Goal: Task Accomplishment & Management: Manage account settings

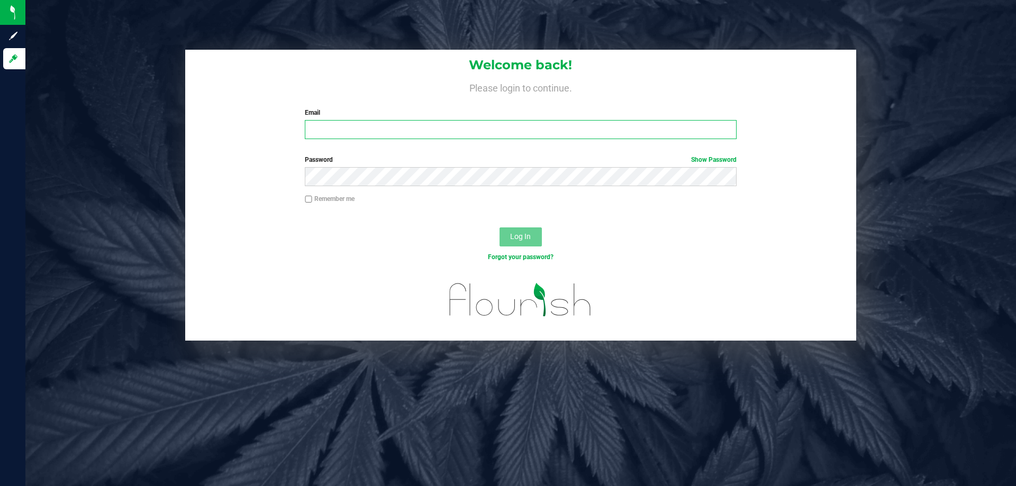
click at [348, 138] on input "Email" at bounding box center [520, 129] width 431 height 19
type input "[EMAIL_ADDRESS][DOMAIN_NAME]"
click at [499, 227] on button "Log In" at bounding box center [520, 236] width 42 height 19
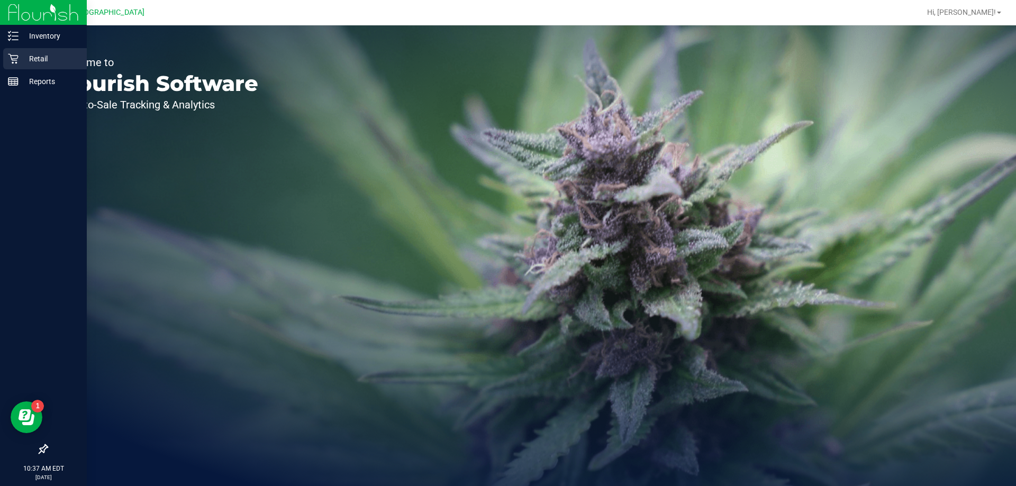
click at [22, 57] on p "Retail" at bounding box center [50, 58] width 63 height 13
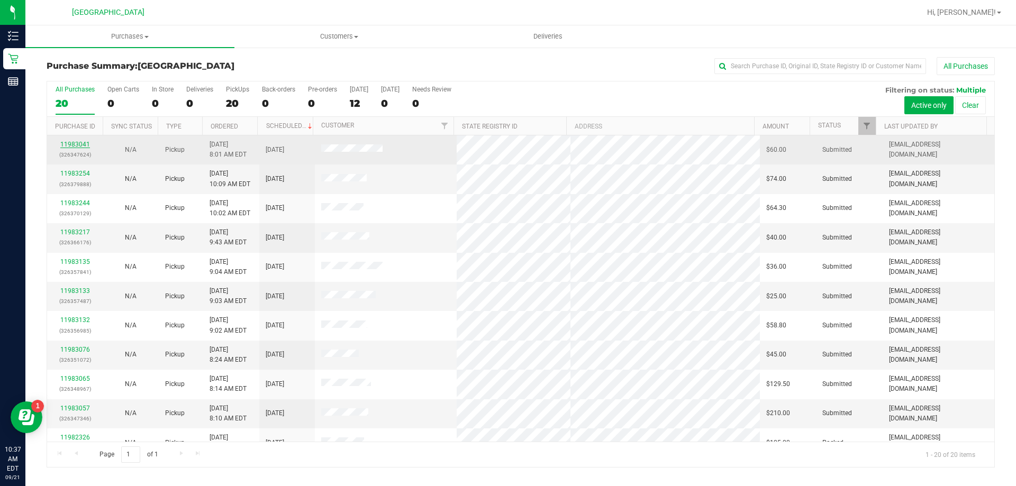
click at [80, 145] on link "11983041" at bounding box center [75, 144] width 30 height 7
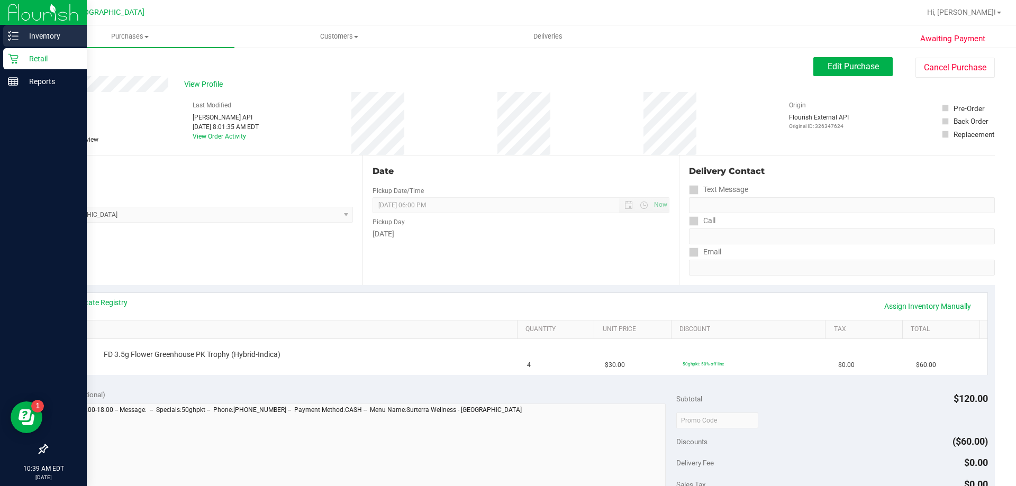
click at [23, 29] on div "Inventory" at bounding box center [45, 35] width 84 height 21
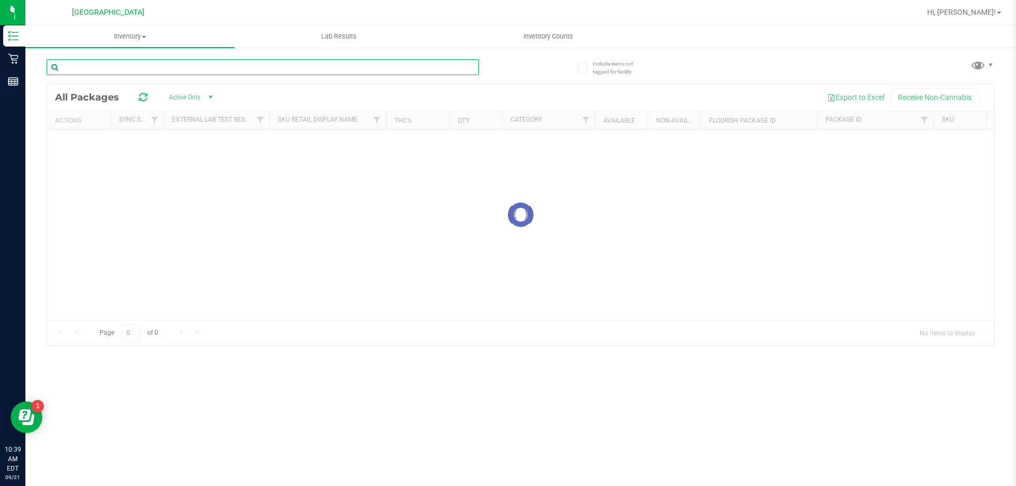
click at [206, 69] on input "text" at bounding box center [263, 67] width 432 height 16
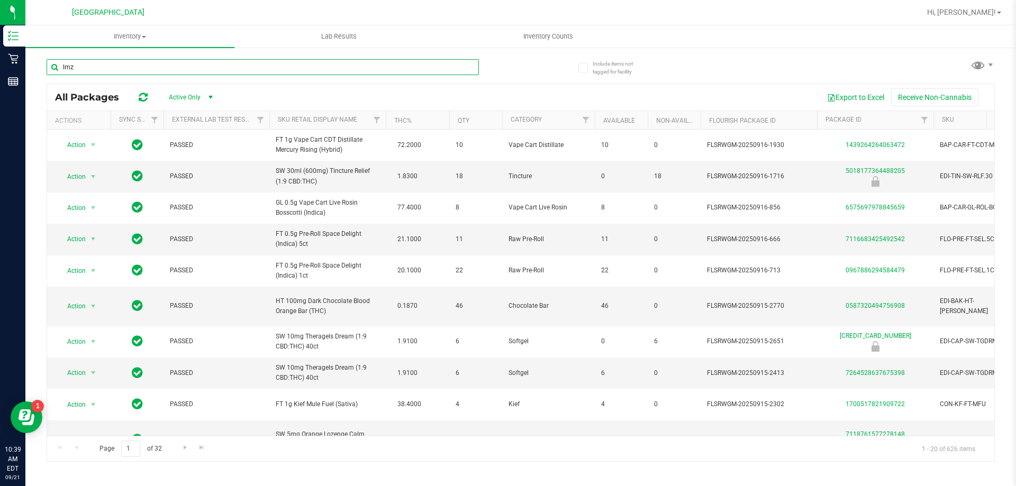
type input "lmz"
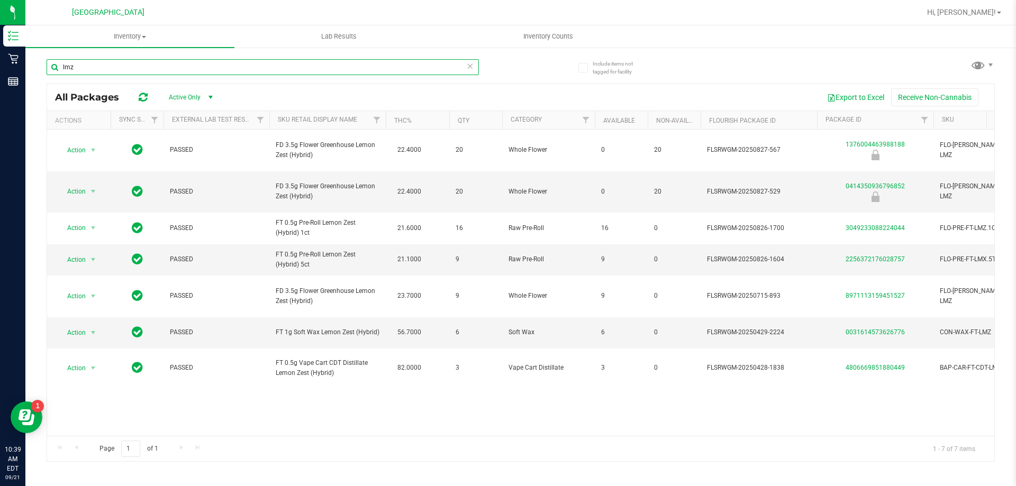
click at [165, 63] on input "lmz" at bounding box center [263, 67] width 432 height 16
type input "t12"
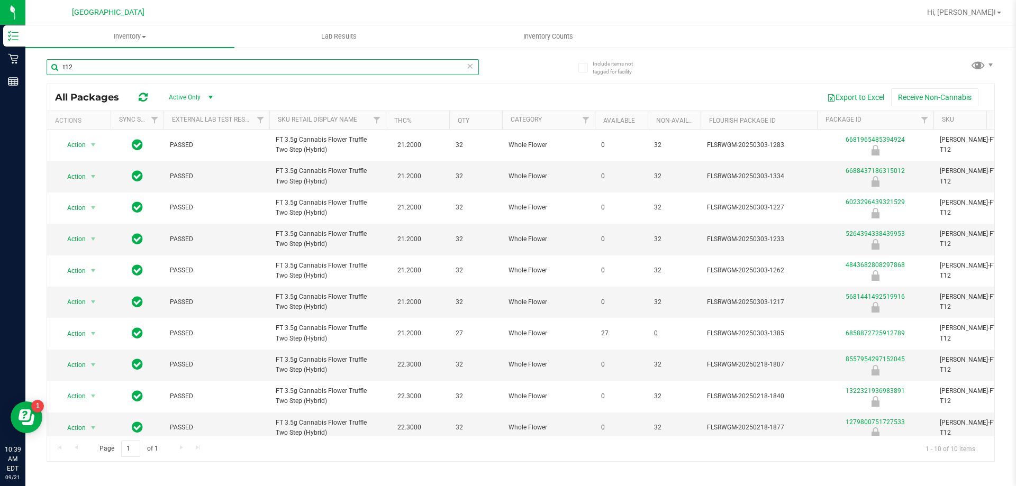
click at [220, 70] on input "t12" at bounding box center [263, 67] width 432 height 16
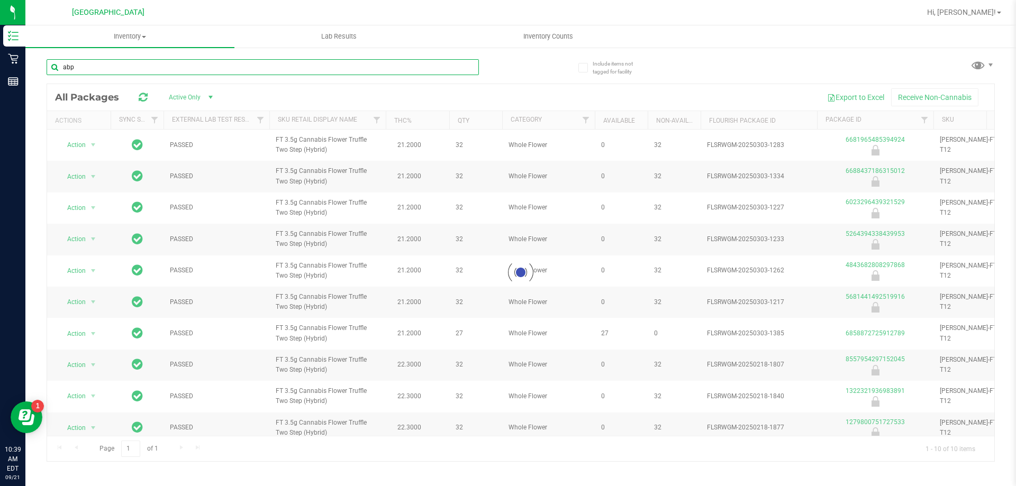
type input "abp"
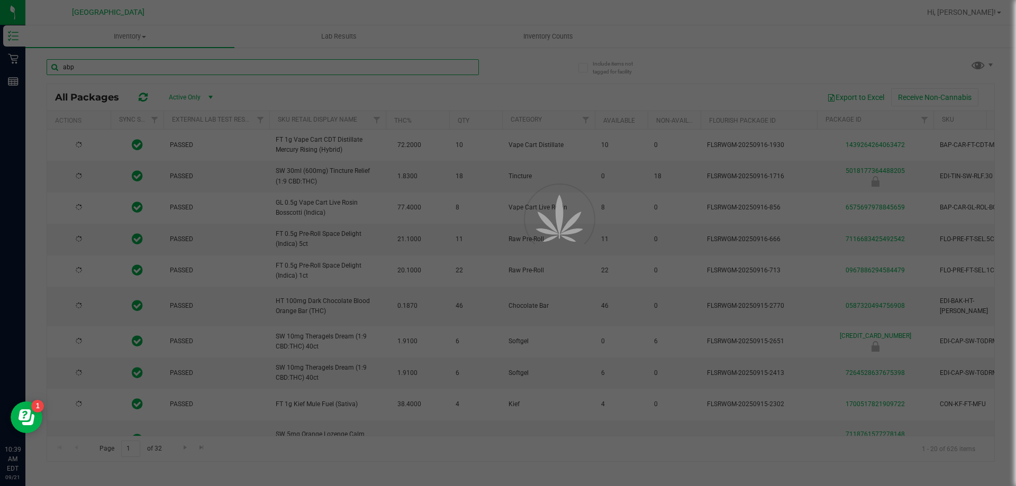
type input "[DATE]"
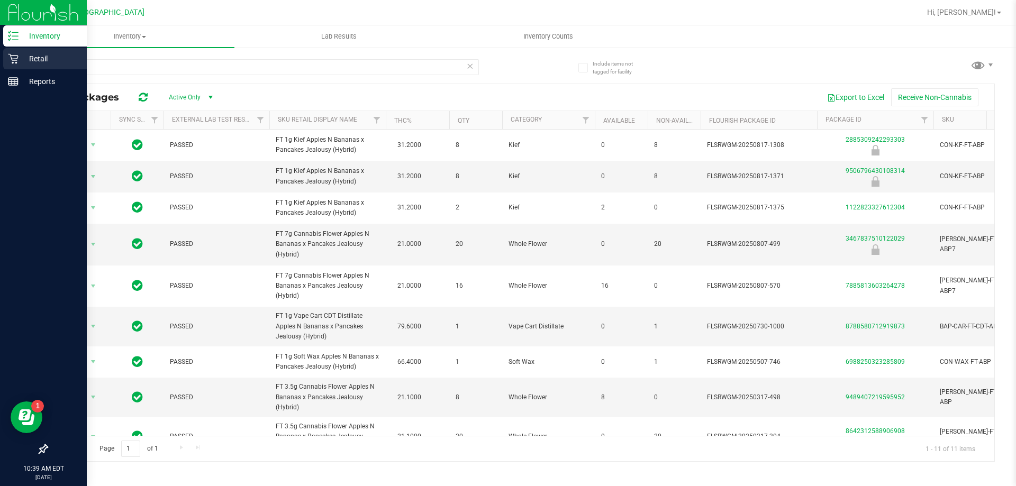
click at [7, 66] on div "Retail" at bounding box center [45, 58] width 84 height 21
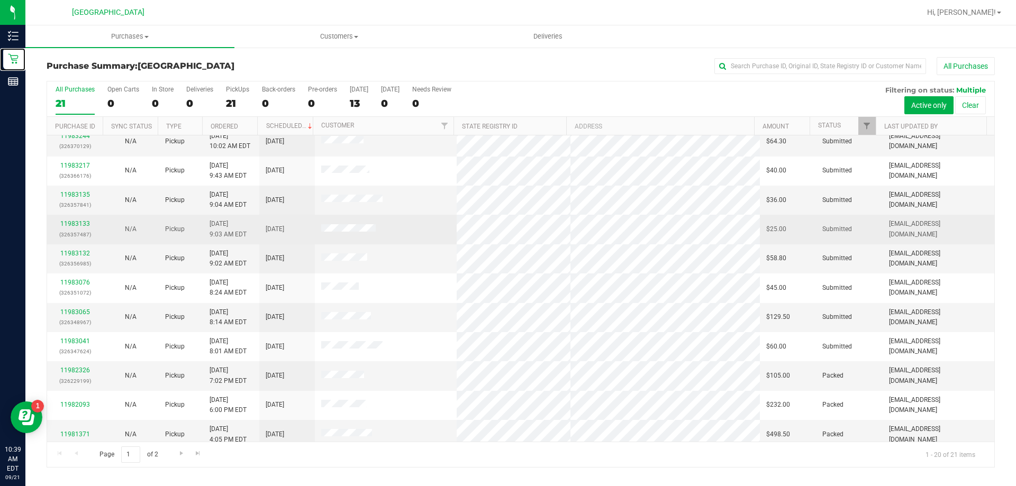
scroll to position [159, 0]
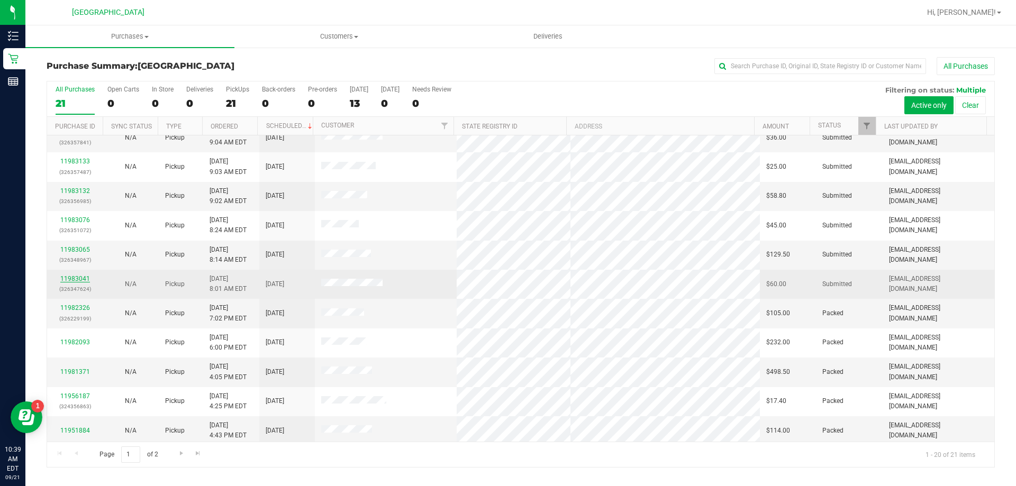
click at [79, 281] on link "11983041" at bounding box center [75, 278] width 30 height 7
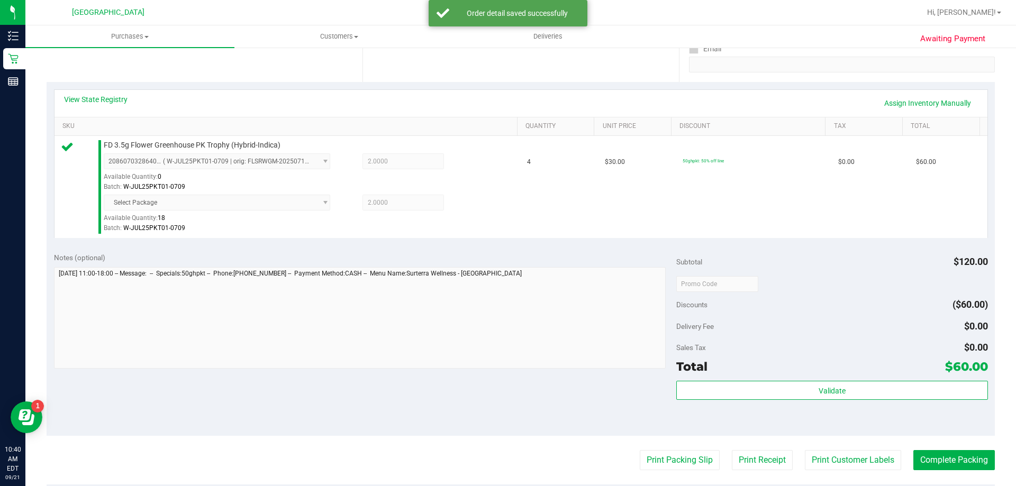
scroll to position [264, 0]
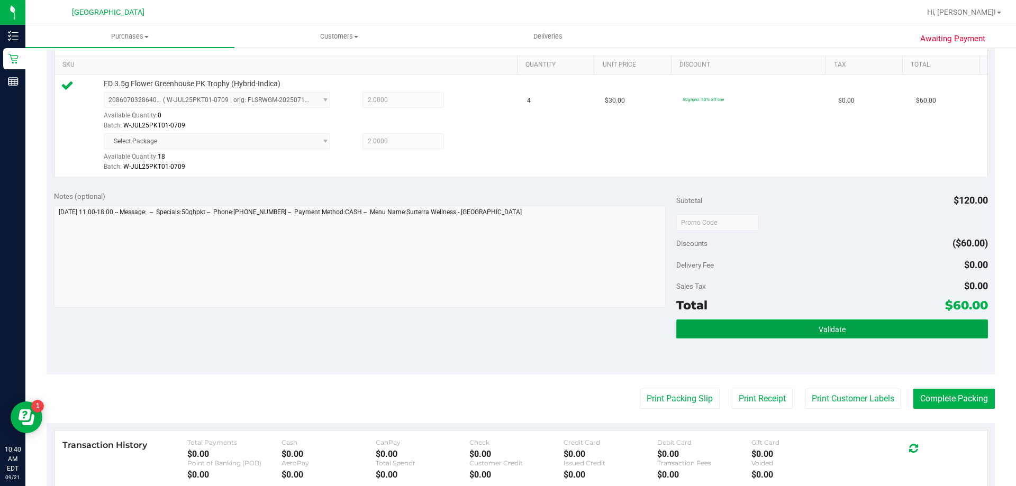
click at [802, 326] on button "Validate" at bounding box center [831, 328] width 311 height 19
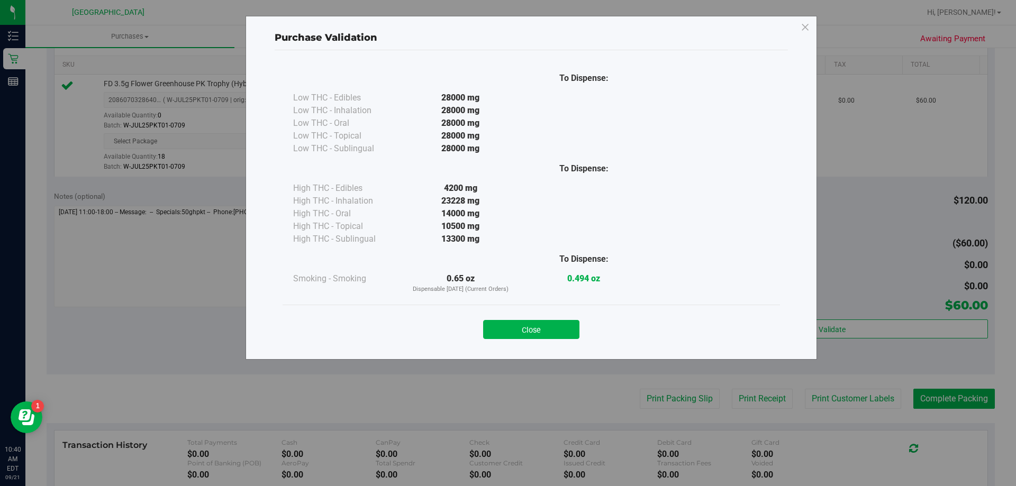
click at [526, 331] on button "Close" at bounding box center [531, 329] width 96 height 19
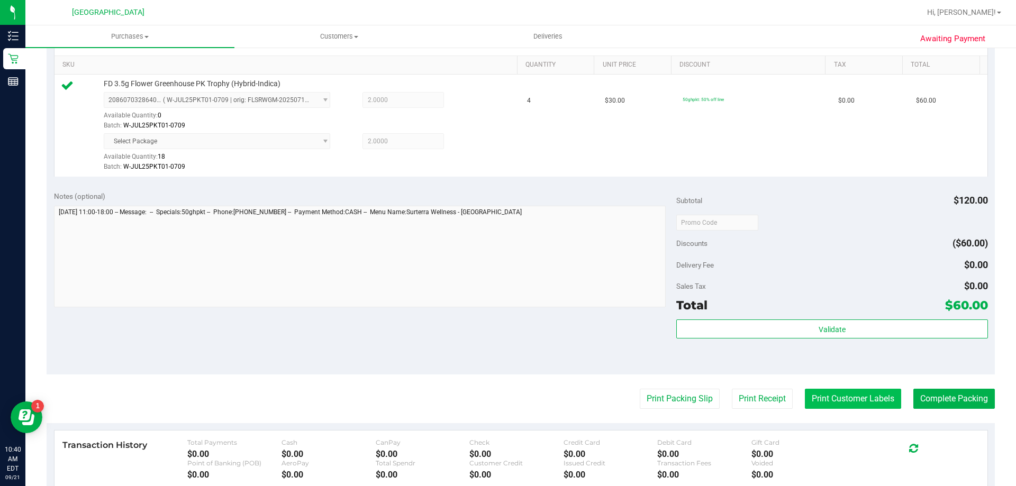
click at [848, 397] on button "Print Customer Labels" at bounding box center [853, 399] width 96 height 20
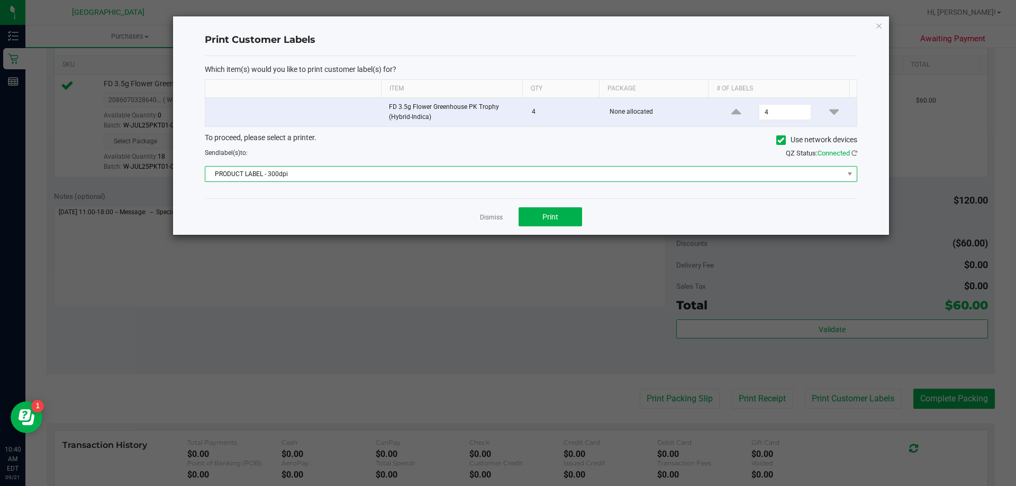
click at [840, 171] on span "PRODUCT LABEL - 300dpi" at bounding box center [524, 174] width 638 height 15
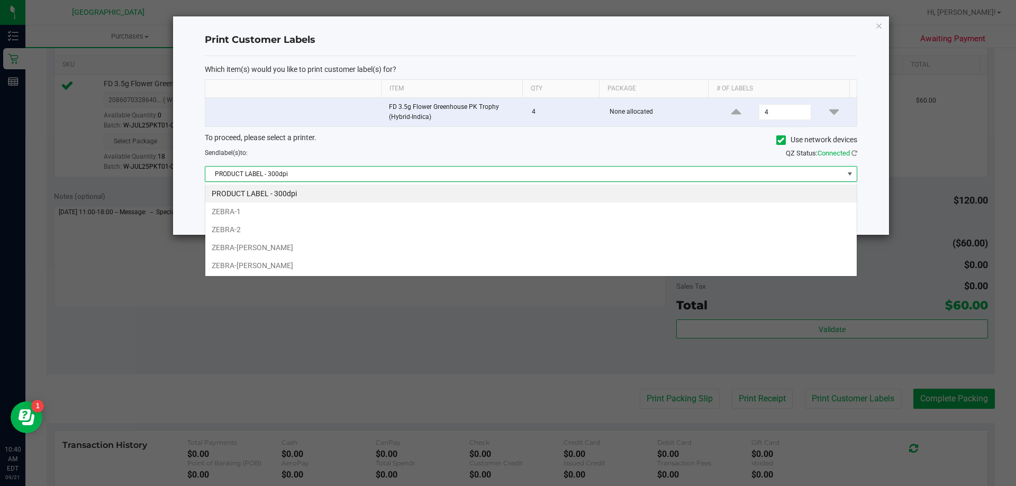
scroll to position [16, 652]
click at [331, 254] on li "ZEBRA-[PERSON_NAME]" at bounding box center [530, 248] width 651 height 18
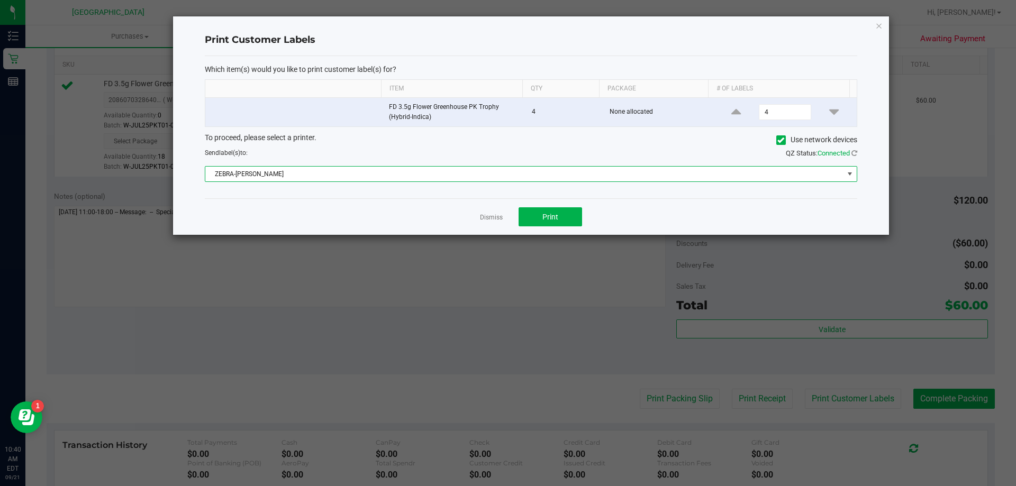
click at [845, 175] on span at bounding box center [849, 174] width 13 height 15
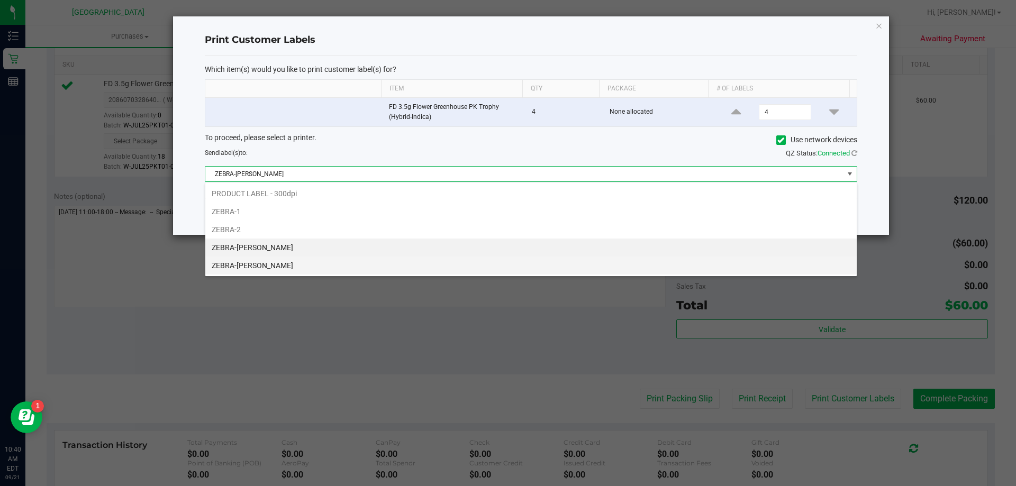
click at [305, 268] on li "ZEBRA-[PERSON_NAME]" at bounding box center [530, 266] width 651 height 18
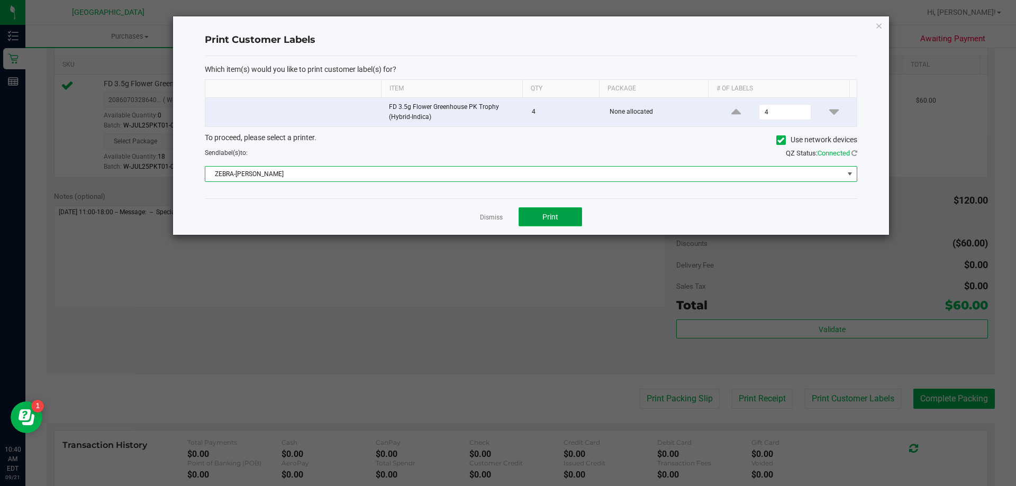
click at [545, 221] on span "Print" at bounding box center [550, 217] width 16 height 8
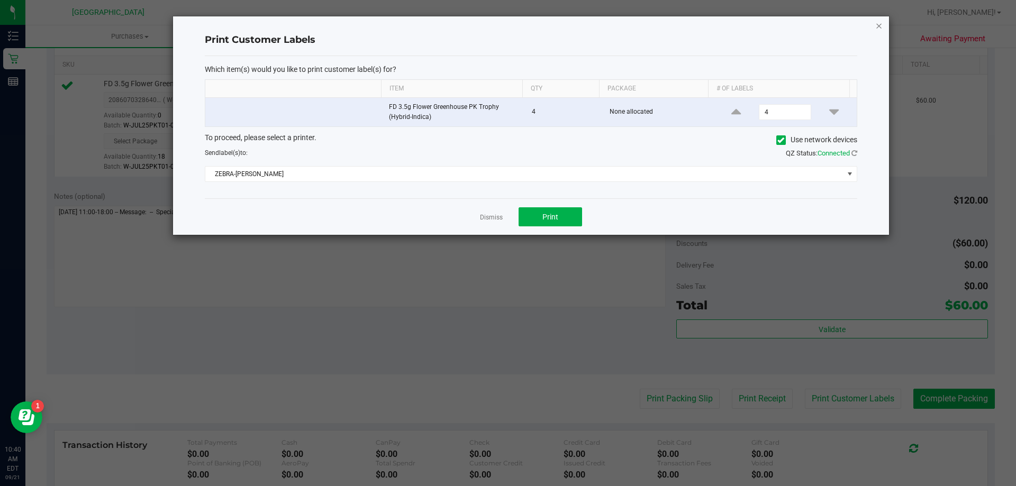
click at [875, 24] on icon "button" at bounding box center [878, 25] width 7 height 13
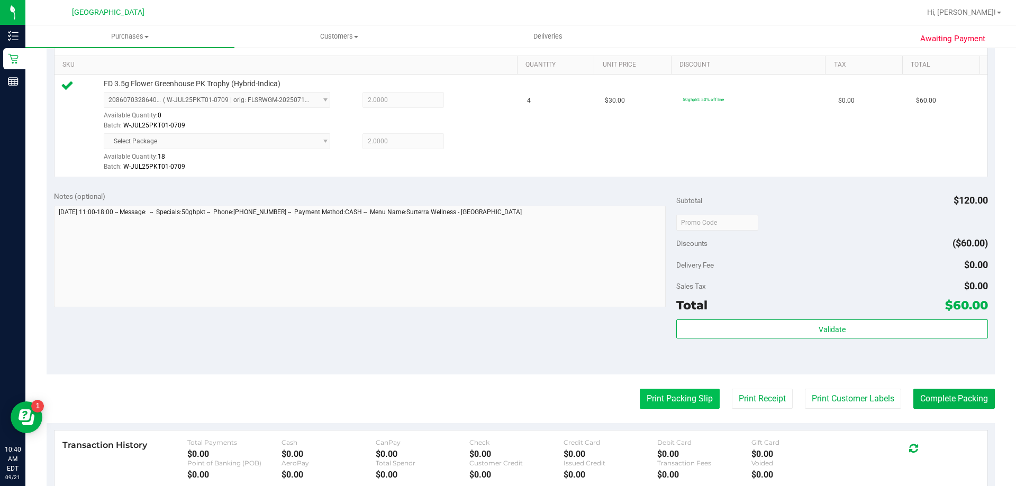
click at [689, 400] on button "Print Packing Slip" at bounding box center [680, 399] width 80 height 20
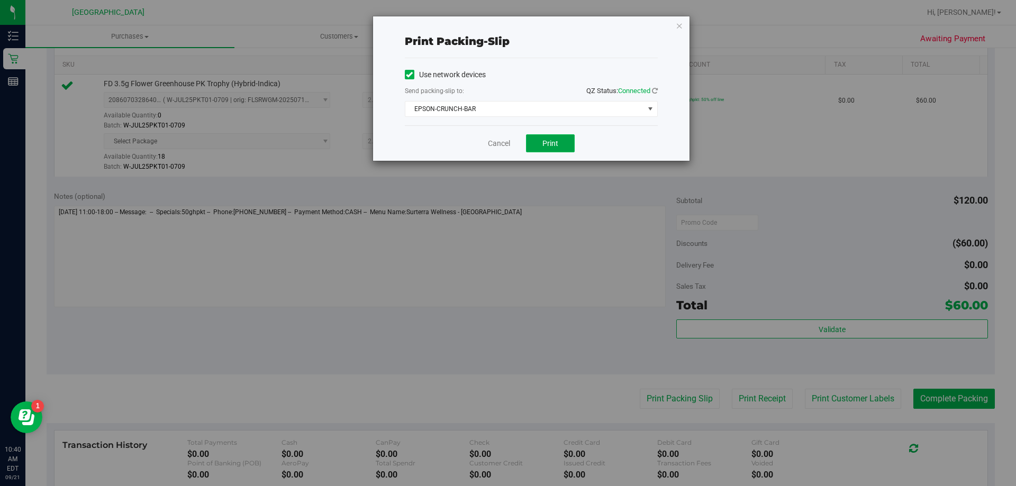
click at [567, 146] on button "Print" at bounding box center [550, 143] width 49 height 18
click at [679, 25] on icon "button" at bounding box center [678, 25] width 7 height 13
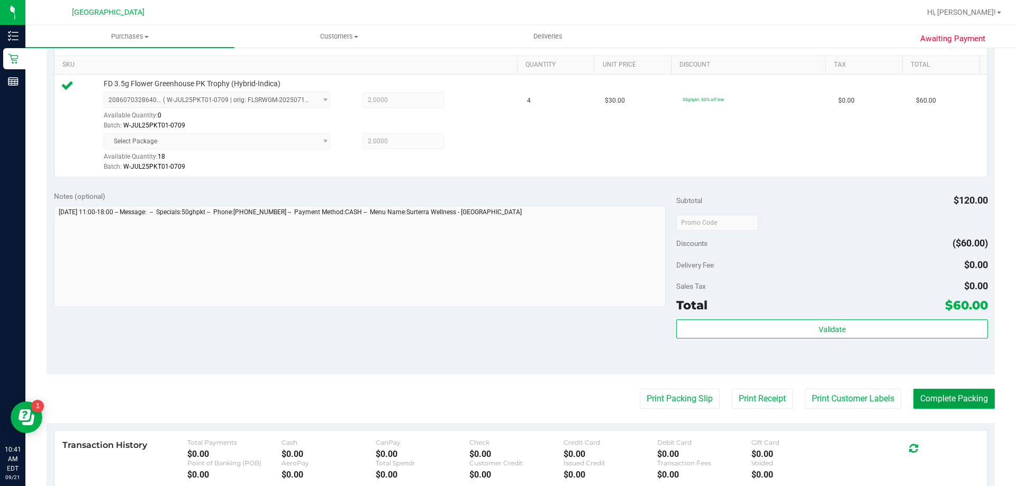
click at [958, 406] on button "Complete Packing" at bounding box center [953, 399] width 81 height 20
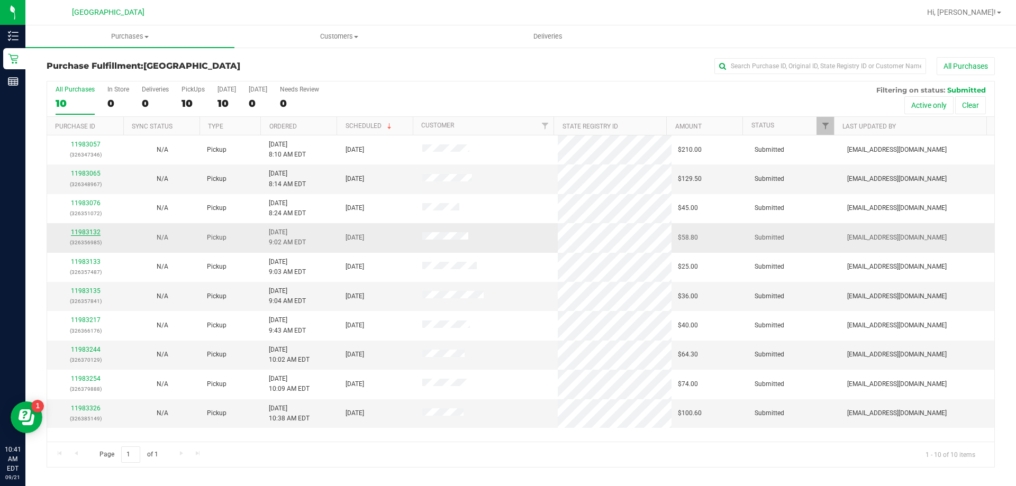
click at [77, 233] on link "11983132" at bounding box center [86, 232] width 30 height 7
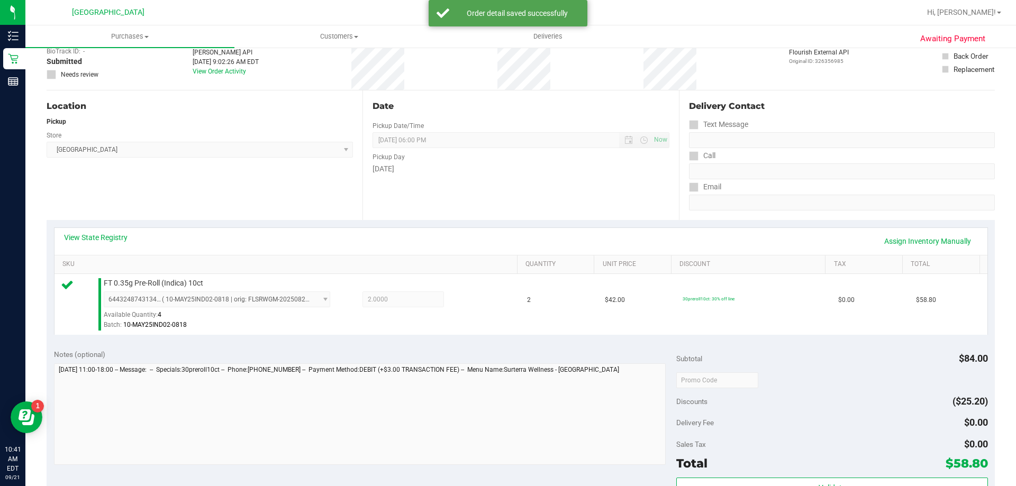
scroll to position [159, 0]
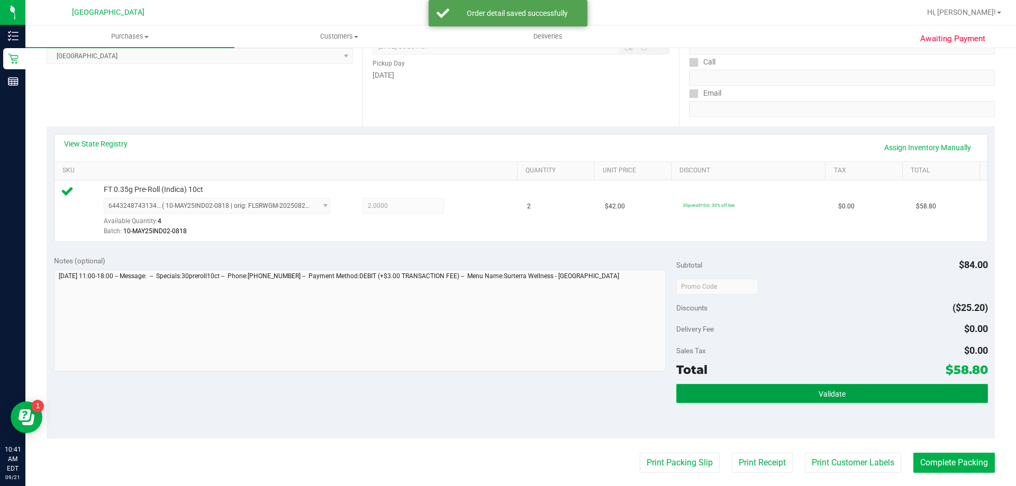
click at [860, 392] on button "Validate" at bounding box center [831, 393] width 311 height 19
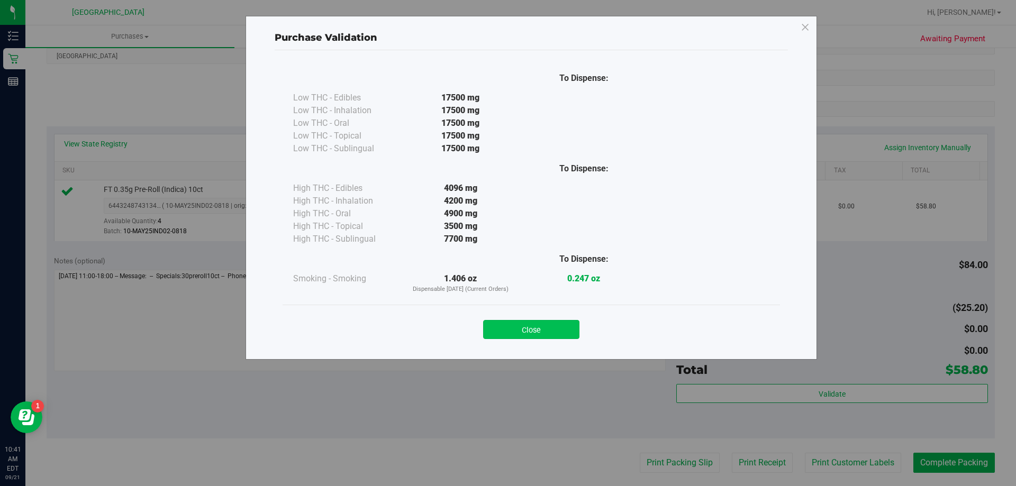
click at [549, 332] on button "Close" at bounding box center [531, 329] width 96 height 19
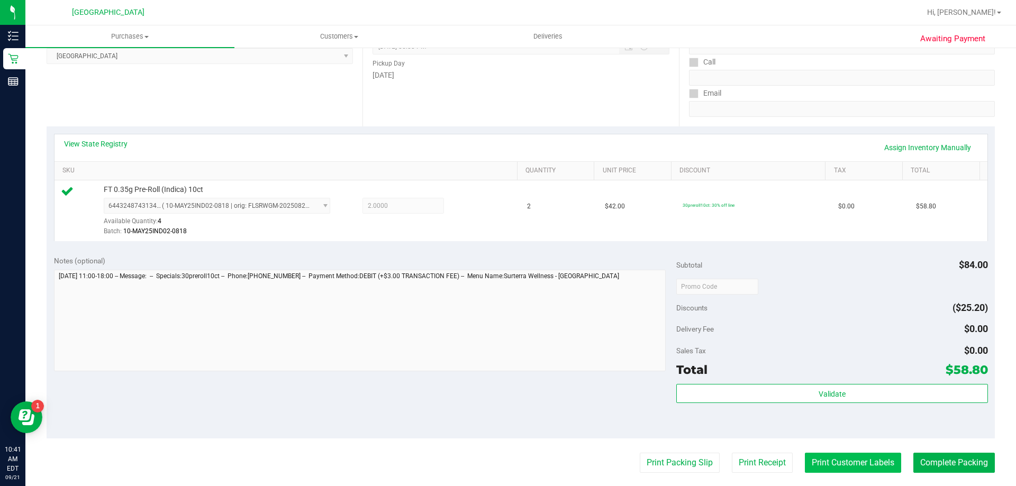
click at [843, 458] on button "Print Customer Labels" at bounding box center [853, 463] width 96 height 20
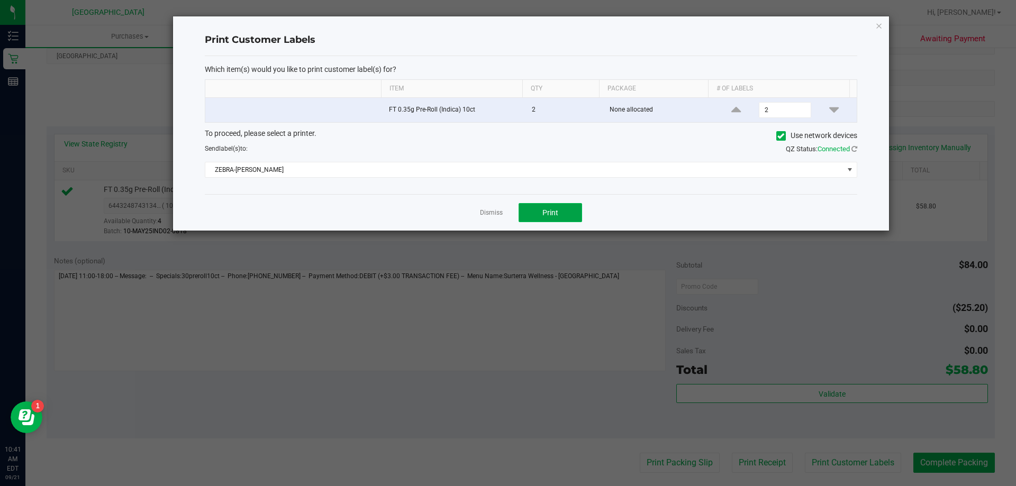
click at [559, 210] on button "Print" at bounding box center [549, 212] width 63 height 19
click at [877, 27] on icon "button" at bounding box center [878, 25] width 7 height 13
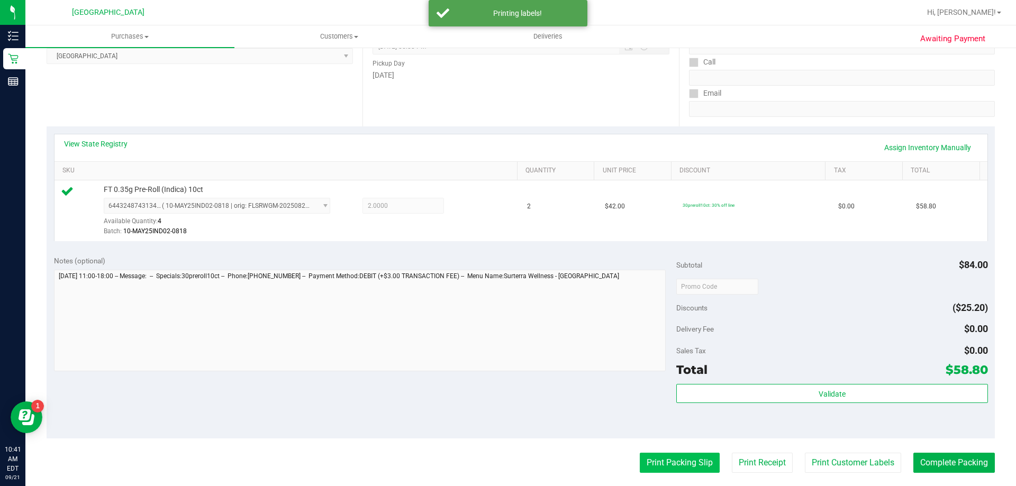
click at [675, 468] on button "Print Packing Slip" at bounding box center [680, 463] width 80 height 20
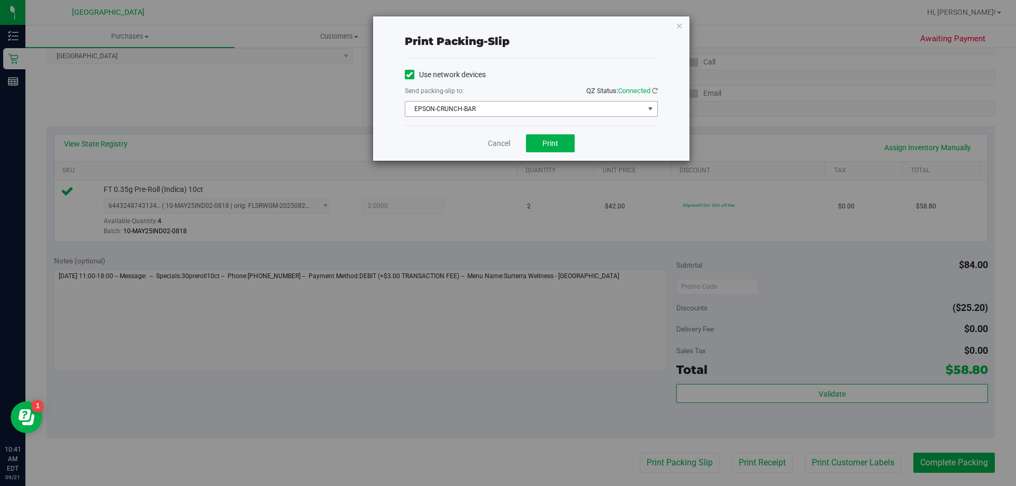
click at [655, 111] on span "select" at bounding box center [649, 109] width 13 height 15
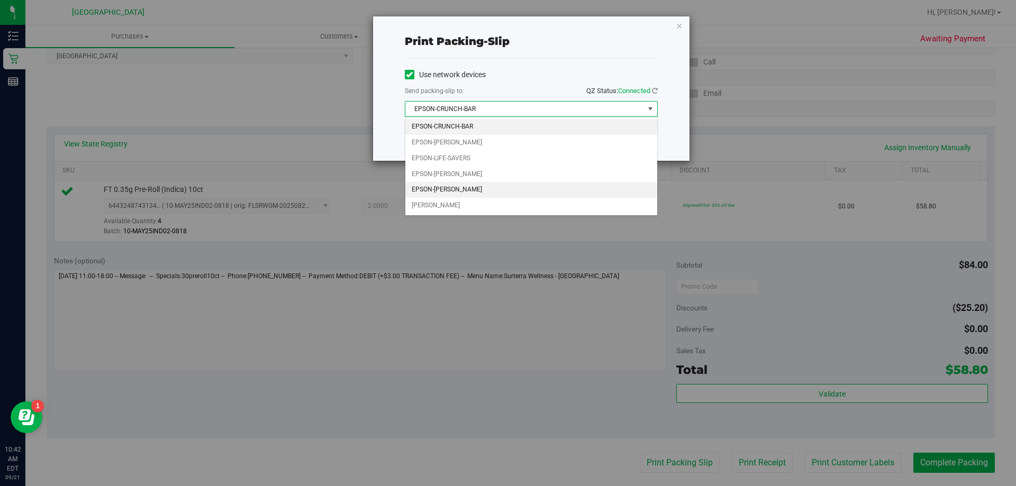
click at [439, 184] on li "EPSON-[PERSON_NAME]" at bounding box center [531, 190] width 252 height 16
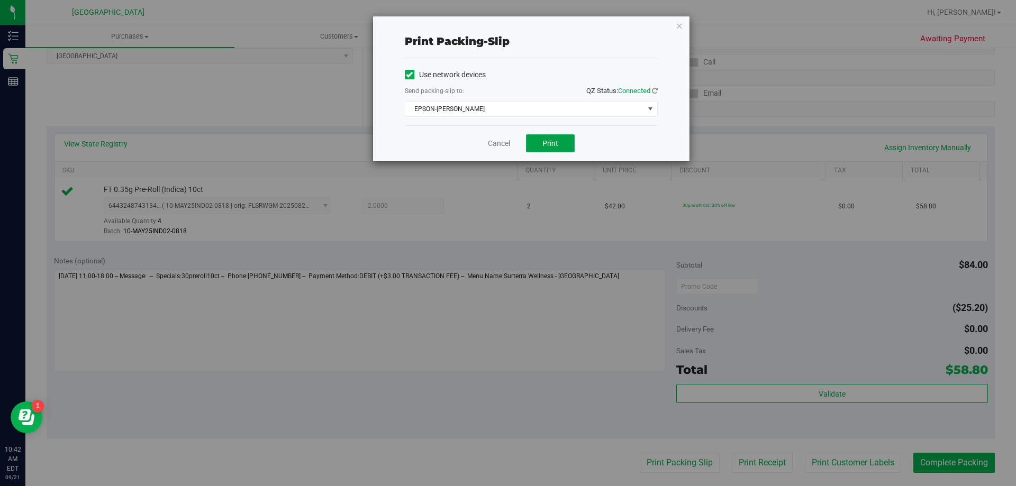
click at [553, 147] on span "Print" at bounding box center [550, 143] width 16 height 8
click at [678, 30] on icon "button" at bounding box center [678, 25] width 7 height 13
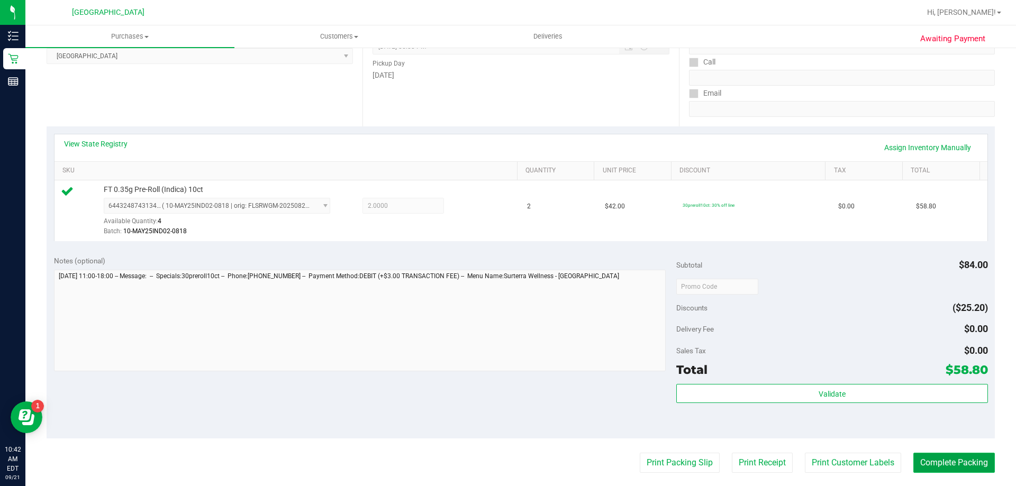
click at [955, 467] on button "Complete Packing" at bounding box center [953, 463] width 81 height 20
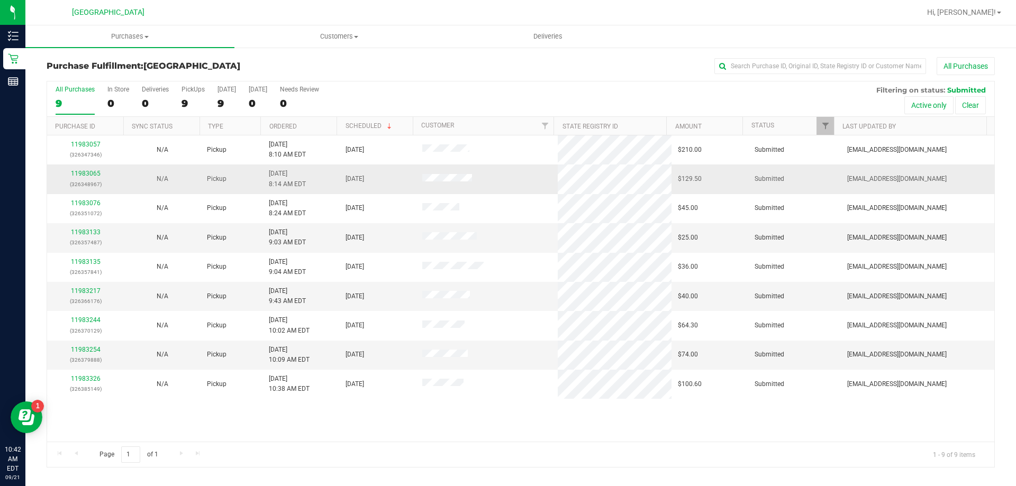
click at [88, 177] on div "11983065 (326348967)" at bounding box center [85, 179] width 64 height 20
click at [88, 175] on link "11983065" at bounding box center [86, 173] width 30 height 7
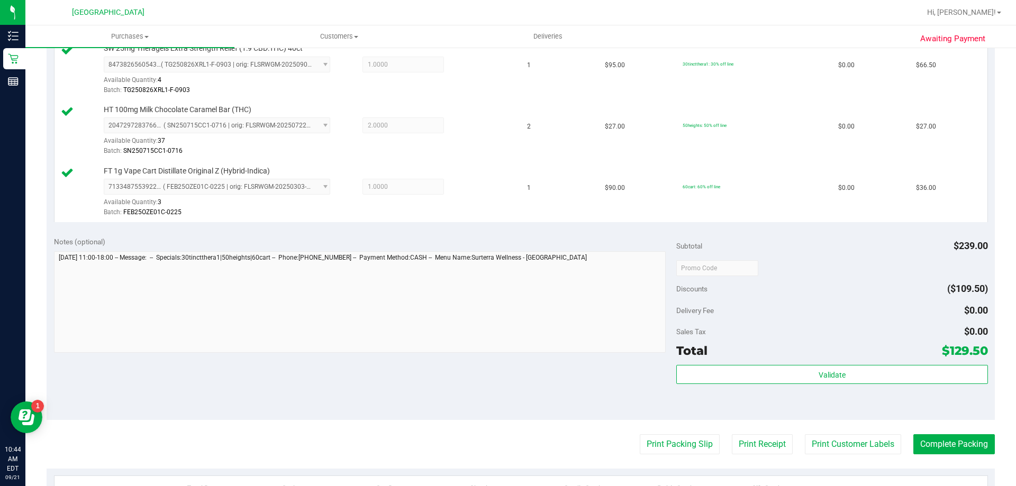
scroll to position [323, 0]
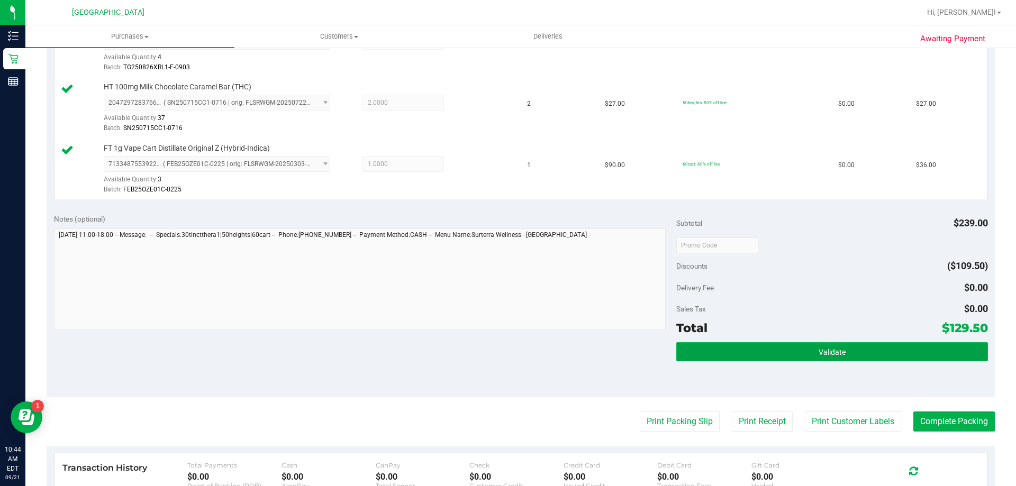
click at [807, 351] on button "Validate" at bounding box center [831, 351] width 311 height 19
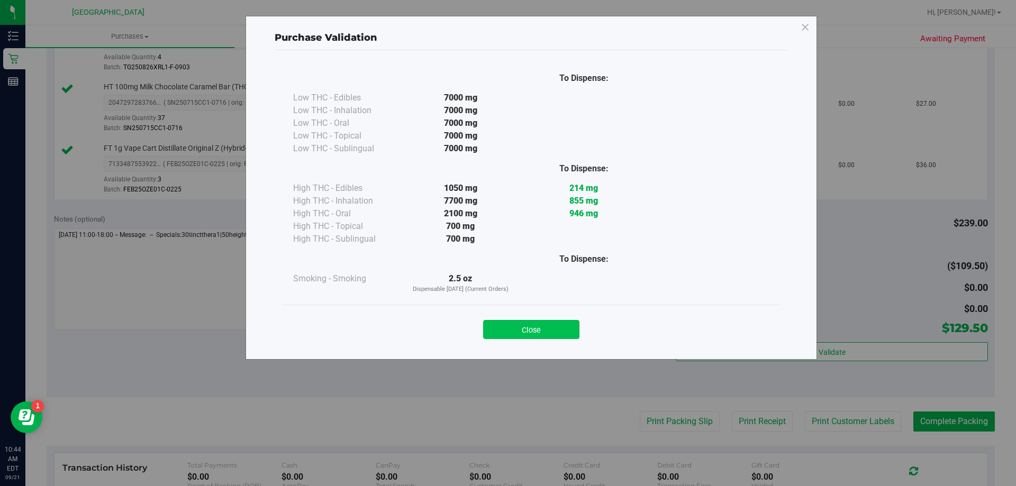
click at [534, 323] on button "Close" at bounding box center [531, 329] width 96 height 19
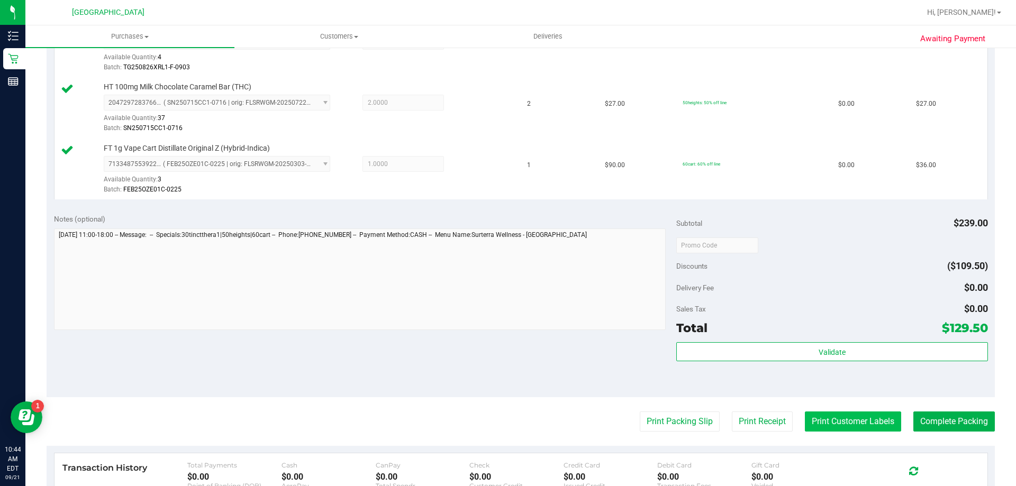
click at [828, 416] on button "Print Customer Labels" at bounding box center [853, 422] width 96 height 20
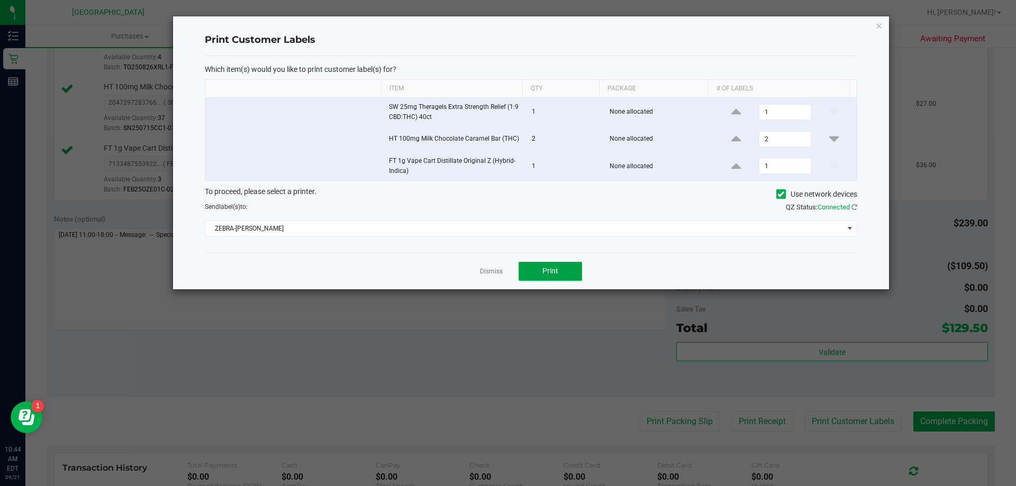
click at [539, 271] on button "Print" at bounding box center [549, 271] width 63 height 19
click at [880, 24] on icon "button" at bounding box center [878, 25] width 7 height 13
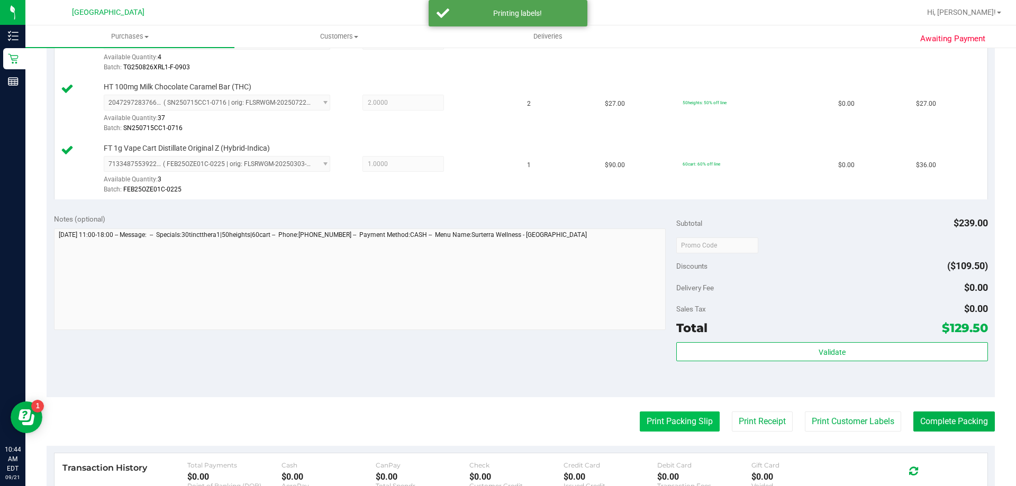
click at [695, 414] on button "Print Packing Slip" at bounding box center [680, 422] width 80 height 20
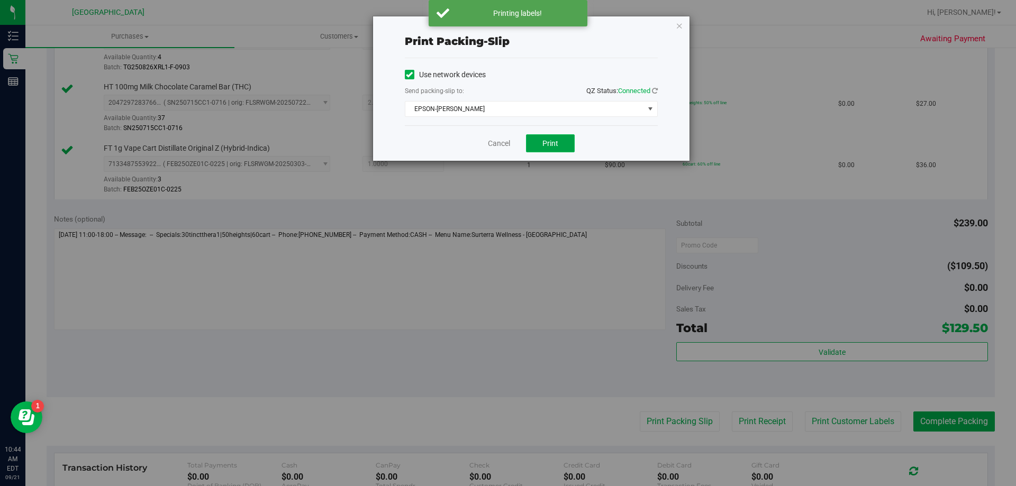
click at [549, 139] on span "Print" at bounding box center [550, 143] width 16 height 8
click at [677, 22] on icon "button" at bounding box center [678, 25] width 7 height 13
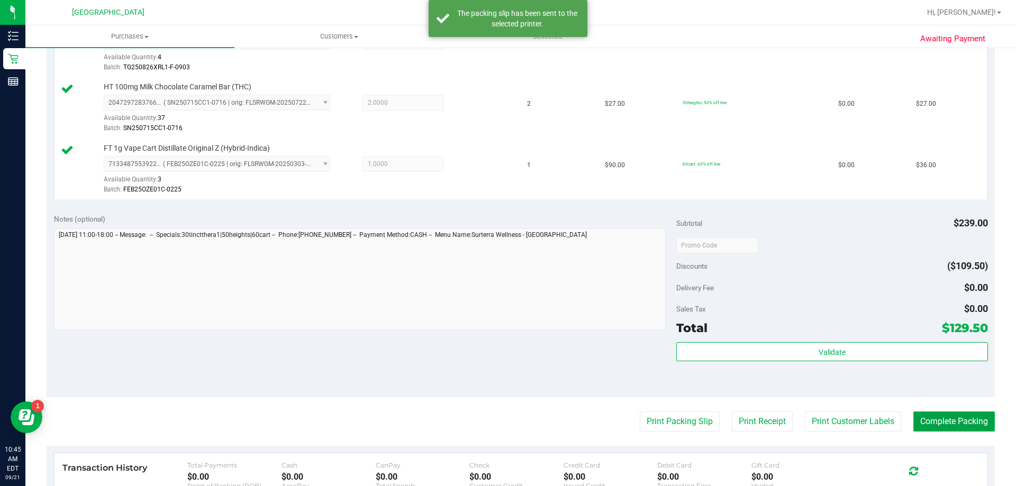
click at [939, 423] on button "Complete Packing" at bounding box center [953, 422] width 81 height 20
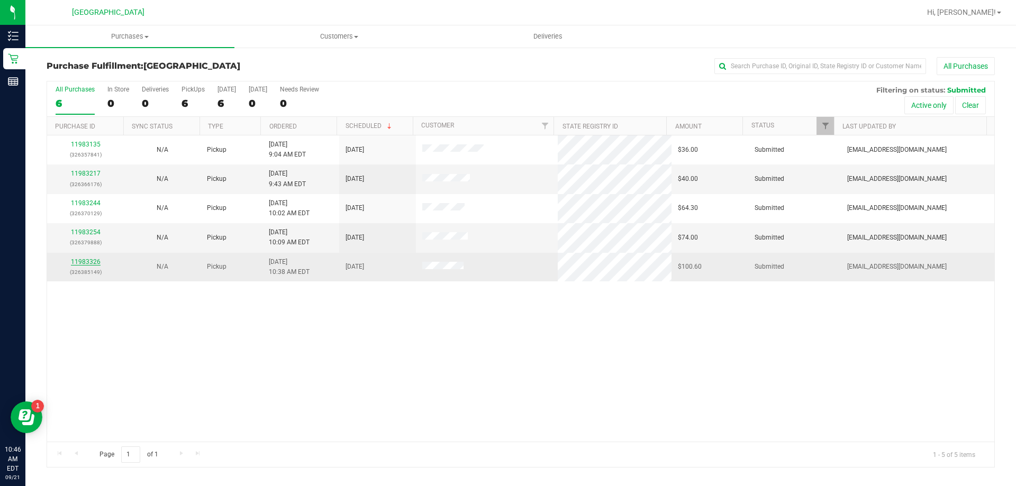
click at [92, 261] on link "11983326" at bounding box center [86, 261] width 30 height 7
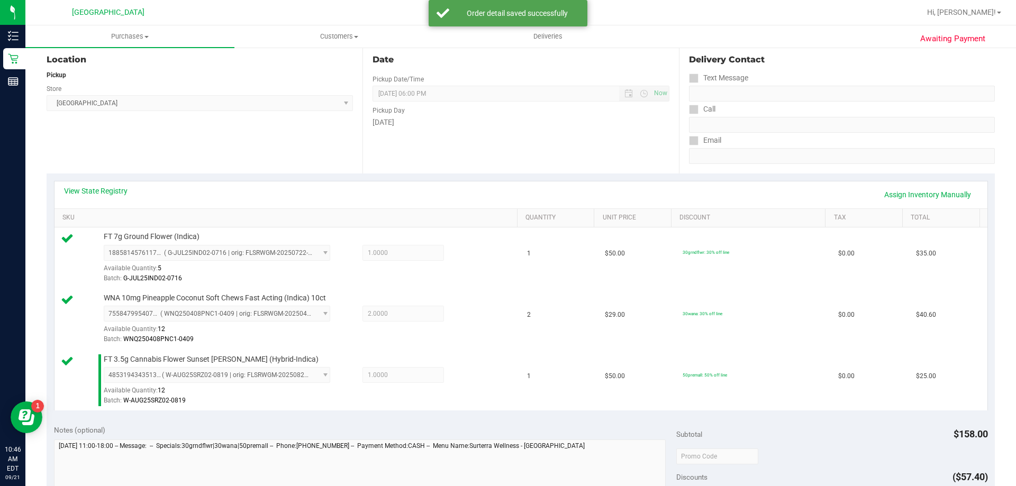
scroll to position [225, 0]
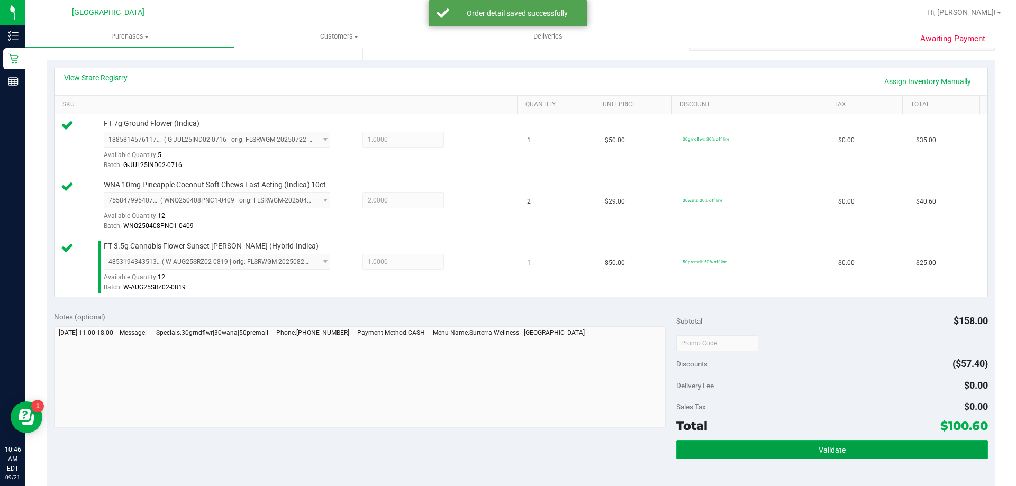
click at [840, 446] on button "Validate" at bounding box center [831, 449] width 311 height 19
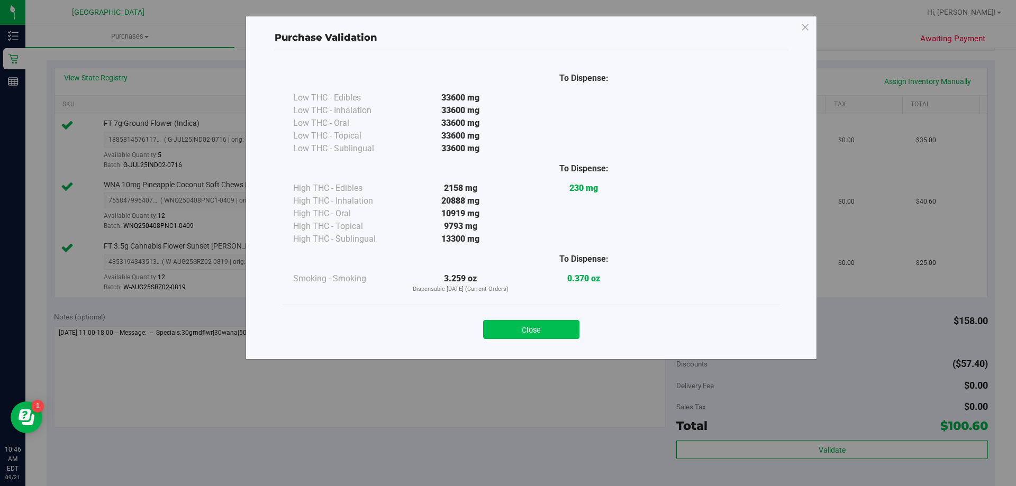
click at [543, 324] on button "Close" at bounding box center [531, 329] width 96 height 19
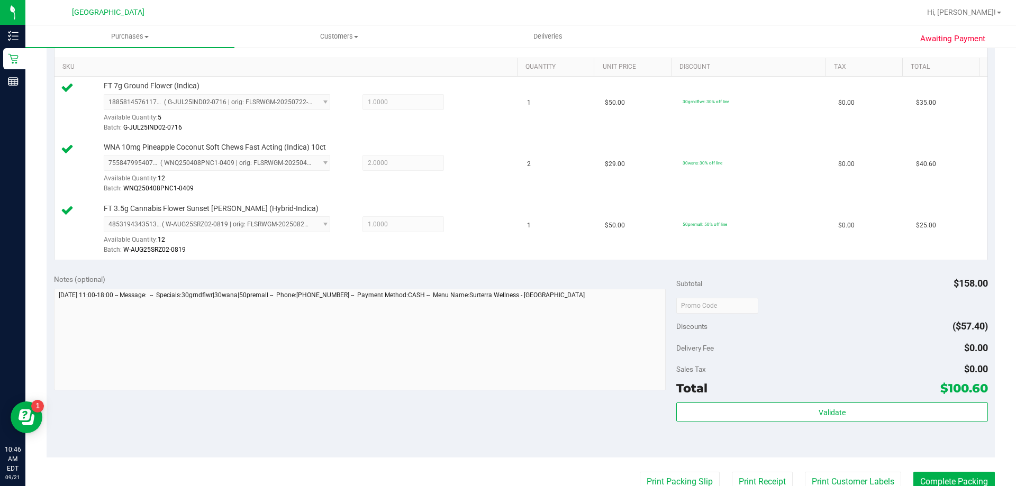
scroll to position [383, 0]
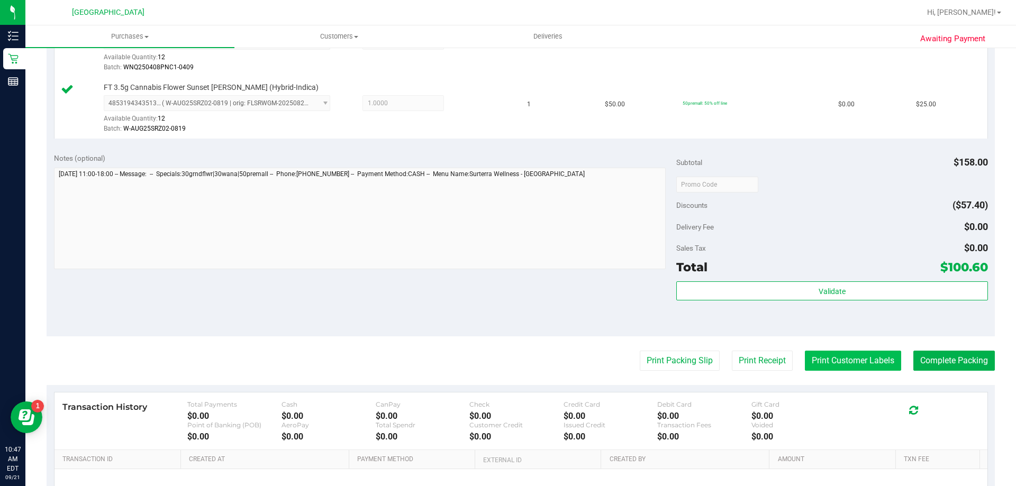
click at [865, 367] on button "Print Customer Labels" at bounding box center [853, 361] width 96 height 20
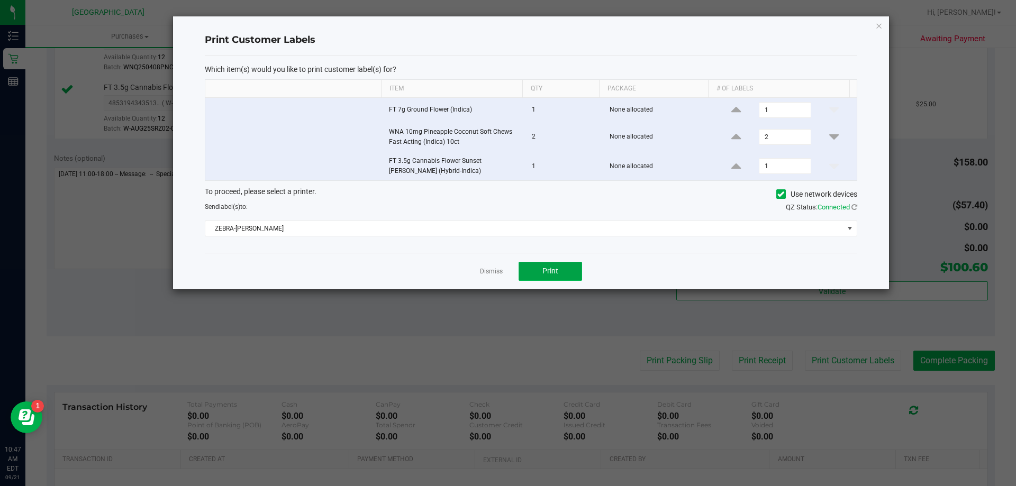
click at [567, 274] on button "Print" at bounding box center [549, 271] width 63 height 19
click at [882, 29] on icon "button" at bounding box center [878, 25] width 7 height 13
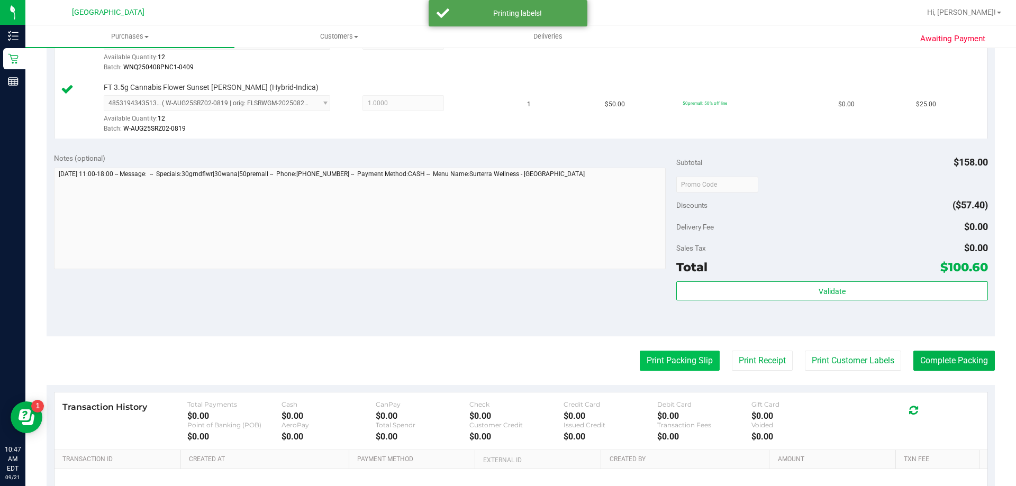
click at [660, 364] on button "Print Packing Slip" at bounding box center [680, 361] width 80 height 20
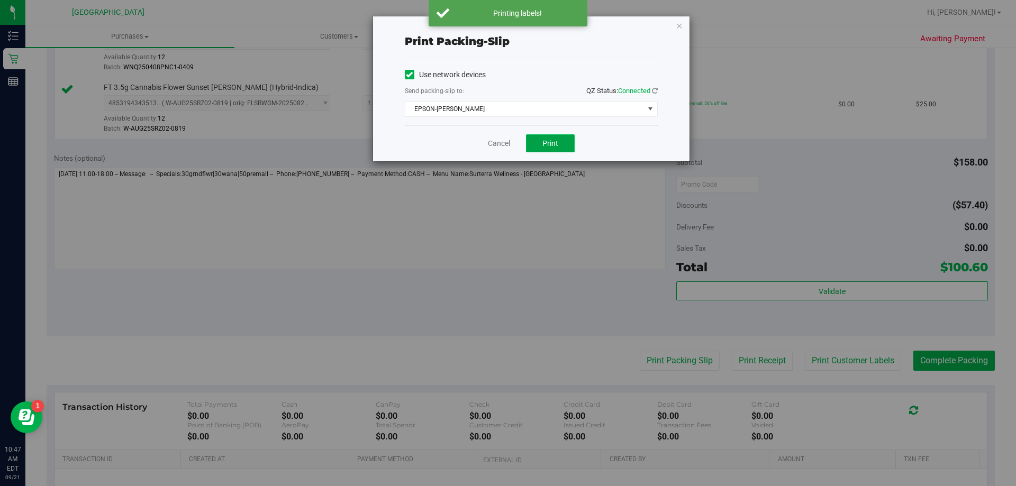
click at [542, 142] on span "Print" at bounding box center [550, 143] width 16 height 8
click at [677, 27] on icon "button" at bounding box center [678, 25] width 7 height 13
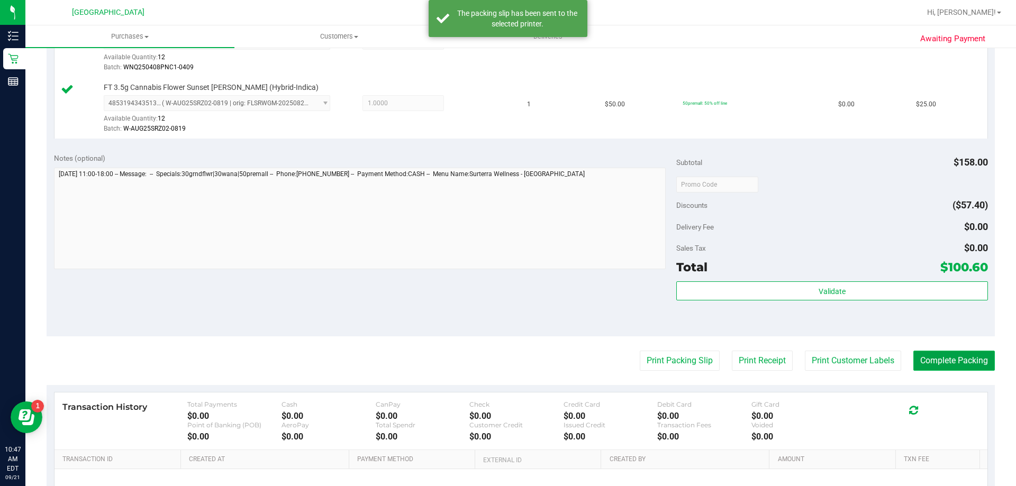
click at [934, 362] on button "Complete Packing" at bounding box center [953, 361] width 81 height 20
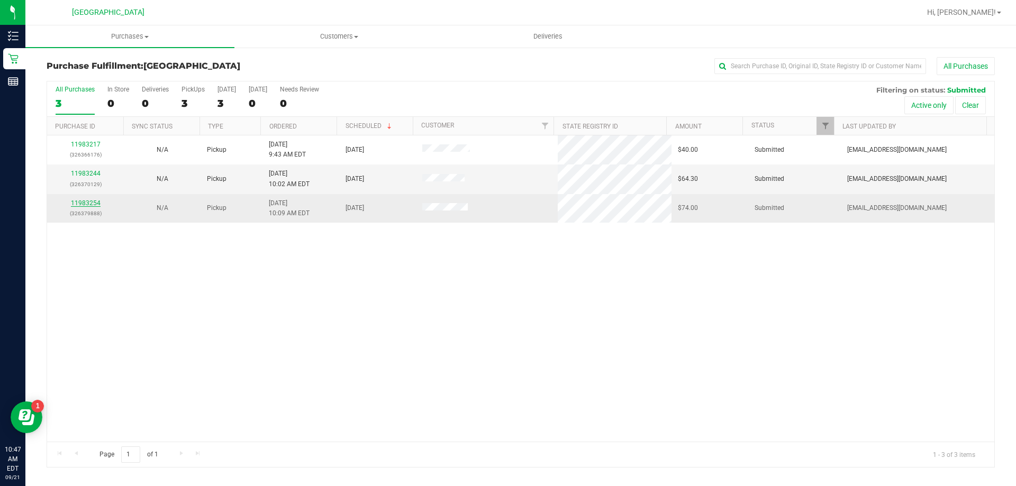
click at [96, 205] on link "11983254" at bounding box center [86, 202] width 30 height 7
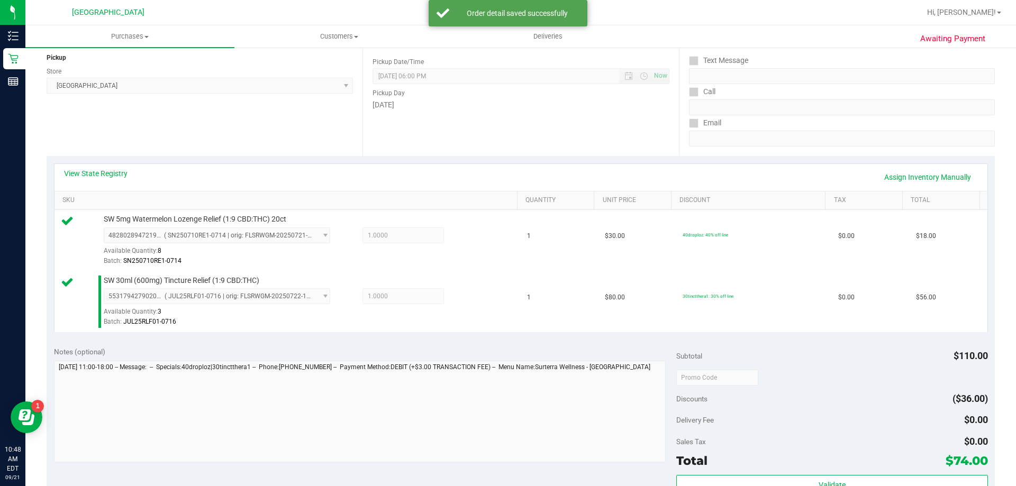
scroll to position [264, 0]
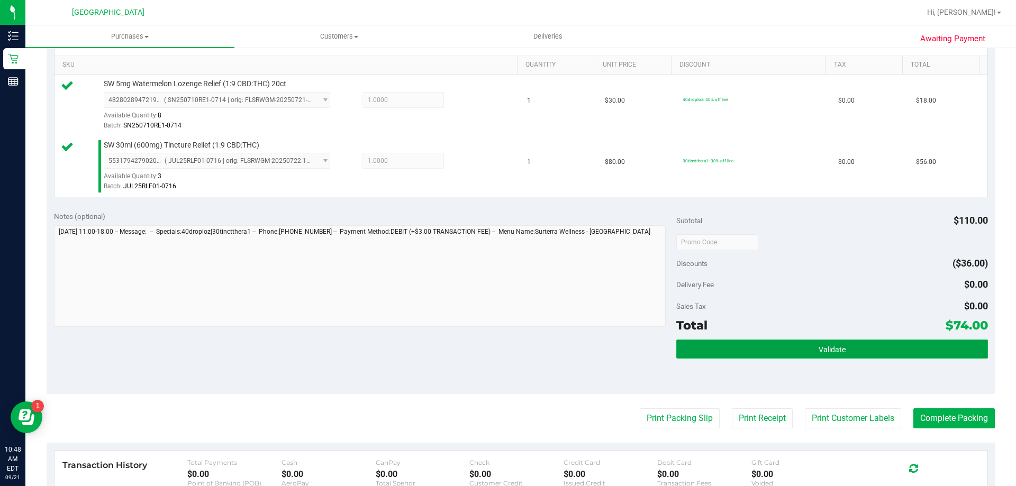
click at [836, 356] on button "Validate" at bounding box center [831, 349] width 311 height 19
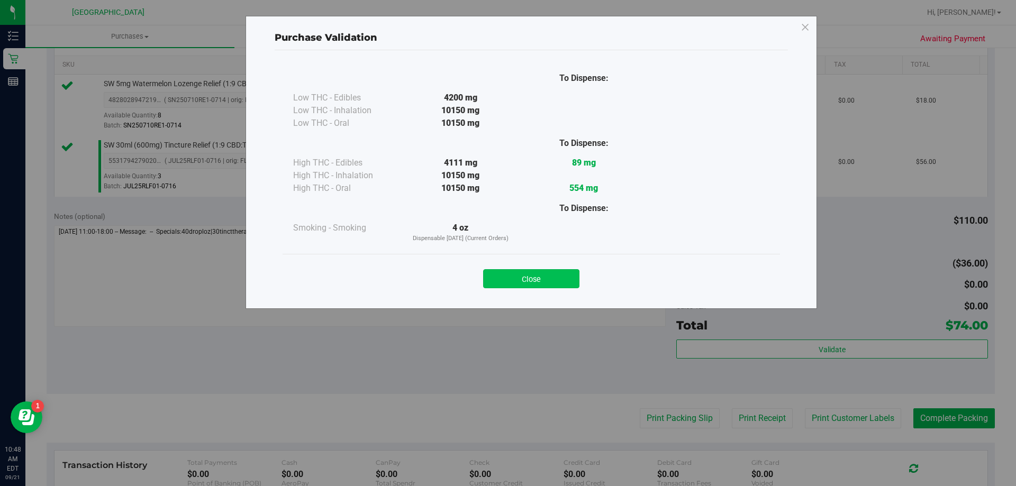
click at [553, 276] on button "Close" at bounding box center [531, 278] width 96 height 19
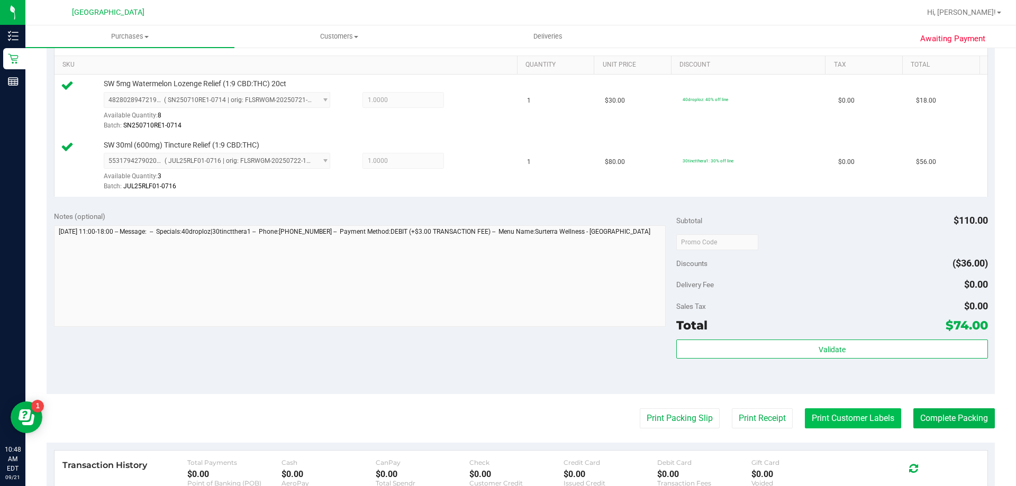
click at [833, 415] on button "Print Customer Labels" at bounding box center [853, 418] width 96 height 20
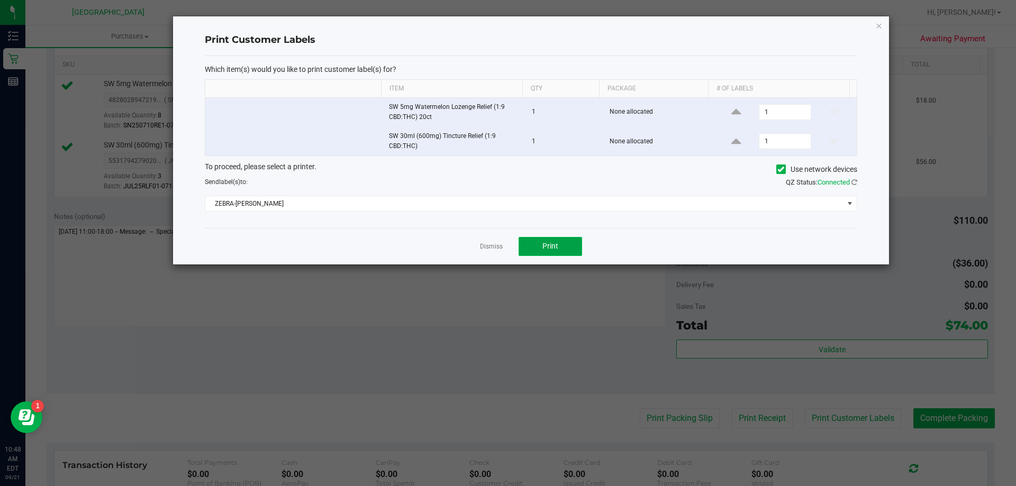
click at [560, 245] on button "Print" at bounding box center [549, 246] width 63 height 19
click at [878, 26] on icon "button" at bounding box center [878, 25] width 7 height 13
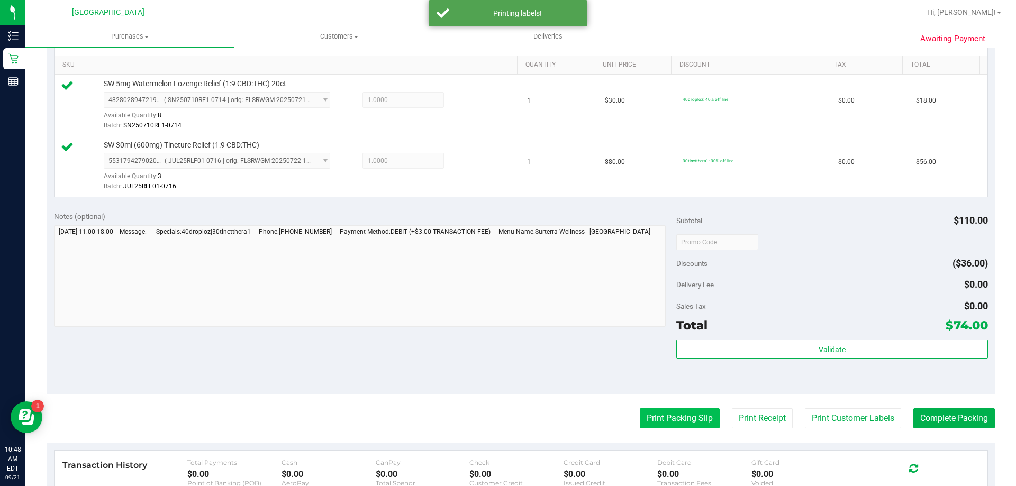
click at [676, 416] on button "Print Packing Slip" at bounding box center [680, 418] width 80 height 20
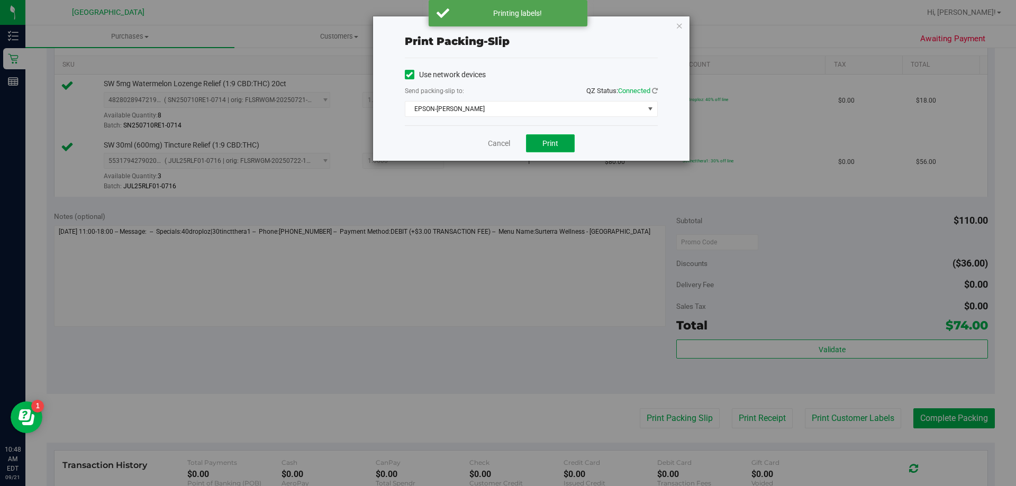
click at [559, 143] on button "Print" at bounding box center [550, 143] width 49 height 18
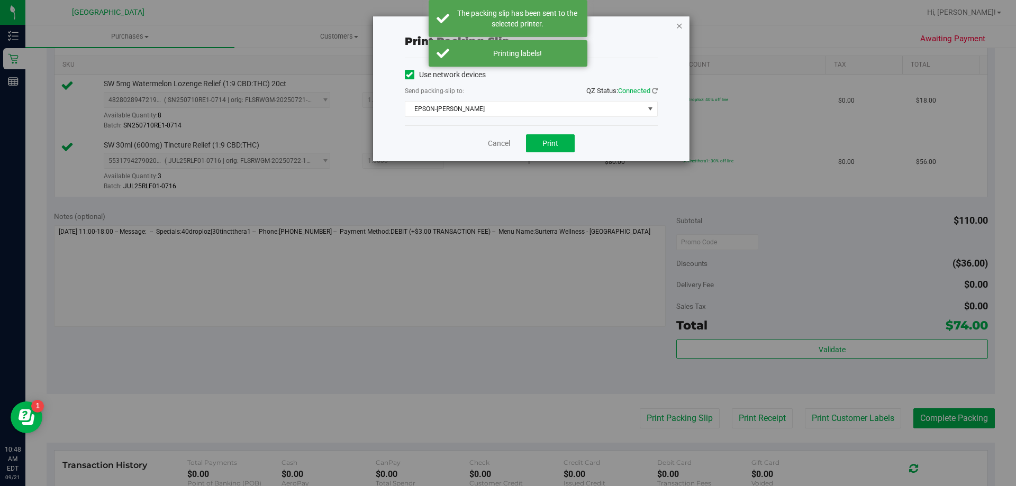
click at [681, 23] on icon "button" at bounding box center [678, 25] width 7 height 13
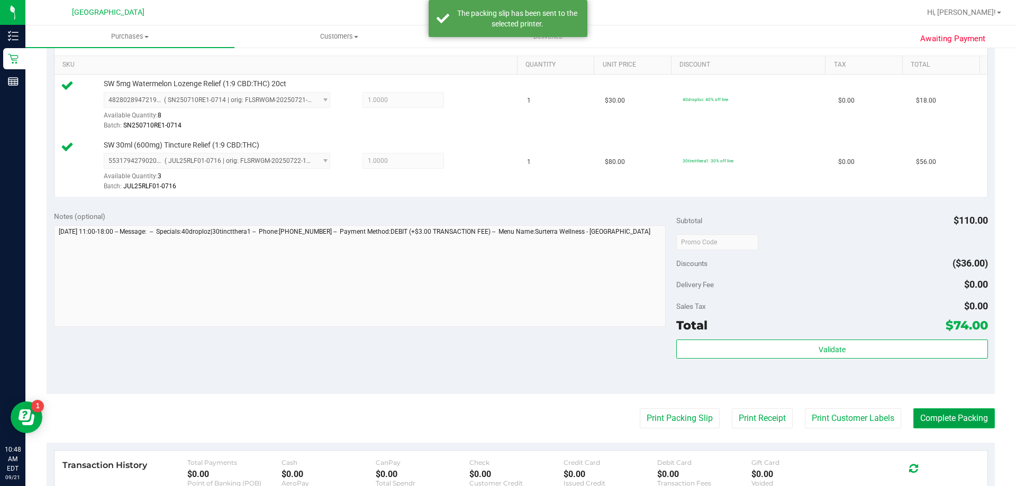
click at [936, 415] on button "Complete Packing" at bounding box center [953, 418] width 81 height 20
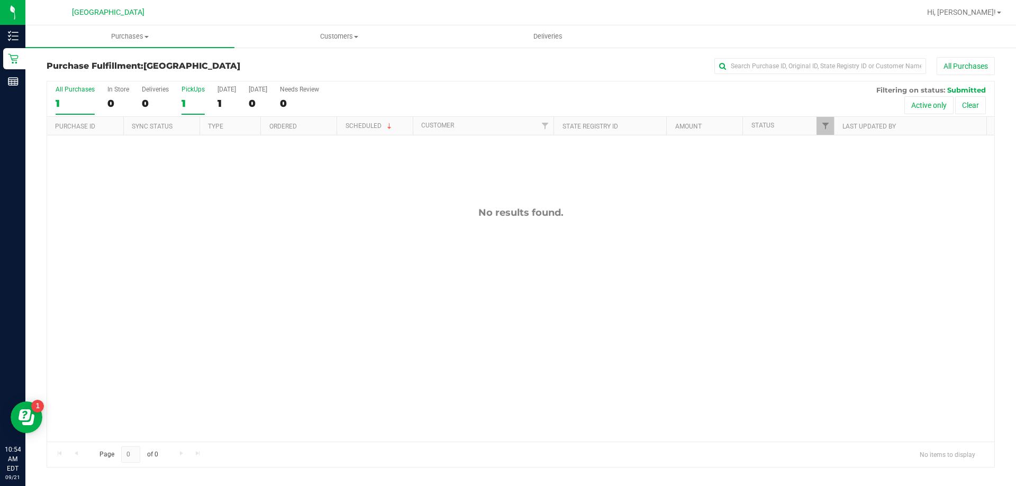
click at [190, 98] on div "1" at bounding box center [192, 103] width 23 height 12
click at [0, 0] on input "PickUps 1" at bounding box center [0, 0] width 0 height 0
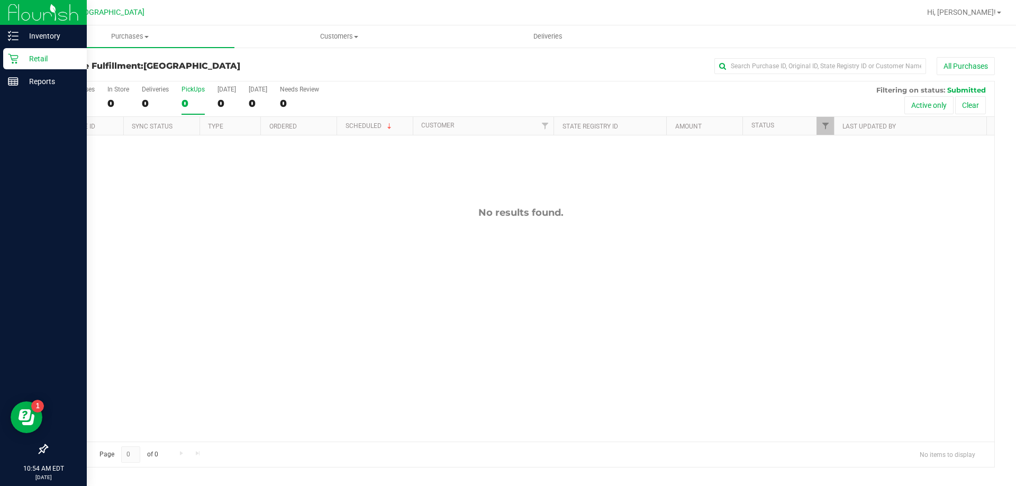
click at [13, 62] on icon at bounding box center [13, 59] width 10 height 10
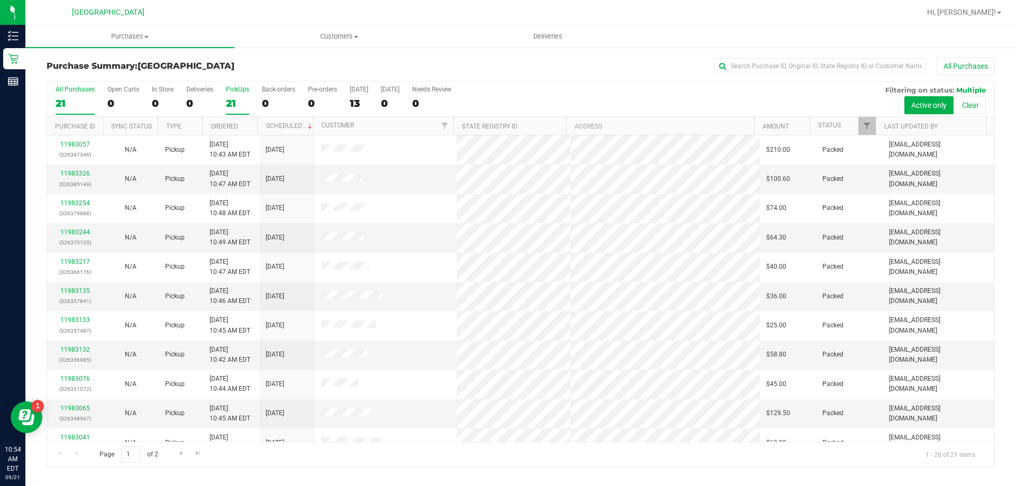
click at [231, 96] on label "PickUps 21" at bounding box center [237, 100] width 23 height 29
click at [0, 0] on input "PickUps 21" at bounding box center [0, 0] width 0 height 0
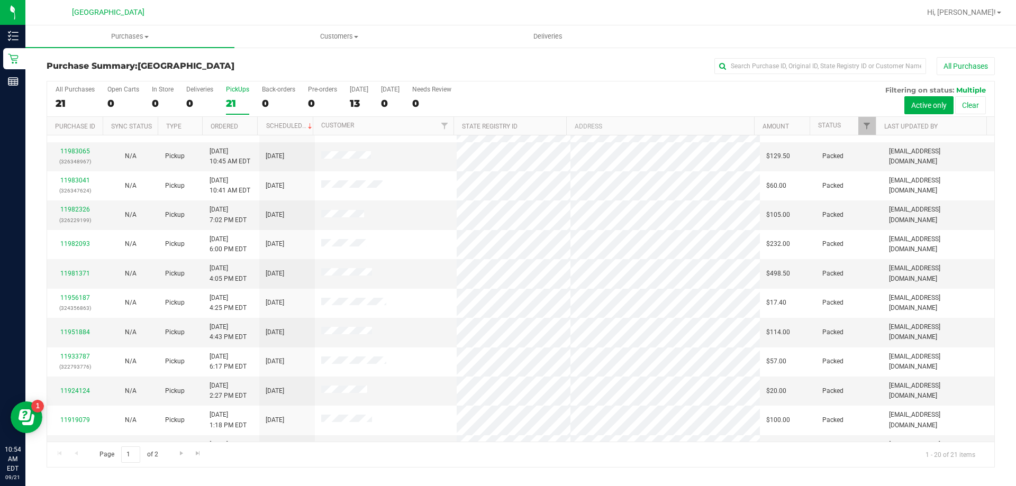
scroll to position [279, 0]
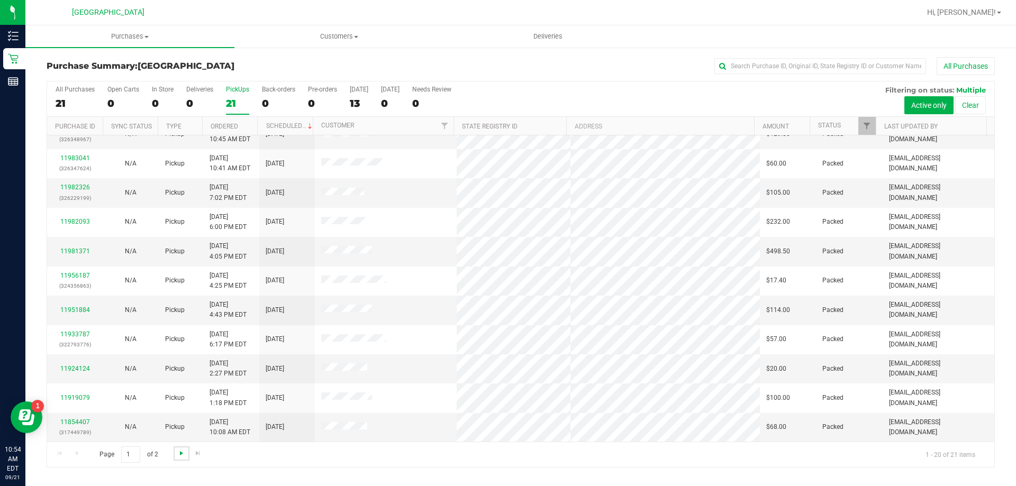
click at [182, 454] on span "Go to the next page" at bounding box center [181, 453] width 8 height 8
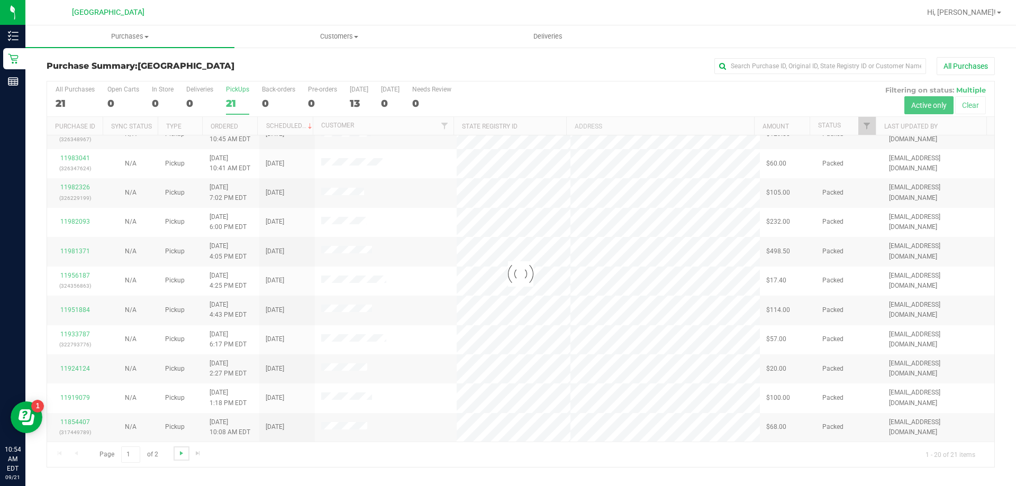
scroll to position [0, 0]
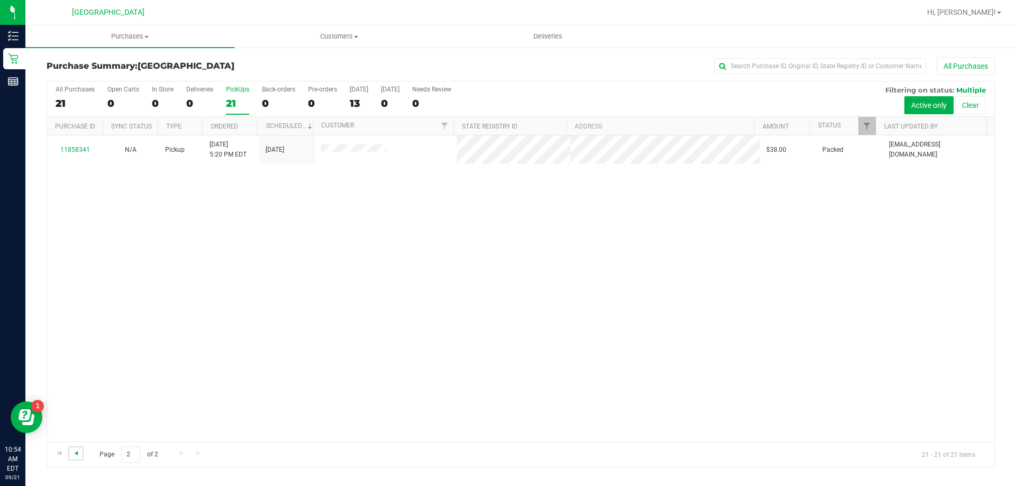
click at [77, 455] on span "Go to the previous page" at bounding box center [76, 453] width 8 height 8
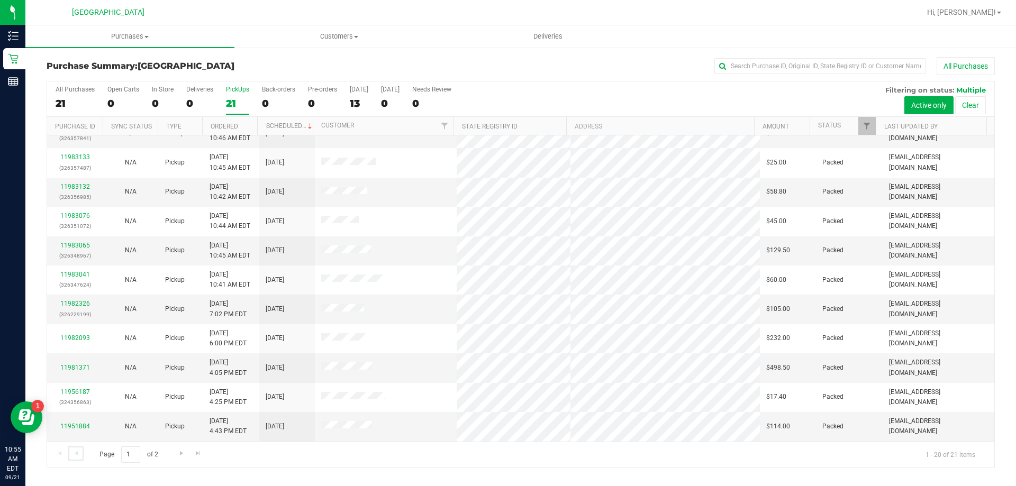
scroll to position [174, 0]
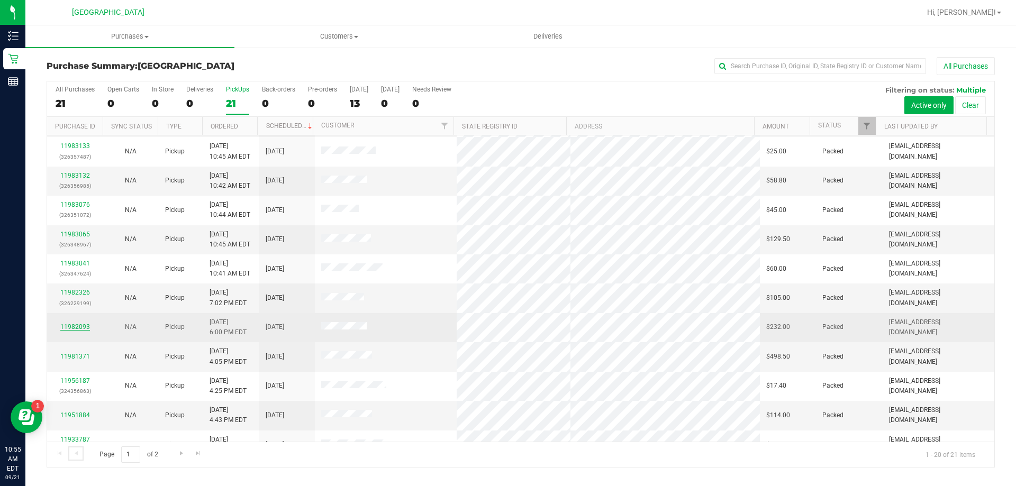
click at [79, 330] on link "11982093" at bounding box center [75, 326] width 30 height 7
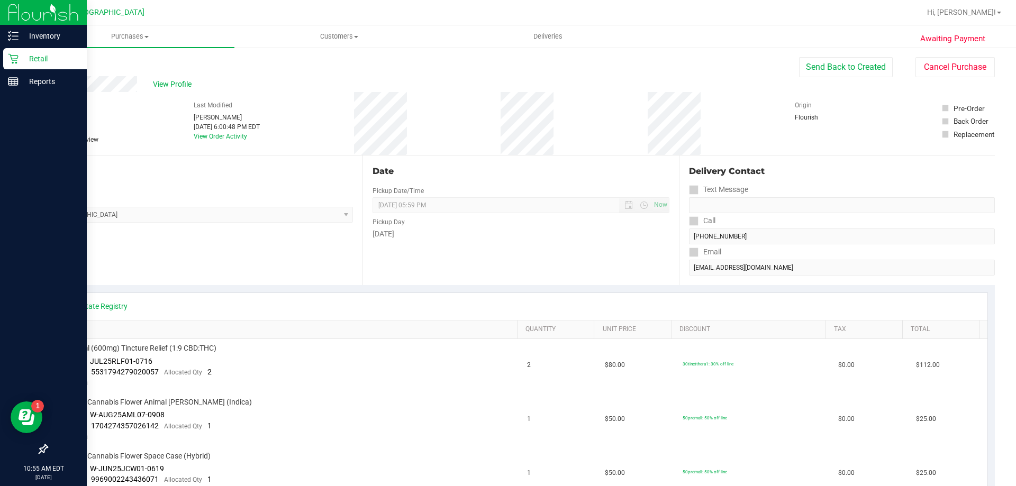
click at [12, 60] on icon at bounding box center [13, 59] width 10 height 10
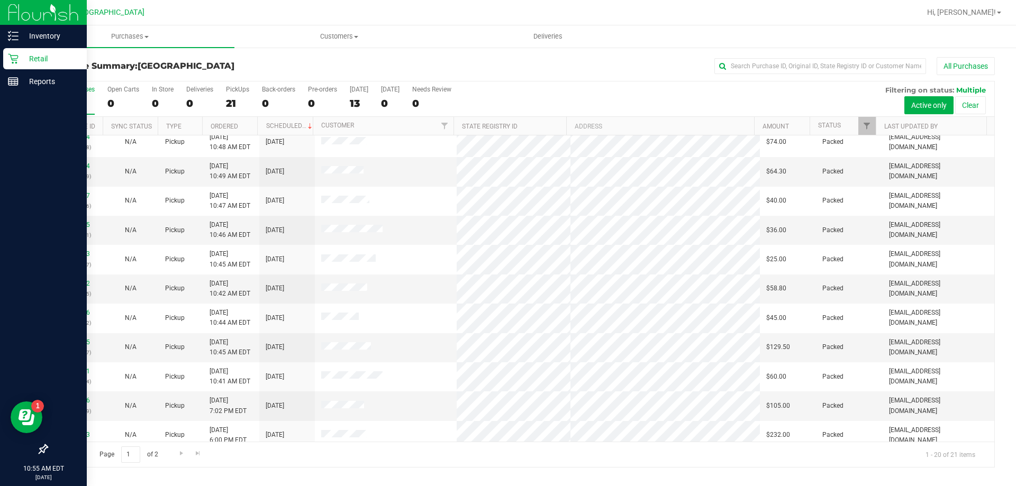
scroll to position [65, 0]
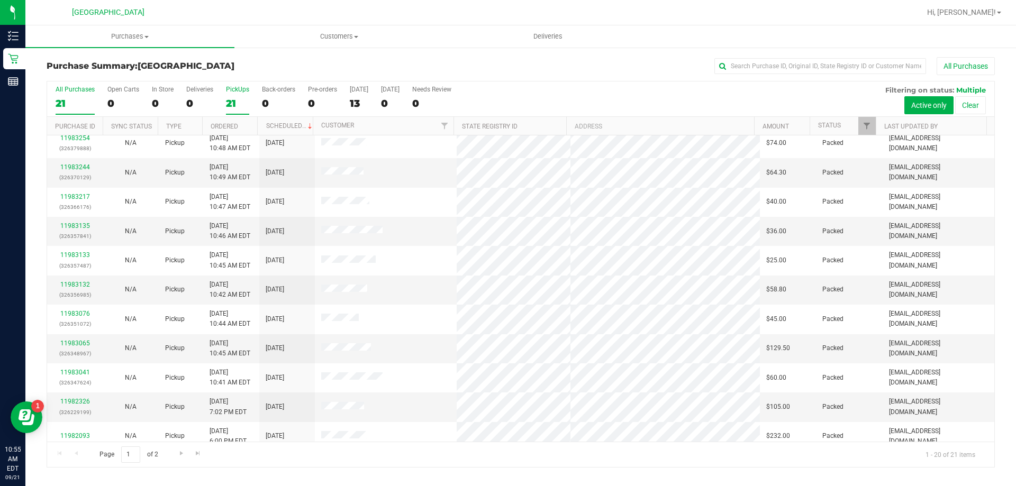
click at [230, 99] on div "21" at bounding box center [237, 103] width 23 height 12
click at [0, 0] on input "PickUps 21" at bounding box center [0, 0] width 0 height 0
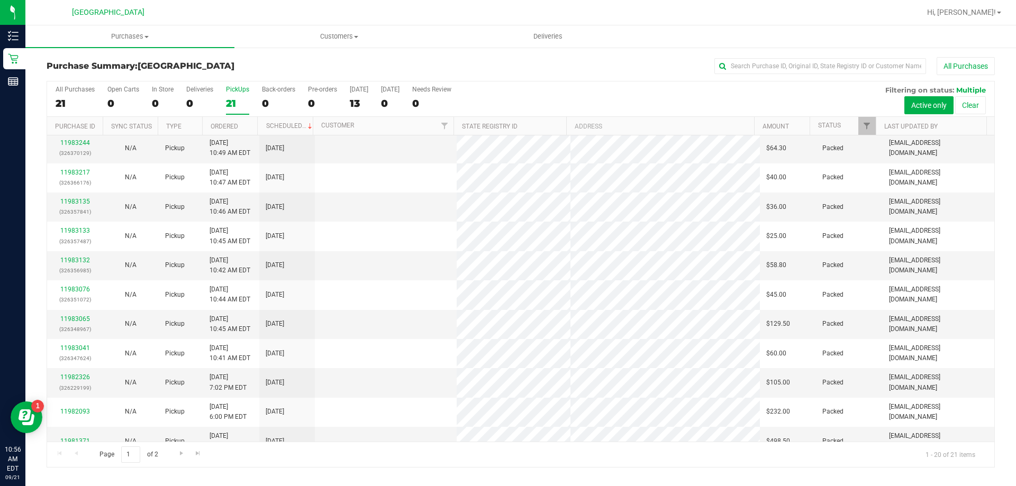
scroll to position [0, 0]
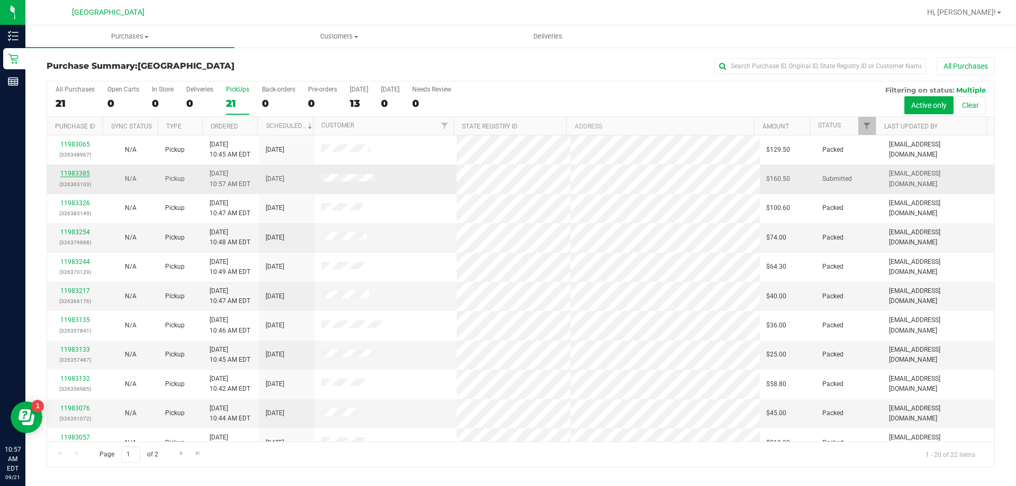
click at [66, 173] on link "11983385" at bounding box center [75, 173] width 30 height 7
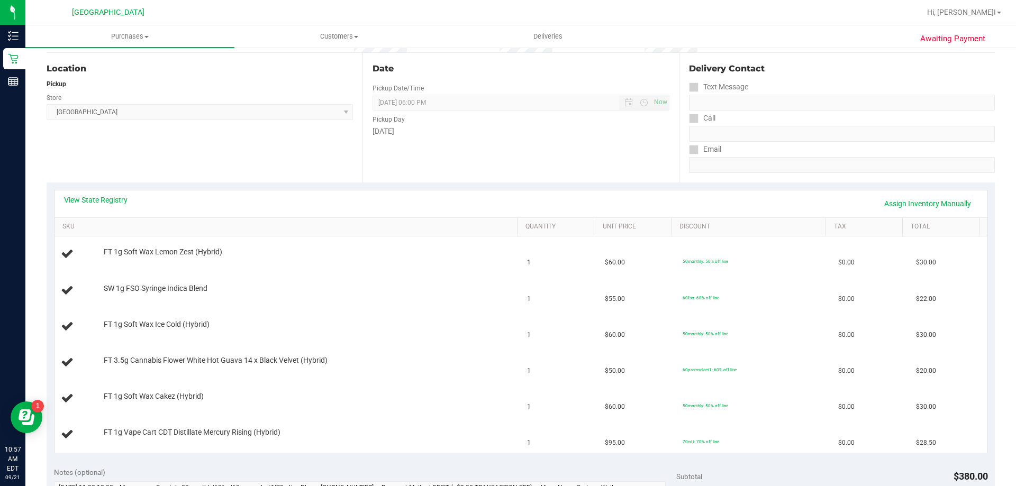
scroll to position [105, 0]
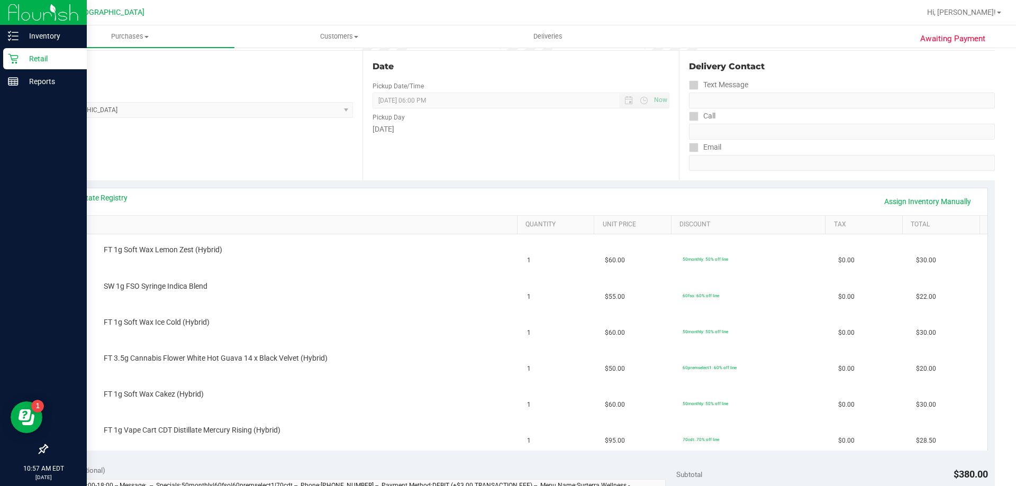
click at [10, 65] on div "Retail" at bounding box center [45, 58] width 84 height 21
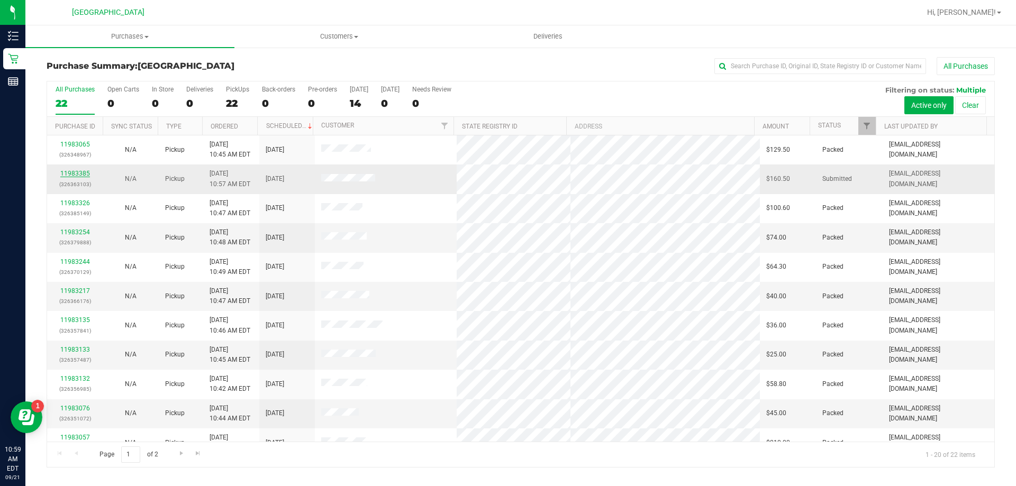
click at [73, 175] on link "11983385" at bounding box center [75, 173] width 30 height 7
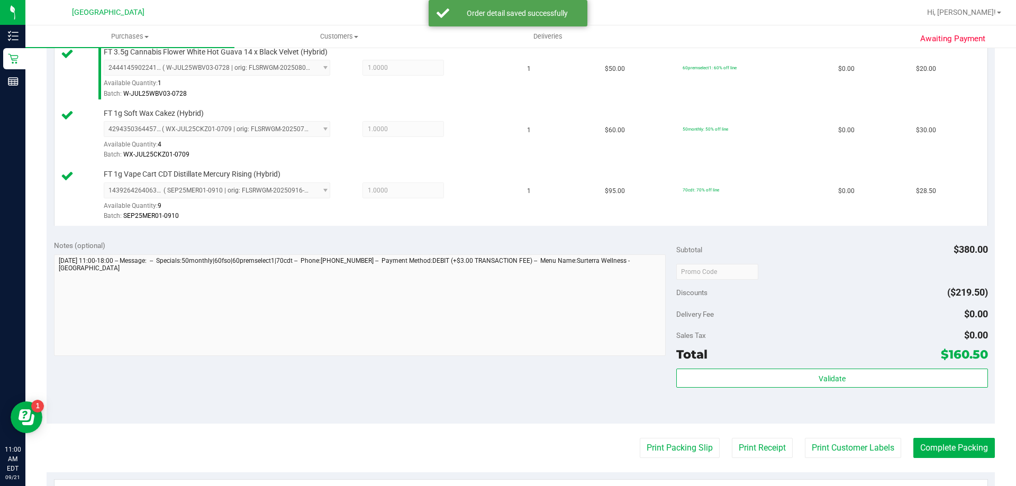
scroll to position [485, 0]
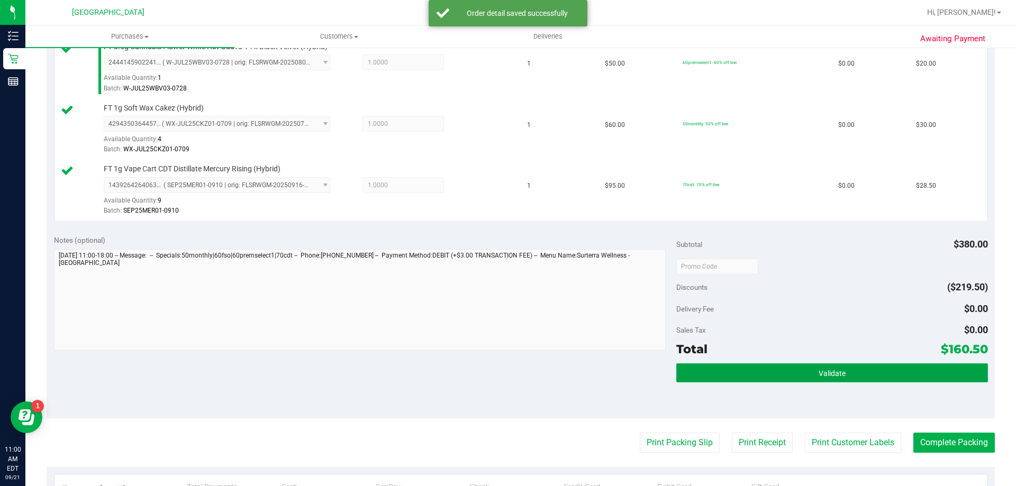
click at [788, 370] on button "Validate" at bounding box center [831, 372] width 311 height 19
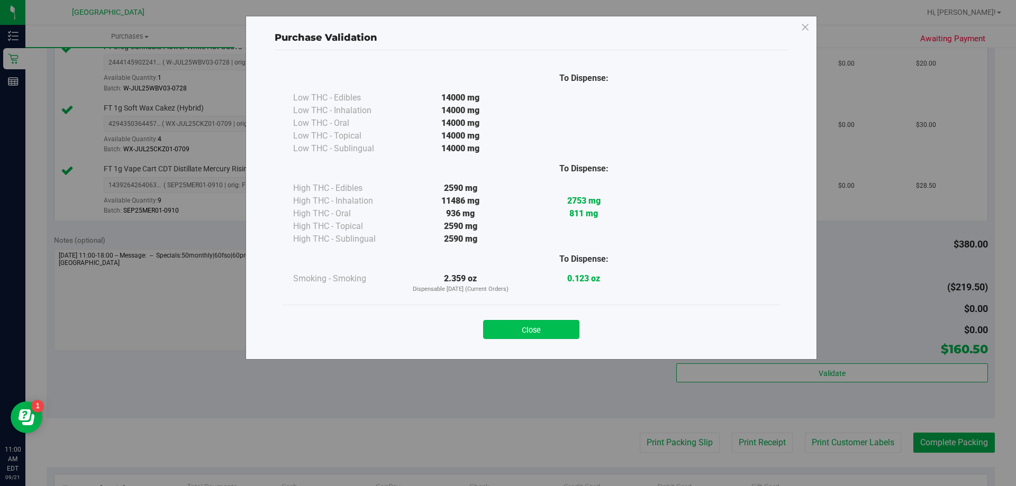
click at [517, 330] on button "Close" at bounding box center [531, 329] width 96 height 19
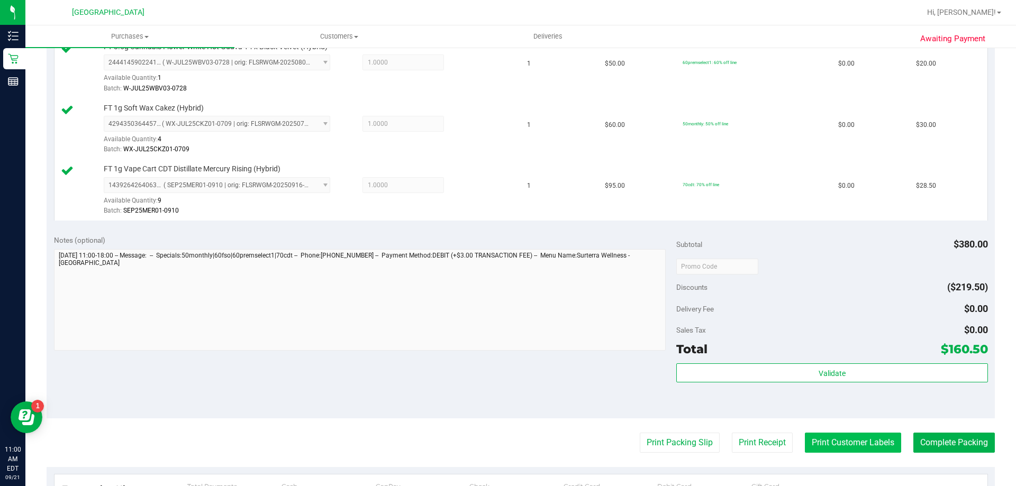
click at [838, 442] on button "Print Customer Labels" at bounding box center [853, 443] width 96 height 20
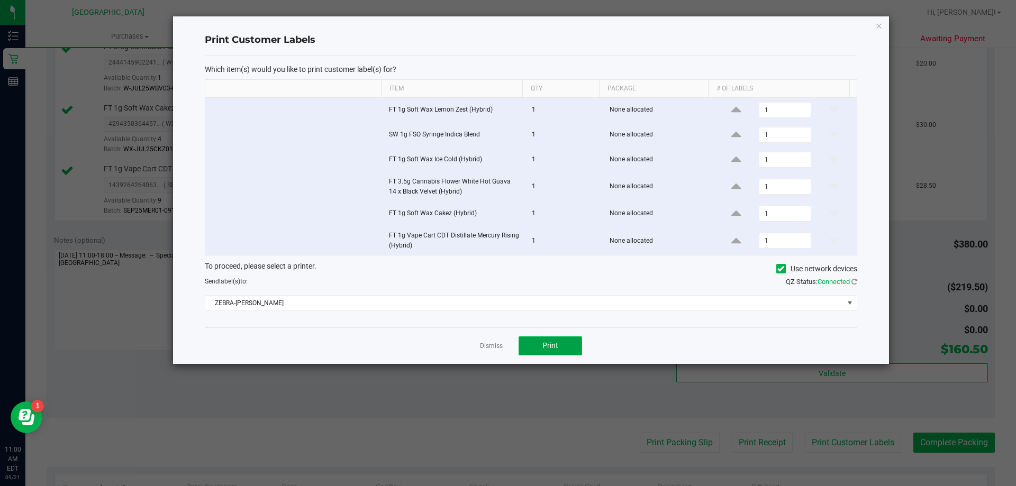
click at [545, 342] on span "Print" at bounding box center [550, 345] width 16 height 8
click at [875, 25] on icon "button" at bounding box center [878, 25] width 7 height 13
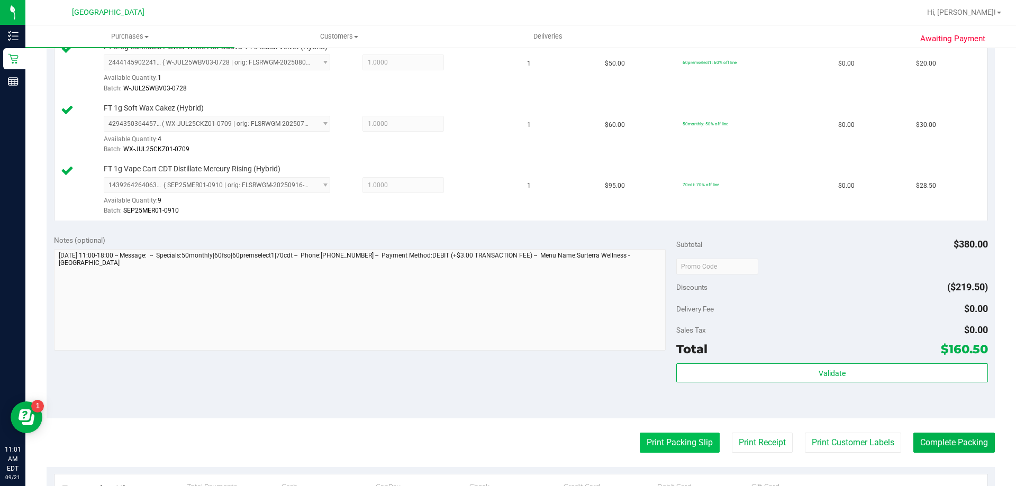
click at [674, 449] on button "Print Packing Slip" at bounding box center [680, 443] width 80 height 20
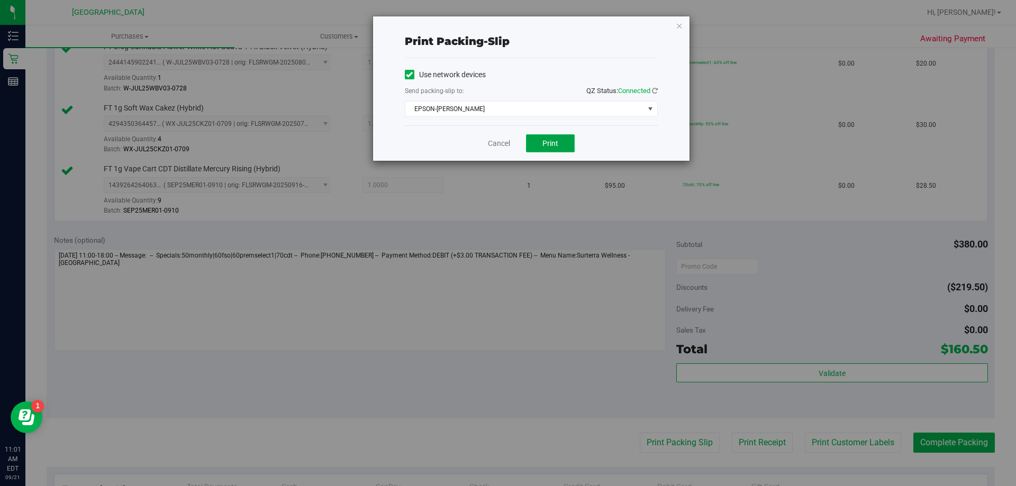
click at [543, 142] on span "Print" at bounding box center [550, 143] width 16 height 8
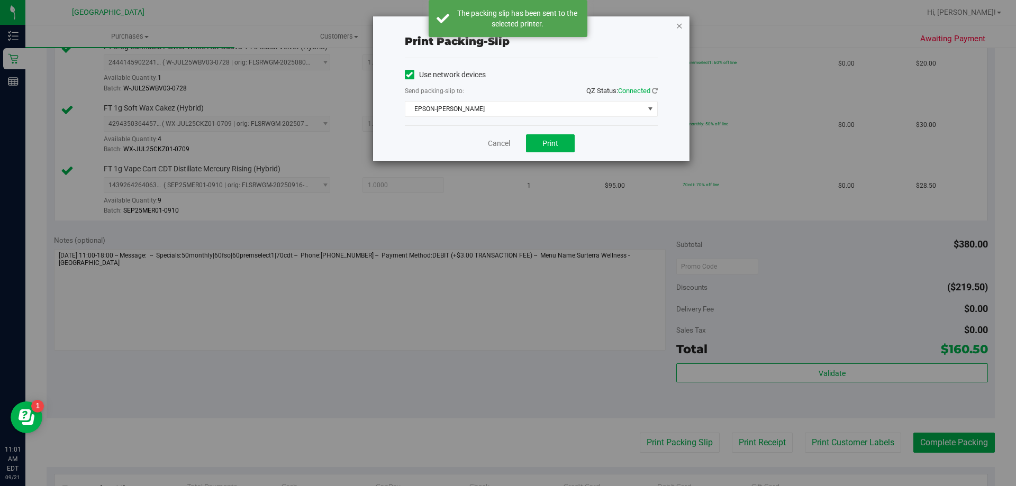
click at [680, 24] on icon "button" at bounding box center [678, 25] width 7 height 13
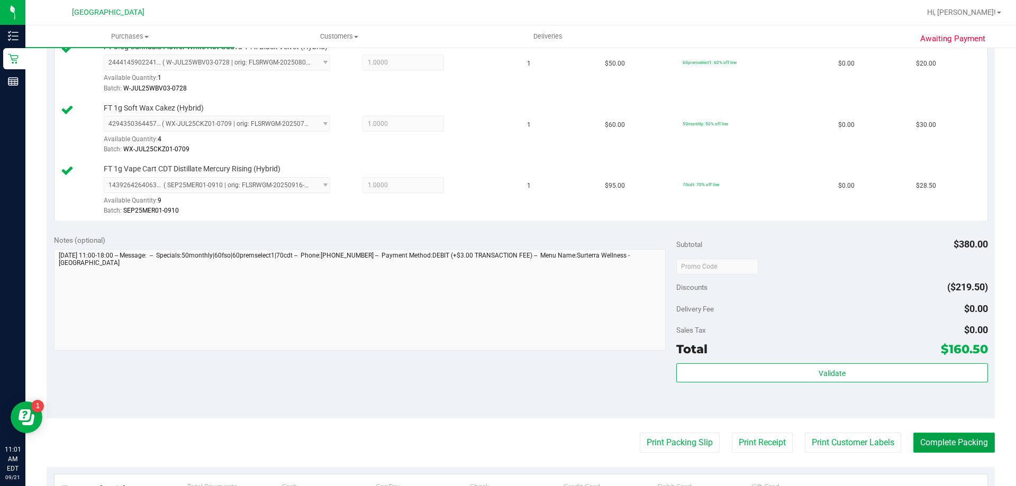
click at [931, 437] on button "Complete Packing" at bounding box center [953, 443] width 81 height 20
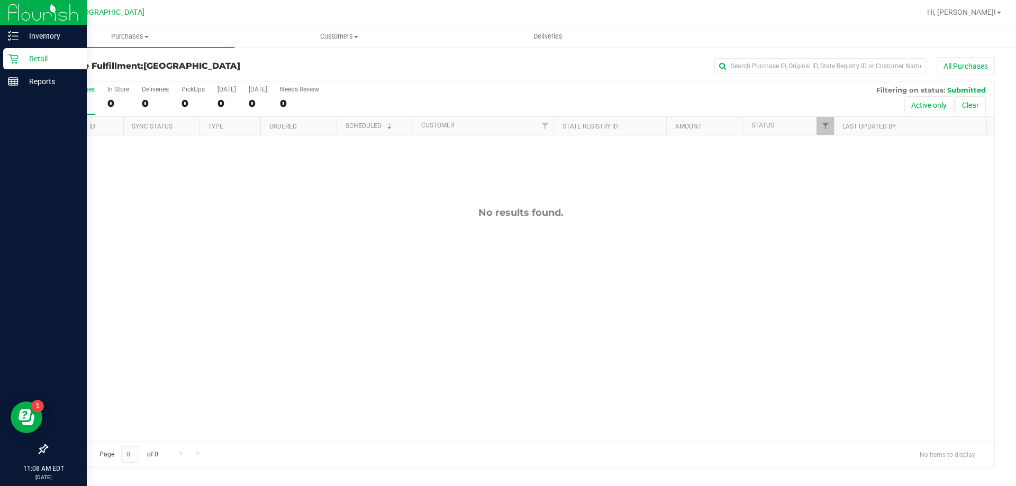
click at [13, 54] on icon at bounding box center [13, 58] width 11 height 11
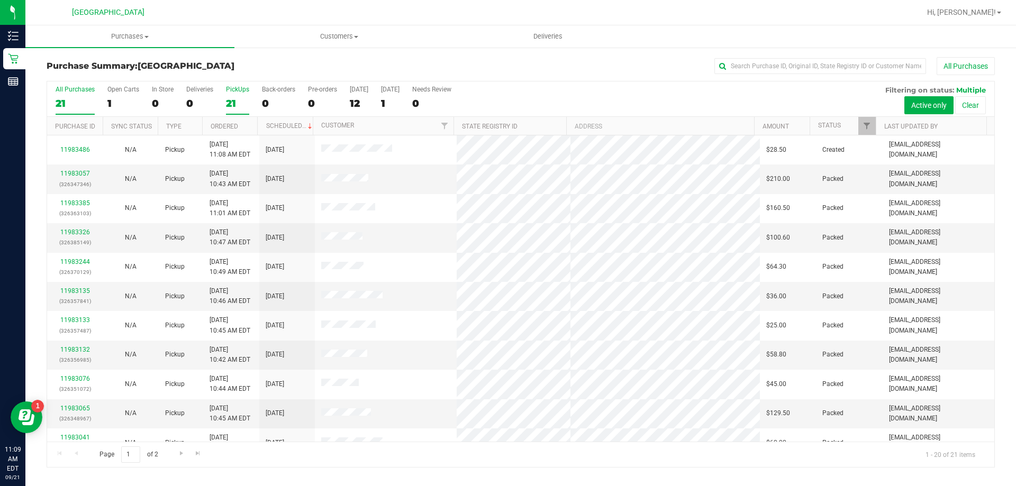
click at [235, 96] on label "PickUps 21" at bounding box center [237, 100] width 23 height 29
click at [0, 0] on input "PickUps 21" at bounding box center [0, 0] width 0 height 0
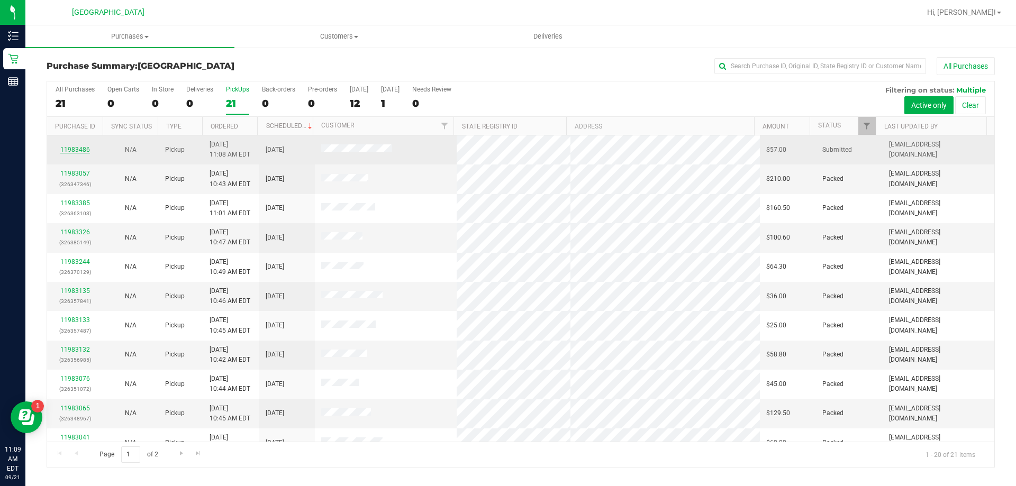
click at [66, 146] on link "11983486" at bounding box center [75, 149] width 30 height 7
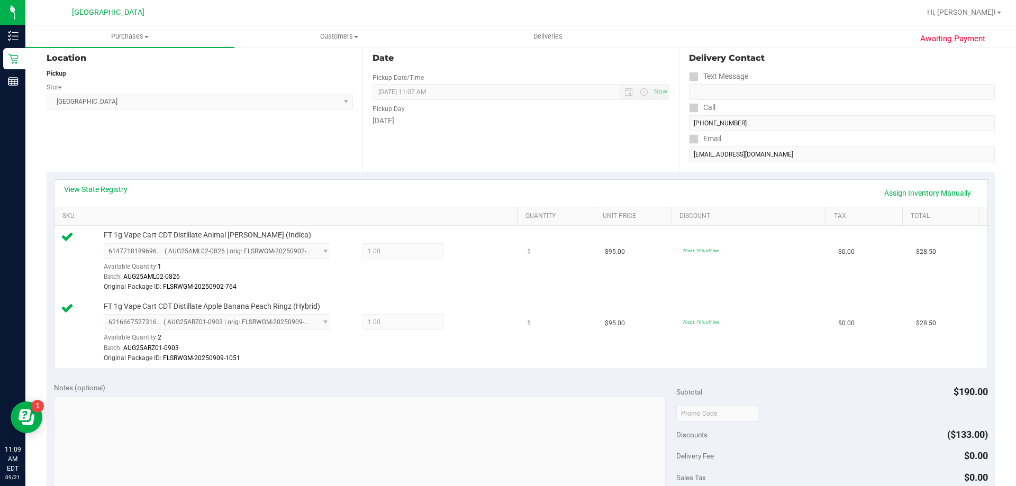
scroll to position [127, 0]
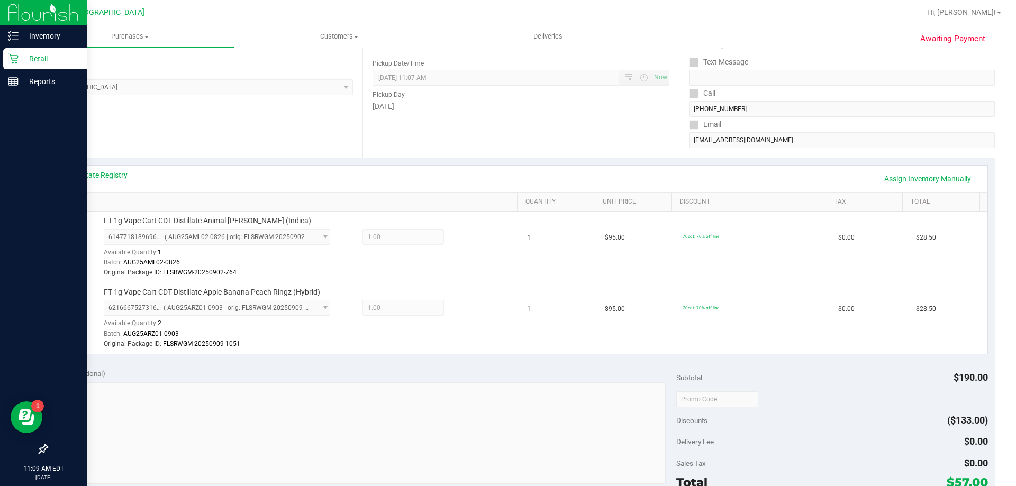
click at [21, 63] on p "Retail" at bounding box center [50, 58] width 63 height 13
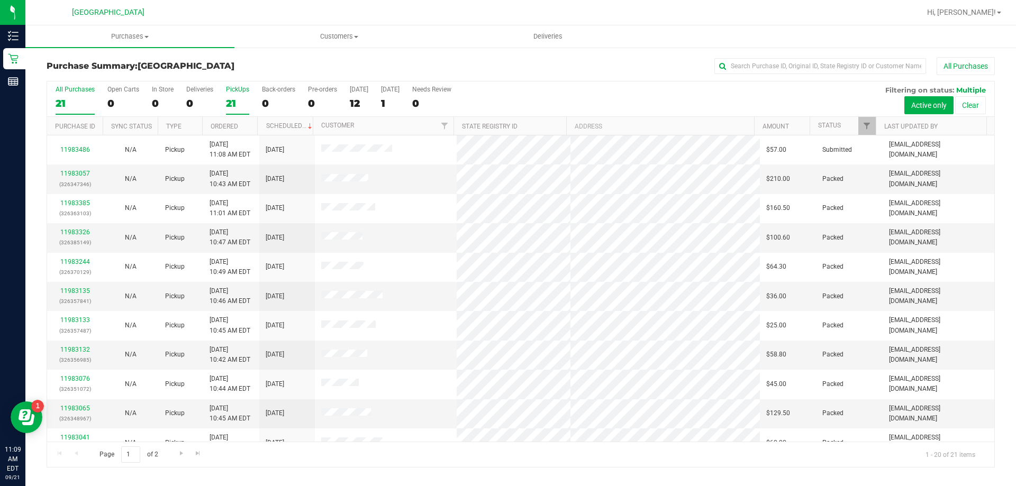
click at [243, 90] on div "PickUps" at bounding box center [237, 89] width 23 height 7
click at [0, 0] on input "PickUps 21" at bounding box center [0, 0] width 0 height 0
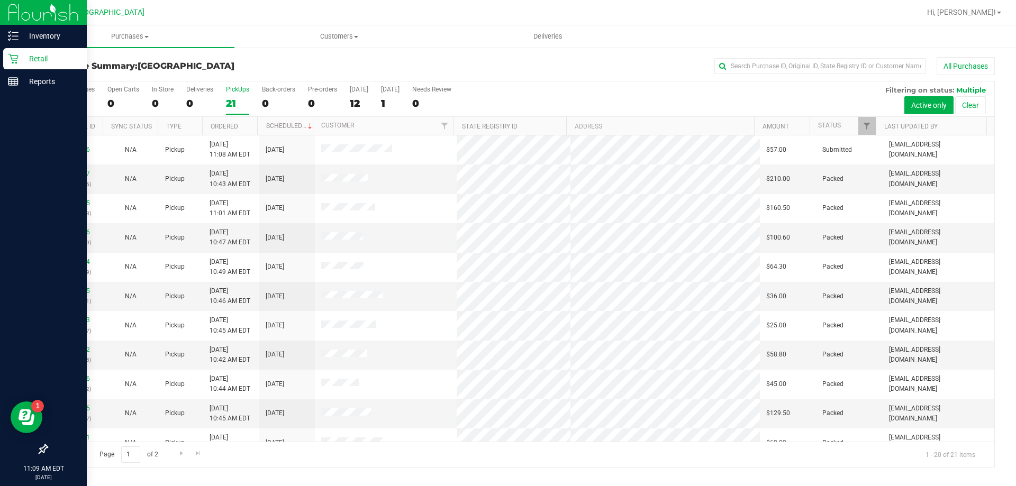
click at [20, 60] on p "Retail" at bounding box center [50, 58] width 63 height 13
click at [31, 62] on p "Retail" at bounding box center [50, 58] width 63 height 13
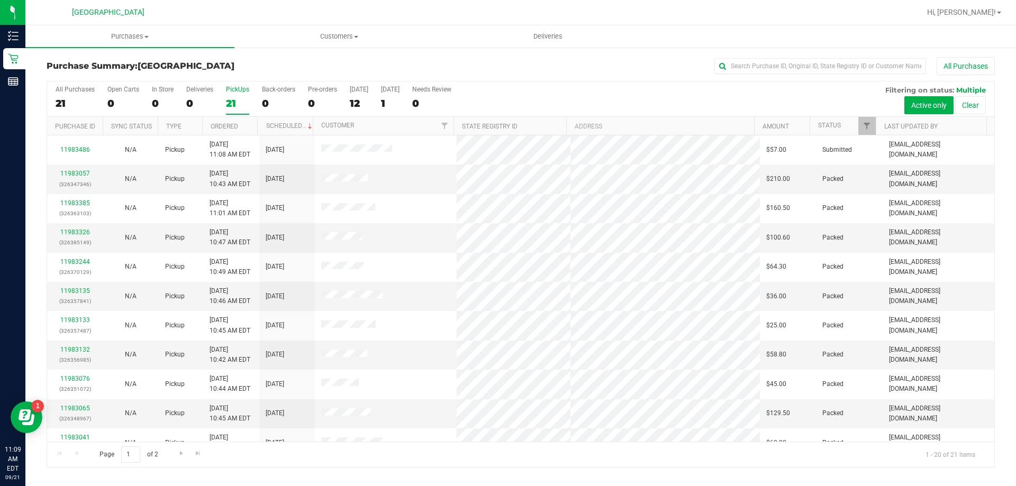
click at [227, 97] on div "21" at bounding box center [237, 103] width 23 height 12
click at [0, 0] on input "PickUps 21" at bounding box center [0, 0] width 0 height 0
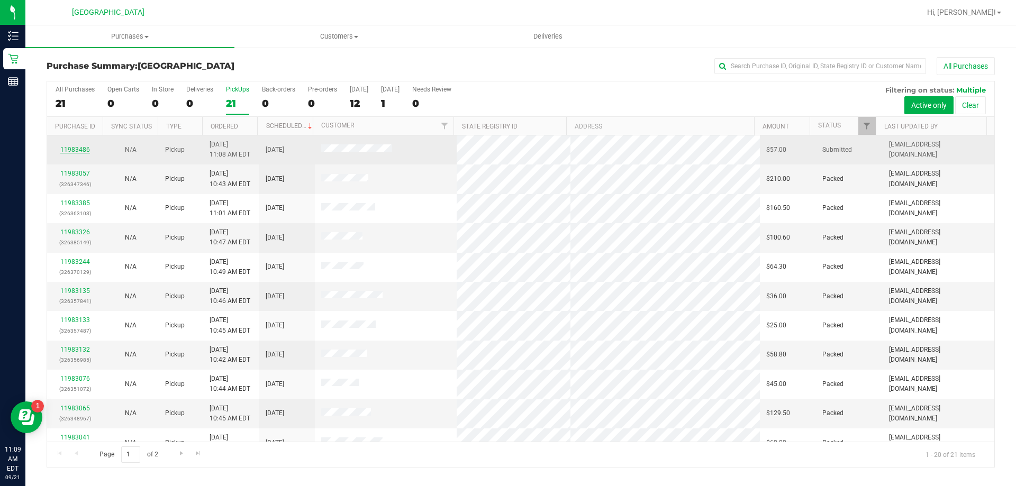
click at [69, 149] on link "11983486" at bounding box center [75, 149] width 30 height 7
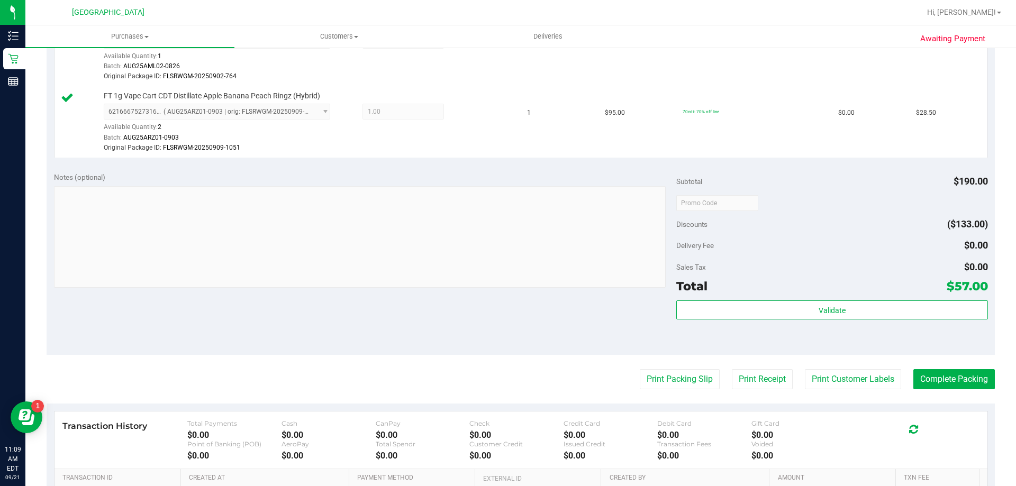
scroll to position [346, 0]
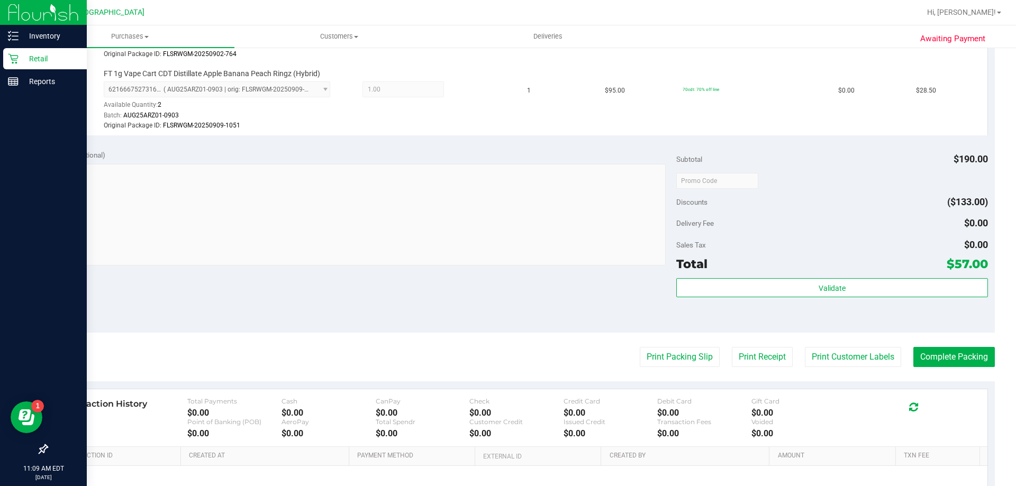
click at [7, 62] on div "Retail" at bounding box center [45, 58] width 84 height 21
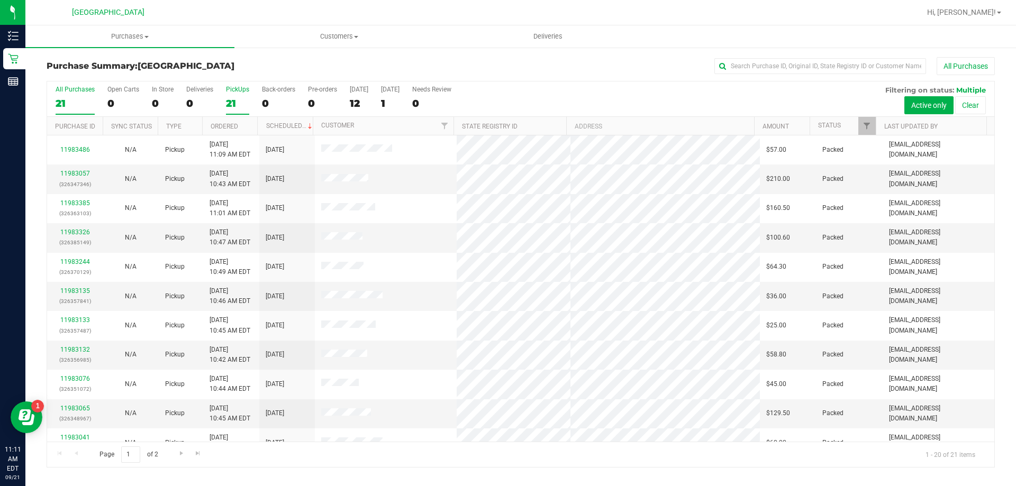
click at [233, 91] on div "PickUps" at bounding box center [237, 89] width 23 height 7
click at [0, 0] on input "PickUps 21" at bounding box center [0, 0] width 0 height 0
click at [228, 89] on div "PickUps" at bounding box center [237, 89] width 23 height 7
click at [0, 0] on input "PickUps 21" at bounding box center [0, 0] width 0 height 0
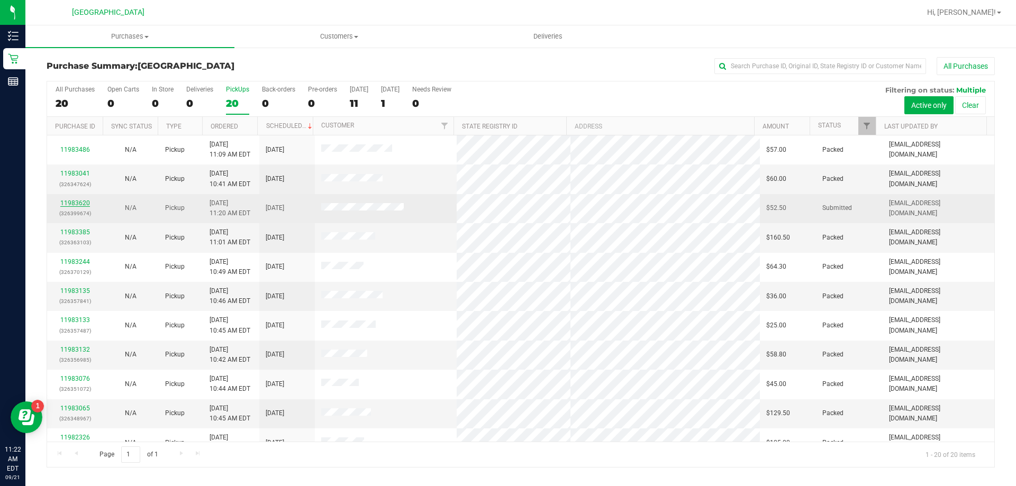
click at [63, 205] on link "11983620" at bounding box center [75, 202] width 30 height 7
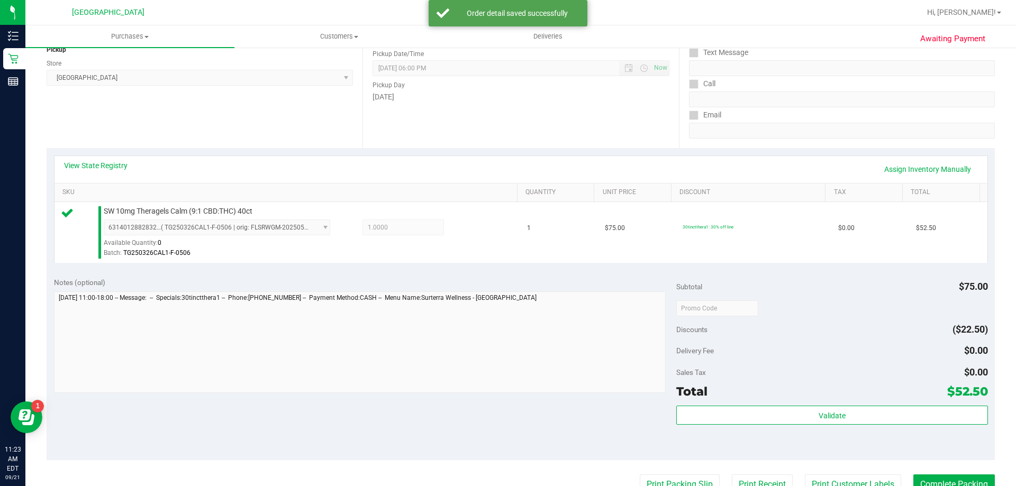
scroll to position [212, 0]
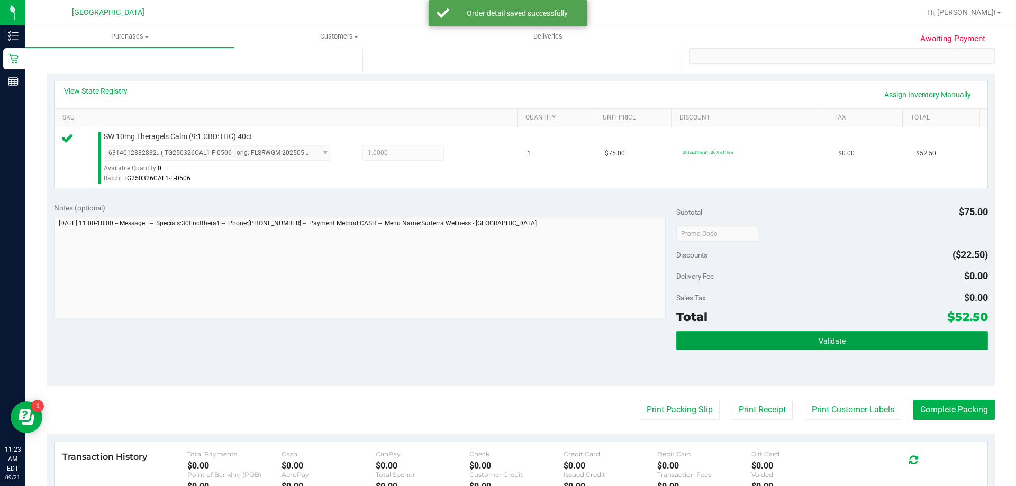
click at [792, 340] on button "Validate" at bounding box center [831, 340] width 311 height 19
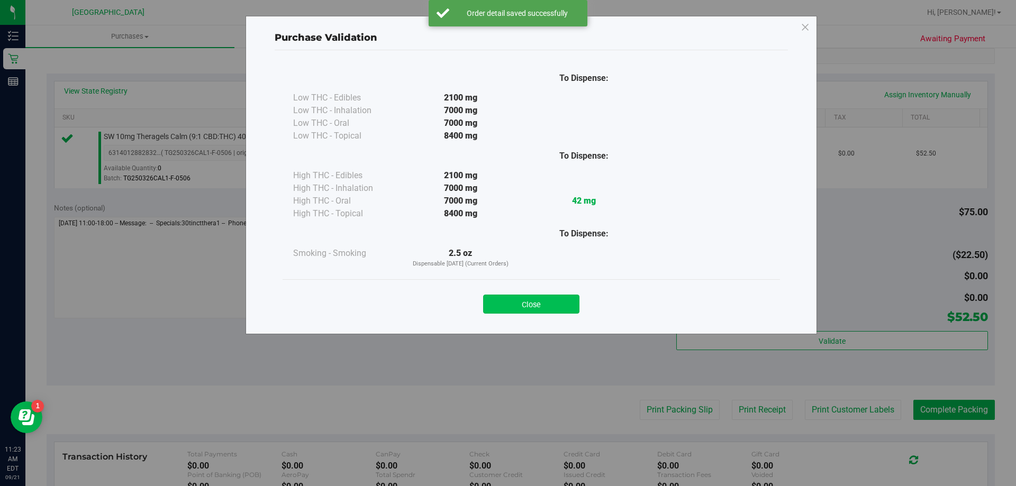
click at [569, 307] on button "Close" at bounding box center [531, 304] width 96 height 19
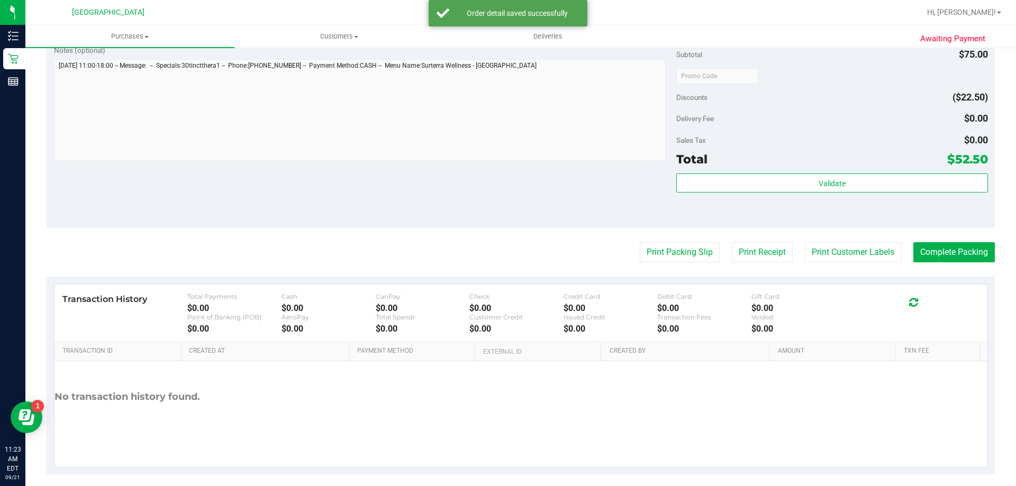
scroll to position [370, 0]
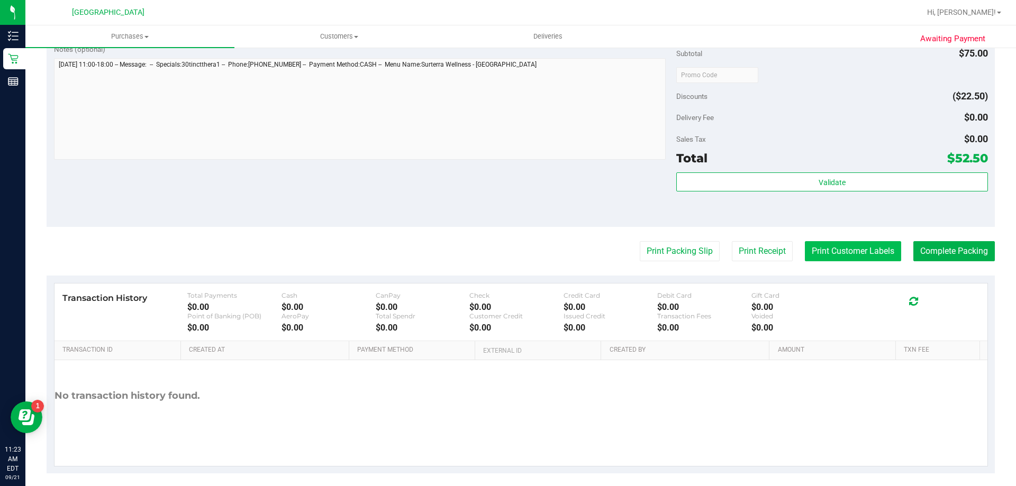
click at [831, 254] on button "Print Customer Labels" at bounding box center [853, 251] width 96 height 20
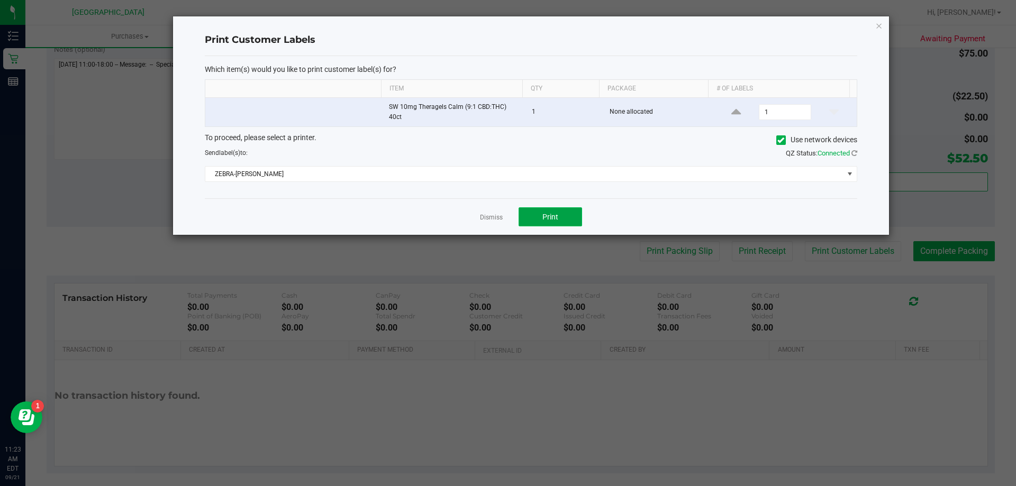
click at [552, 219] on span "Print" at bounding box center [550, 217] width 16 height 8
click at [876, 23] on icon "button" at bounding box center [878, 25] width 7 height 13
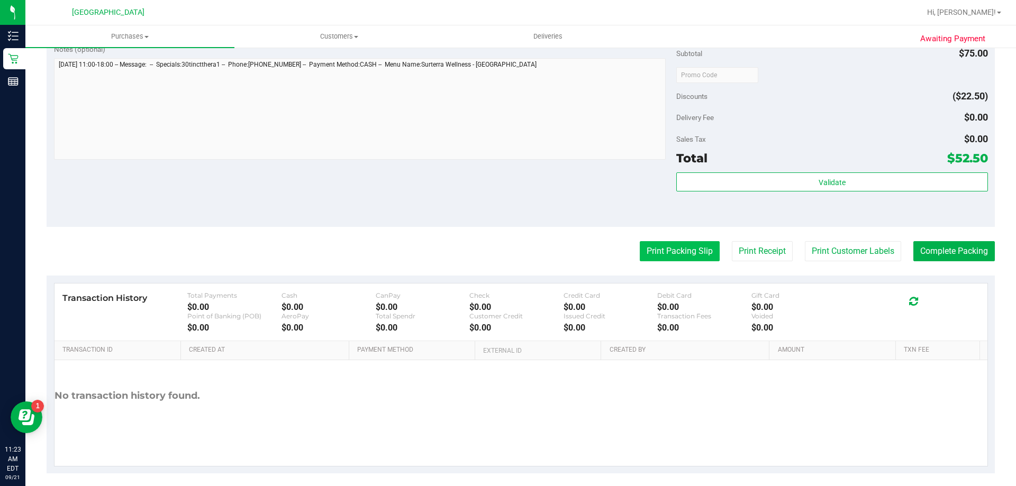
click at [691, 245] on button "Print Packing Slip" at bounding box center [680, 251] width 80 height 20
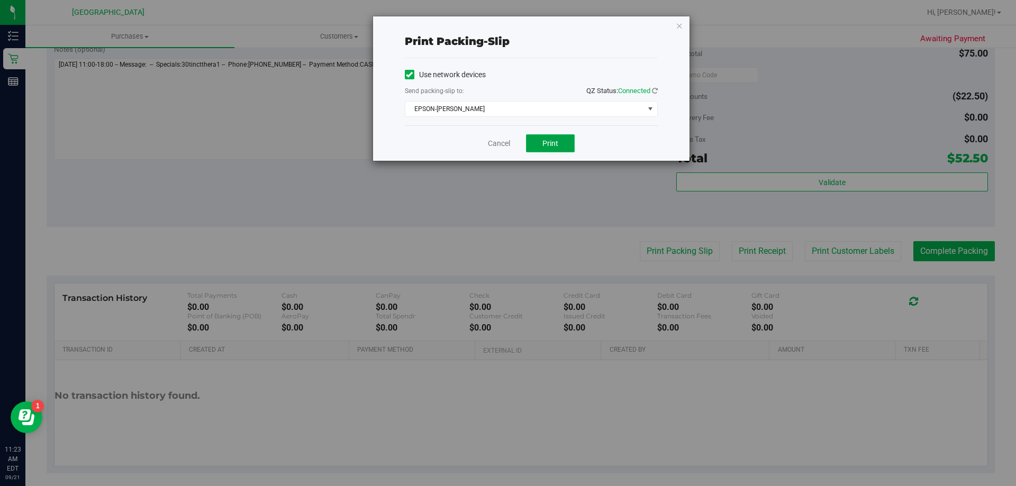
click at [538, 141] on button "Print" at bounding box center [550, 143] width 49 height 18
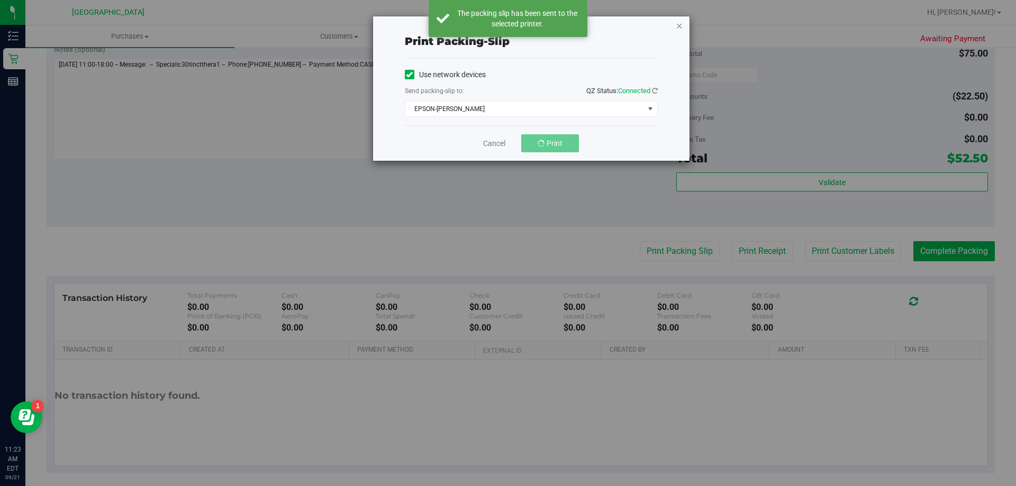
click at [681, 26] on icon "button" at bounding box center [678, 25] width 7 height 13
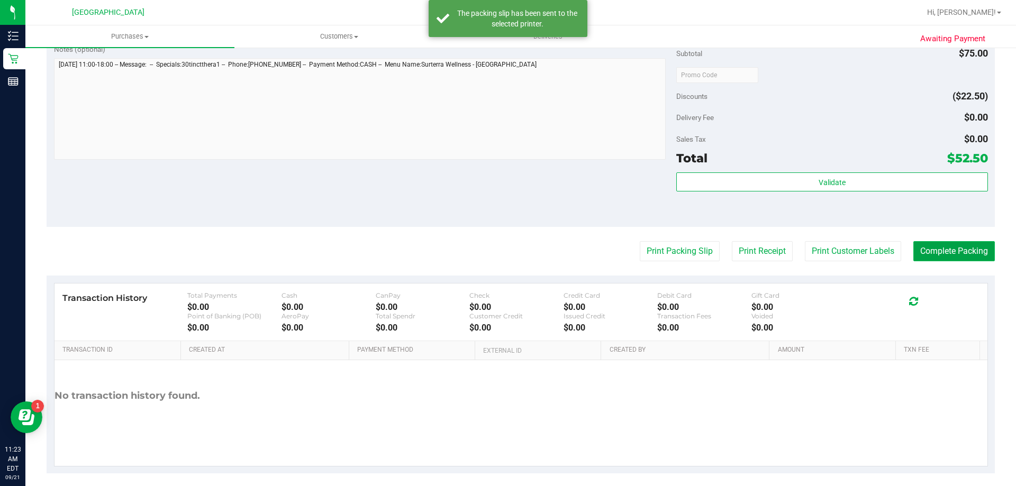
click at [954, 249] on button "Complete Packing" at bounding box center [953, 251] width 81 height 20
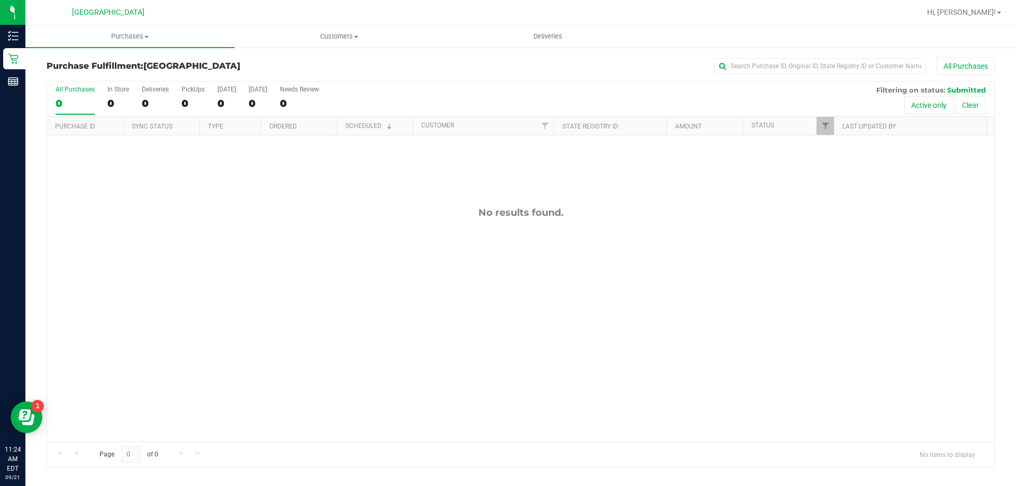
click at [7, 52] on div "Retail" at bounding box center [14, 58] width 22 height 21
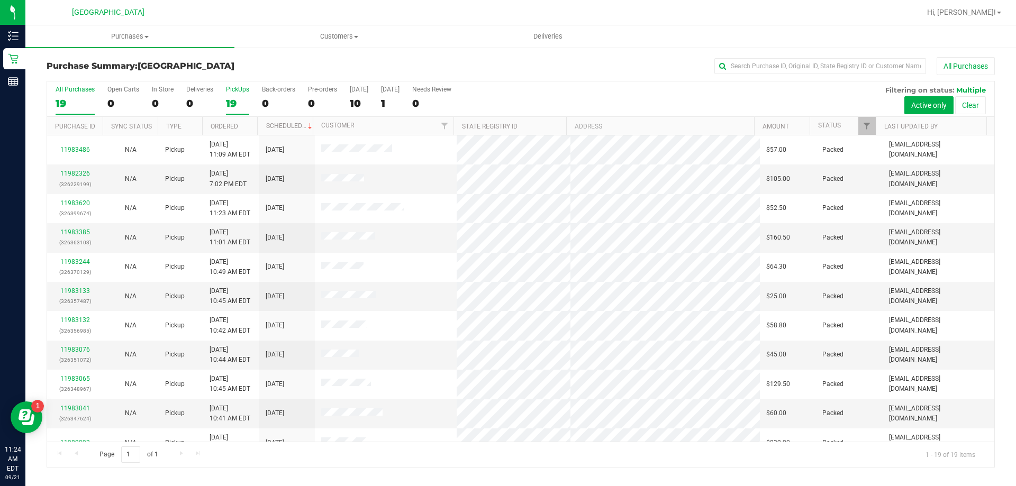
click at [235, 98] on div "19" at bounding box center [237, 103] width 23 height 12
click at [0, 0] on input "PickUps 19" at bounding box center [0, 0] width 0 height 0
click at [240, 98] on div "19" at bounding box center [237, 103] width 23 height 12
click at [0, 0] on input "PickUps 19" at bounding box center [0, 0] width 0 height 0
click at [231, 99] on div "19" at bounding box center [237, 103] width 23 height 12
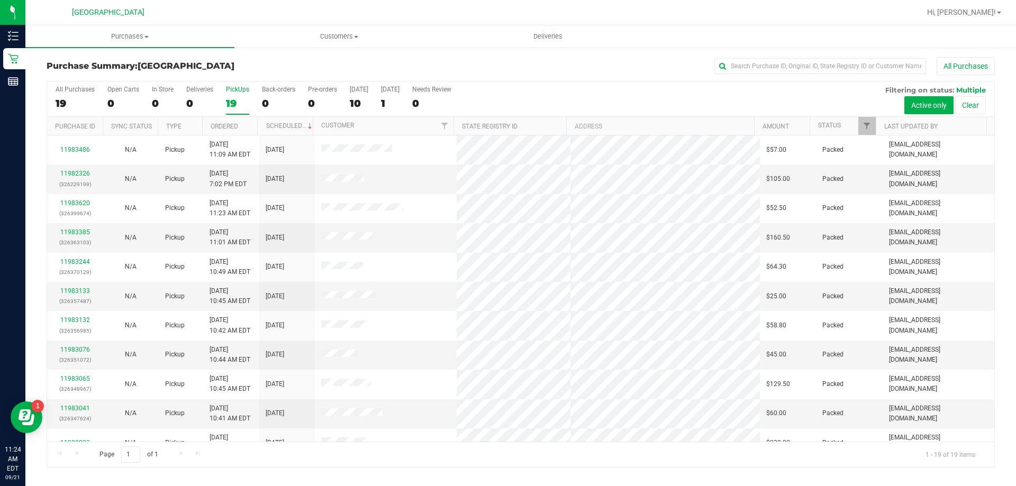
click at [0, 0] on input "PickUps 19" at bounding box center [0, 0] width 0 height 0
click at [228, 99] on div "19" at bounding box center [237, 103] width 23 height 12
click at [0, 0] on input "PickUps 19" at bounding box center [0, 0] width 0 height 0
click at [242, 96] on label "PickUps 19" at bounding box center [237, 100] width 23 height 29
click at [0, 0] on input "PickUps 19" at bounding box center [0, 0] width 0 height 0
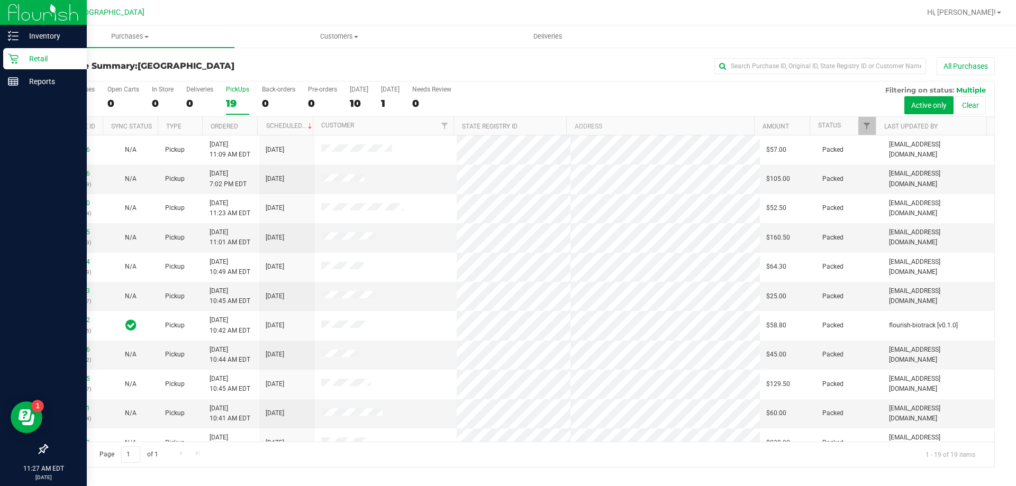
click at [8, 62] on icon at bounding box center [13, 58] width 11 height 11
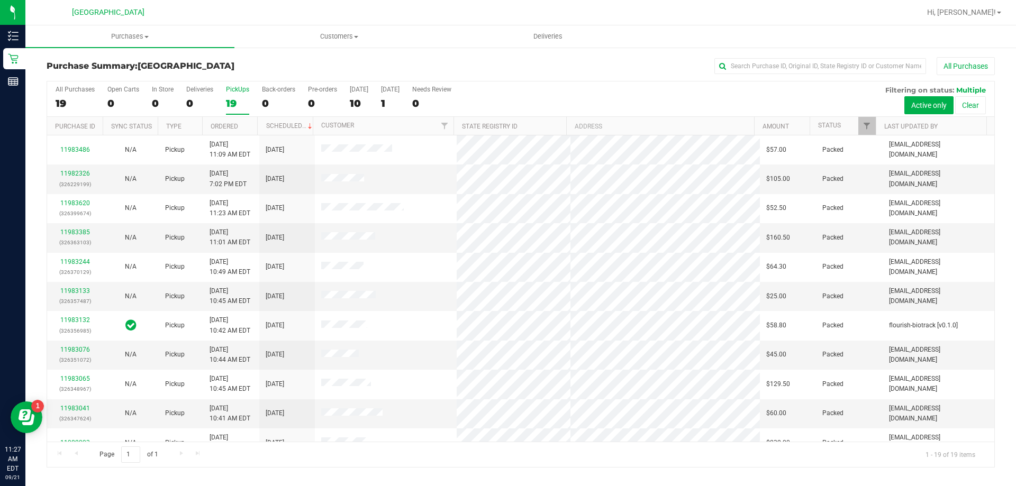
click at [230, 101] on div "19" at bounding box center [237, 103] width 23 height 12
click at [0, 0] on input "PickUps 19" at bounding box center [0, 0] width 0 height 0
click at [238, 101] on div "19" at bounding box center [237, 103] width 23 height 12
click at [0, 0] on input "PickUps 19" at bounding box center [0, 0] width 0 height 0
click at [229, 90] on div "PickUps" at bounding box center [237, 89] width 23 height 7
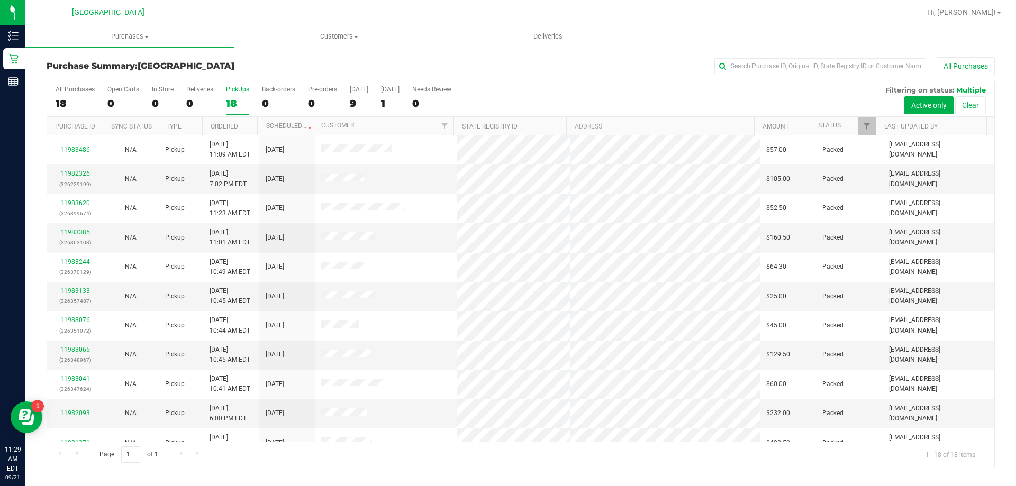
click at [0, 0] on input "PickUps 18" at bounding box center [0, 0] width 0 height 0
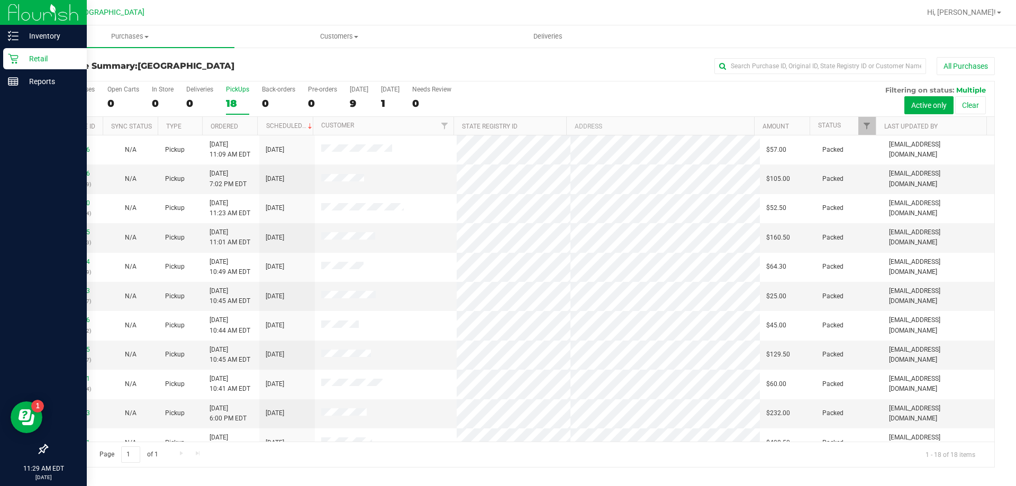
click at [11, 56] on icon at bounding box center [13, 59] width 10 height 10
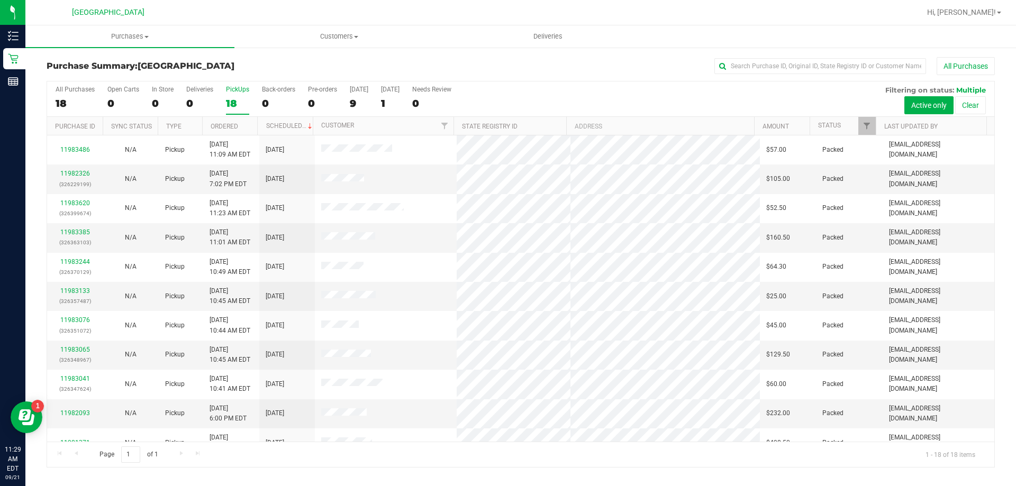
click at [235, 96] on label "PickUps 18" at bounding box center [237, 100] width 23 height 29
click at [0, 0] on input "PickUps 18" at bounding box center [0, 0] width 0 height 0
click at [241, 87] on div "PickUps" at bounding box center [237, 89] width 23 height 7
click at [0, 0] on input "PickUps 18" at bounding box center [0, 0] width 0 height 0
click at [233, 105] on div "18" at bounding box center [237, 103] width 23 height 12
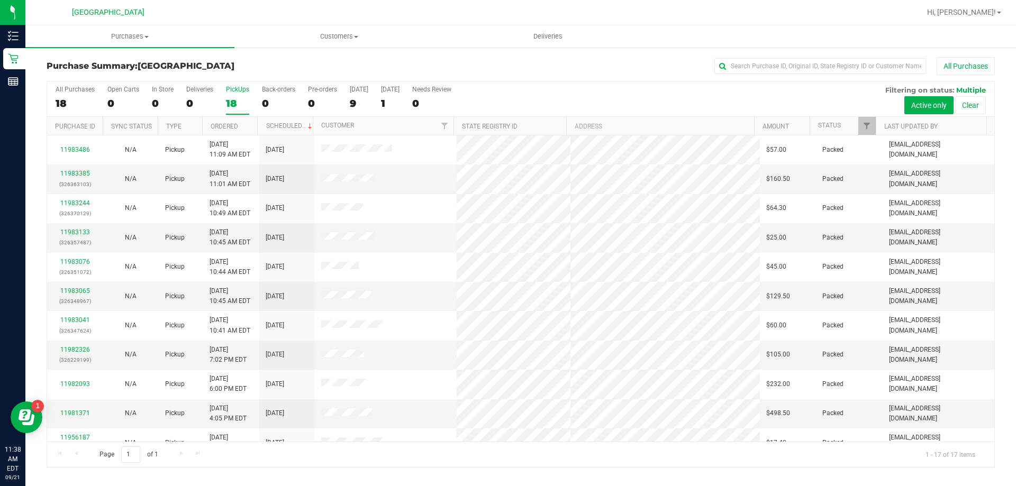
click at [0, 0] on input "PickUps 18" at bounding box center [0, 0] width 0 height 0
click at [239, 92] on div "PickUps" at bounding box center [237, 89] width 23 height 7
click at [0, 0] on input "PickUps 17" at bounding box center [0, 0] width 0 height 0
click at [230, 103] on div "17" at bounding box center [237, 103] width 23 height 12
click at [0, 0] on input "PickUps 17" at bounding box center [0, 0] width 0 height 0
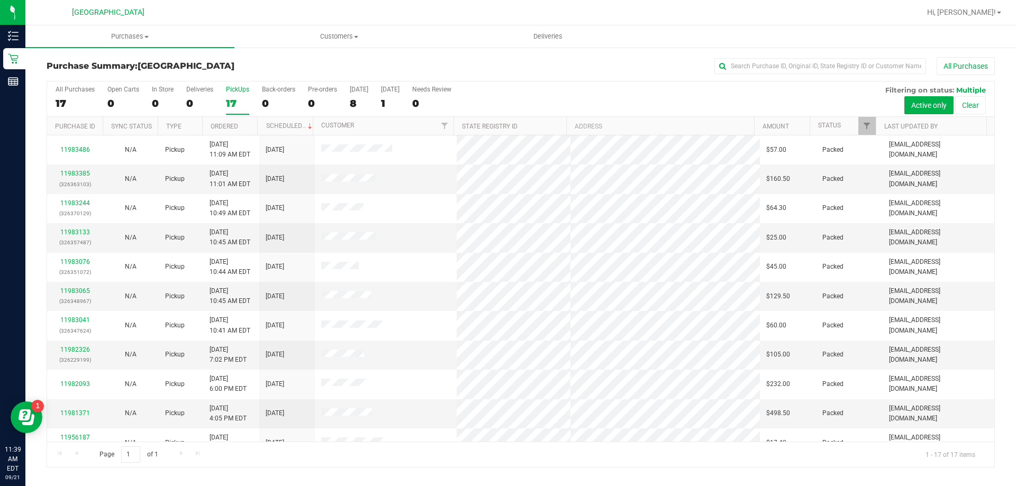
click at [240, 96] on label "PickUps 17" at bounding box center [237, 100] width 23 height 29
click at [0, 0] on input "PickUps 17" at bounding box center [0, 0] width 0 height 0
click at [236, 96] on label "PickUps 17" at bounding box center [237, 100] width 23 height 29
click at [0, 0] on input "PickUps 17" at bounding box center [0, 0] width 0 height 0
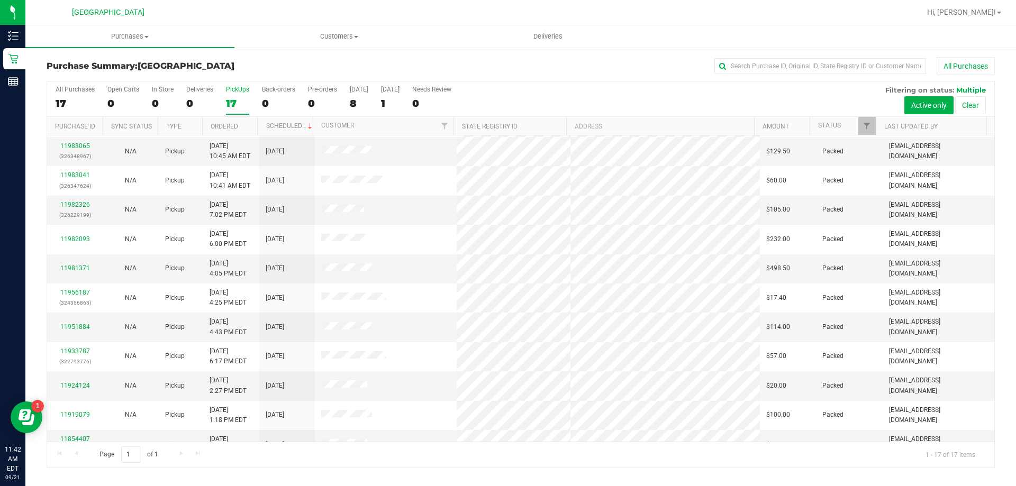
scroll to position [191, 0]
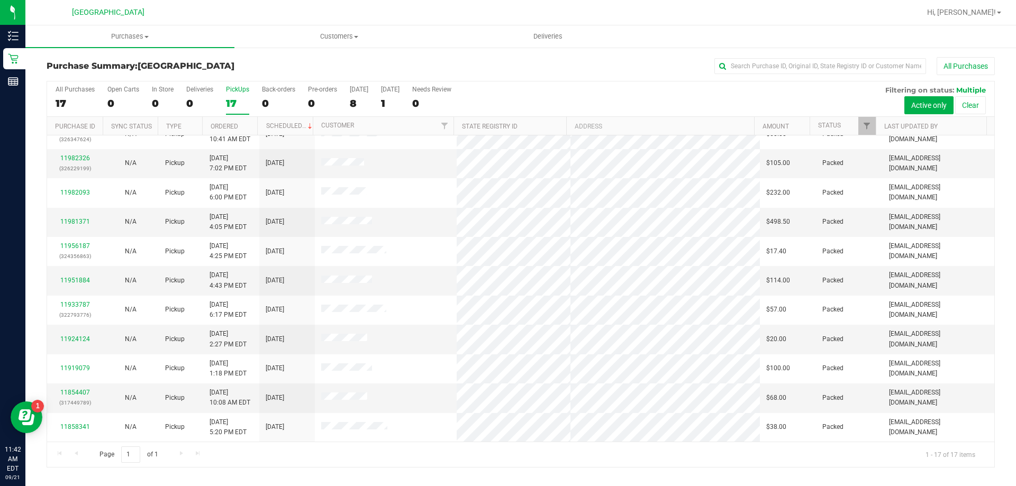
click at [232, 99] on div "17" at bounding box center [237, 103] width 23 height 12
click at [0, 0] on input "PickUps 17" at bounding box center [0, 0] width 0 height 0
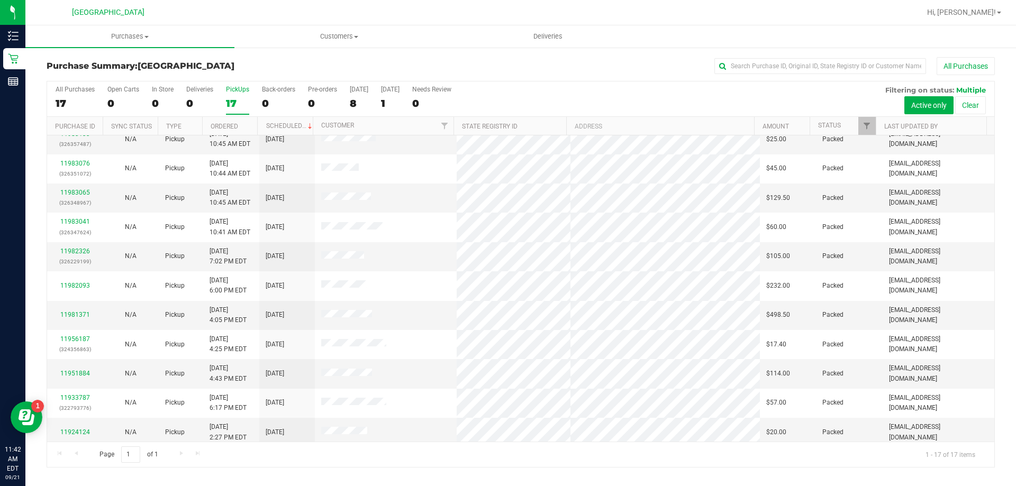
scroll to position [0, 0]
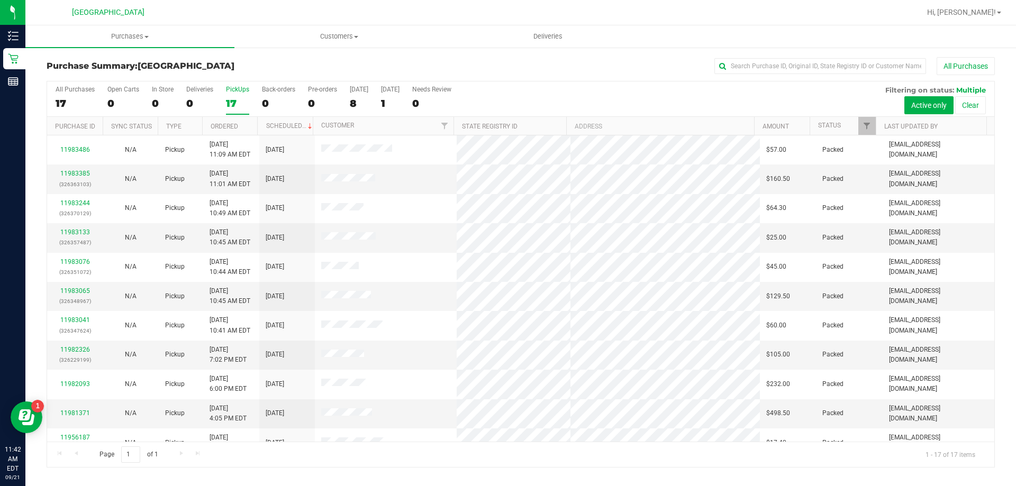
click at [229, 101] on div "17" at bounding box center [237, 103] width 23 height 12
click at [0, 0] on input "PickUps 17" at bounding box center [0, 0] width 0 height 0
click at [244, 90] on div "PickUps" at bounding box center [237, 89] width 23 height 7
click at [0, 0] on input "PickUps 17" at bounding box center [0, 0] width 0 height 0
click at [234, 99] on div "17" at bounding box center [237, 103] width 23 height 12
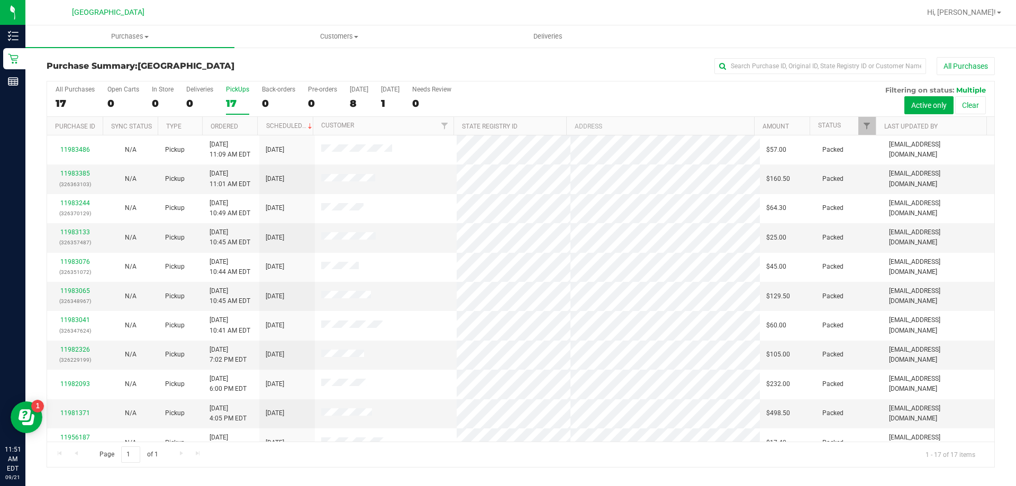
click at [0, 0] on input "PickUps 17" at bounding box center [0, 0] width 0 height 0
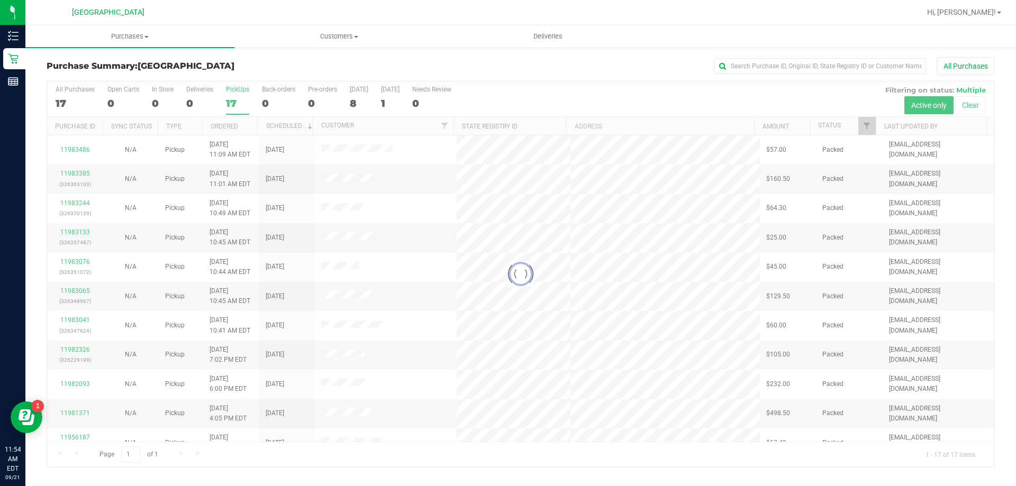
click at [239, 90] on div at bounding box center [520, 274] width 947 height 386
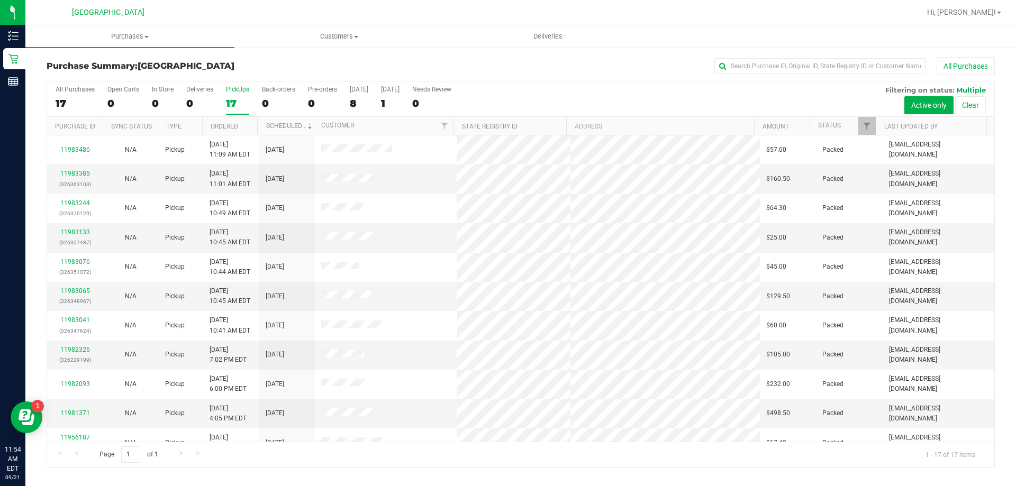
click at [239, 89] on div "PickUps" at bounding box center [237, 89] width 23 height 7
click at [0, 0] on input "PickUps 17" at bounding box center [0, 0] width 0 height 0
click at [236, 99] on div "17" at bounding box center [237, 103] width 23 height 12
click at [0, 0] on input "PickUps 17" at bounding box center [0, 0] width 0 height 0
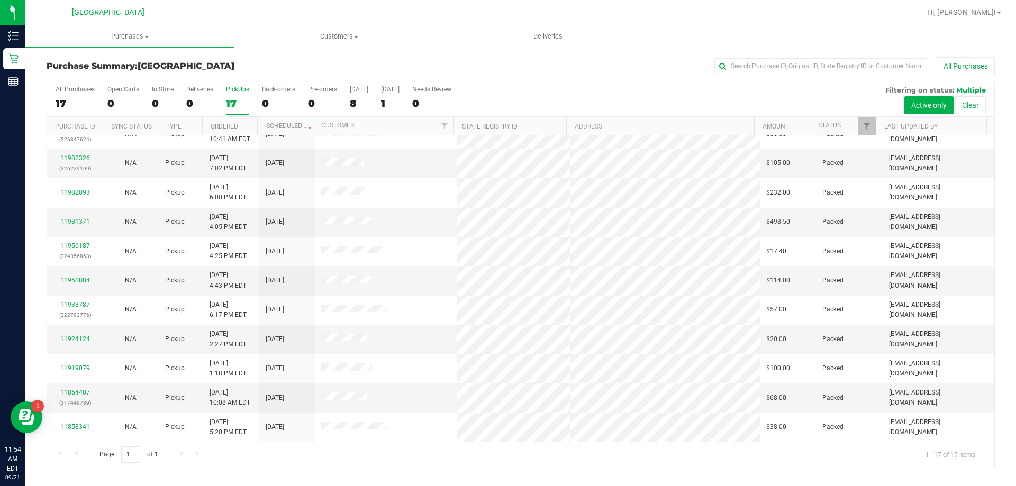
click at [236, 101] on div "17" at bounding box center [237, 103] width 23 height 12
click at [0, 0] on input "PickUps 17" at bounding box center [0, 0] width 0 height 0
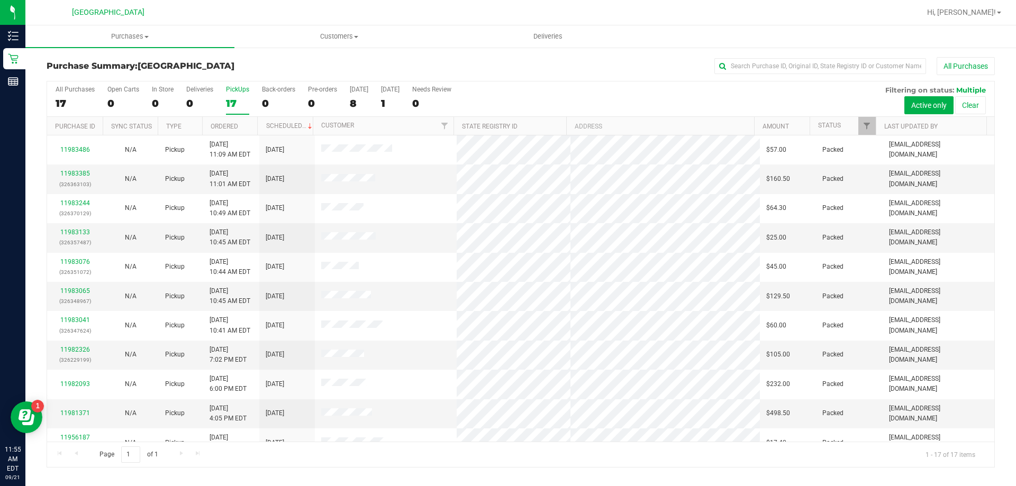
click at [234, 99] on div "17" at bounding box center [237, 103] width 23 height 12
click at [0, 0] on input "PickUps 17" at bounding box center [0, 0] width 0 height 0
click at [232, 97] on div "17" at bounding box center [237, 103] width 23 height 12
click at [0, 0] on input "PickUps 17" at bounding box center [0, 0] width 0 height 0
click at [235, 99] on div "16" at bounding box center [237, 103] width 23 height 12
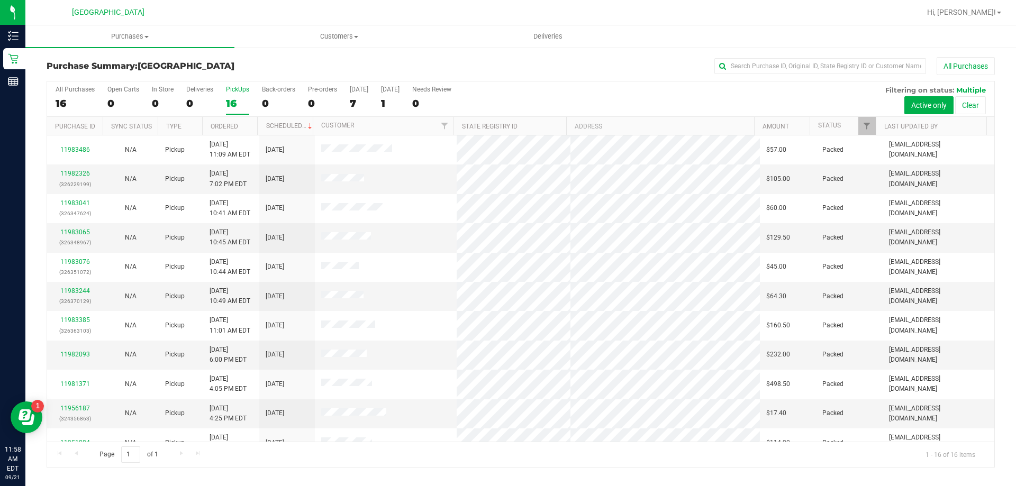
click at [0, 0] on input "PickUps 16" at bounding box center [0, 0] width 0 height 0
click at [234, 109] on label "PickUps 16" at bounding box center [237, 100] width 23 height 29
click at [0, 0] on input "PickUps 16" at bounding box center [0, 0] width 0 height 0
click at [519, 81] on div "All Purchases 16 Open Carts 0 In Store 0 Deliveries 0 PickUps 16 Back-orders 0 …" at bounding box center [520, 85] width 947 height 8
click at [234, 104] on div "16" at bounding box center [237, 103] width 23 height 12
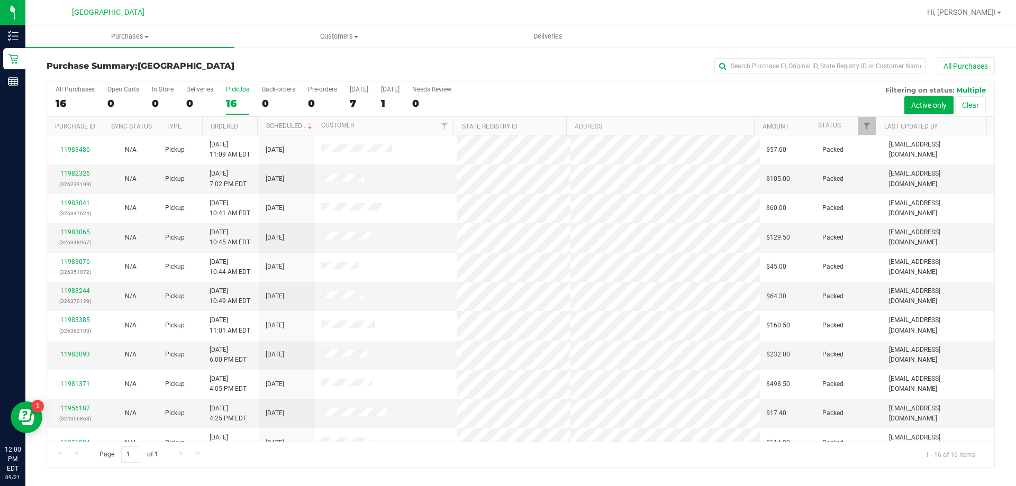
click at [0, 0] on input "PickUps 16" at bounding box center [0, 0] width 0 height 0
click at [540, 89] on div "All Purchases 16 Open Carts 0 In Store 0 Deliveries 0 PickUps 16 Back-orders 0 …" at bounding box center [520, 85] width 947 height 8
click at [238, 100] on div "16" at bounding box center [237, 103] width 23 height 12
click at [0, 0] on input "PickUps 16" at bounding box center [0, 0] width 0 height 0
click at [239, 99] on div "16" at bounding box center [237, 103] width 23 height 12
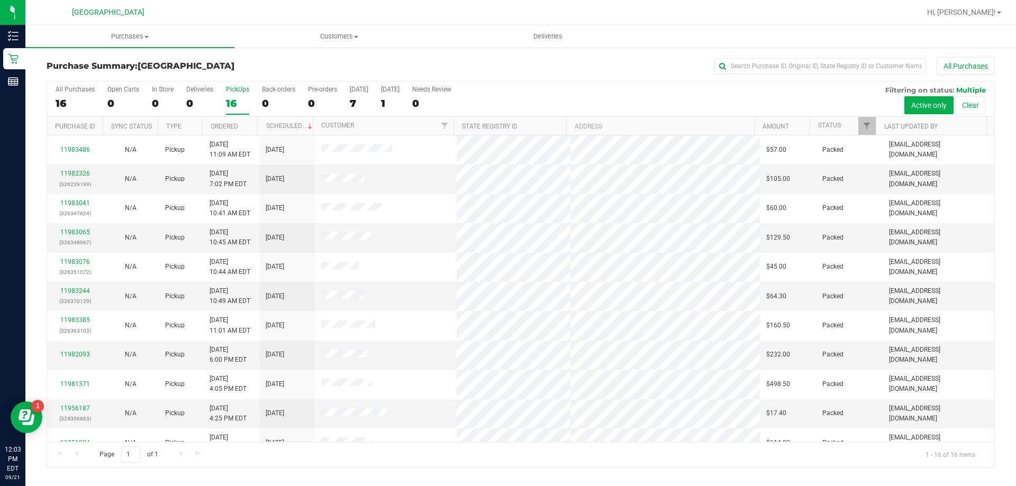
click at [0, 0] on input "PickUps 16" at bounding box center [0, 0] width 0 height 0
click at [483, 62] on div "All Purchases" at bounding box center [678, 66] width 632 height 18
click at [237, 100] on div "16" at bounding box center [237, 103] width 23 height 12
click at [0, 0] on input "PickUps 16" at bounding box center [0, 0] width 0 height 0
click at [227, 102] on div "16" at bounding box center [237, 103] width 23 height 12
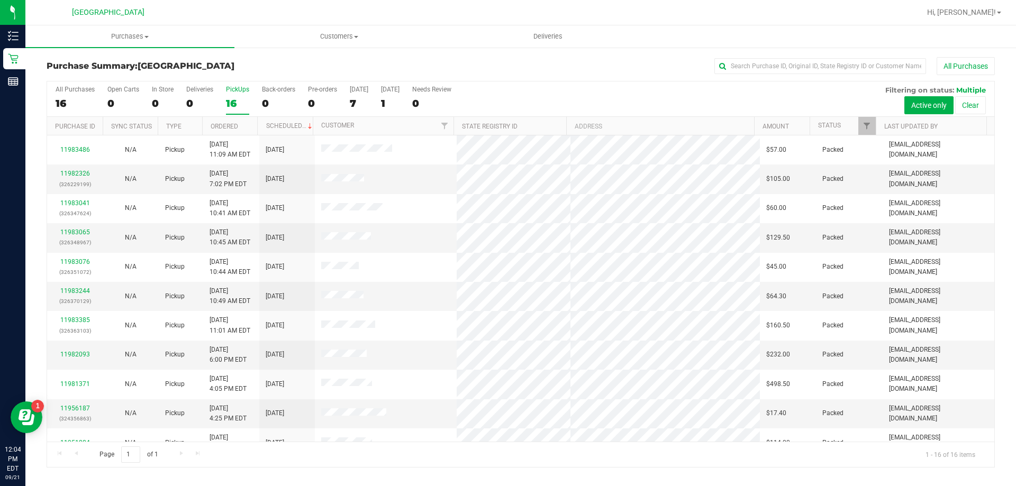
click at [0, 0] on input "PickUps 16" at bounding box center [0, 0] width 0 height 0
click at [243, 90] on div "PickUps" at bounding box center [237, 89] width 23 height 7
click at [0, 0] on input "PickUps 16" at bounding box center [0, 0] width 0 height 0
click at [234, 92] on div "PickUps" at bounding box center [237, 89] width 23 height 7
click at [0, 0] on input "PickUps 16" at bounding box center [0, 0] width 0 height 0
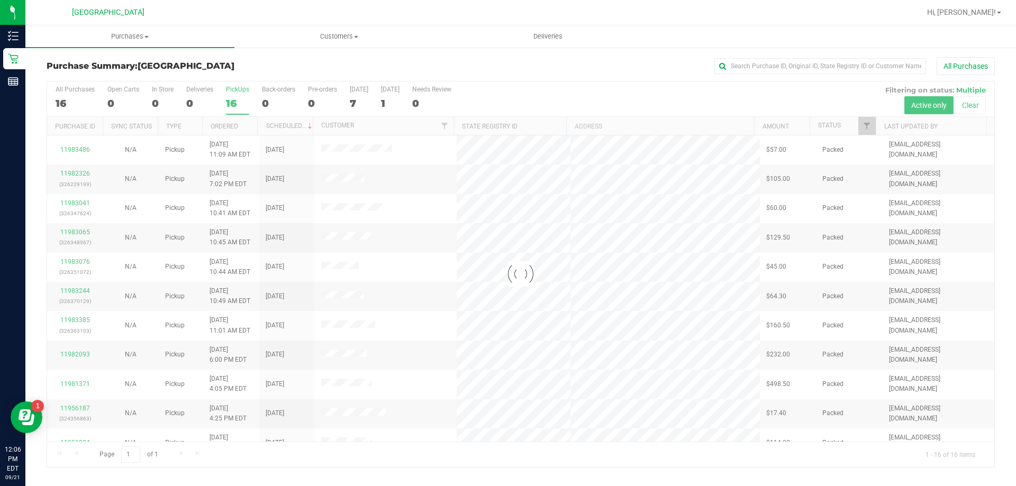
click at [230, 93] on div at bounding box center [520, 274] width 947 height 386
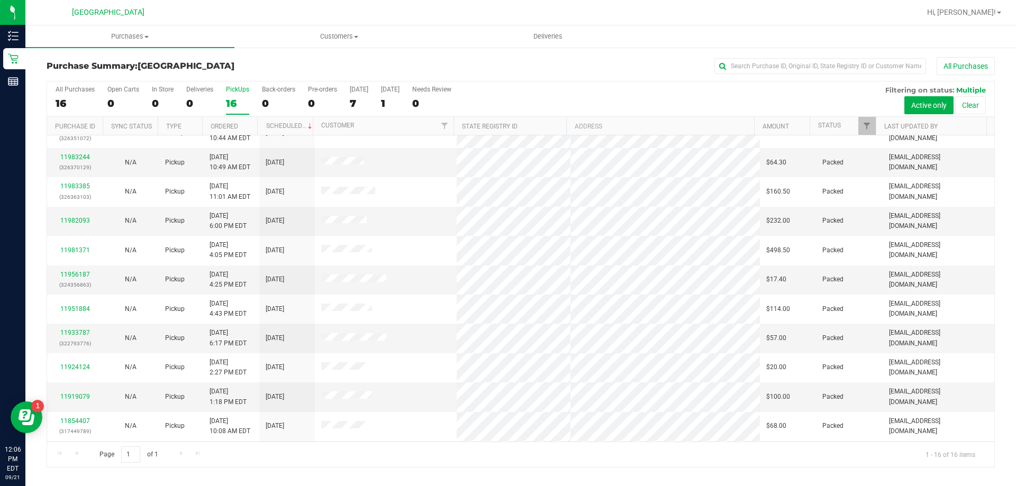
scroll to position [162, 0]
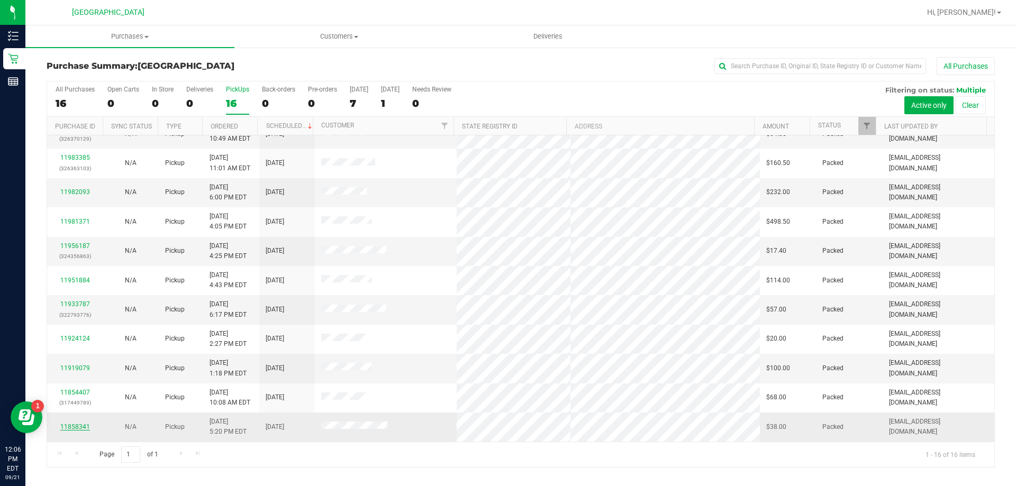
click at [86, 428] on link "11858341" at bounding box center [75, 426] width 30 height 7
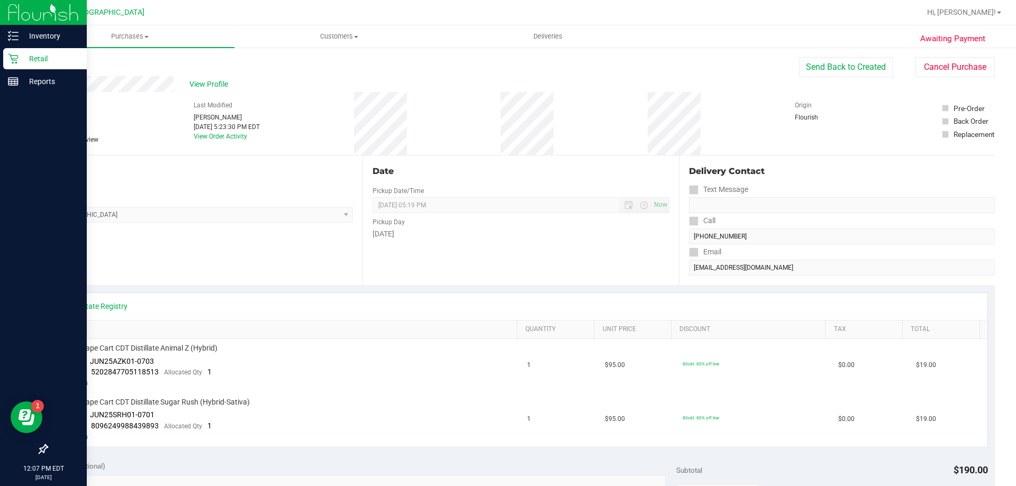
click at [18, 58] on icon at bounding box center [13, 58] width 11 height 11
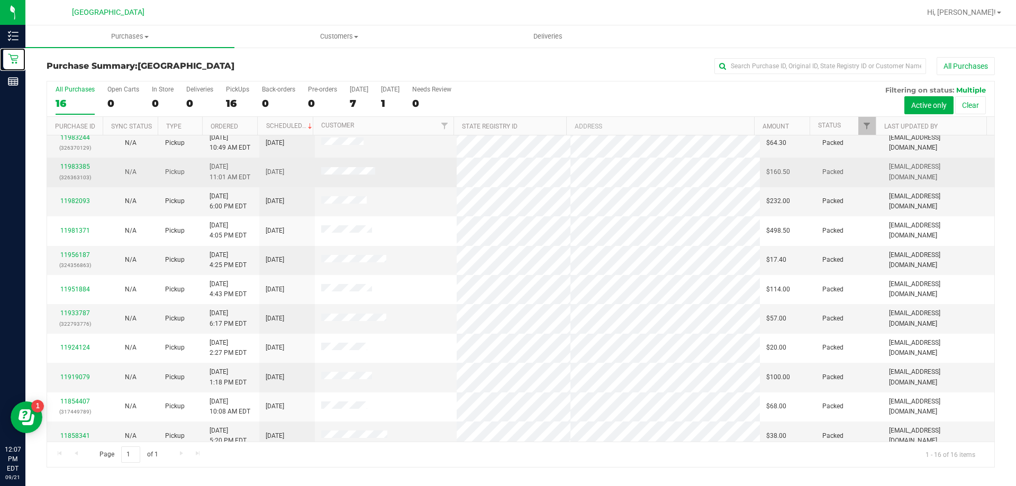
scroll to position [162, 0]
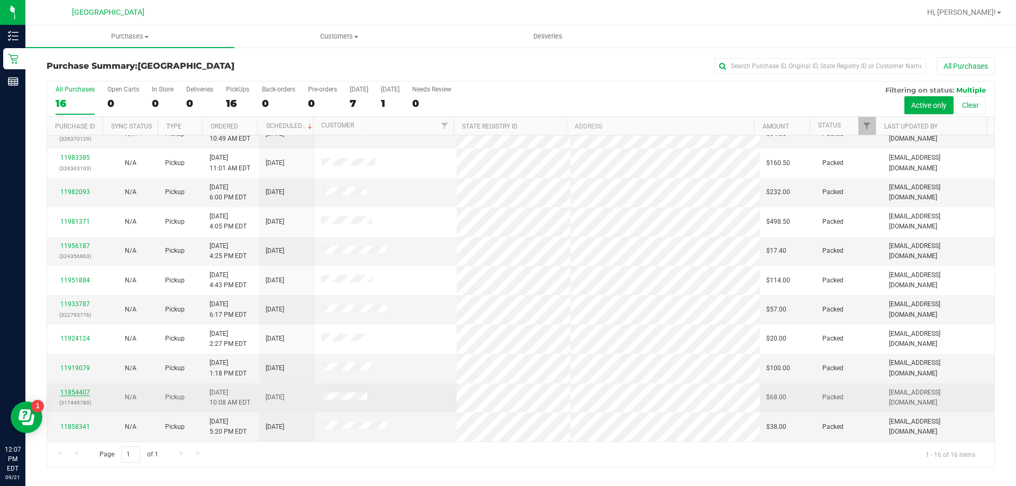
click at [78, 389] on link "11854407" at bounding box center [75, 392] width 30 height 7
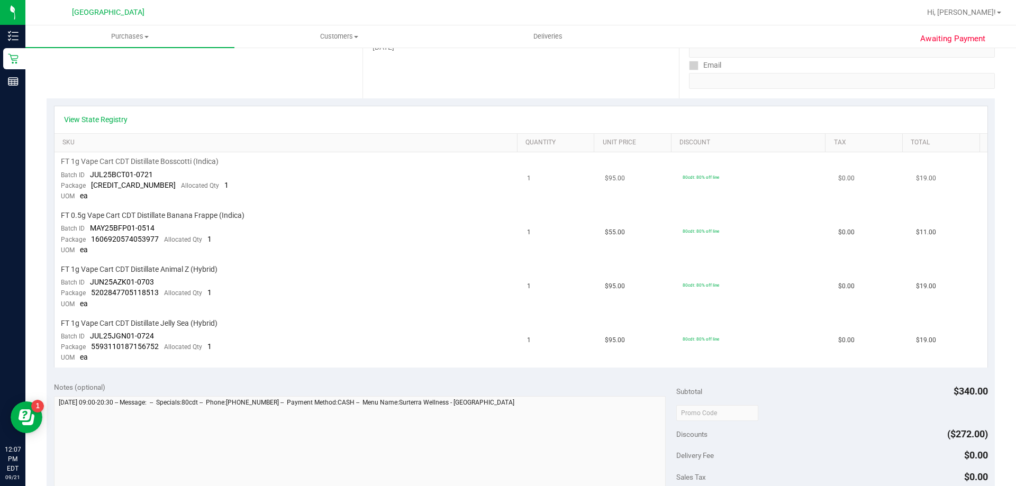
scroll to position [212, 0]
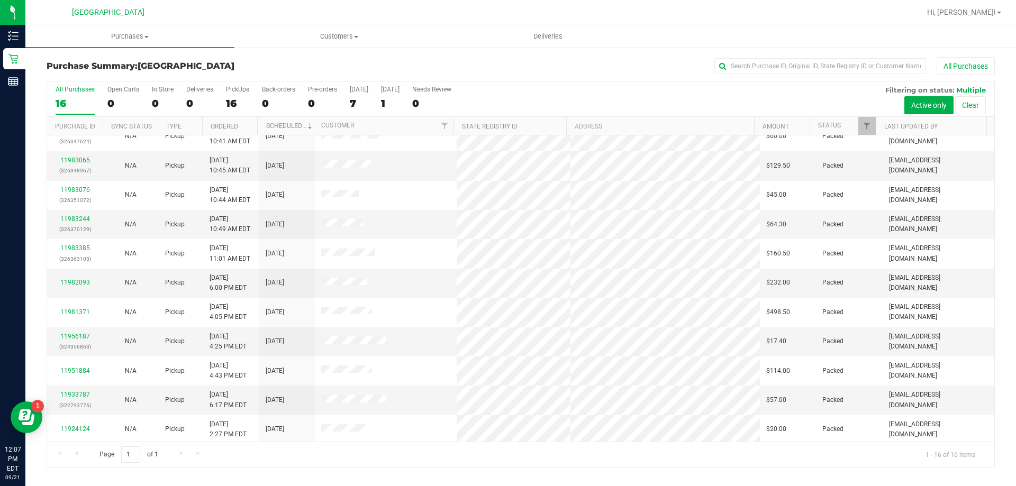
scroll to position [162, 0]
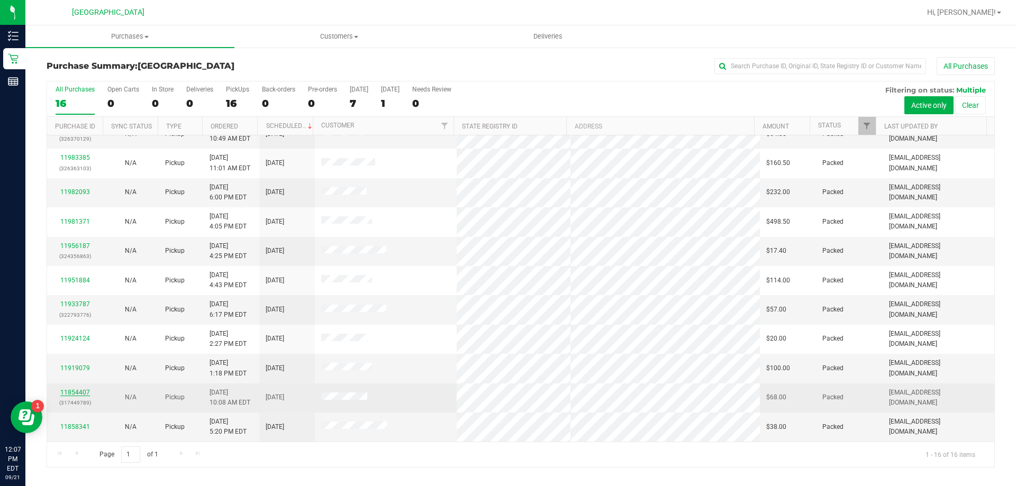
click at [84, 391] on link "11854407" at bounding box center [75, 392] width 30 height 7
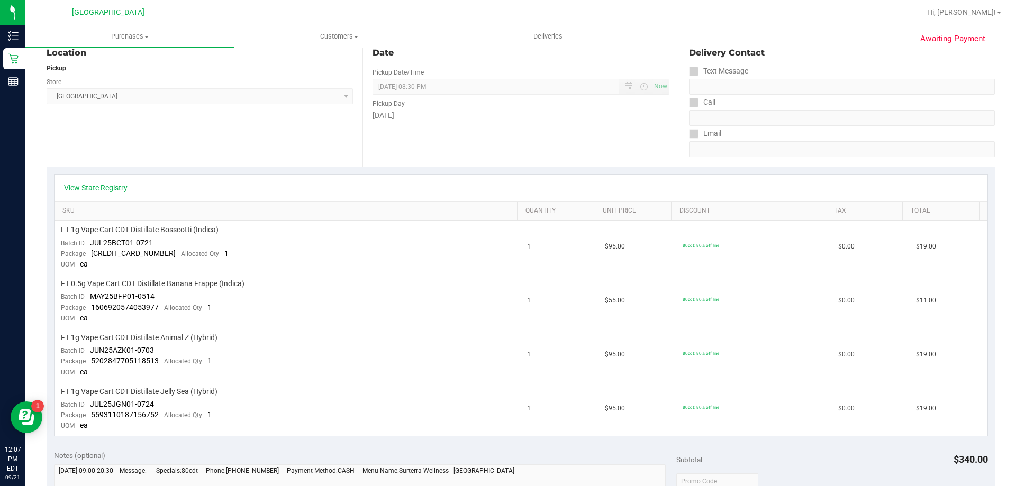
scroll to position [159, 0]
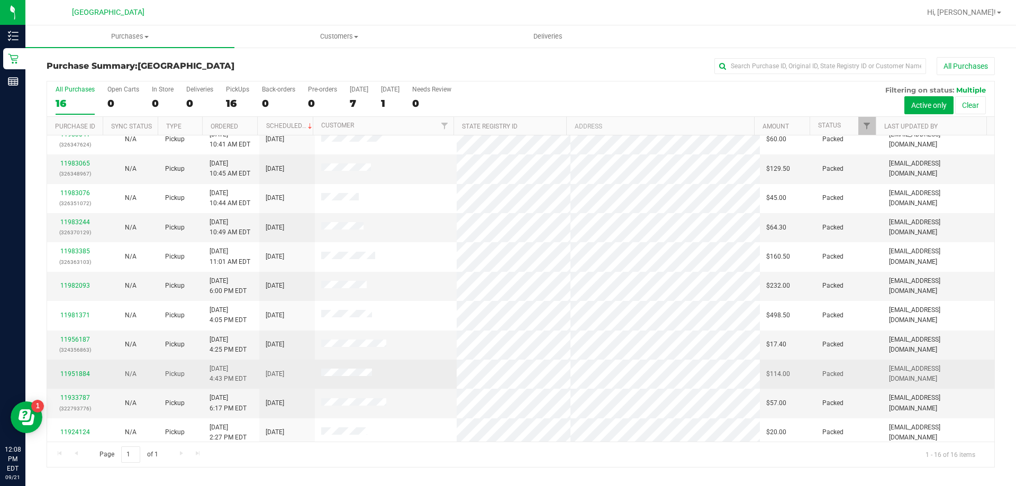
scroll to position [162, 0]
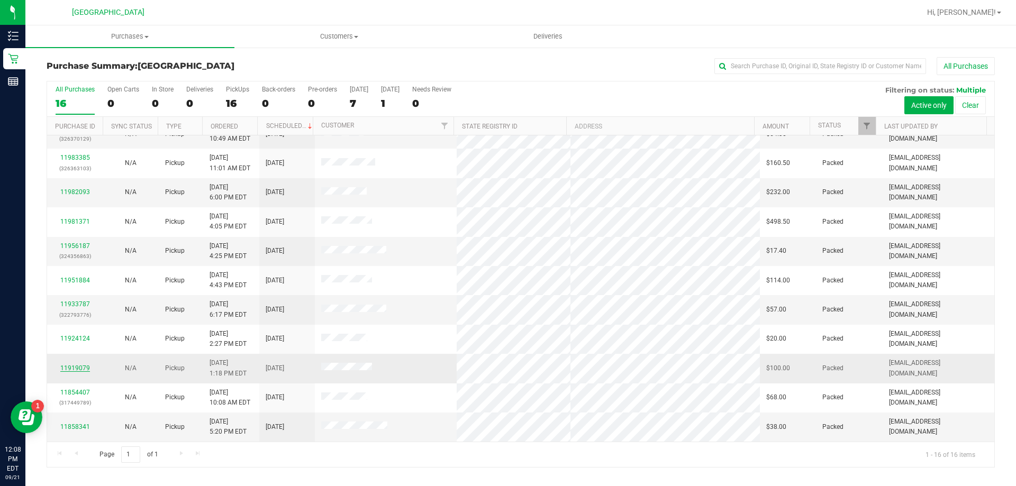
click at [67, 366] on link "11919079" at bounding box center [75, 367] width 30 height 7
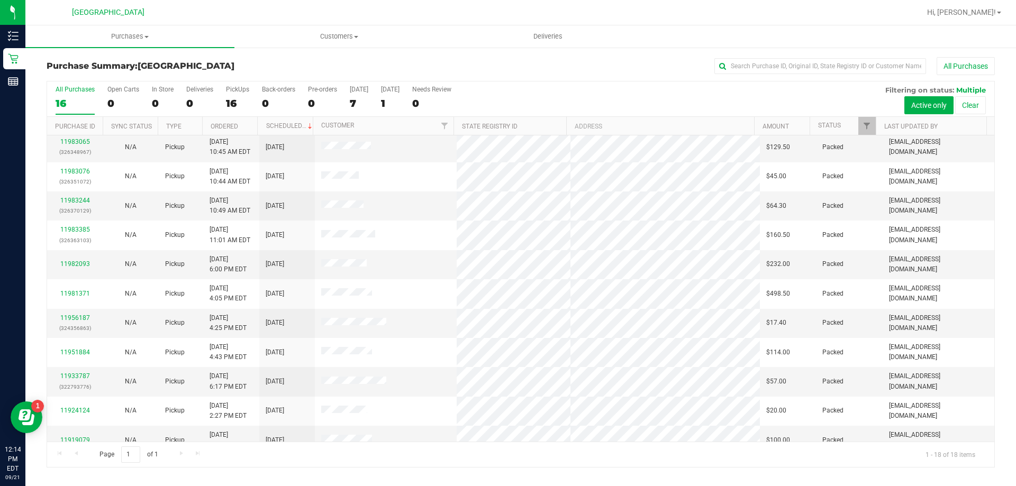
scroll to position [221, 0]
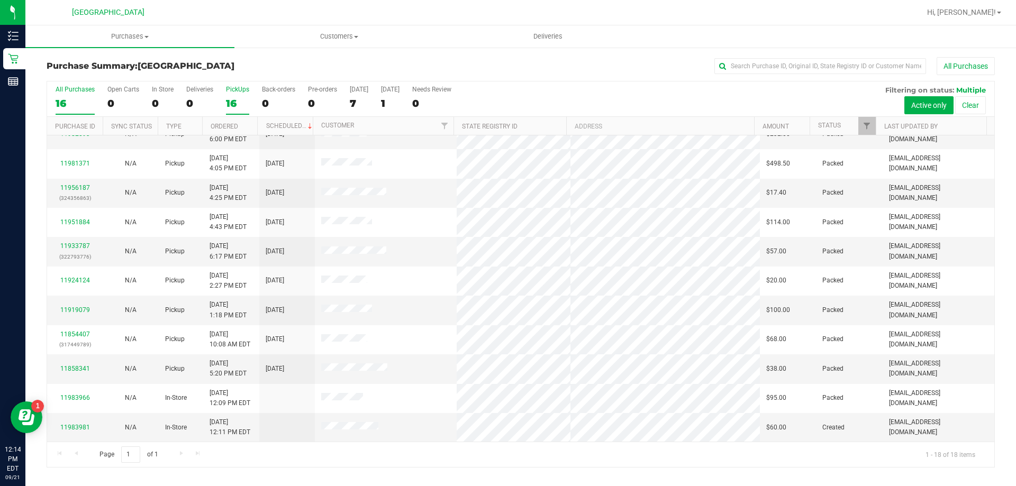
click at [235, 92] on div "PickUps" at bounding box center [237, 89] width 23 height 7
click at [0, 0] on input "PickUps 16" at bounding box center [0, 0] width 0 height 0
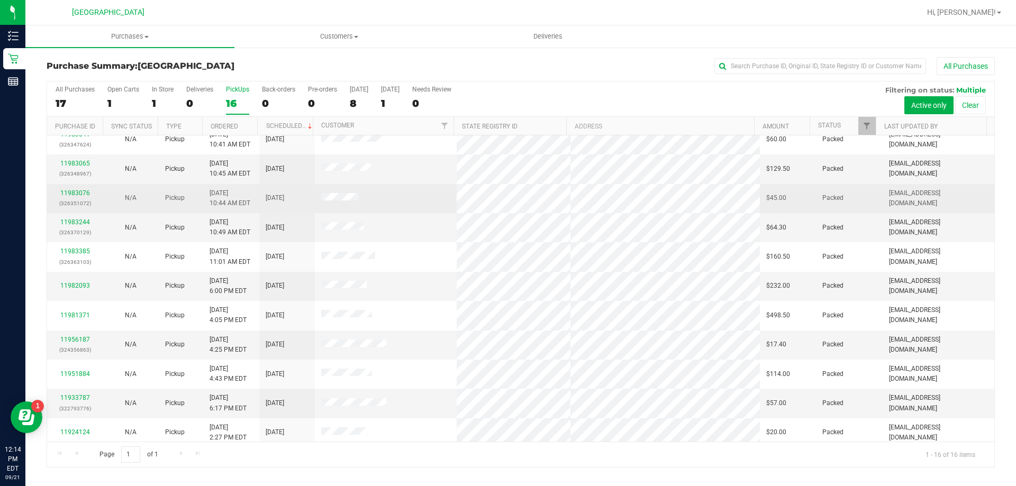
scroll to position [162, 0]
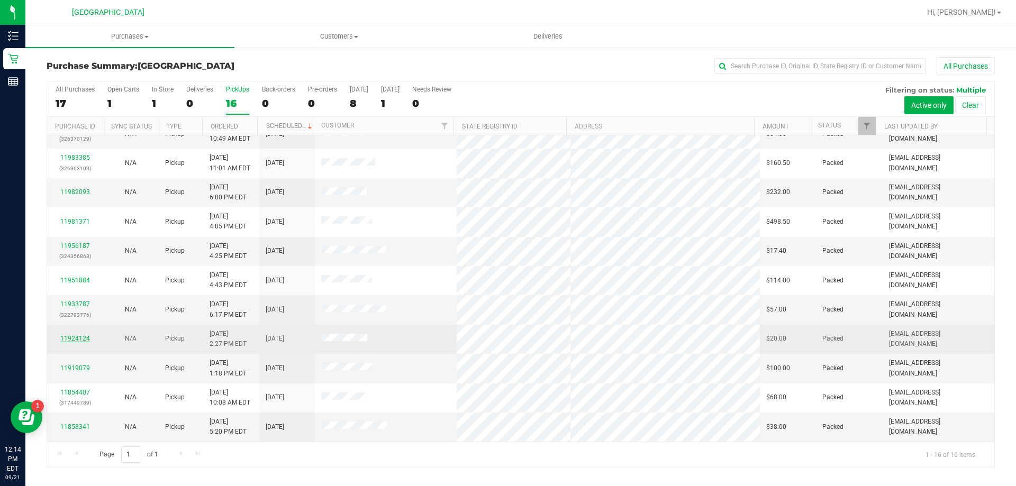
click at [85, 337] on link "11924124" at bounding box center [75, 338] width 30 height 7
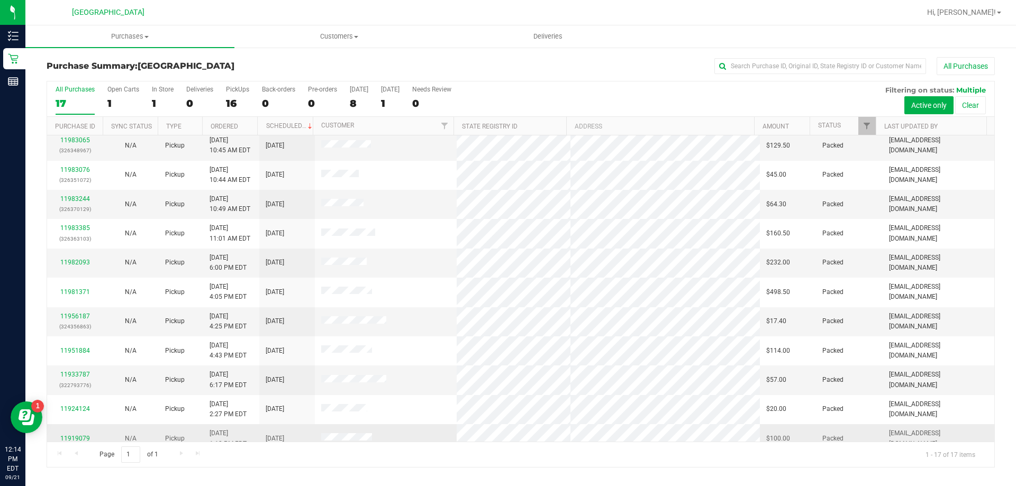
scroll to position [191, 0]
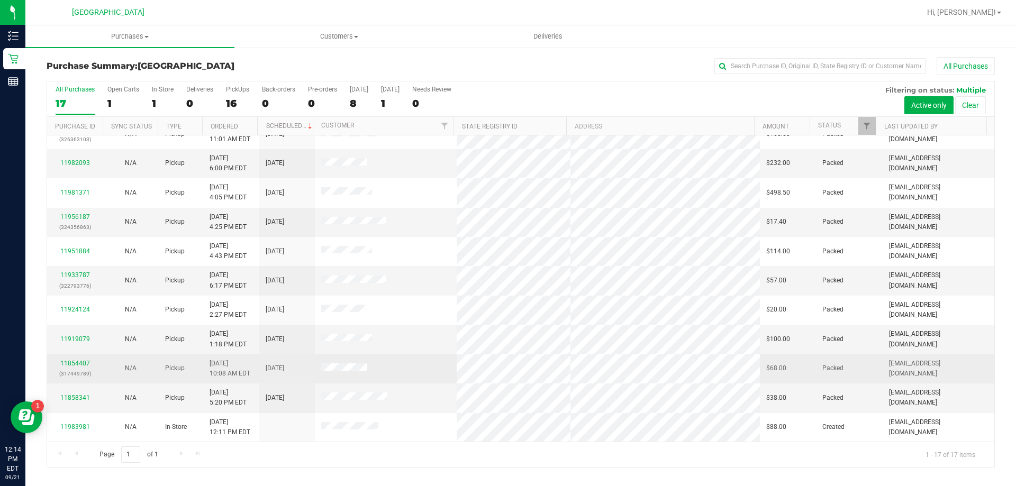
click at [74, 359] on div "11854407 (317449789)" at bounding box center [74, 369] width 43 height 20
click at [75, 362] on link "11854407" at bounding box center [75, 363] width 30 height 7
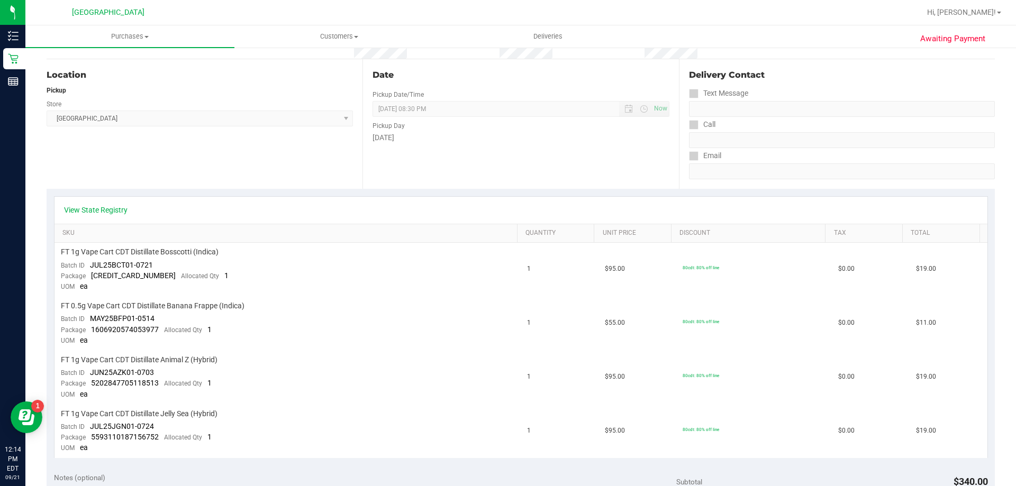
scroll to position [106, 0]
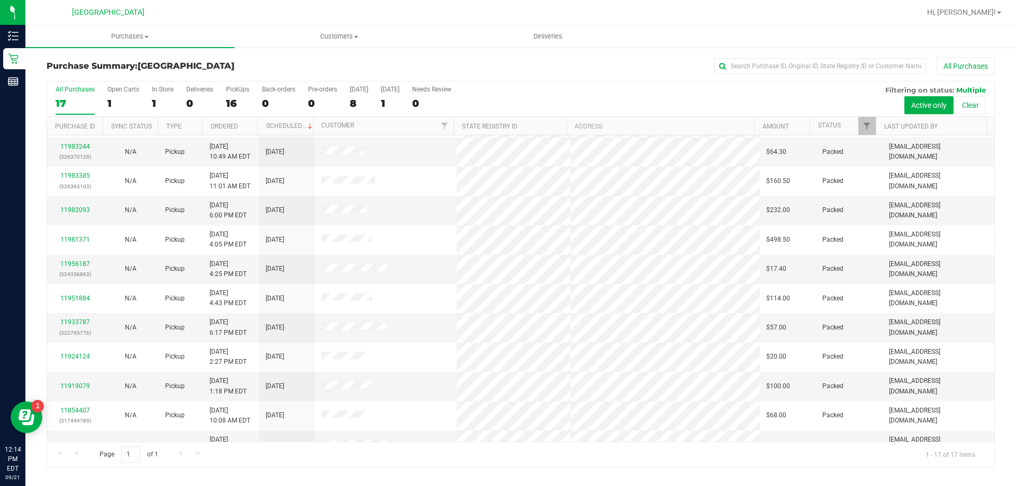
scroll to position [191, 0]
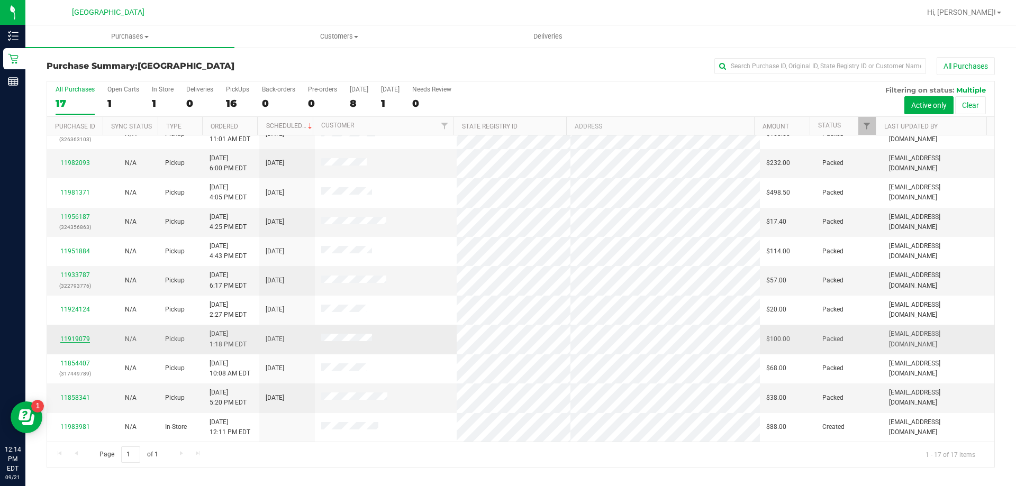
click at [84, 338] on link "11919079" at bounding box center [75, 338] width 30 height 7
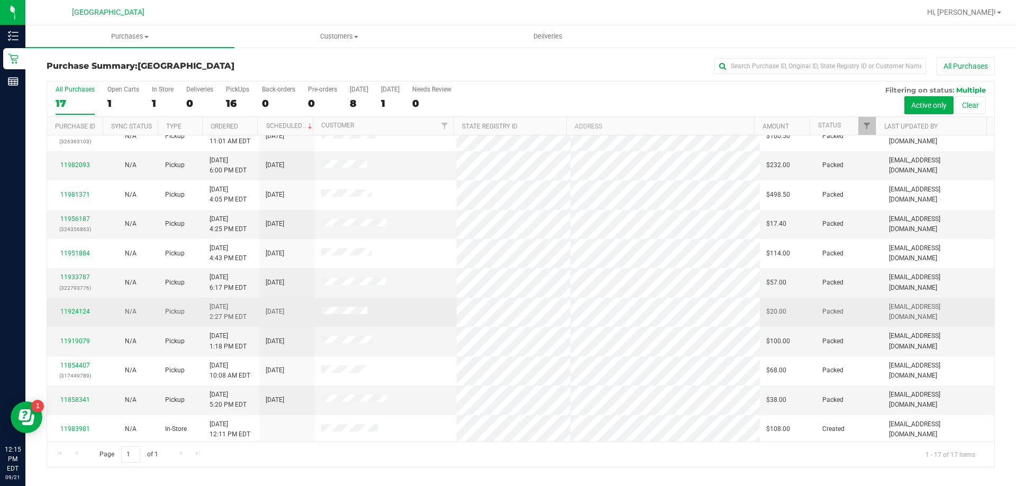
scroll to position [191, 0]
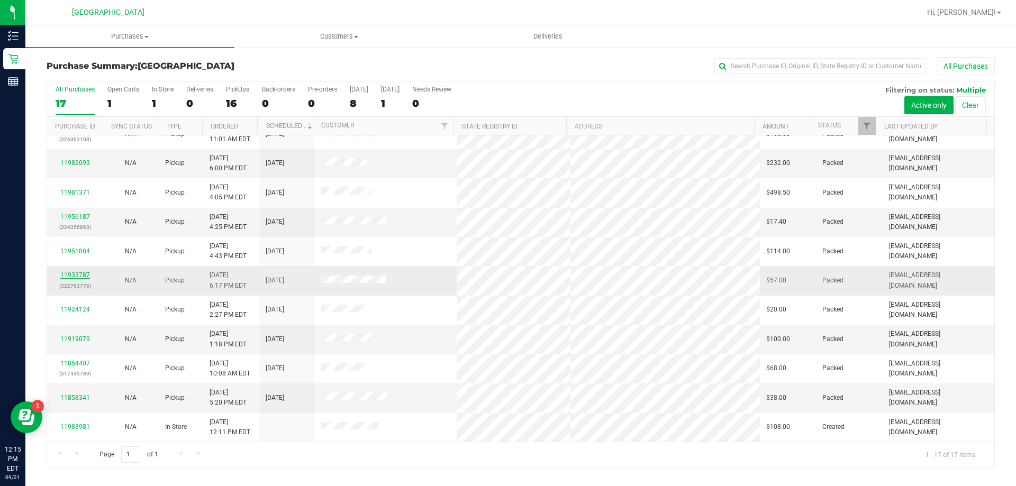
click at [81, 277] on link "11933787" at bounding box center [75, 274] width 30 height 7
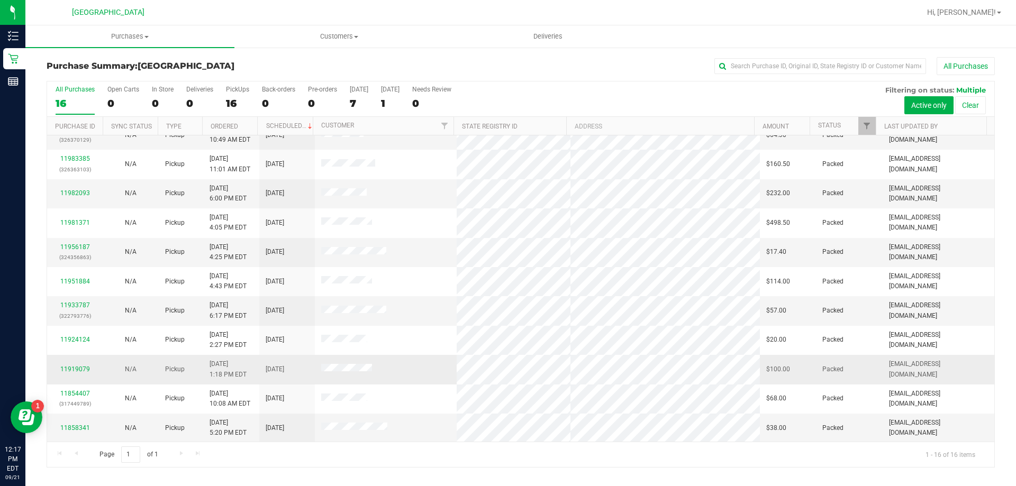
scroll to position [162, 0]
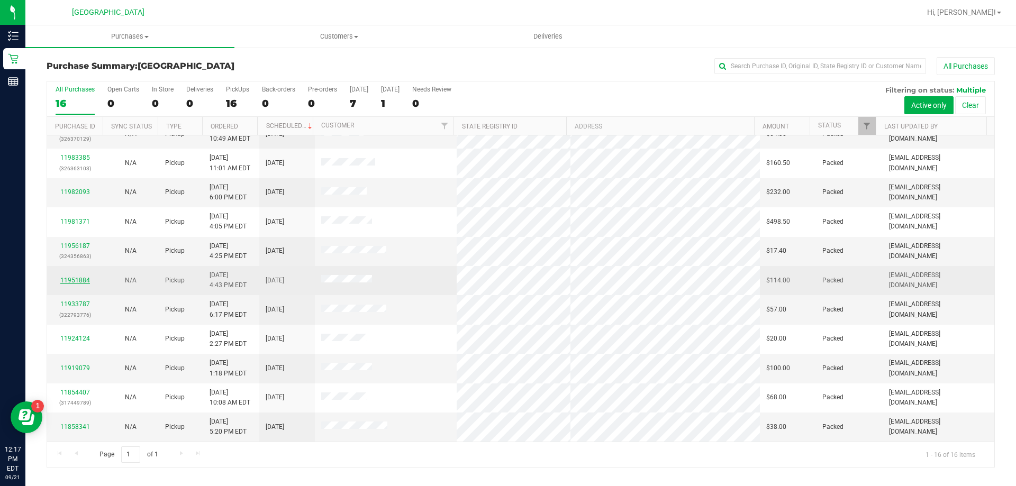
click at [80, 280] on link "11951884" at bounding box center [75, 280] width 30 height 7
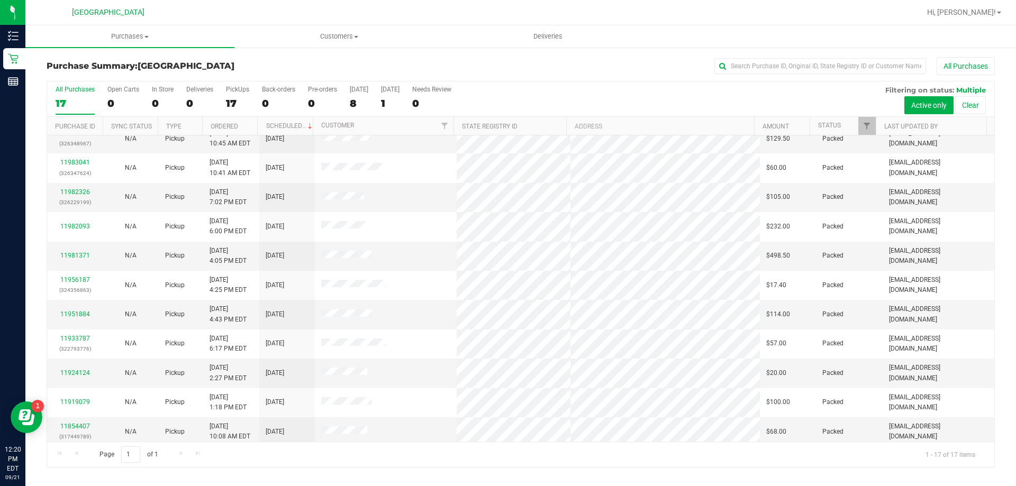
scroll to position [160, 0]
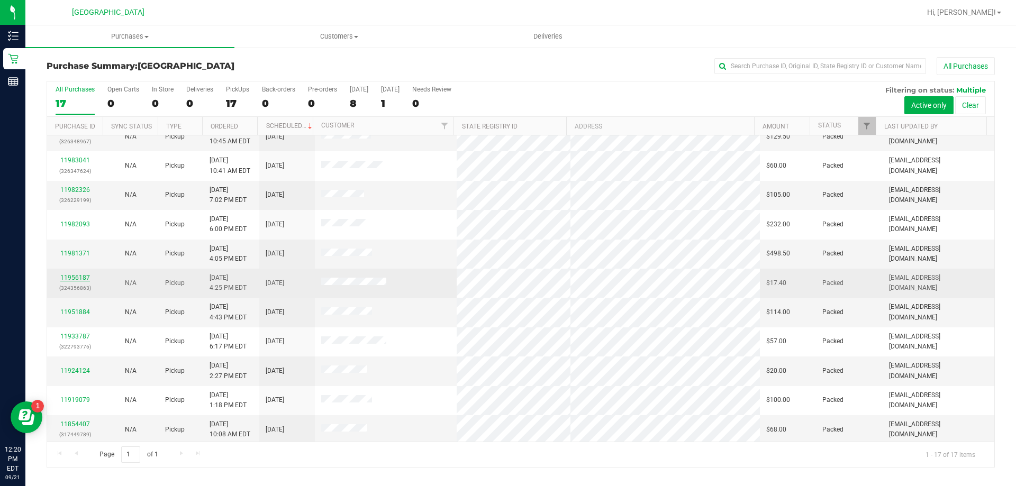
click at [84, 278] on link "11956187" at bounding box center [75, 277] width 30 height 7
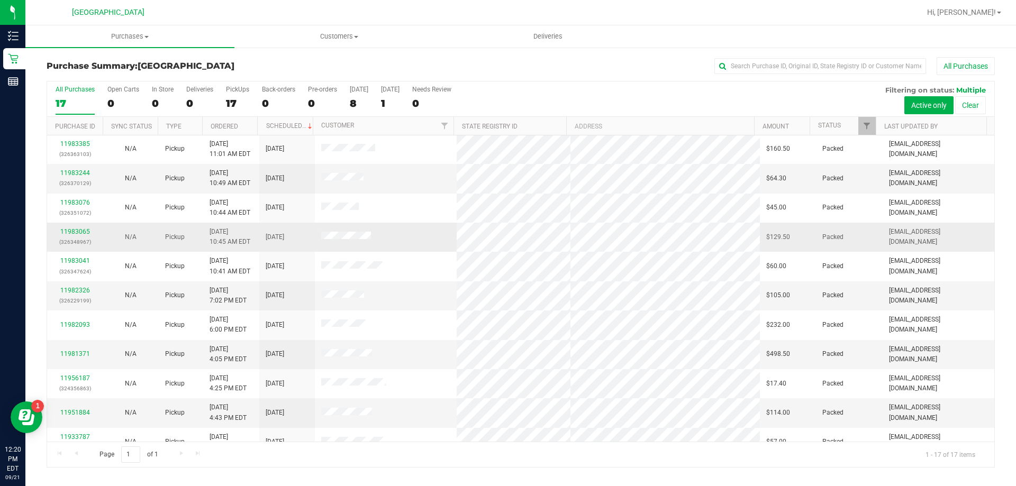
scroll to position [191, 0]
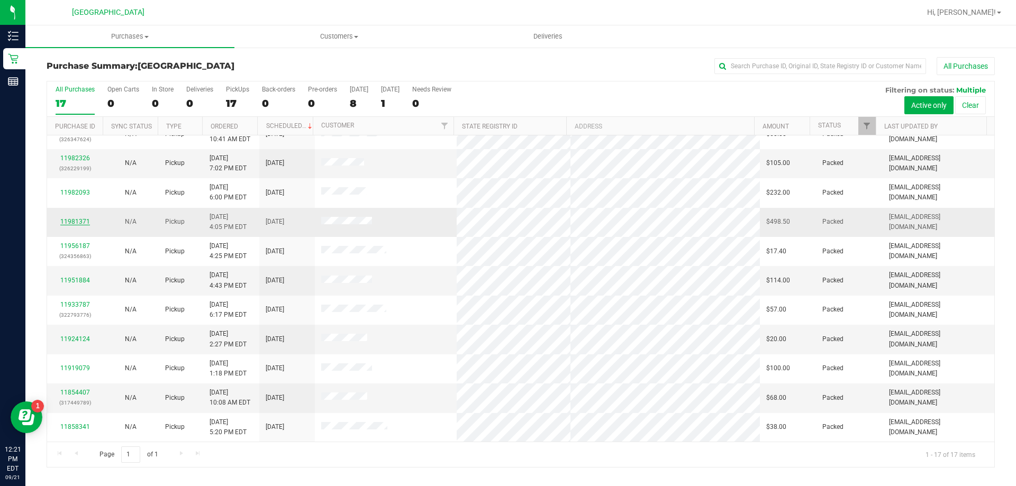
click at [68, 222] on link "11981371" at bounding box center [75, 221] width 30 height 7
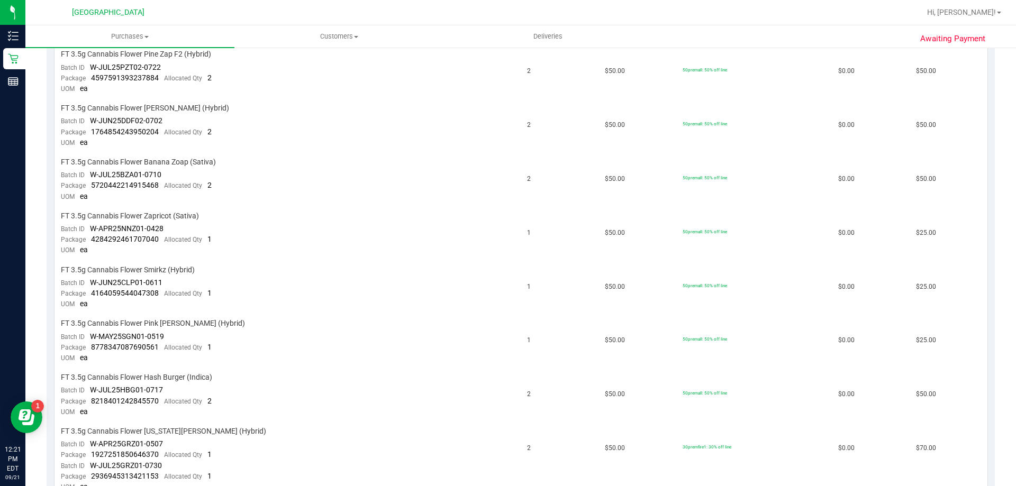
scroll to position [635, 0]
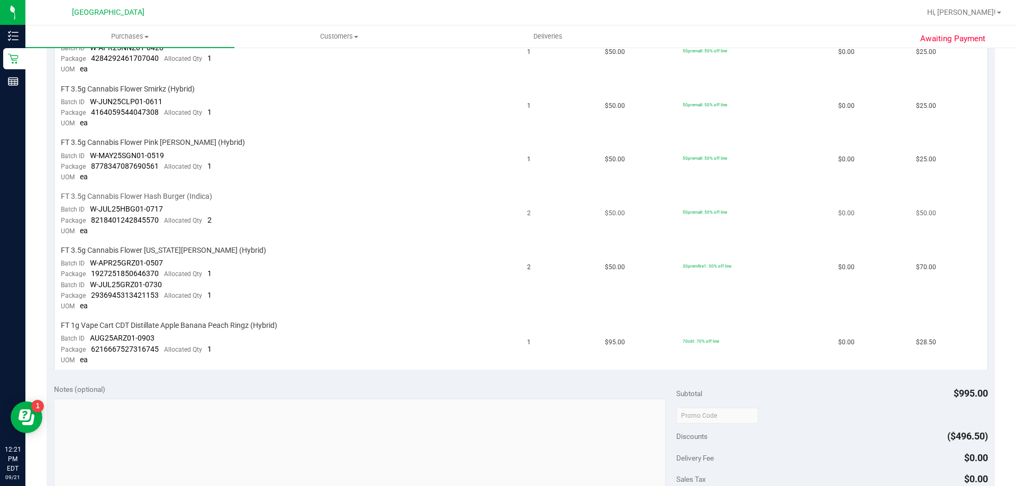
drag, startPoint x: 210, startPoint y: 224, endPoint x: 220, endPoint y: 220, distance: 10.9
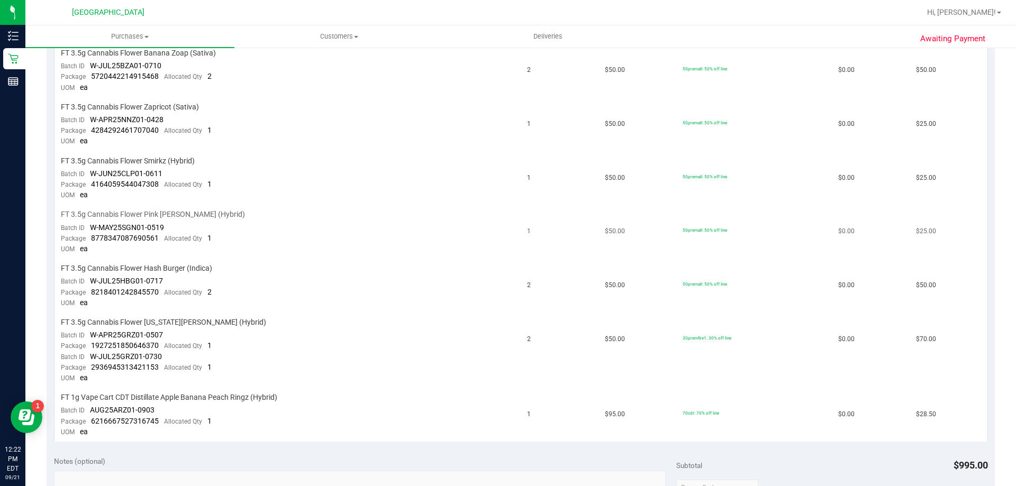
scroll to position [551, 0]
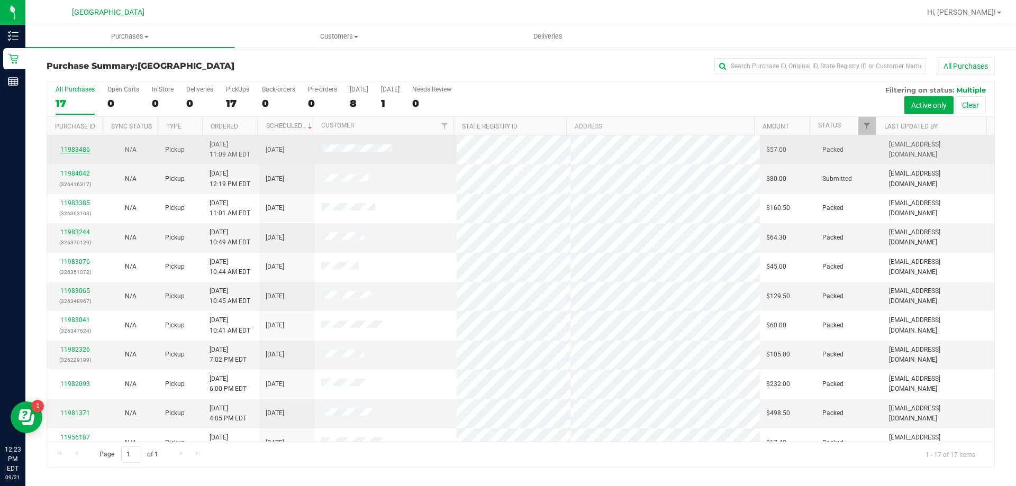
click at [74, 152] on link "11983486" at bounding box center [75, 149] width 30 height 7
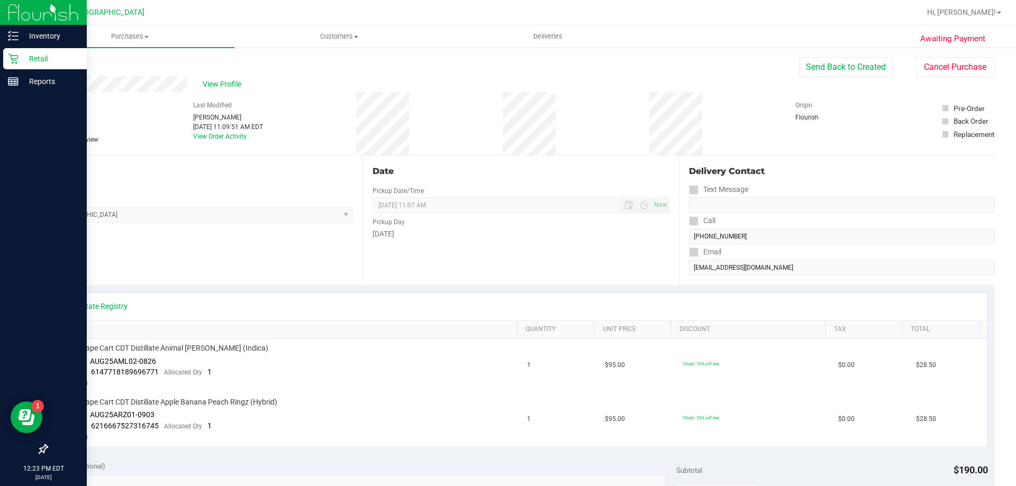
click at [13, 57] on icon at bounding box center [13, 58] width 11 height 11
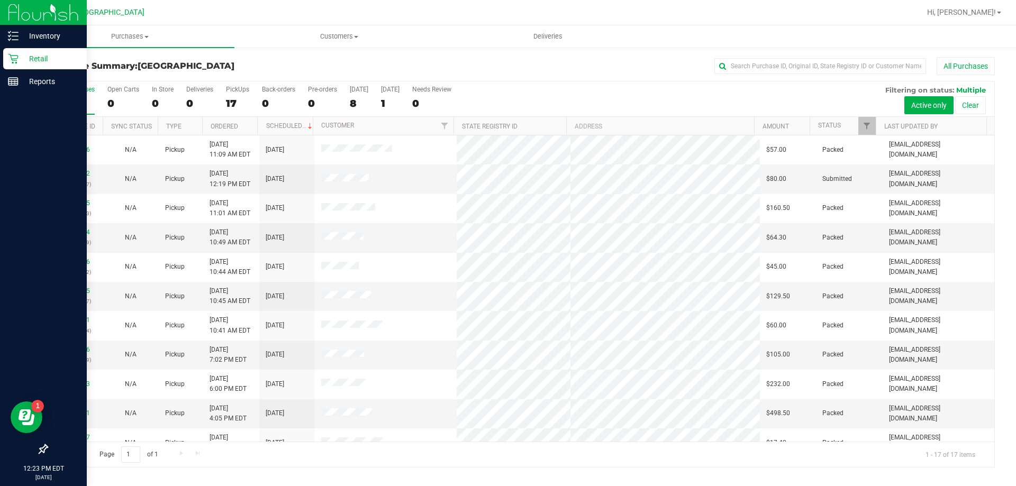
click at [86, 175] on div at bounding box center [43, 266] width 87 height 345
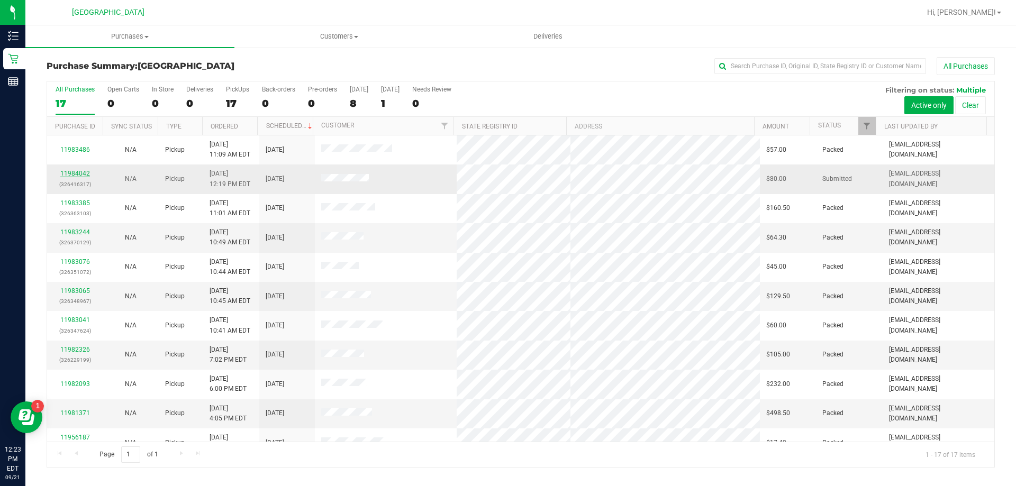
click at [87, 173] on link "11984042" at bounding box center [75, 173] width 30 height 7
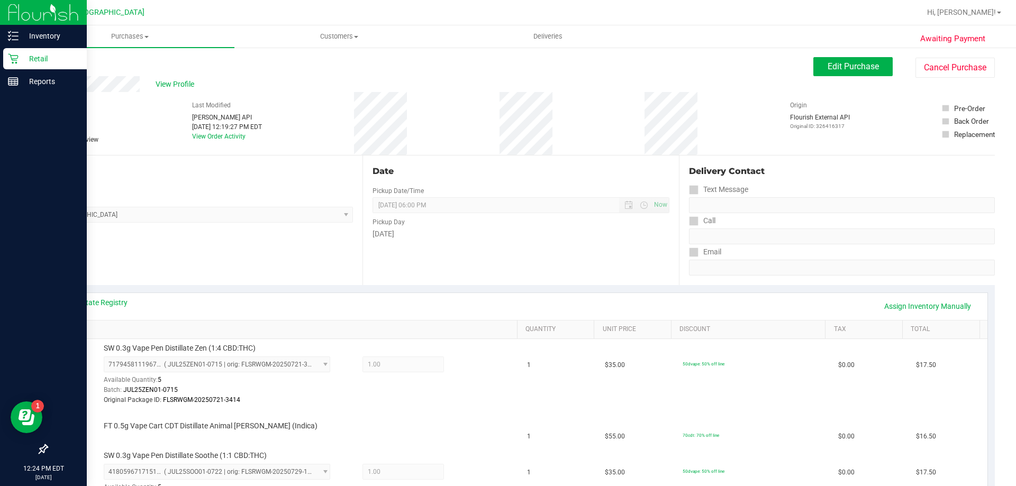
click at [17, 60] on icon at bounding box center [13, 59] width 10 height 10
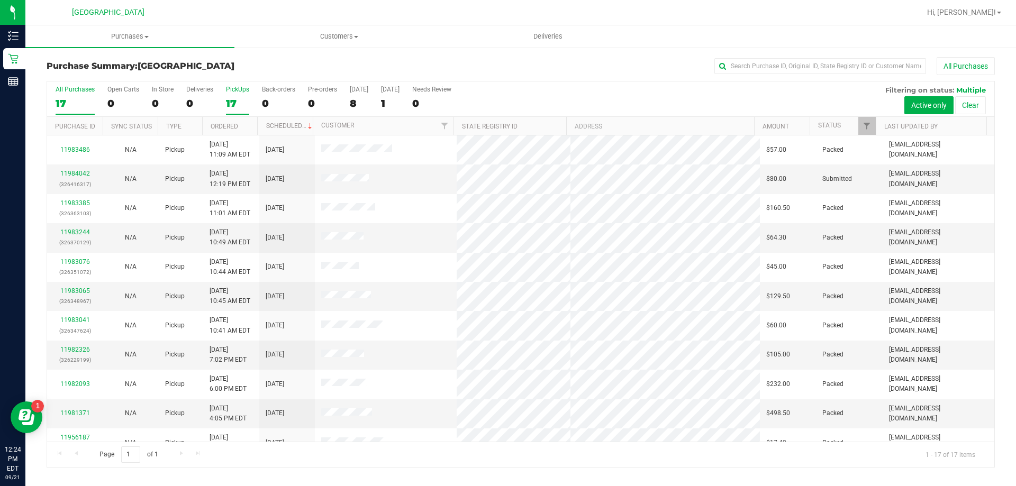
click at [232, 99] on div "17" at bounding box center [237, 103] width 23 height 12
click at [0, 0] on input "PickUps 17" at bounding box center [0, 0] width 0 height 0
click at [73, 177] on div "11984042 (326416317)" at bounding box center [74, 179] width 43 height 20
click at [74, 176] on link "11984042" at bounding box center [75, 173] width 30 height 7
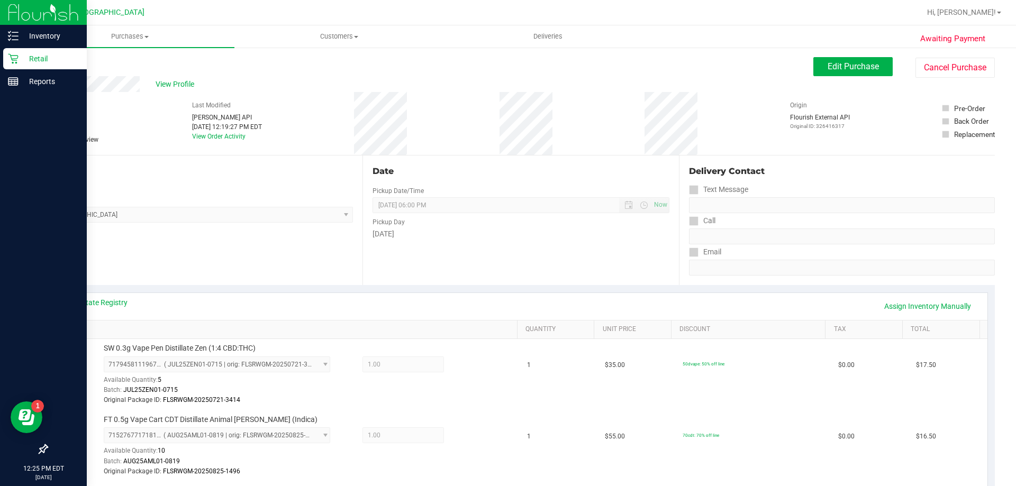
click at [17, 56] on icon at bounding box center [13, 58] width 11 height 11
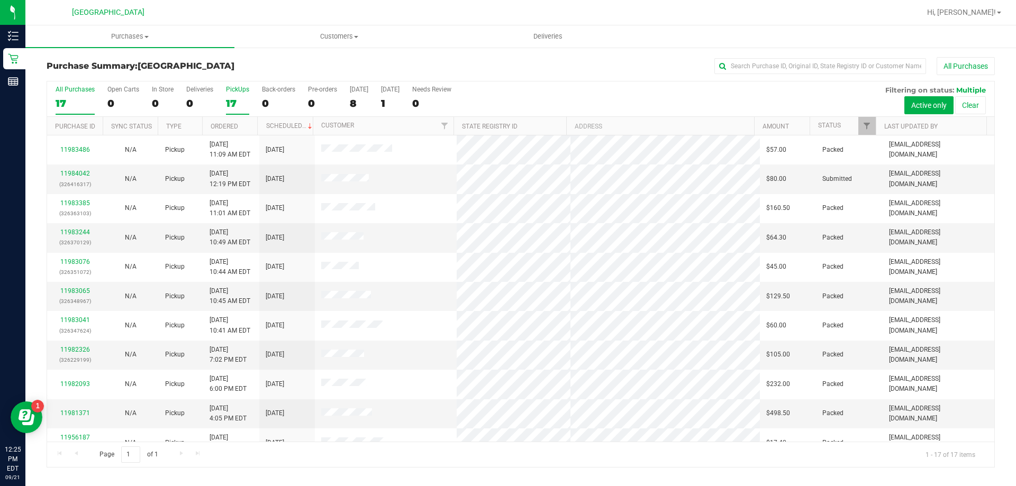
click at [242, 101] on div "17" at bounding box center [237, 103] width 23 height 12
click at [0, 0] on input "PickUps 17" at bounding box center [0, 0] width 0 height 0
click at [227, 104] on div "17" at bounding box center [237, 103] width 23 height 12
click at [0, 0] on input "PickUps 17" at bounding box center [0, 0] width 0 height 0
click at [231, 100] on div "17" at bounding box center [237, 103] width 23 height 12
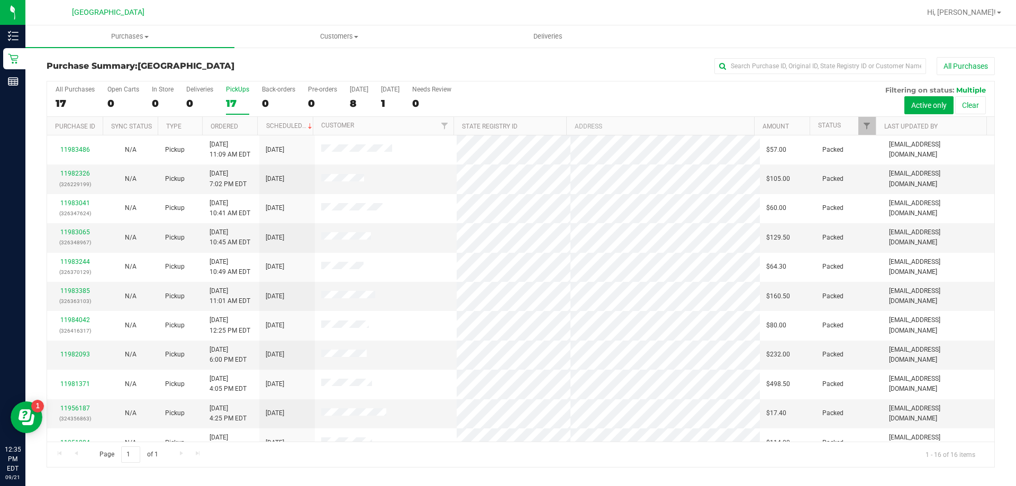
click at [0, 0] on input "PickUps 17" at bounding box center [0, 0] width 0 height 0
click at [232, 114] on label "PickUps 16" at bounding box center [237, 100] width 23 height 29
click at [0, 0] on input "PickUps 16" at bounding box center [0, 0] width 0 height 0
click at [235, 93] on div "PickUps" at bounding box center [237, 89] width 23 height 7
click at [0, 0] on input "PickUps 16" at bounding box center [0, 0] width 0 height 0
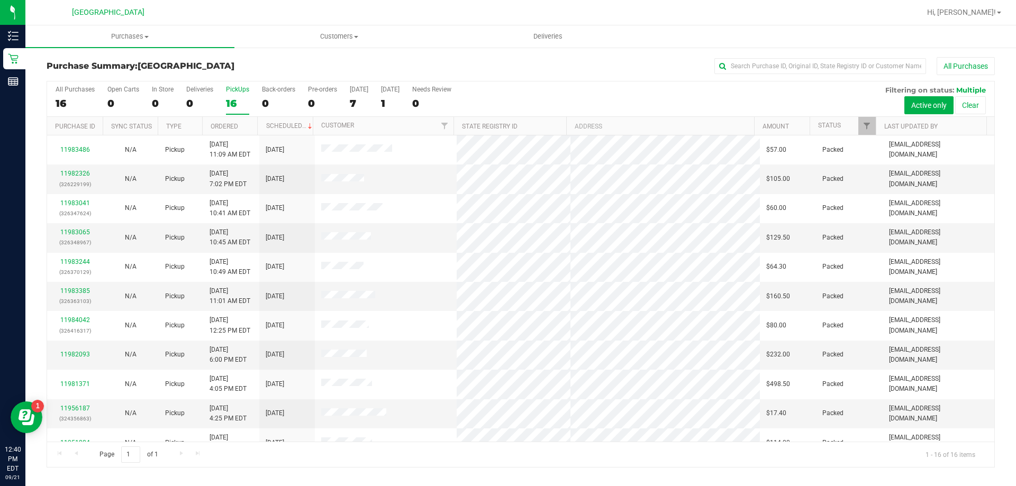
click at [236, 99] on div "16" at bounding box center [237, 103] width 23 height 12
click at [0, 0] on input "PickUps 16" at bounding box center [0, 0] width 0 height 0
click at [235, 98] on div "16" at bounding box center [237, 103] width 23 height 12
click at [0, 0] on input "PickUps 16" at bounding box center [0, 0] width 0 height 0
click at [238, 101] on div "16" at bounding box center [237, 103] width 23 height 12
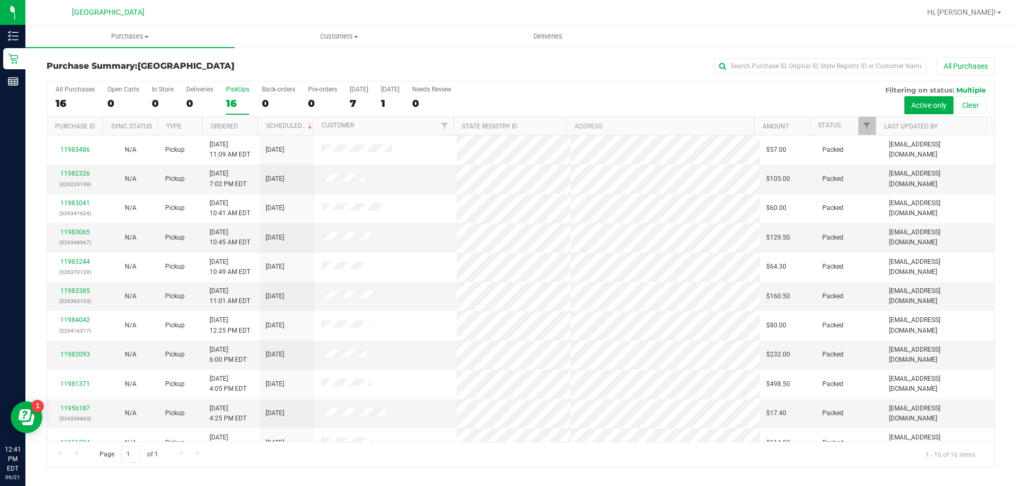
click at [0, 0] on input "PickUps 16" at bounding box center [0, 0] width 0 height 0
click at [37, 208] on div "Purchase Summary: [GEOGRAPHIC_DATA] All Purchases All Purchases 16 Open Carts 0…" at bounding box center [520, 263] width 990 height 432
click at [212, 98] on div "0" at bounding box center [199, 103] width 27 height 12
click at [0, 0] on input "Deliveries 0" at bounding box center [0, 0] width 0 height 0
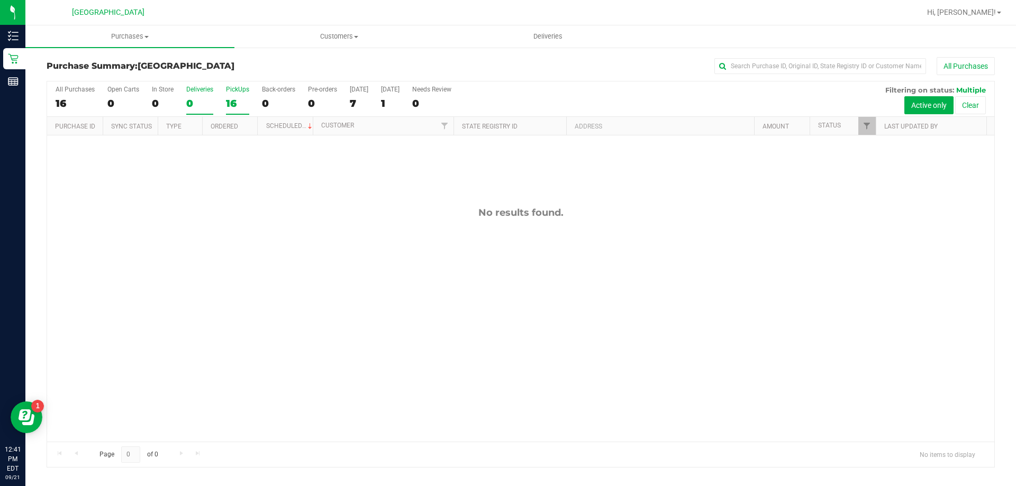
click at [231, 106] on div "16" at bounding box center [237, 103] width 23 height 12
click at [0, 0] on input "PickUps 16" at bounding box center [0, 0] width 0 height 0
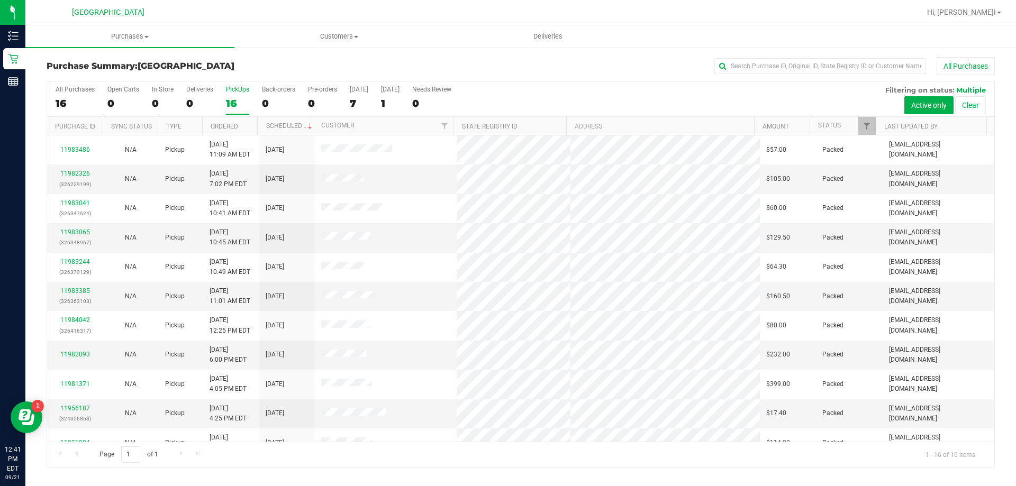
click at [241, 99] on div "16" at bounding box center [237, 103] width 23 height 12
click at [0, 0] on input "PickUps 16" at bounding box center [0, 0] width 0 height 0
click at [232, 91] on div "PickUps" at bounding box center [237, 89] width 23 height 7
click at [0, 0] on input "PickUps 16" at bounding box center [0, 0] width 0 height 0
click at [73, 173] on link "11984216" at bounding box center [75, 173] width 30 height 7
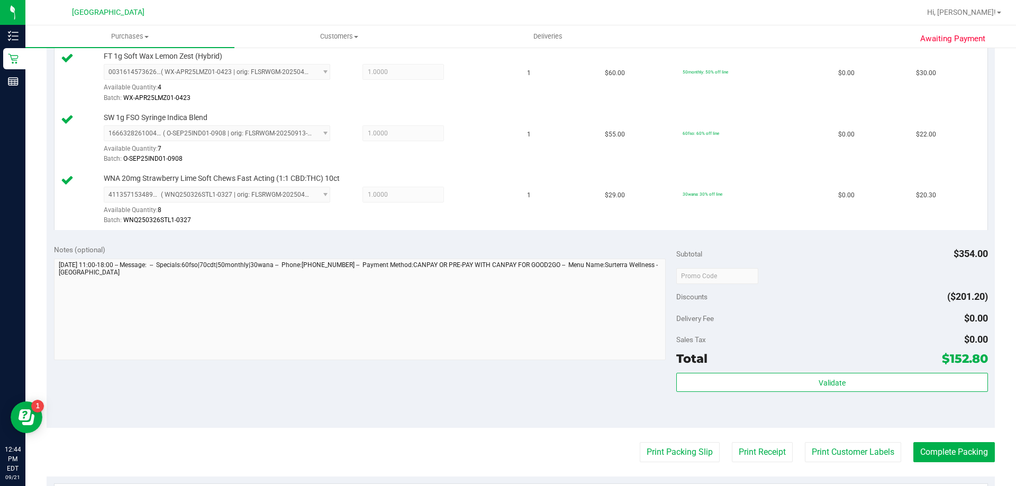
scroll to position [476, 0]
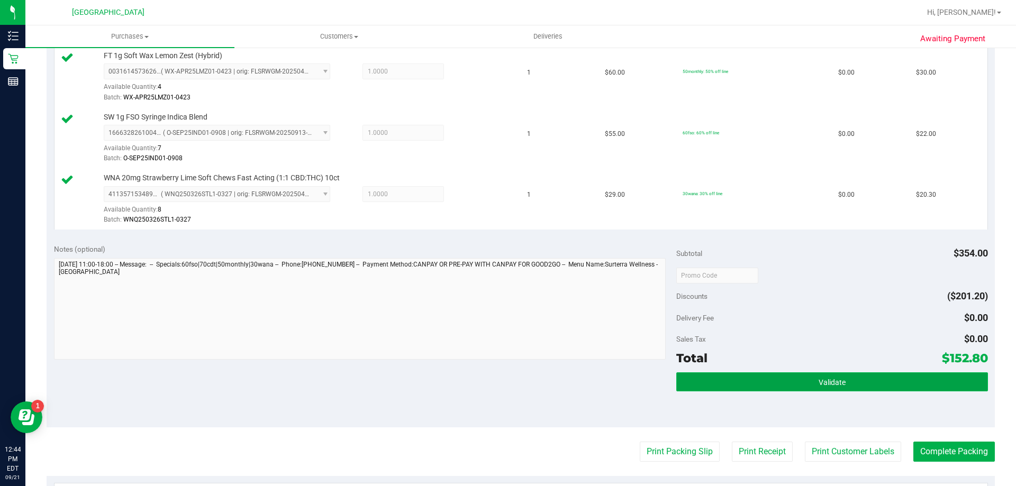
click at [808, 379] on button "Validate" at bounding box center [831, 381] width 311 height 19
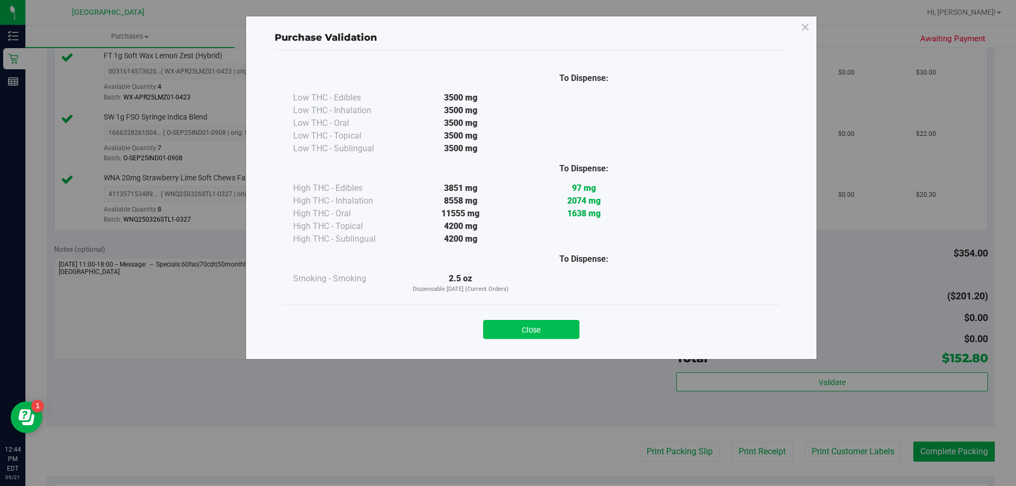
click at [527, 322] on button "Close" at bounding box center [531, 329] width 96 height 19
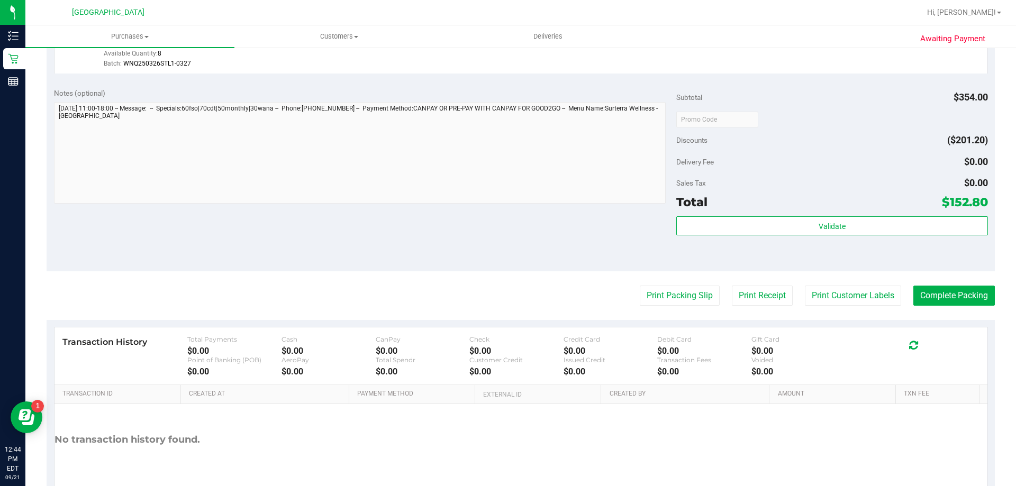
scroll to position [635, 0]
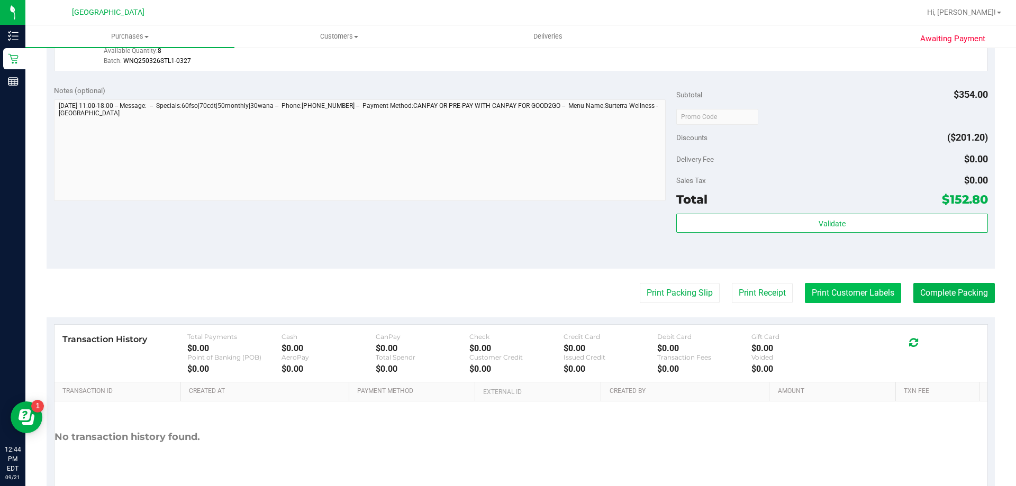
click at [849, 295] on button "Print Customer Labels" at bounding box center [853, 293] width 96 height 20
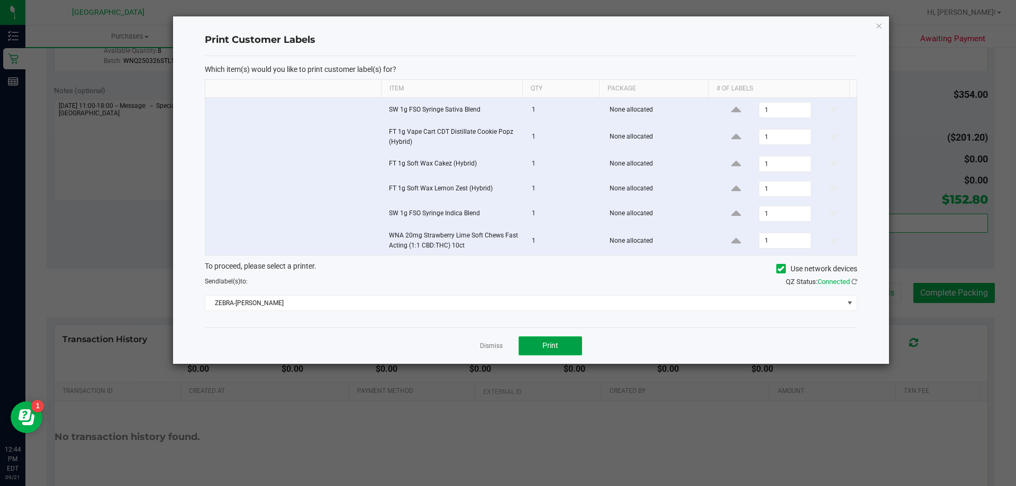
click at [543, 348] on span "Print" at bounding box center [550, 345] width 16 height 8
click at [880, 24] on icon "button" at bounding box center [878, 25] width 7 height 13
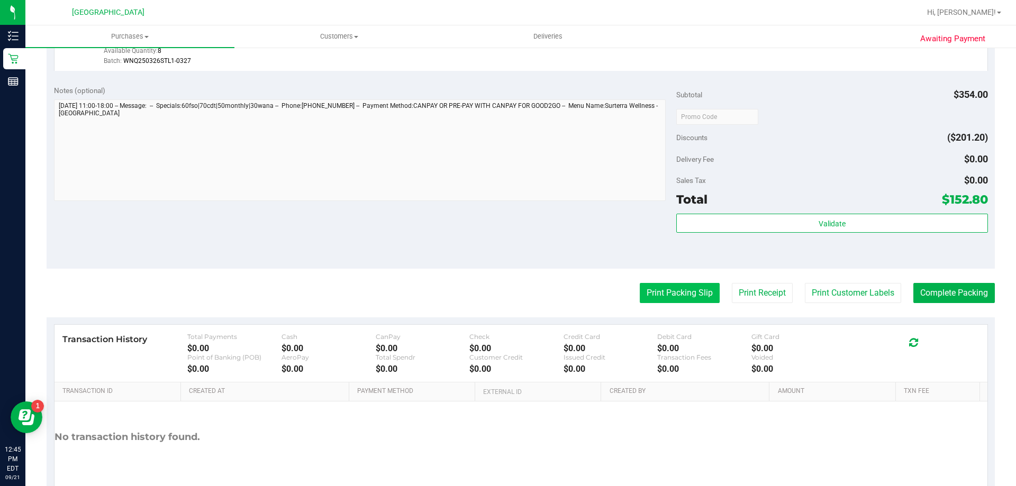
click at [653, 294] on button "Print Packing Slip" at bounding box center [680, 293] width 80 height 20
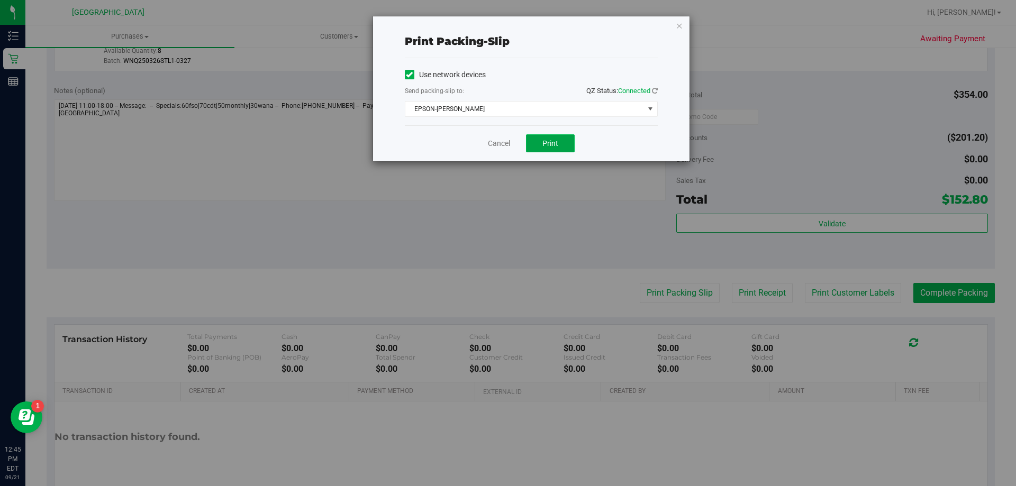
click at [551, 140] on span "Print" at bounding box center [550, 143] width 16 height 8
click at [678, 29] on icon "button" at bounding box center [678, 25] width 7 height 13
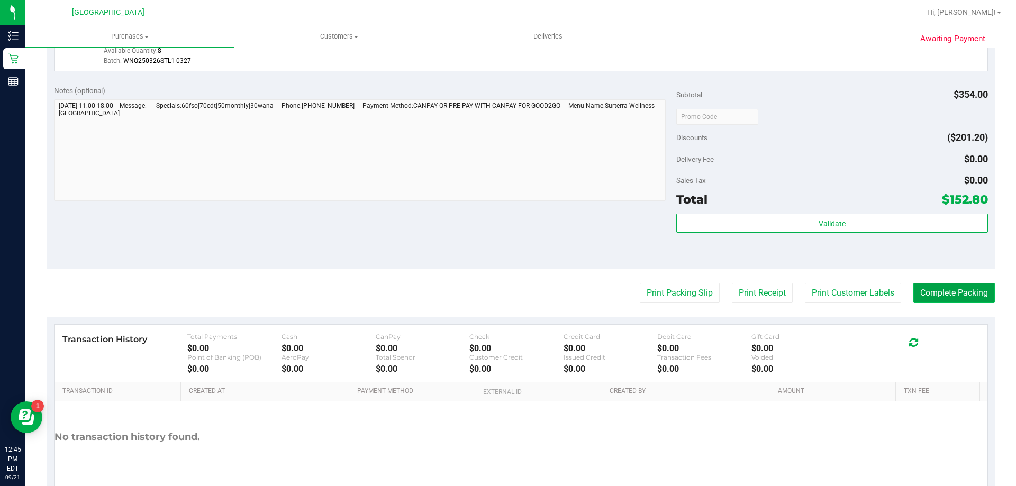
click at [924, 294] on button "Complete Packing" at bounding box center [953, 293] width 81 height 20
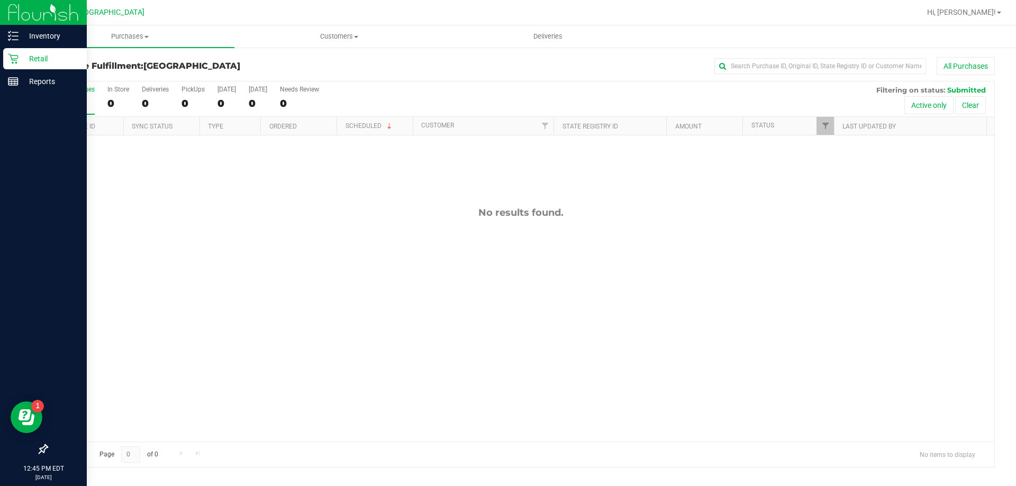
click at [6, 63] on div "Retail" at bounding box center [45, 58] width 84 height 21
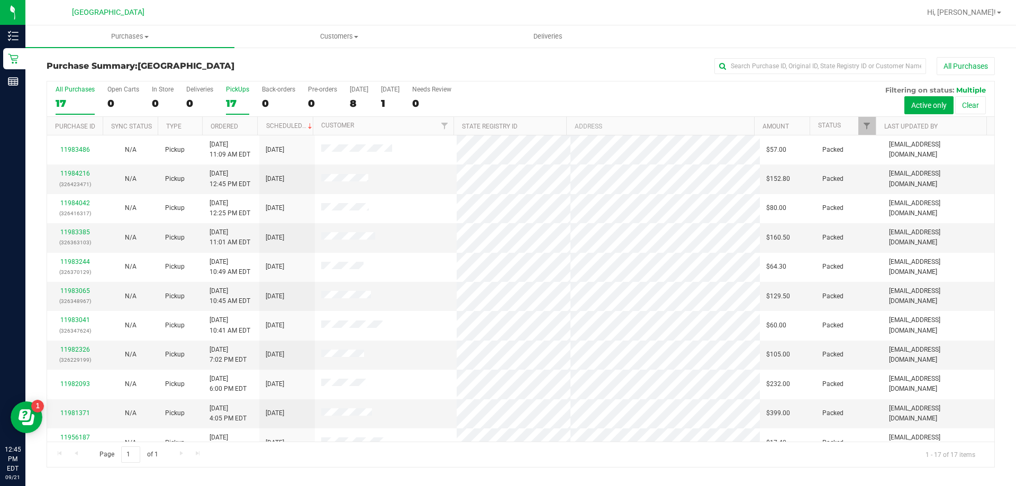
click at [231, 98] on div "17" at bounding box center [237, 103] width 23 height 12
click at [0, 0] on input "PickUps 17" at bounding box center [0, 0] width 0 height 0
click at [235, 89] on div "PickUps" at bounding box center [237, 89] width 23 height 7
click at [0, 0] on input "PickUps 17" at bounding box center [0, 0] width 0 height 0
click at [238, 100] on div "17" at bounding box center [237, 103] width 23 height 12
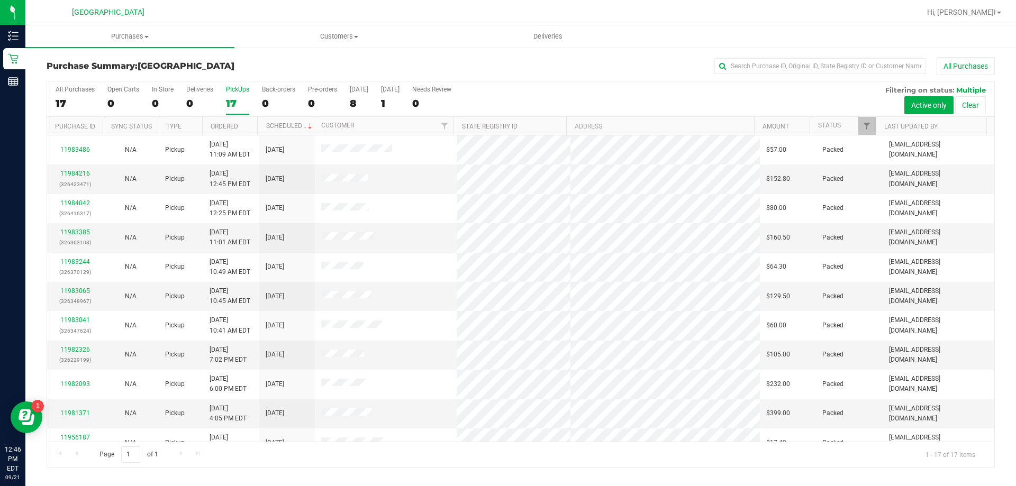
click at [0, 0] on input "PickUps 17" at bounding box center [0, 0] width 0 height 0
click at [238, 94] on label "PickUps 17" at bounding box center [237, 100] width 23 height 29
click at [0, 0] on input "PickUps 17" at bounding box center [0, 0] width 0 height 0
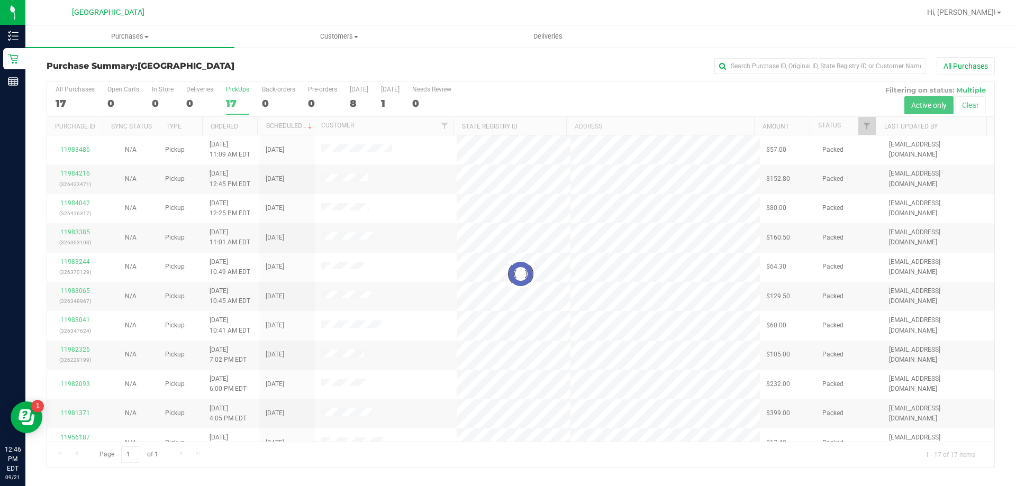
click at [235, 90] on div at bounding box center [520, 274] width 947 height 386
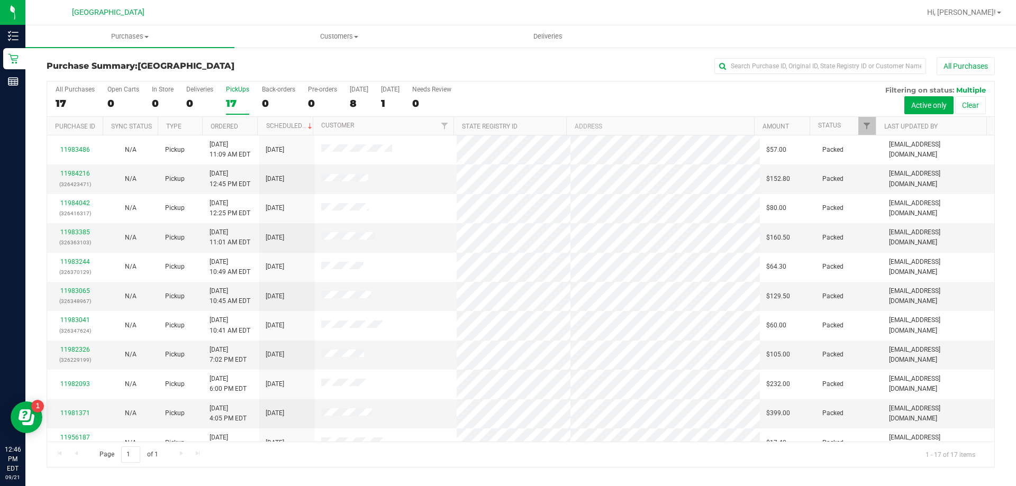
click at [238, 88] on div "PickUps" at bounding box center [237, 89] width 23 height 7
click at [0, 0] on input "PickUps 17" at bounding box center [0, 0] width 0 height 0
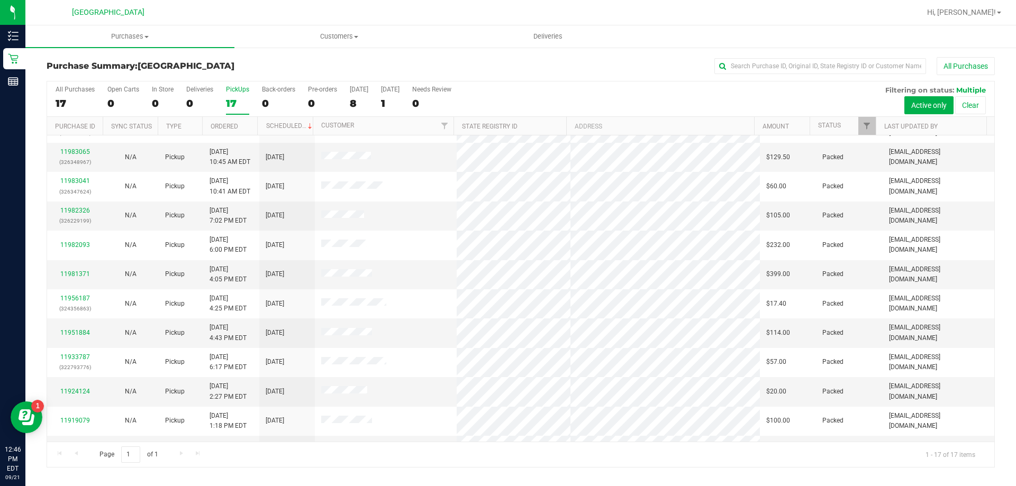
scroll to position [140, 0]
click at [237, 102] on div "17" at bounding box center [237, 103] width 23 height 12
click at [0, 0] on input "PickUps 17" at bounding box center [0, 0] width 0 height 0
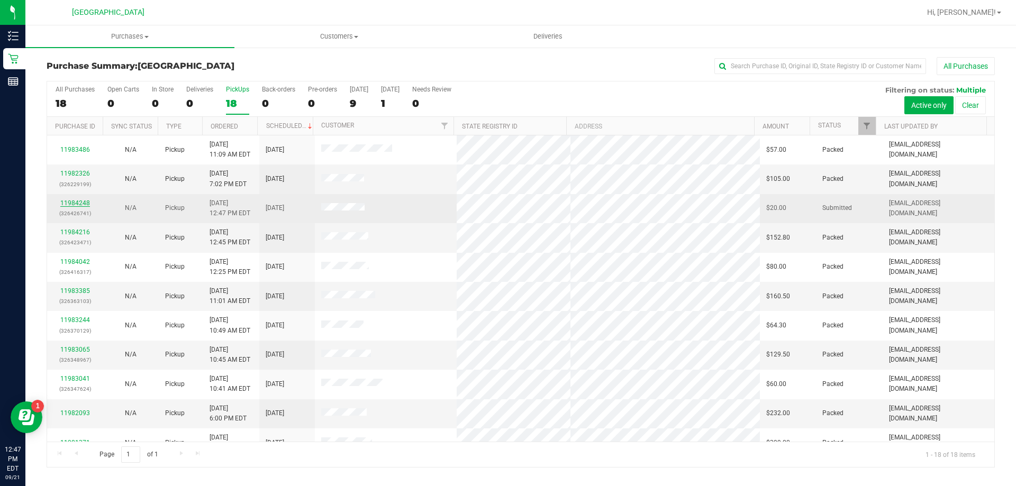
click at [67, 201] on link "11984248" at bounding box center [75, 202] width 30 height 7
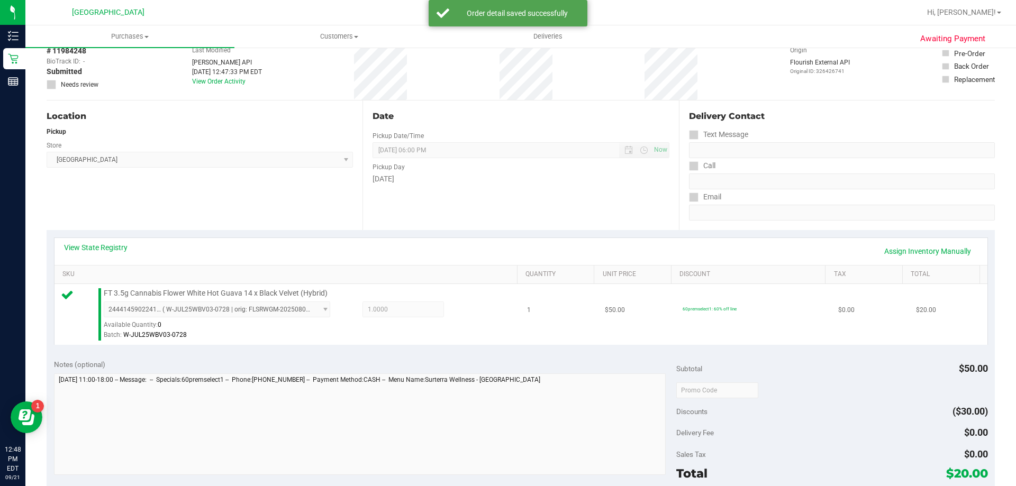
scroll to position [106, 0]
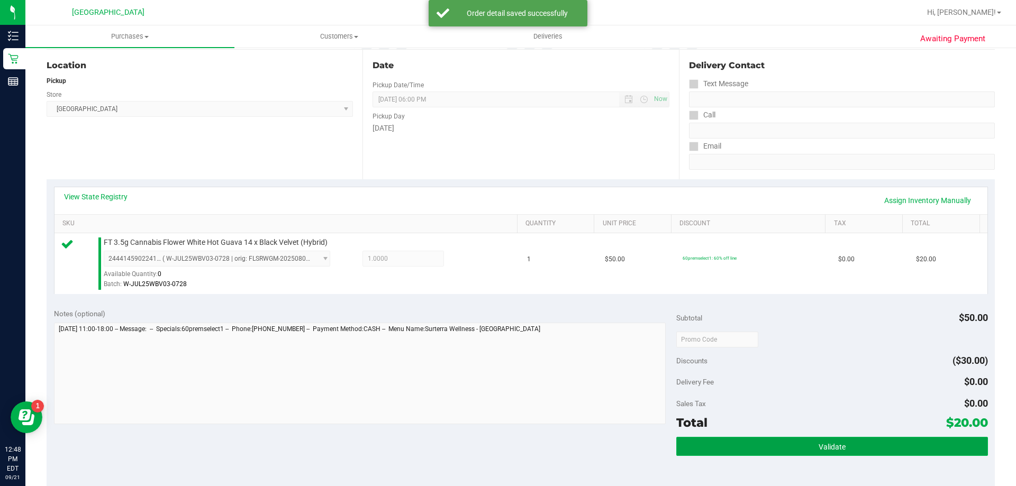
click at [809, 451] on button "Validate" at bounding box center [831, 446] width 311 height 19
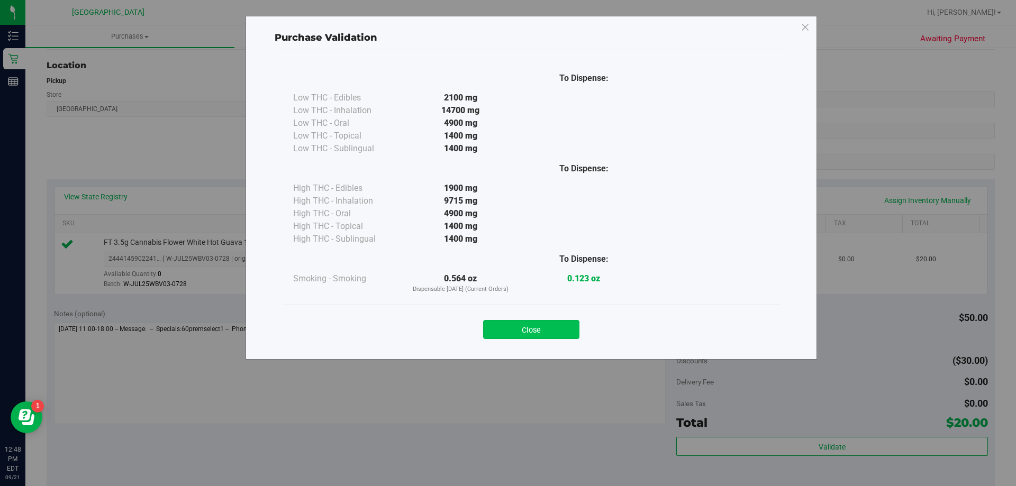
click at [537, 320] on button "Close" at bounding box center [531, 329] width 96 height 19
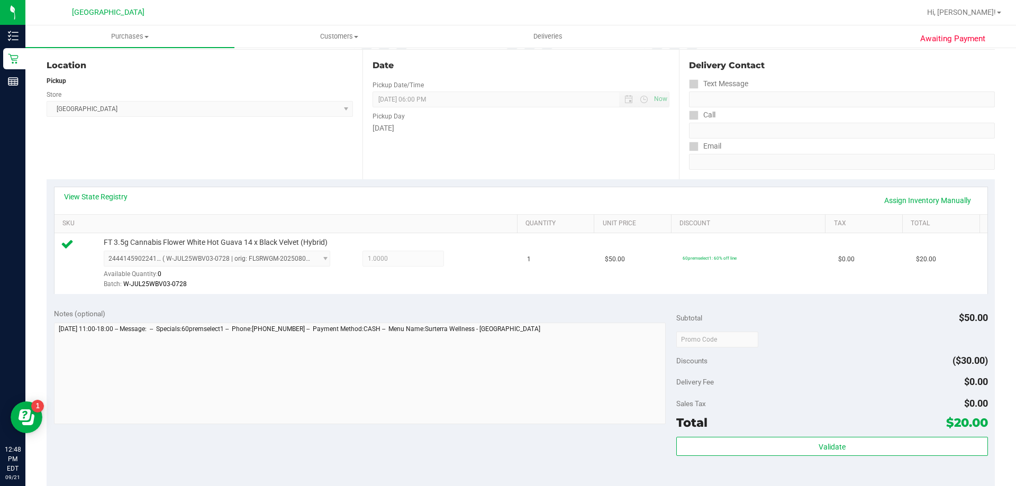
scroll to position [264, 0]
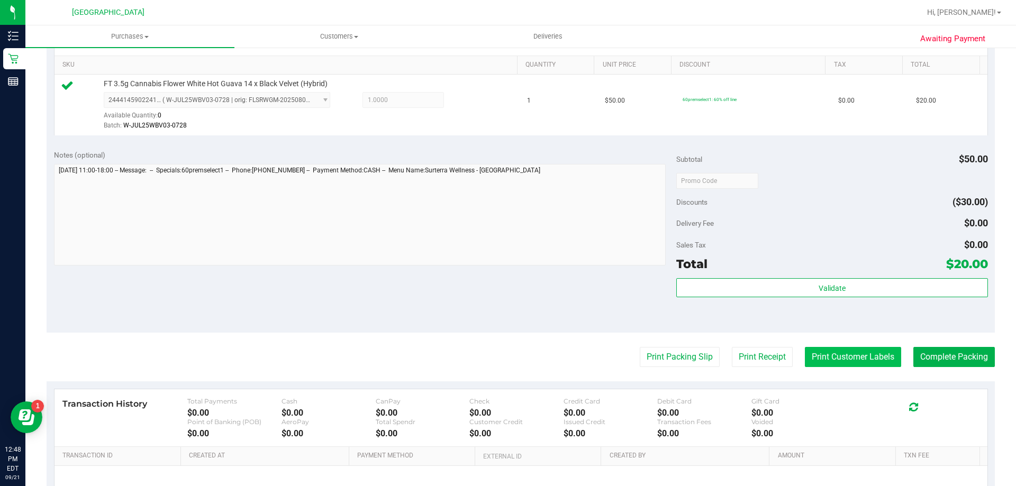
click at [815, 353] on button "Print Customer Labels" at bounding box center [853, 357] width 96 height 20
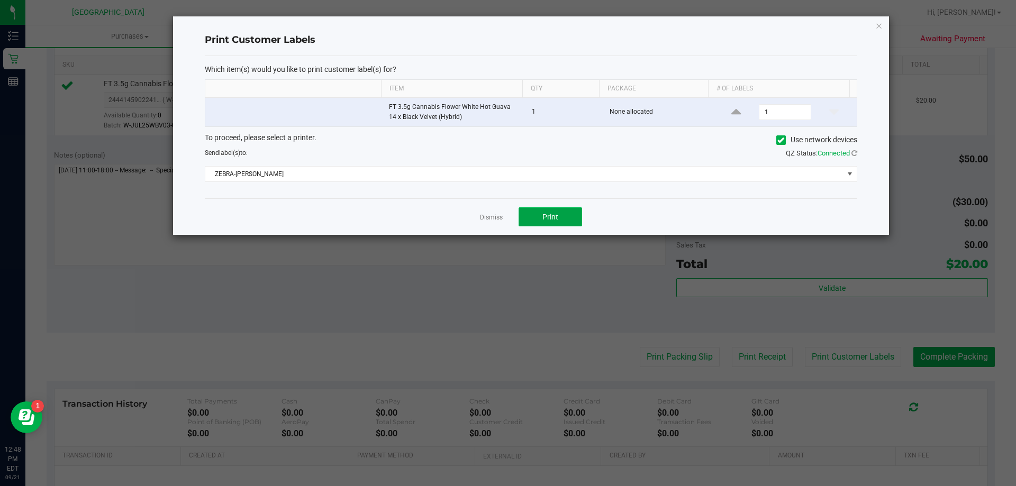
click at [548, 223] on button "Print" at bounding box center [549, 216] width 63 height 19
click at [883, 29] on div "Print Customer Labels Which item(s) would you like to print customer label(s) f…" at bounding box center [531, 125] width 716 height 218
click at [879, 29] on icon "button" at bounding box center [878, 25] width 7 height 13
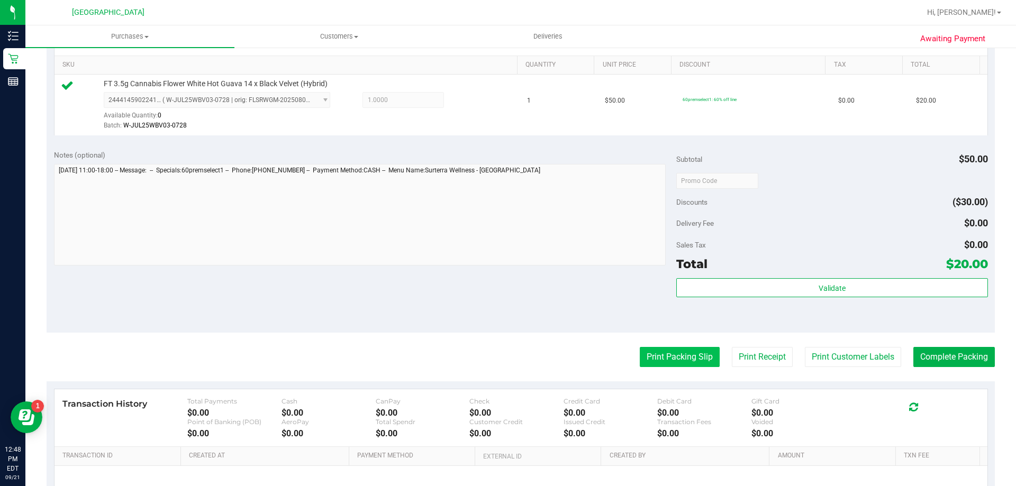
click at [660, 363] on button "Print Packing Slip" at bounding box center [680, 357] width 80 height 20
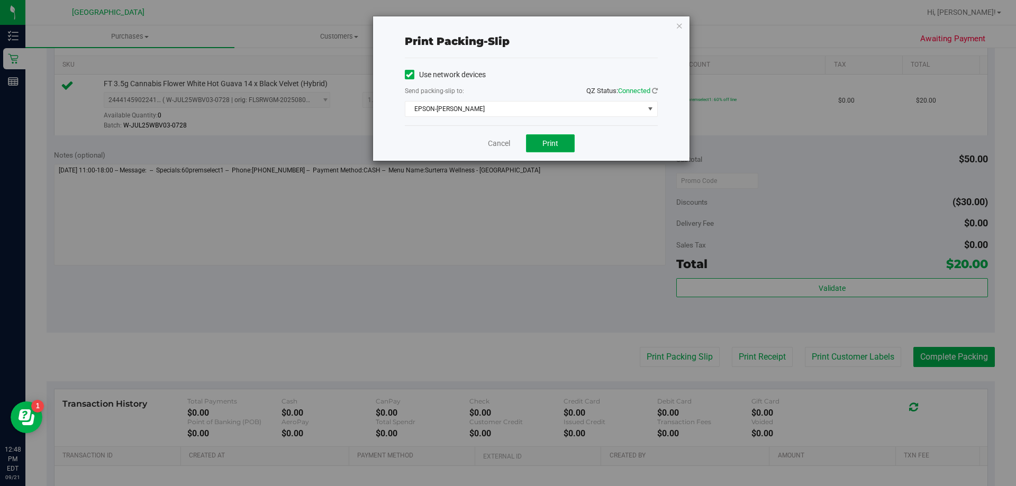
click at [561, 143] on button "Print" at bounding box center [550, 143] width 49 height 18
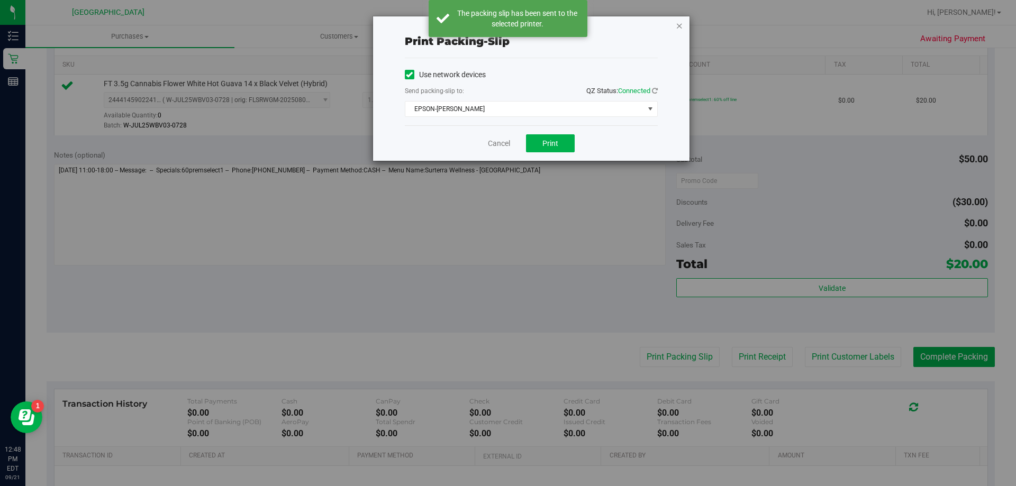
click at [680, 25] on icon "button" at bounding box center [678, 25] width 7 height 13
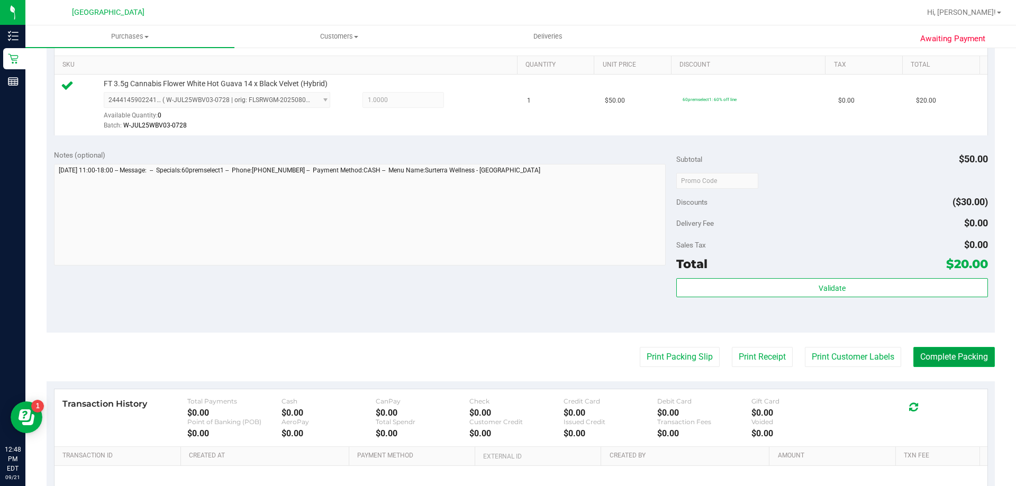
click at [921, 362] on button "Complete Packing" at bounding box center [953, 357] width 81 height 20
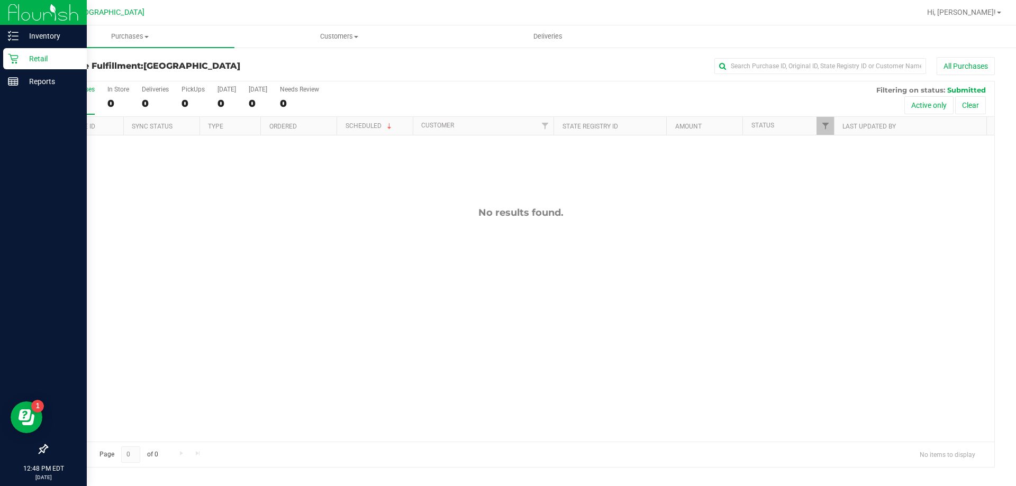
click at [17, 58] on icon at bounding box center [13, 59] width 10 height 10
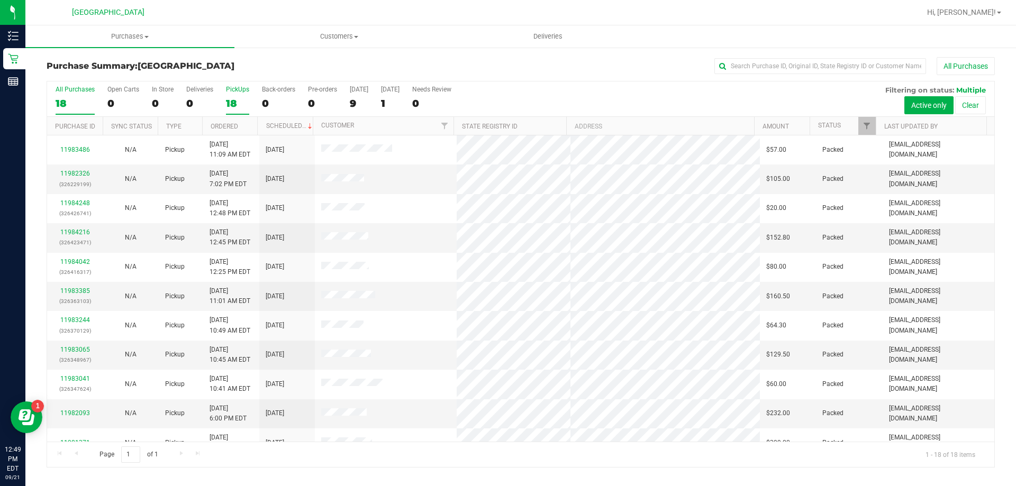
click at [242, 98] on div "18" at bounding box center [237, 103] width 23 height 12
click at [0, 0] on input "PickUps 18" at bounding box center [0, 0] width 0 height 0
click at [235, 98] on div "18" at bounding box center [237, 103] width 23 height 12
click at [0, 0] on input "PickUps 18" at bounding box center [0, 0] width 0 height 0
click at [241, 93] on div "PickUps" at bounding box center [237, 89] width 23 height 7
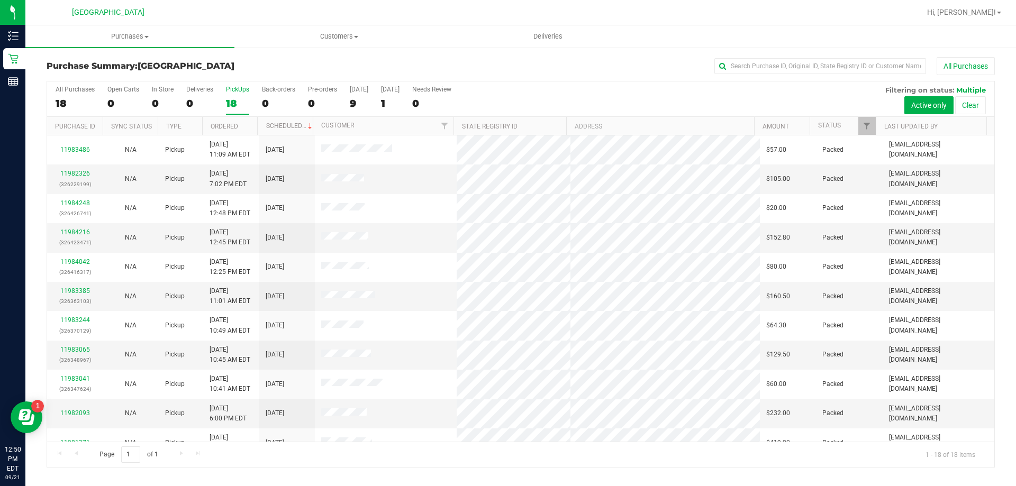
click at [0, 0] on input "PickUps 18" at bounding box center [0, 0] width 0 height 0
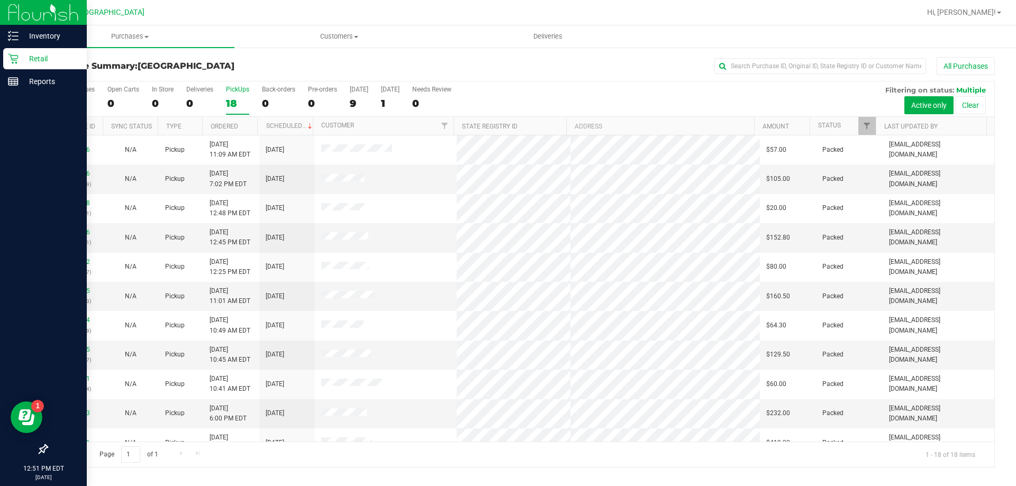
click at [13, 53] on div "Retail" at bounding box center [45, 58] width 84 height 21
click at [48, 63] on p "Retail" at bounding box center [50, 58] width 63 height 13
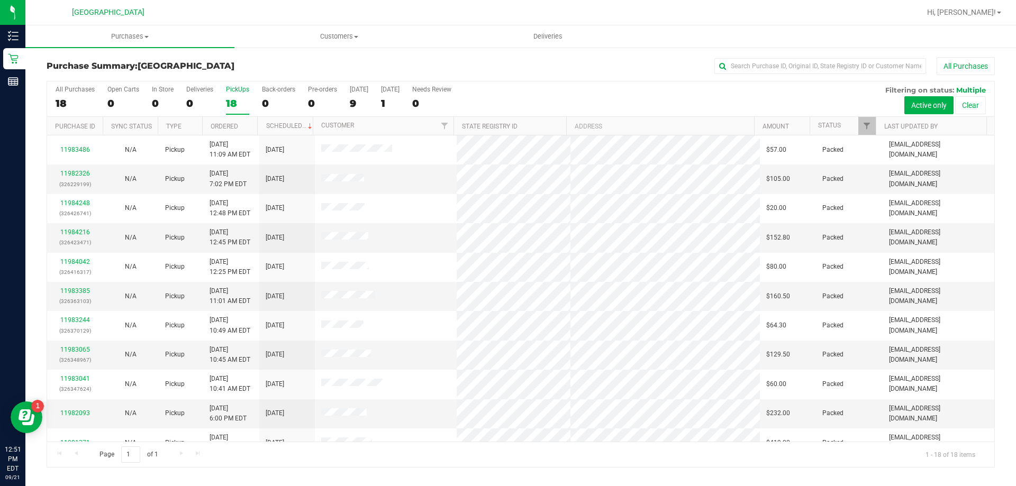
click at [241, 100] on div "18" at bounding box center [237, 103] width 23 height 12
click at [0, 0] on input "PickUps 18" at bounding box center [0, 0] width 0 height 0
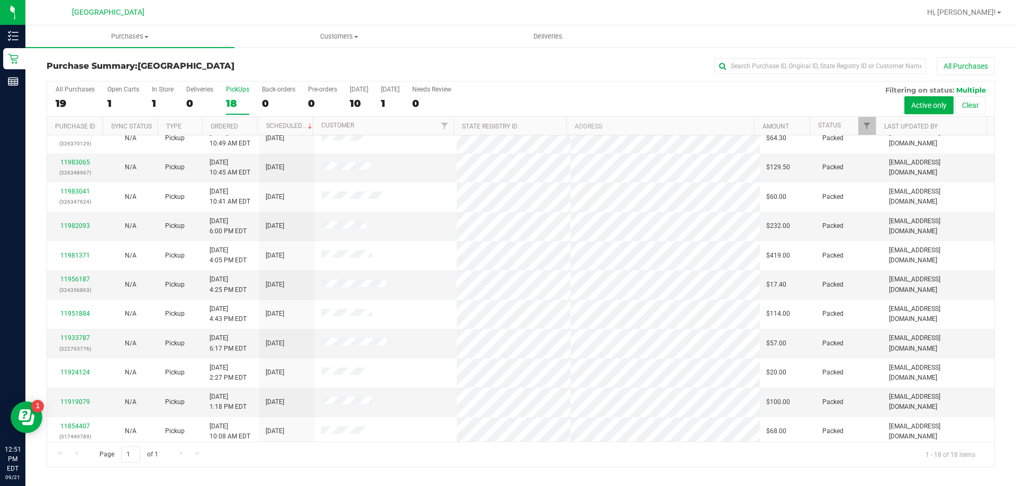
scroll to position [221, 0]
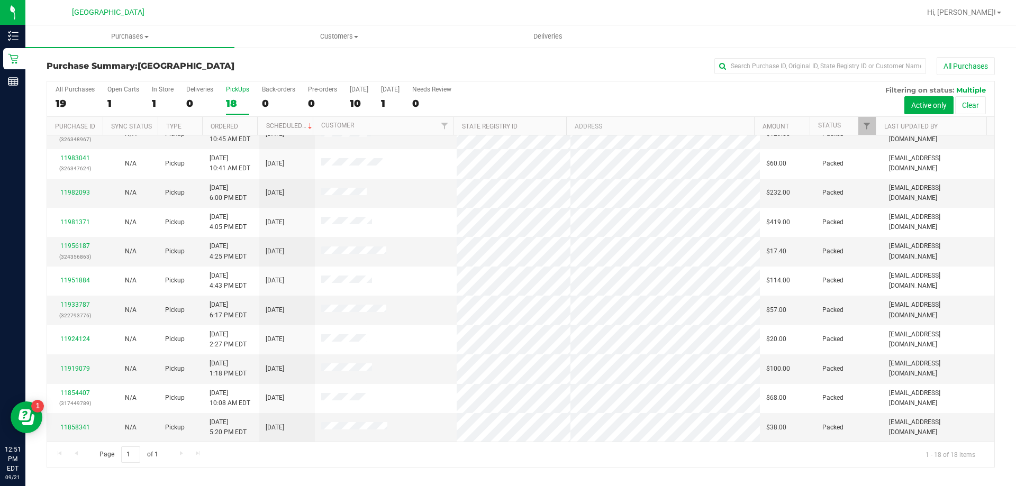
click at [233, 97] on div "18" at bounding box center [237, 103] width 23 height 12
click at [0, 0] on input "PickUps 18" at bounding box center [0, 0] width 0 height 0
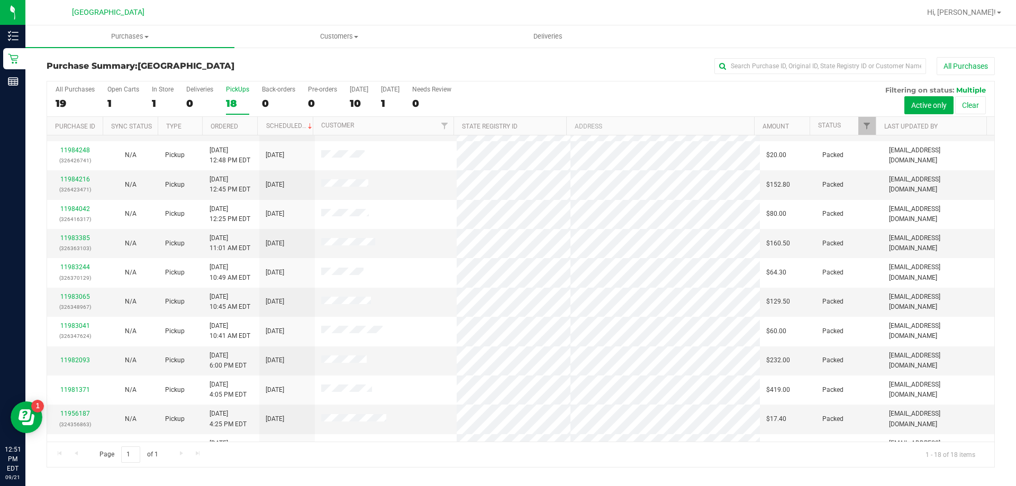
scroll to position [0, 0]
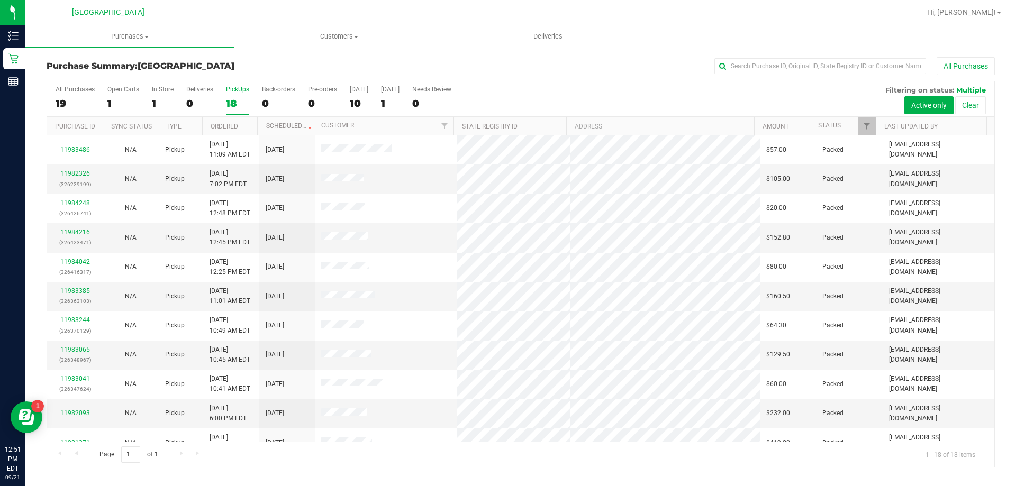
click at [240, 94] on label "PickUps 18" at bounding box center [237, 100] width 23 height 29
click at [0, 0] on input "PickUps 18" at bounding box center [0, 0] width 0 height 0
click at [236, 97] on div "18" at bounding box center [237, 103] width 23 height 12
click at [0, 0] on input "PickUps 18" at bounding box center [0, 0] width 0 height 0
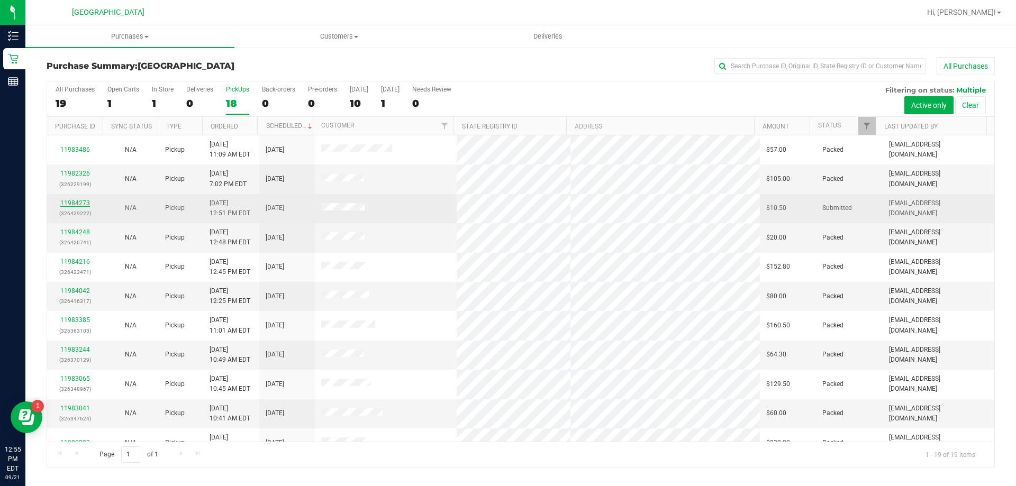
click at [81, 202] on link "11984273" at bounding box center [75, 202] width 30 height 7
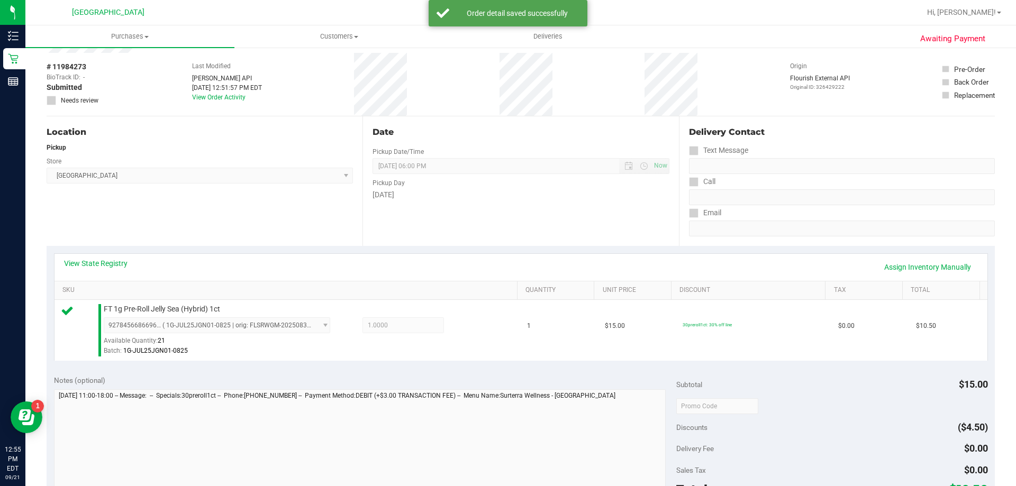
scroll to position [106, 0]
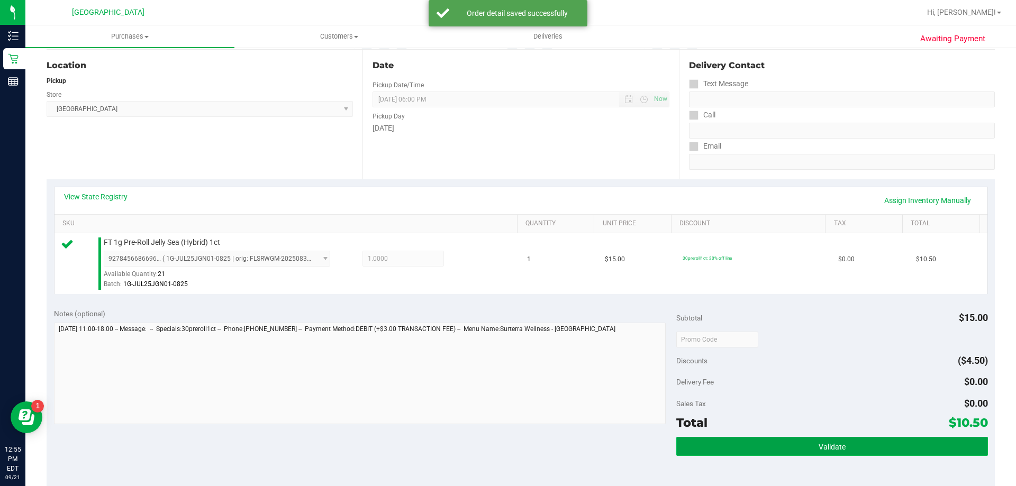
click at [900, 448] on button "Validate" at bounding box center [831, 446] width 311 height 19
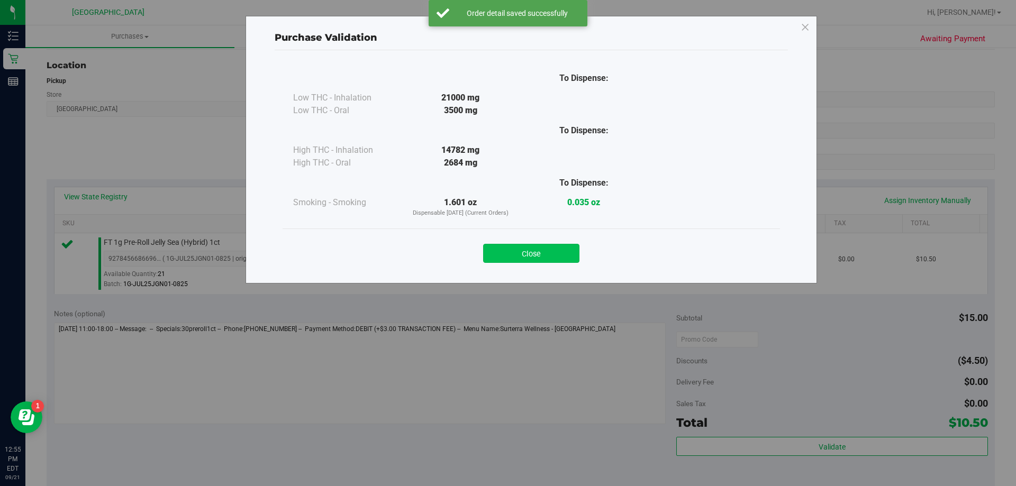
click at [531, 259] on button "Close" at bounding box center [531, 253] width 96 height 19
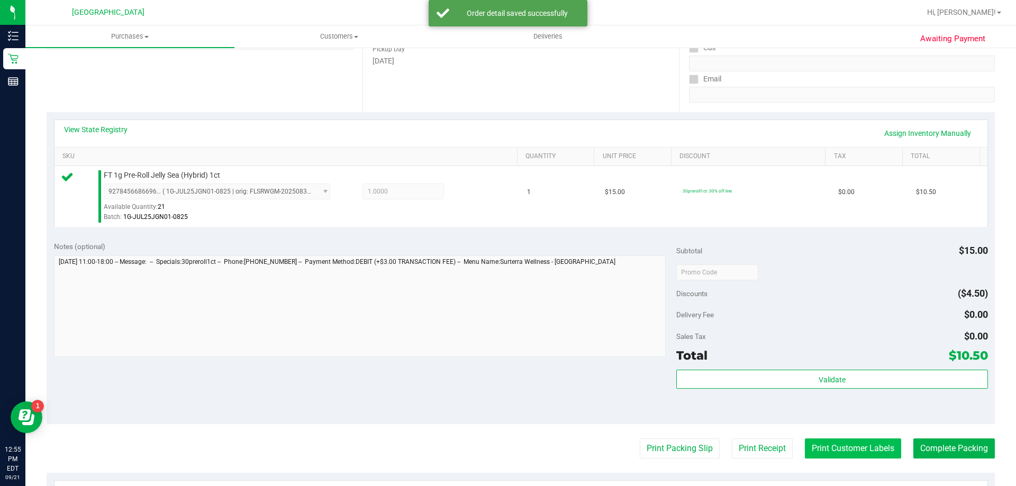
scroll to position [264, 0]
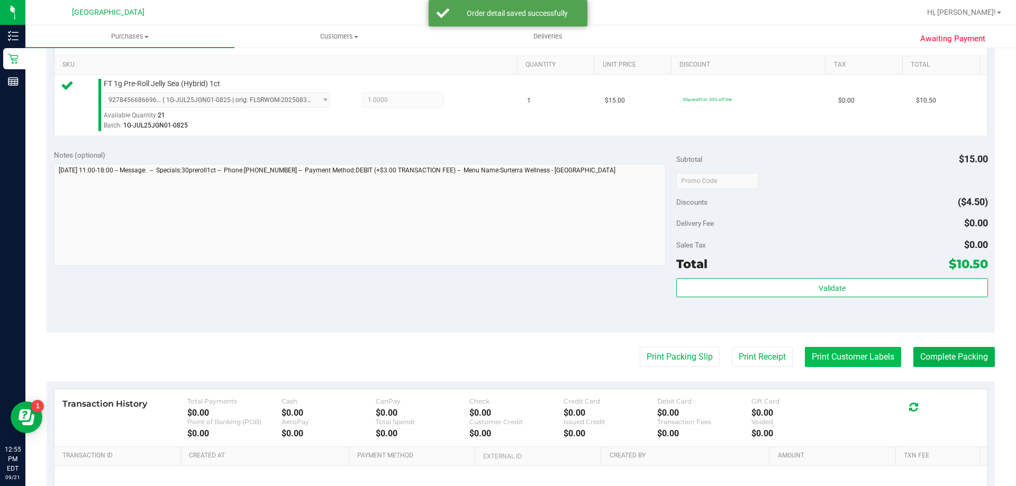
click at [842, 362] on button "Print Customer Labels" at bounding box center [853, 357] width 96 height 20
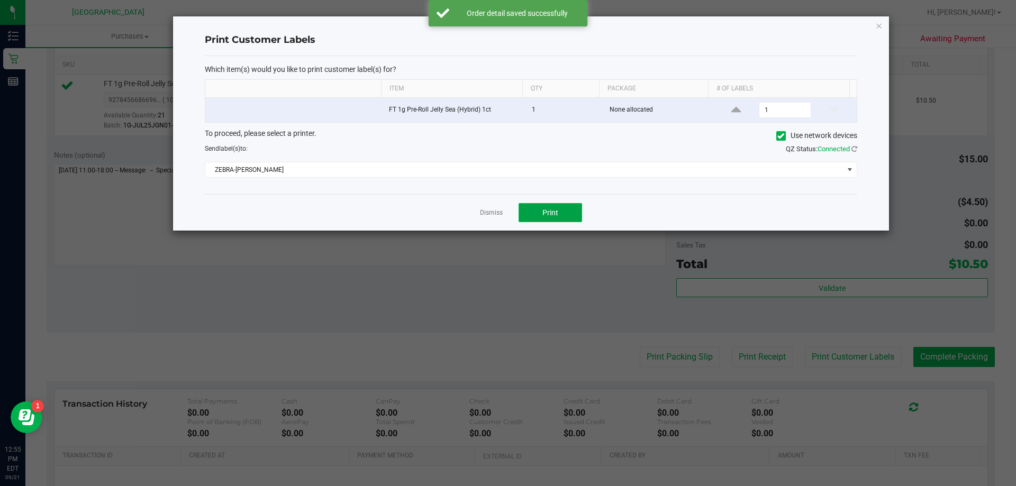
click at [533, 222] on button "Print" at bounding box center [549, 212] width 63 height 19
click at [882, 24] on icon "button" at bounding box center [878, 25] width 7 height 13
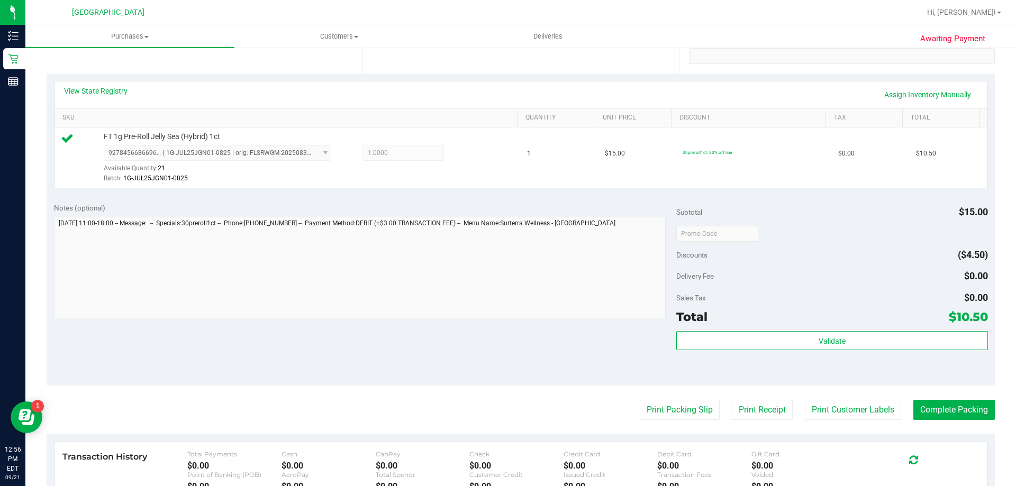
scroll to position [370, 0]
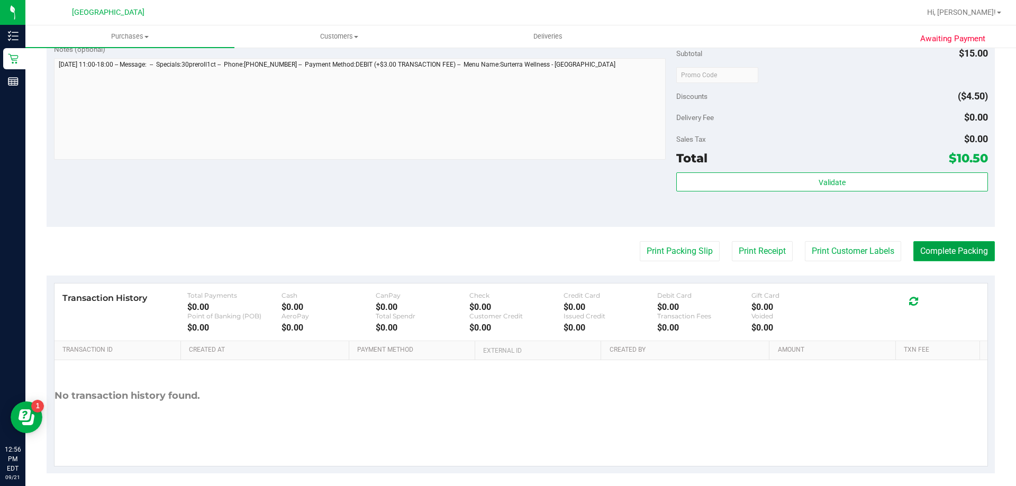
click at [948, 249] on button "Complete Packing" at bounding box center [953, 251] width 81 height 20
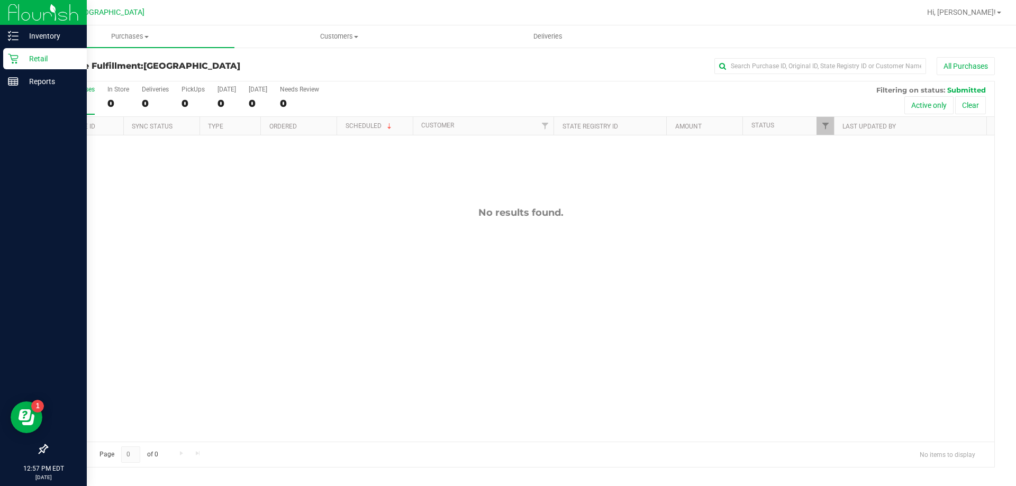
click at [21, 59] on p "Retail" at bounding box center [50, 58] width 63 height 13
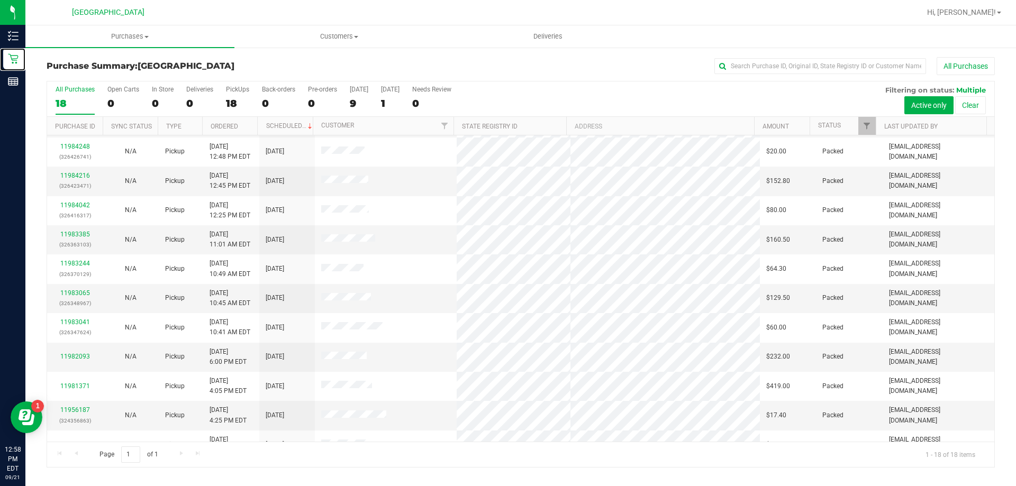
scroll to position [65, 0]
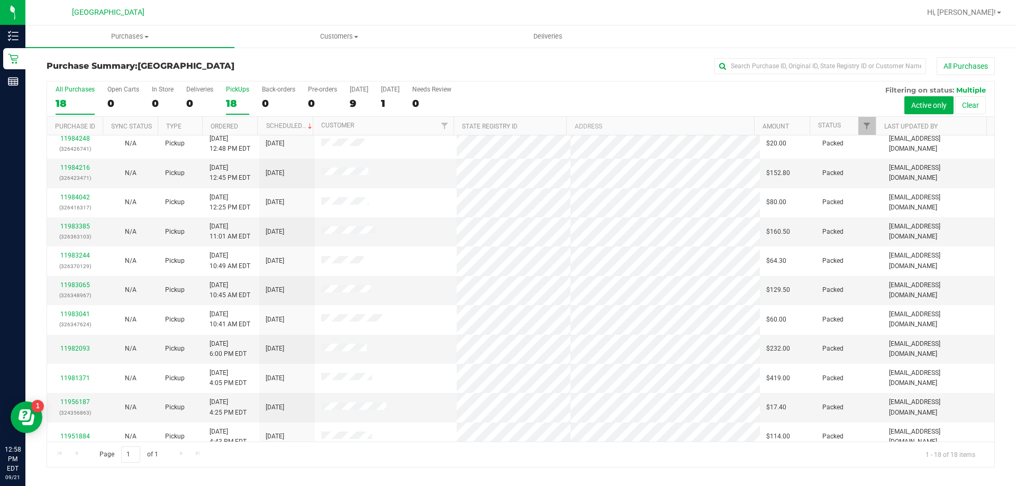
click at [232, 98] on div "18" at bounding box center [237, 103] width 23 height 12
click at [0, 0] on input "PickUps 18" at bounding box center [0, 0] width 0 height 0
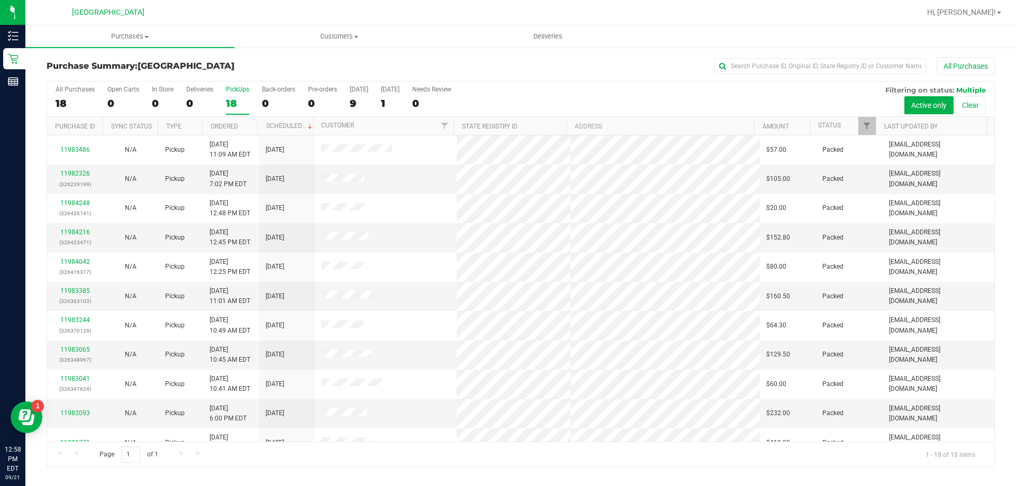
click at [230, 92] on div "PickUps" at bounding box center [237, 89] width 23 height 7
click at [0, 0] on input "PickUps 18" at bounding box center [0, 0] width 0 height 0
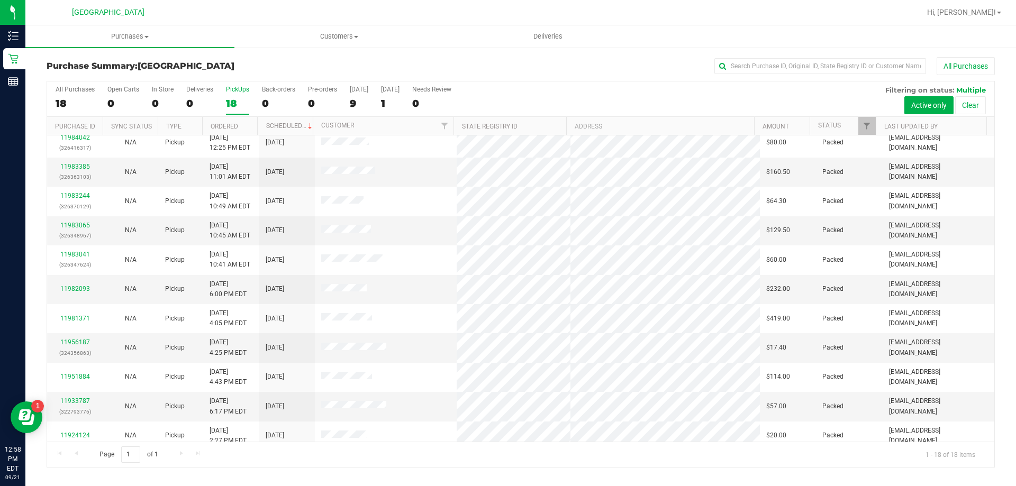
scroll to position [221, 0]
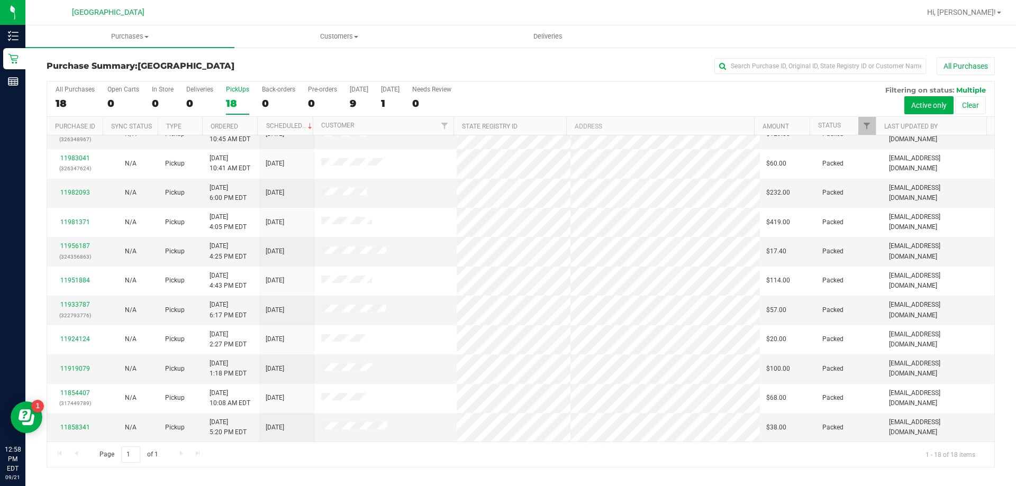
click at [241, 93] on div "PickUps" at bounding box center [237, 89] width 23 height 7
click at [0, 0] on input "PickUps 18" at bounding box center [0, 0] width 0 height 0
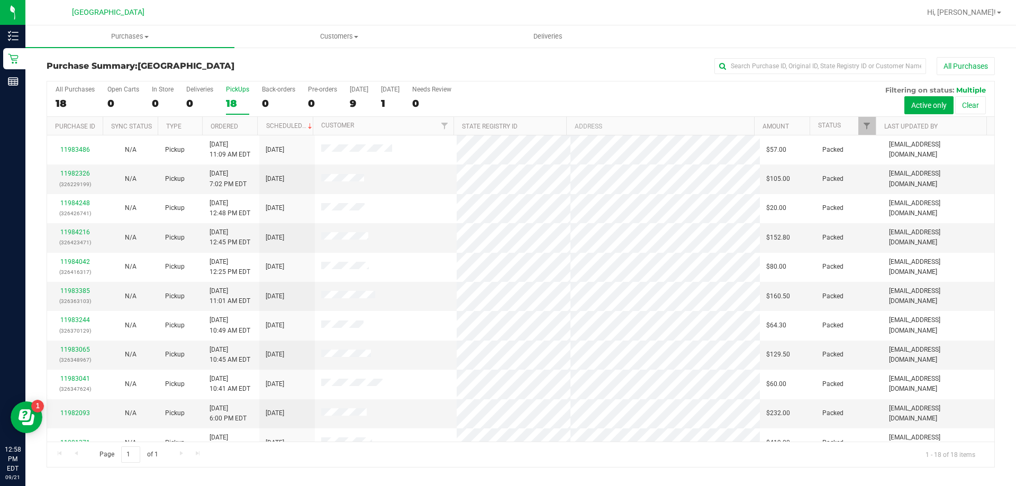
click at [237, 88] on div "PickUps" at bounding box center [237, 89] width 23 height 7
click at [0, 0] on input "PickUps 18" at bounding box center [0, 0] width 0 height 0
click at [242, 92] on div "PickUps" at bounding box center [237, 89] width 23 height 7
click at [0, 0] on input "PickUps 18" at bounding box center [0, 0] width 0 height 0
click at [238, 102] on div "18" at bounding box center [237, 103] width 23 height 12
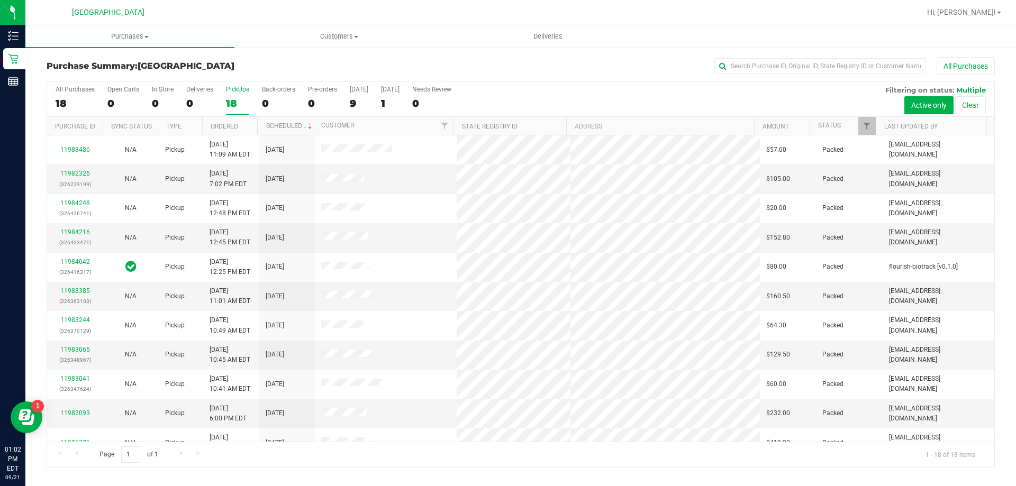
click at [0, 0] on input "PickUps 18" at bounding box center [0, 0] width 0 height 0
click at [233, 99] on div "17" at bounding box center [237, 103] width 23 height 12
click at [0, 0] on input "PickUps 17" at bounding box center [0, 0] width 0 height 0
click at [232, 89] on div "PickUps" at bounding box center [237, 89] width 23 height 7
click at [0, 0] on input "PickUps 17" at bounding box center [0, 0] width 0 height 0
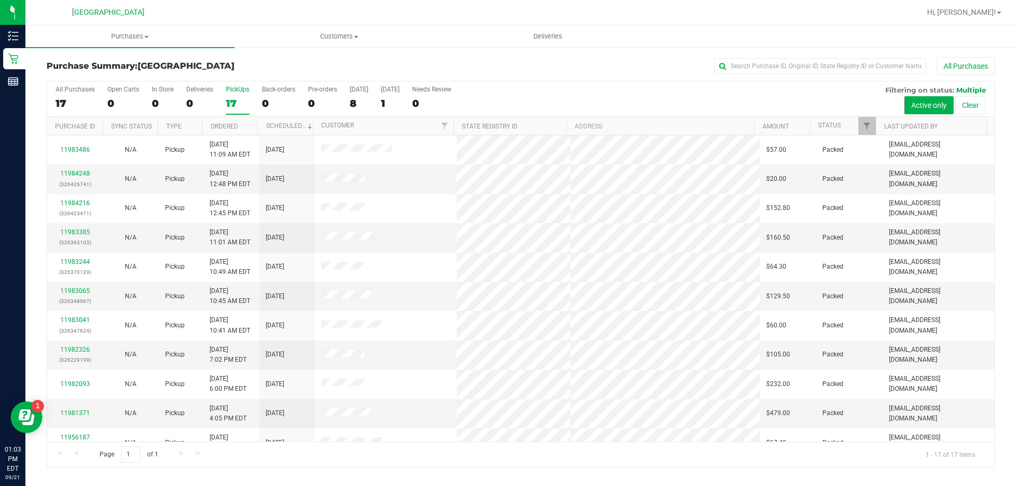
click at [227, 98] on div "17" at bounding box center [237, 103] width 23 height 12
click at [0, 0] on input "PickUps 17" at bounding box center [0, 0] width 0 height 0
click at [238, 104] on div "17" at bounding box center [237, 103] width 23 height 12
click at [0, 0] on input "PickUps 17" at bounding box center [0, 0] width 0 height 0
click at [238, 100] on div "17" at bounding box center [237, 103] width 23 height 12
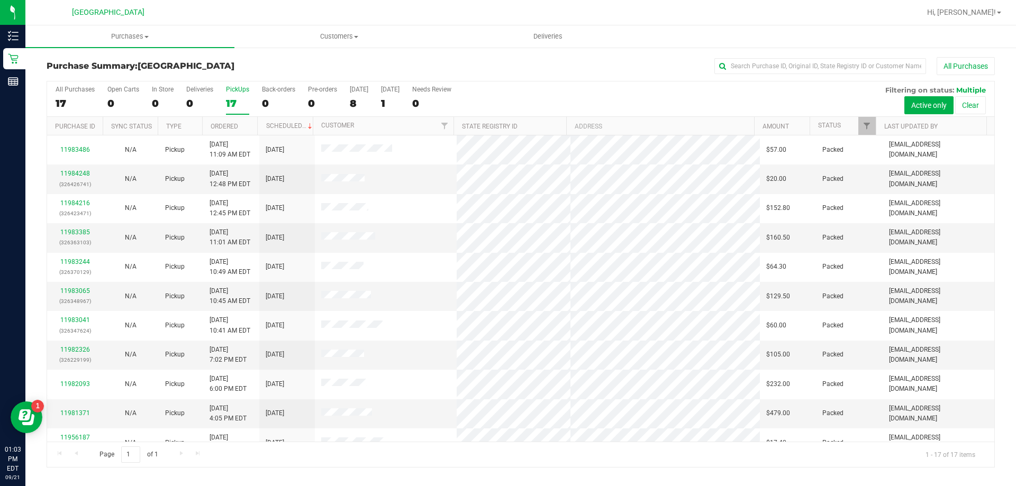
click at [0, 0] on input "PickUps 17" at bounding box center [0, 0] width 0 height 0
click at [229, 99] on div "17" at bounding box center [237, 103] width 23 height 12
click at [0, 0] on input "PickUps 17" at bounding box center [0, 0] width 0 height 0
click at [237, 89] on div "PickUps" at bounding box center [237, 89] width 23 height 7
click at [0, 0] on input "PickUps 17" at bounding box center [0, 0] width 0 height 0
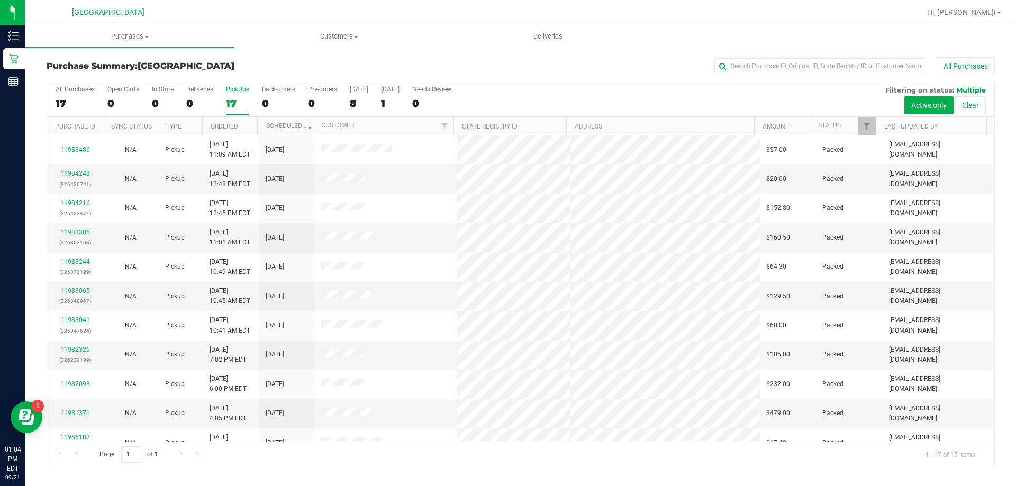
click at [235, 99] on div "17" at bounding box center [237, 103] width 23 height 12
click at [0, 0] on input "PickUps 17" at bounding box center [0, 0] width 0 height 0
click at [241, 96] on label "PickUps 17" at bounding box center [237, 100] width 23 height 29
click at [0, 0] on input "PickUps 17" at bounding box center [0, 0] width 0 height 0
click at [240, 96] on label "PickUps 17" at bounding box center [237, 100] width 23 height 29
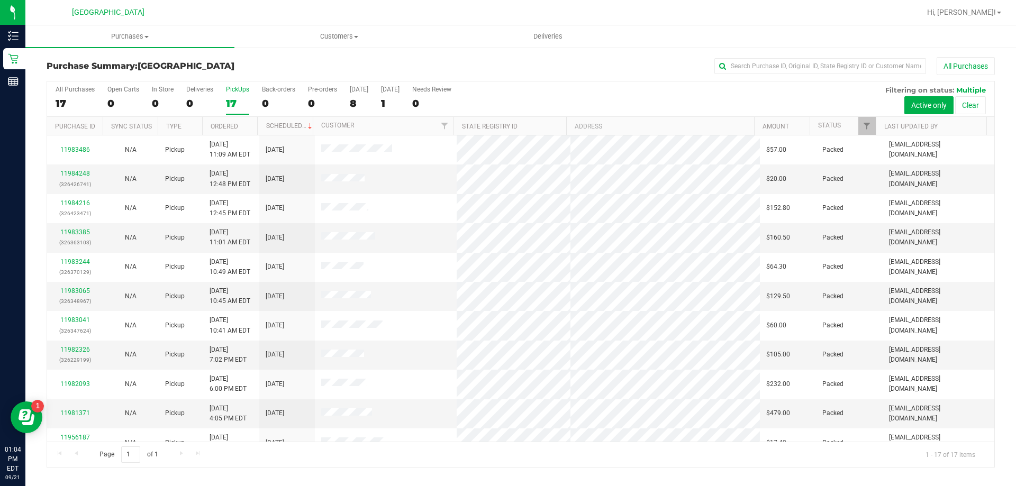
click at [0, 0] on input "PickUps 17" at bounding box center [0, 0] width 0 height 0
click at [242, 101] on div "17" at bounding box center [237, 103] width 23 height 12
click at [0, 0] on input "PickUps 17" at bounding box center [0, 0] width 0 height 0
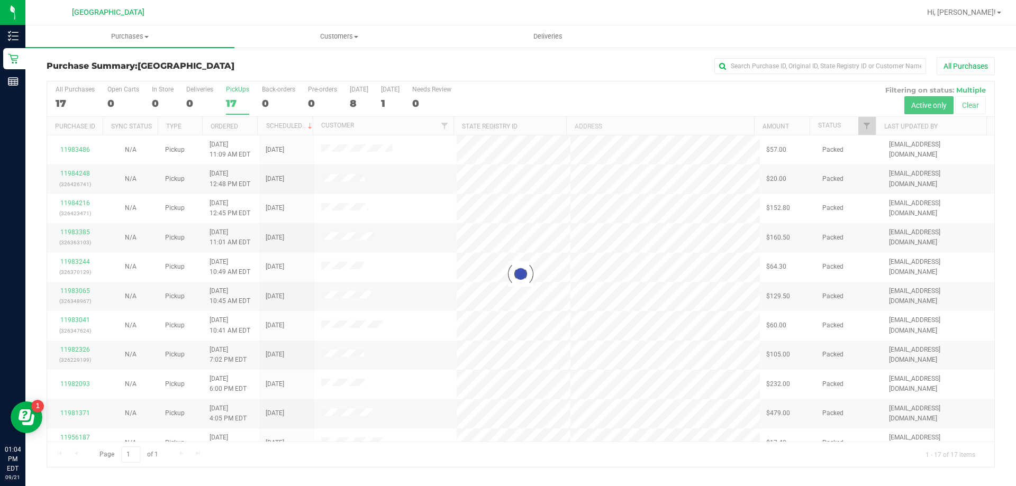
click at [232, 99] on div at bounding box center [520, 274] width 947 height 386
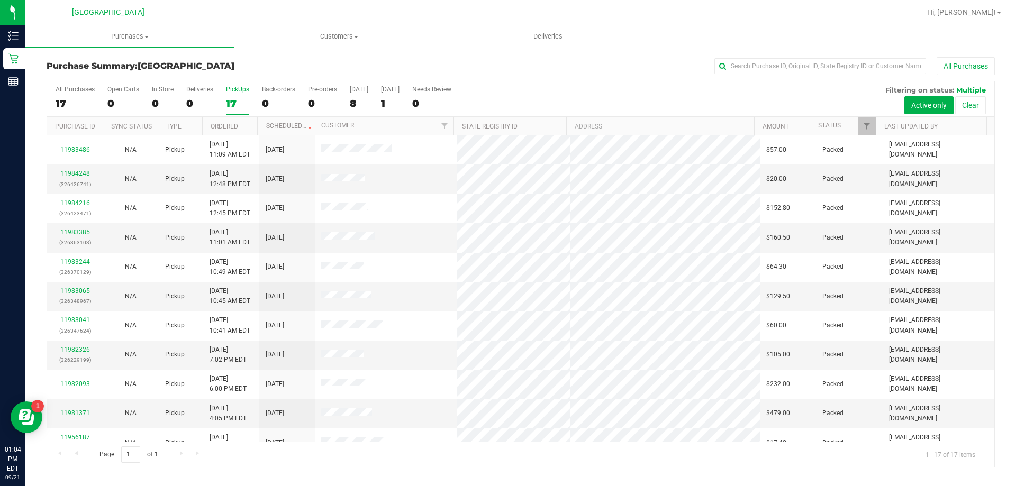
click at [248, 92] on div "PickUps" at bounding box center [237, 89] width 23 height 7
click at [0, 0] on input "PickUps 17" at bounding box center [0, 0] width 0 height 0
click at [233, 90] on div "PickUps" at bounding box center [237, 89] width 23 height 7
click at [0, 0] on input "PickUps 17" at bounding box center [0, 0] width 0 height 0
click at [235, 96] on label "PickUps 17" at bounding box center [237, 100] width 23 height 29
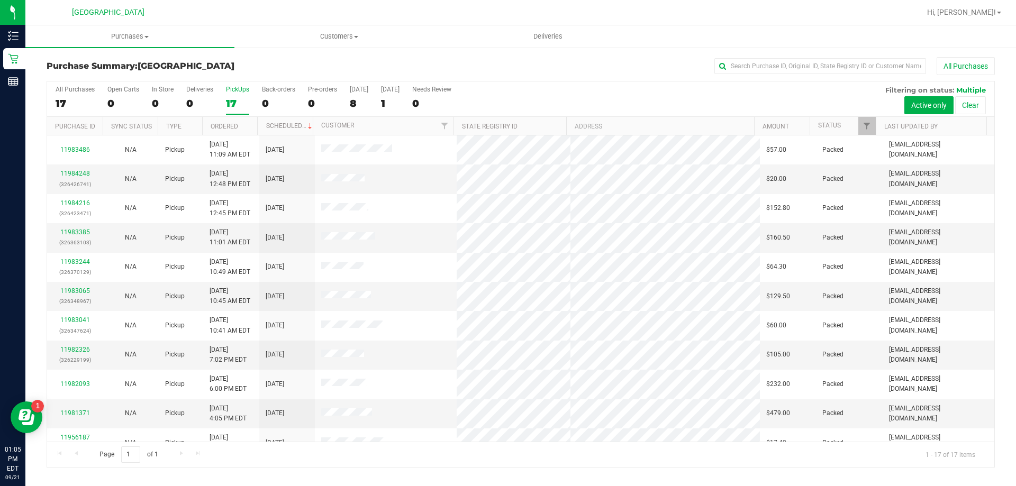
click at [0, 0] on input "PickUps 17" at bounding box center [0, 0] width 0 height 0
click at [233, 98] on div "17" at bounding box center [237, 103] width 23 height 12
click at [0, 0] on input "PickUps 17" at bounding box center [0, 0] width 0 height 0
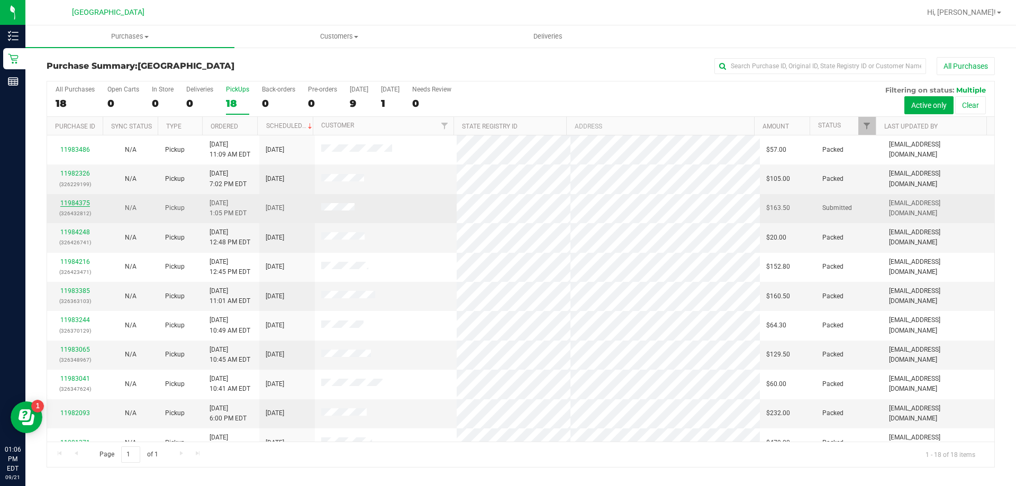
click at [79, 203] on link "11984375" at bounding box center [75, 202] width 30 height 7
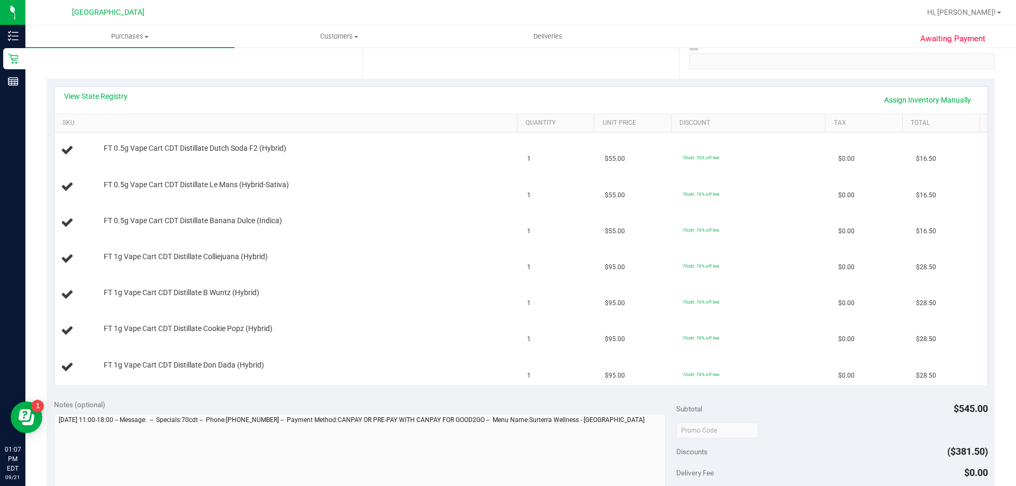
scroll to position [198, 0]
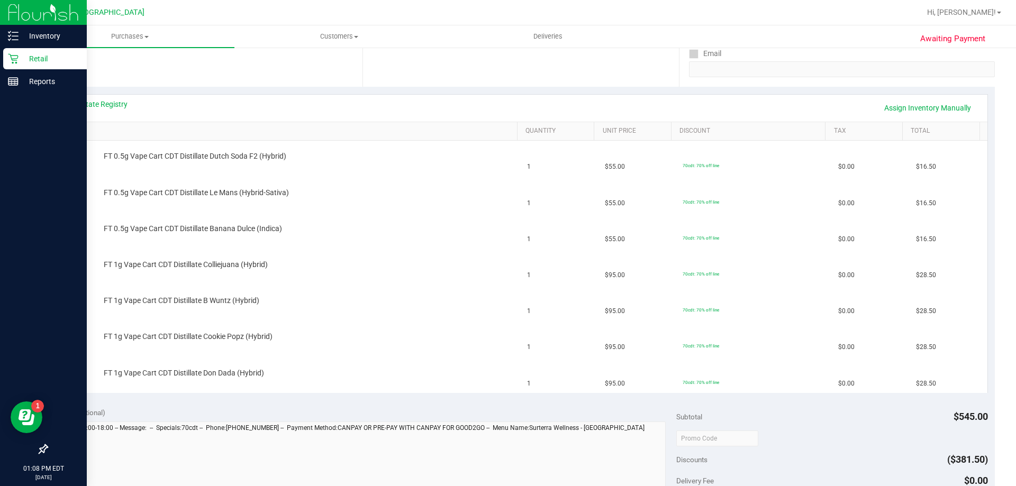
click at [8, 60] on icon at bounding box center [13, 58] width 11 height 11
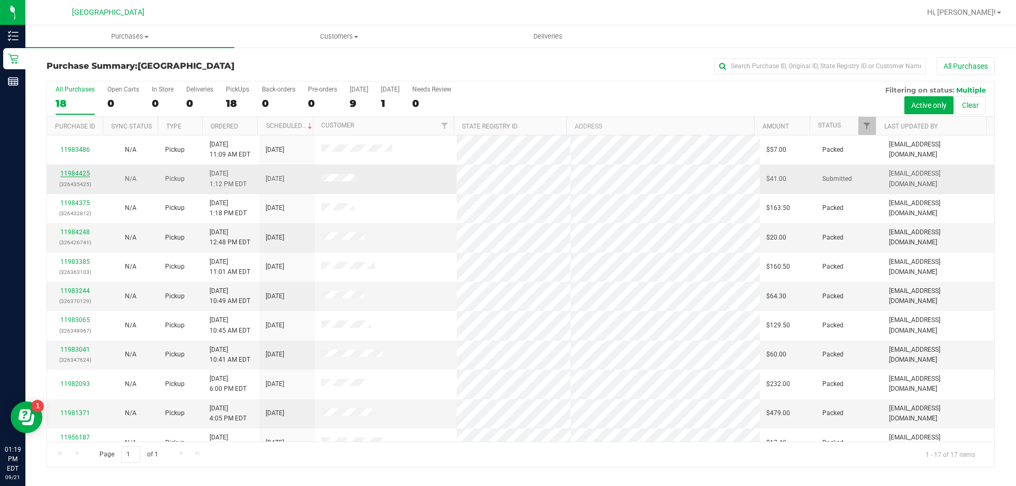
click at [68, 174] on link "11984425" at bounding box center [75, 173] width 30 height 7
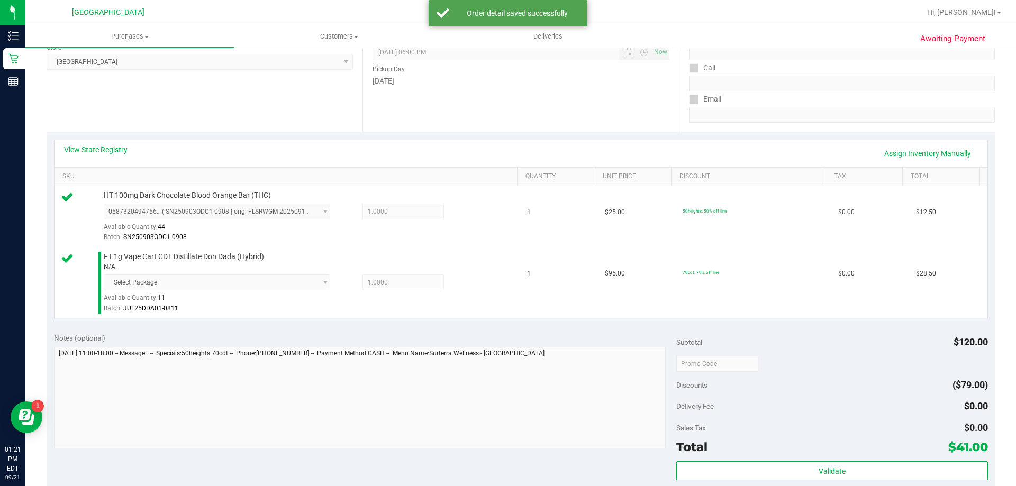
scroll to position [159, 0]
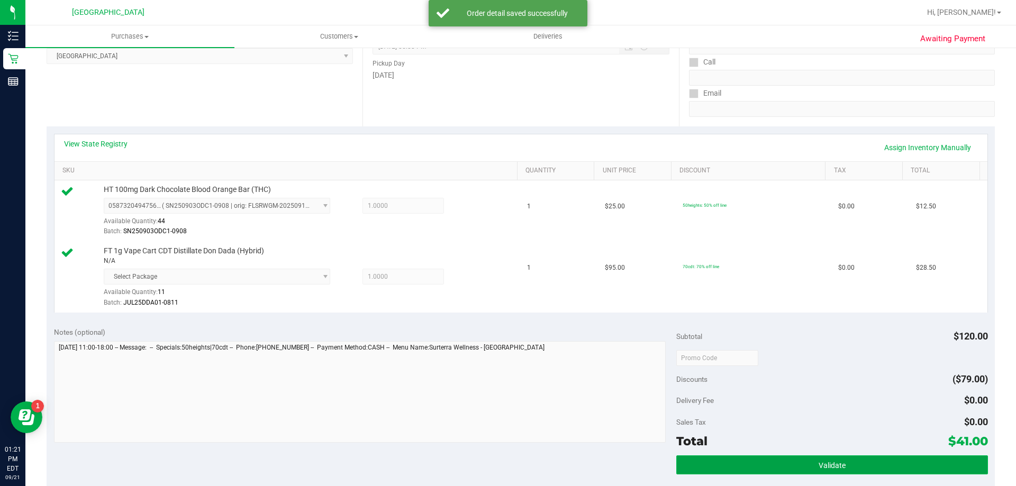
click at [844, 459] on button "Validate" at bounding box center [831, 464] width 311 height 19
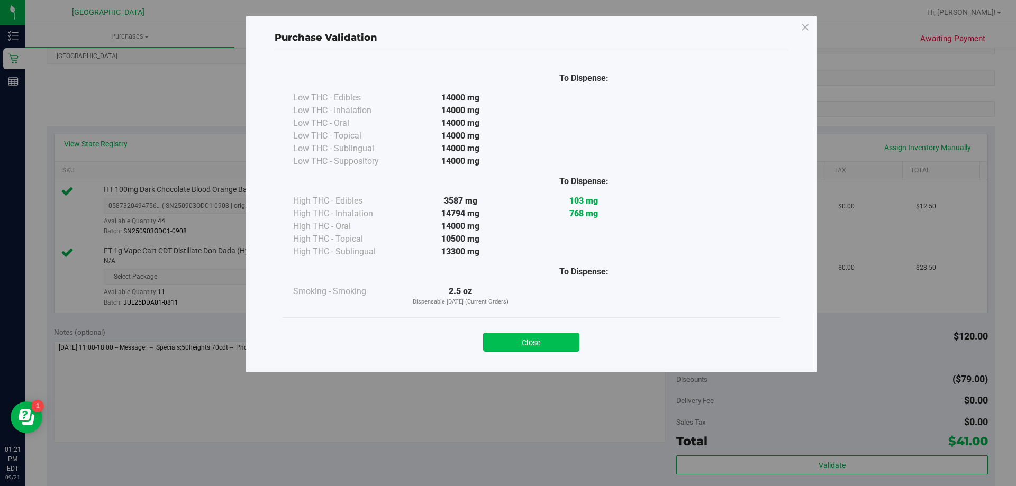
click at [559, 348] on button "Close" at bounding box center [531, 342] width 96 height 19
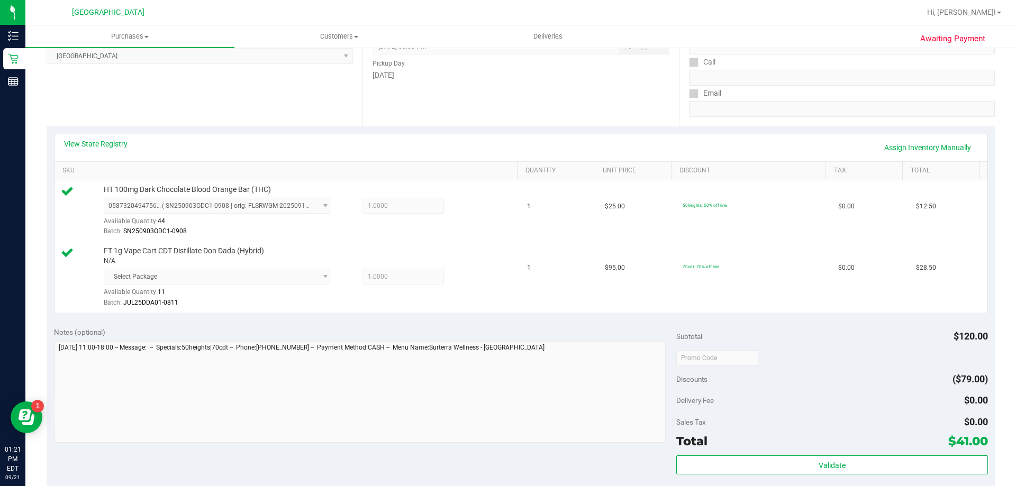
scroll to position [317, 0]
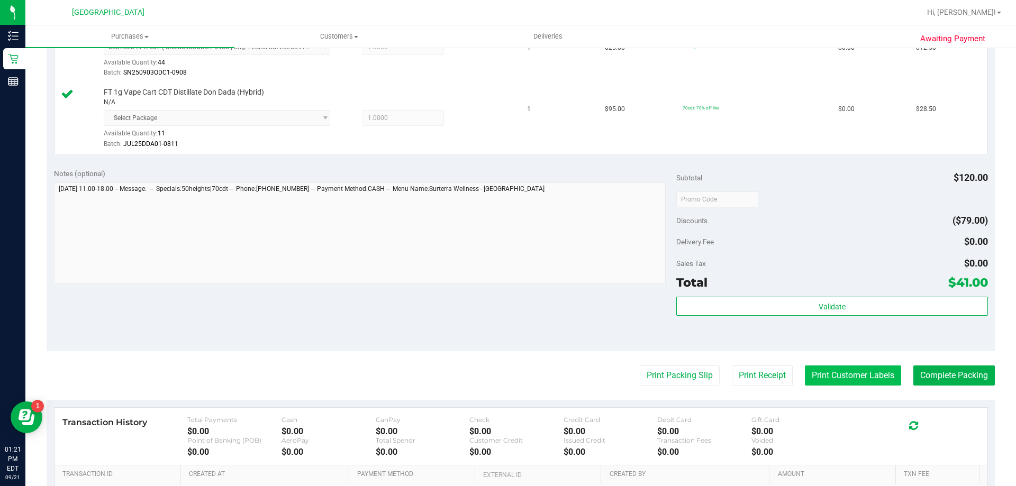
click at [853, 383] on button "Print Customer Labels" at bounding box center [853, 376] width 96 height 20
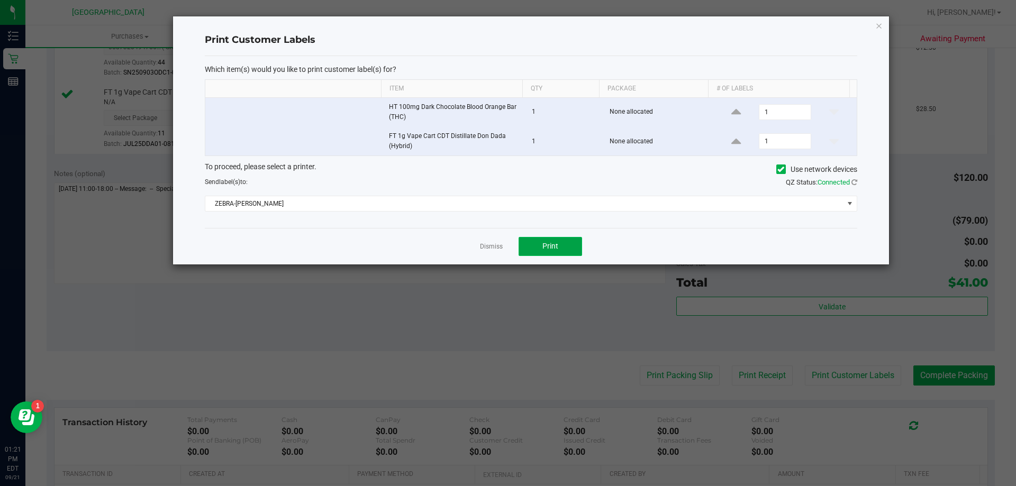
click at [550, 247] on span "Print" at bounding box center [550, 246] width 16 height 8
click at [883, 22] on div "Print Customer Labels Which item(s) would you like to print customer label(s) f…" at bounding box center [531, 140] width 716 height 248
click at [881, 22] on icon "button" at bounding box center [878, 25] width 7 height 13
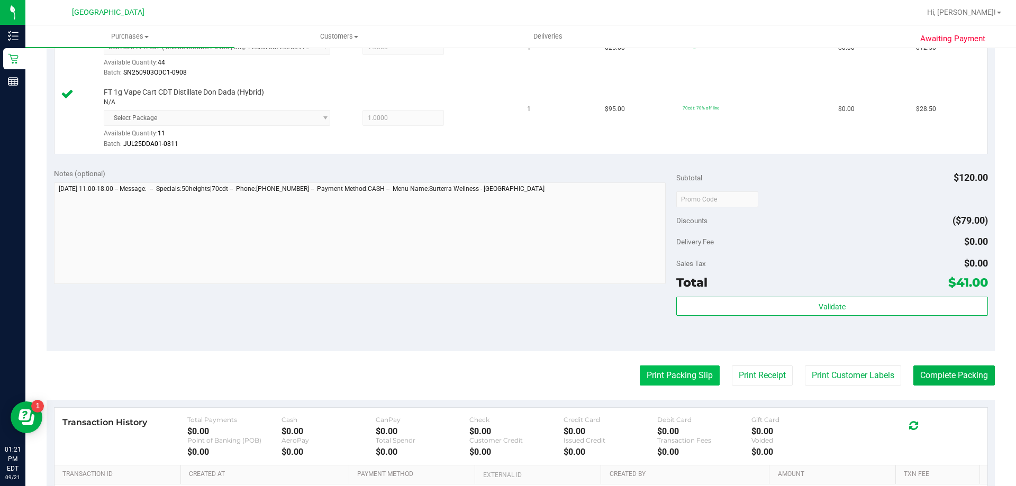
click at [703, 379] on button "Print Packing Slip" at bounding box center [680, 376] width 80 height 20
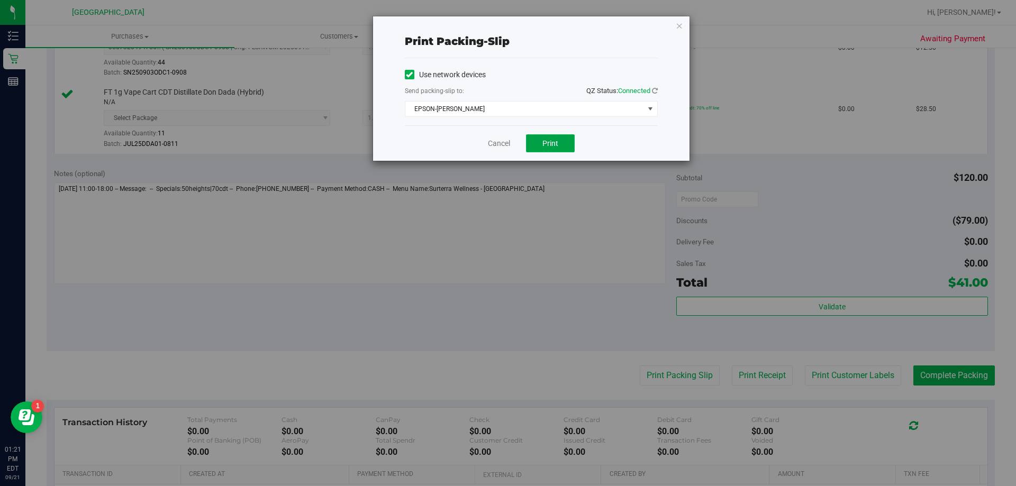
click at [546, 137] on button "Print" at bounding box center [550, 143] width 49 height 18
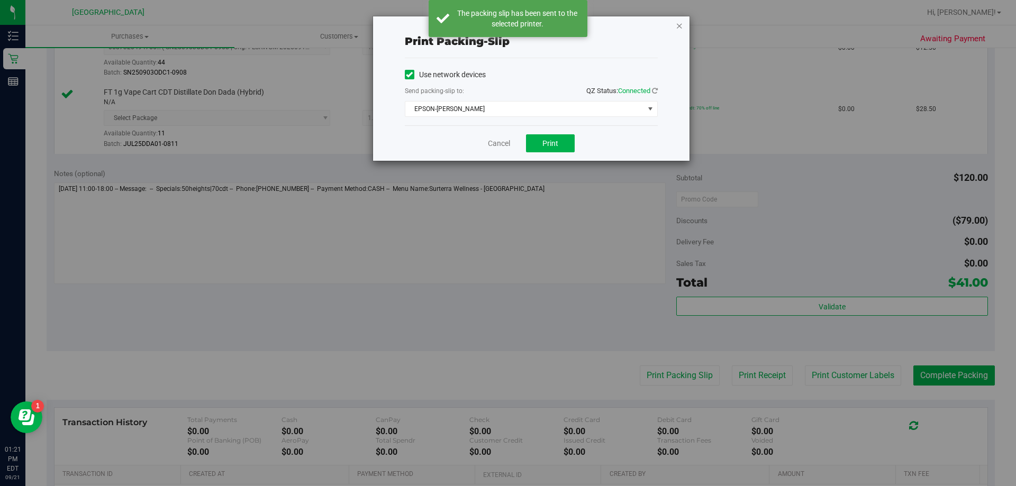
click at [678, 23] on icon "button" at bounding box center [678, 25] width 7 height 13
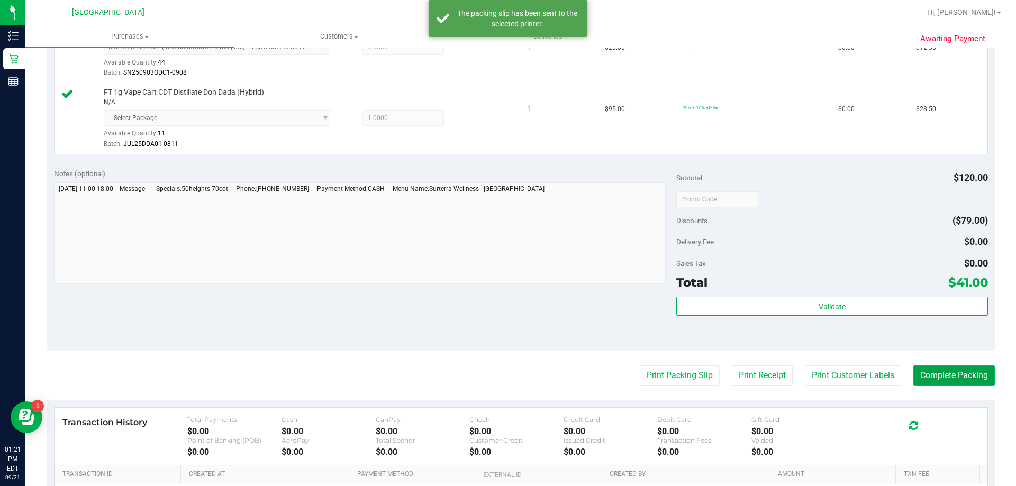
click at [918, 370] on button "Complete Packing" at bounding box center [953, 376] width 81 height 20
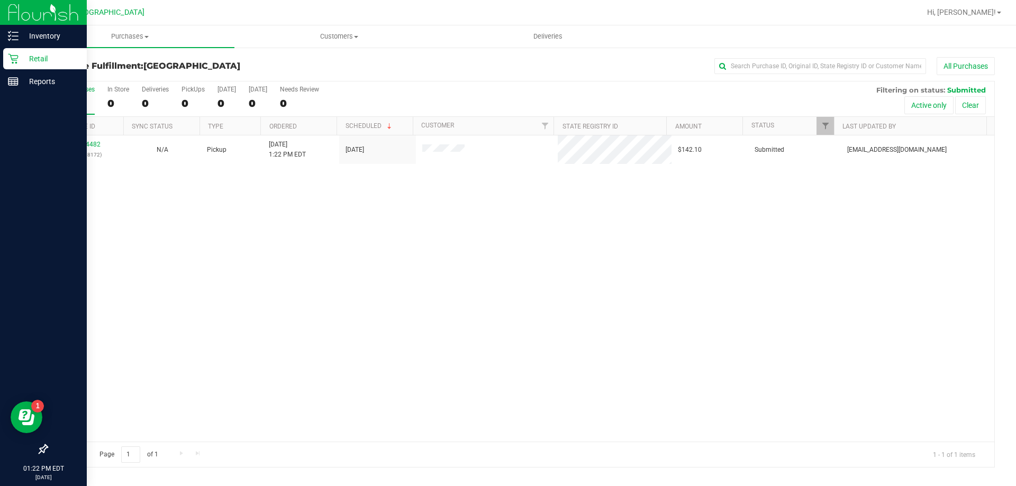
click at [14, 59] on icon at bounding box center [13, 58] width 11 height 11
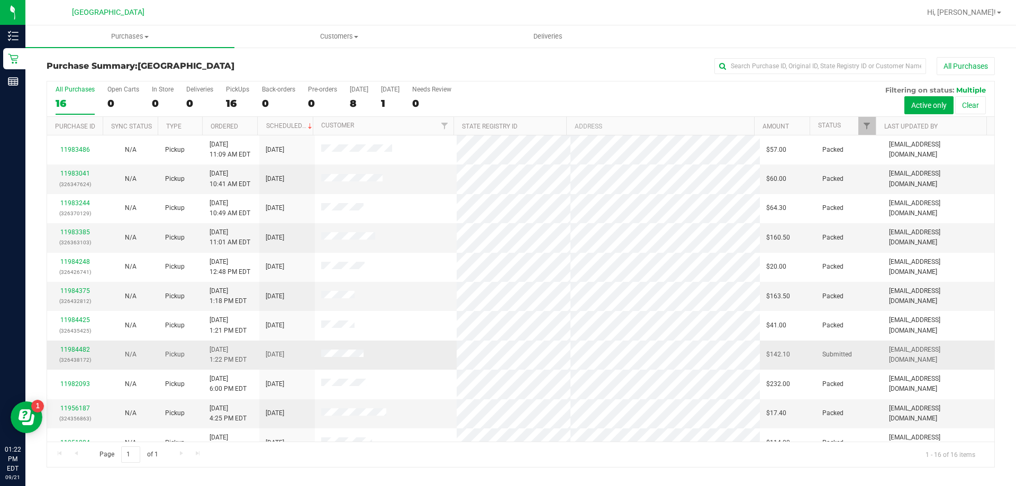
click at [103, 350] on td "N/A" at bounding box center [131, 355] width 56 height 29
click at [83, 350] on link "11984482" at bounding box center [75, 349] width 30 height 7
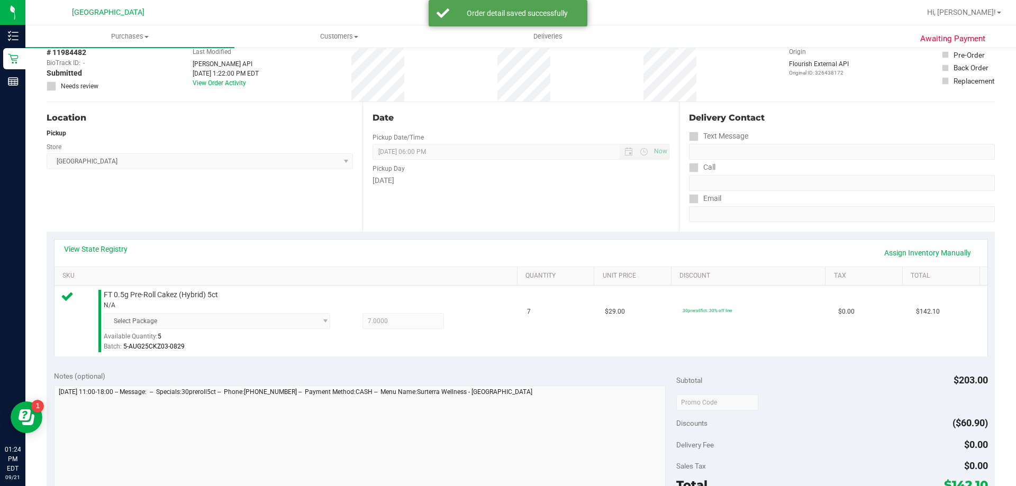
scroll to position [159, 0]
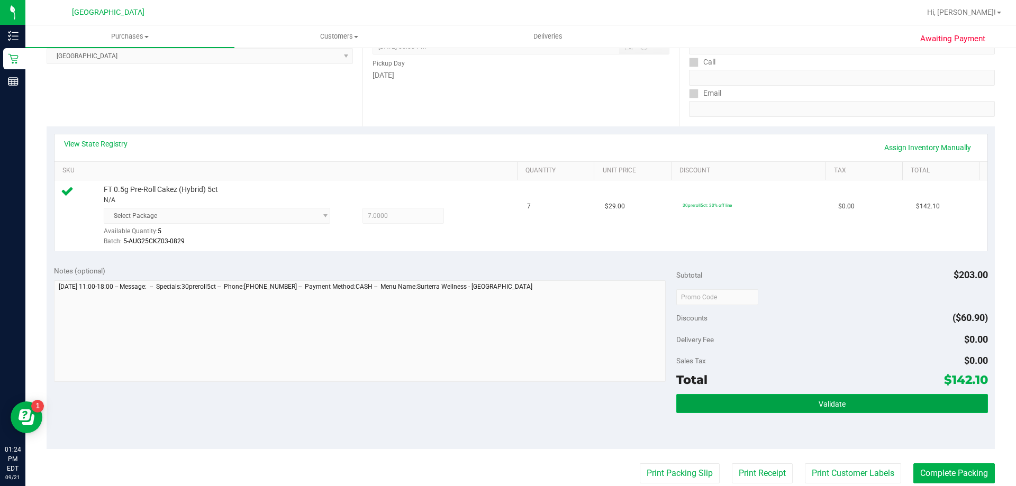
click at [865, 411] on button "Validate" at bounding box center [831, 403] width 311 height 19
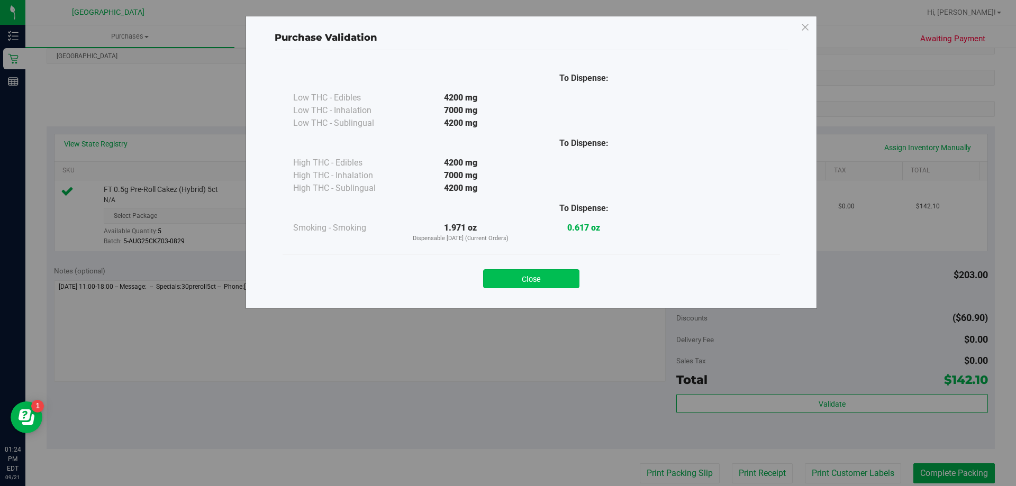
click at [569, 282] on button "Close" at bounding box center [531, 278] width 96 height 19
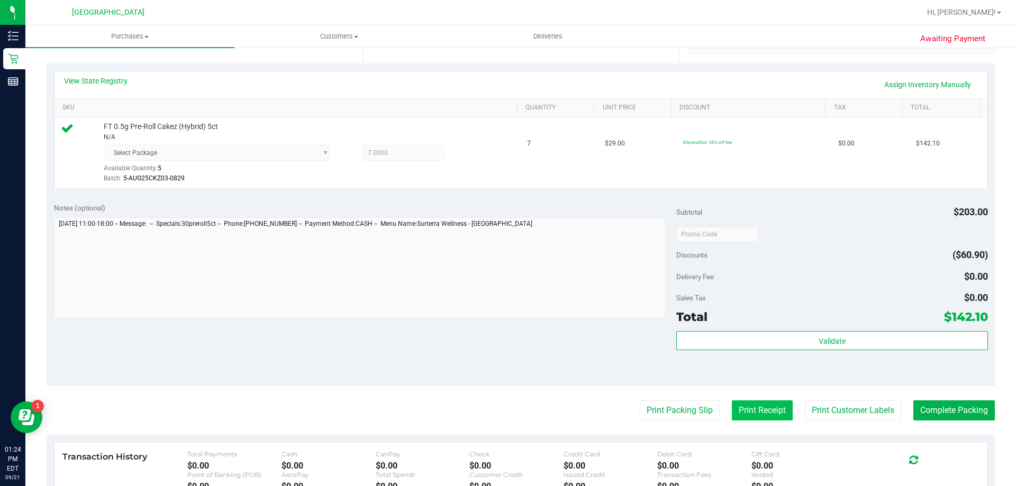
scroll to position [317, 0]
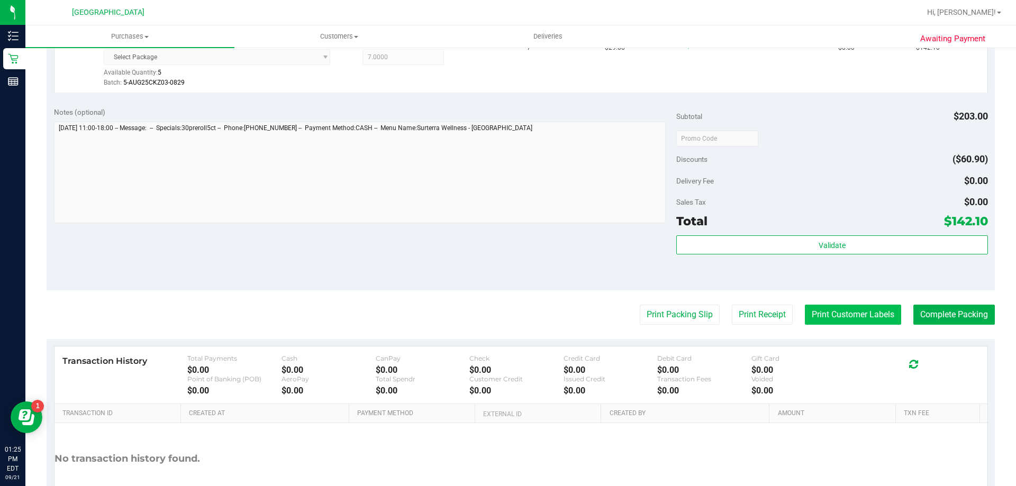
click at [846, 313] on button "Print Customer Labels" at bounding box center [853, 315] width 96 height 20
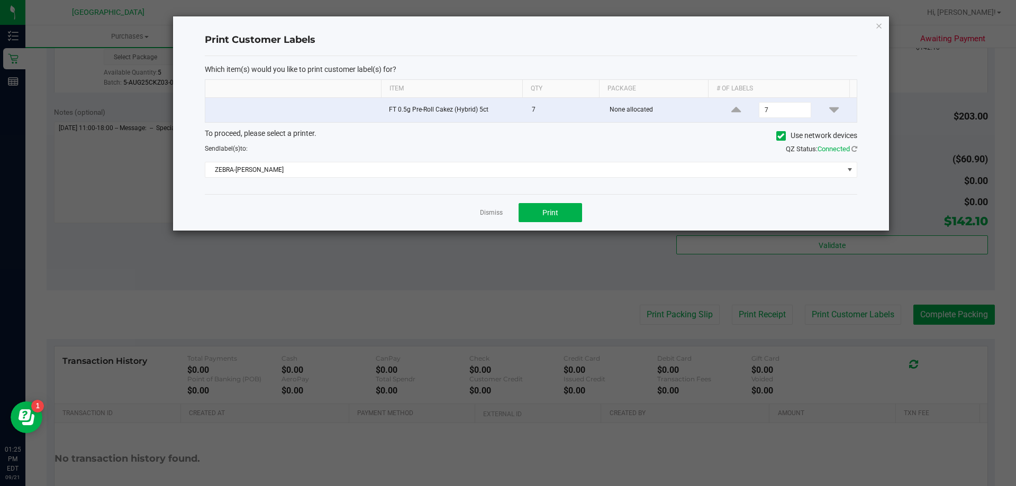
click at [548, 203] on div "Dismiss Print" at bounding box center [531, 212] width 652 height 36
click at [551, 206] on button "Print" at bounding box center [549, 212] width 63 height 19
click at [877, 26] on icon "button" at bounding box center [878, 25] width 7 height 13
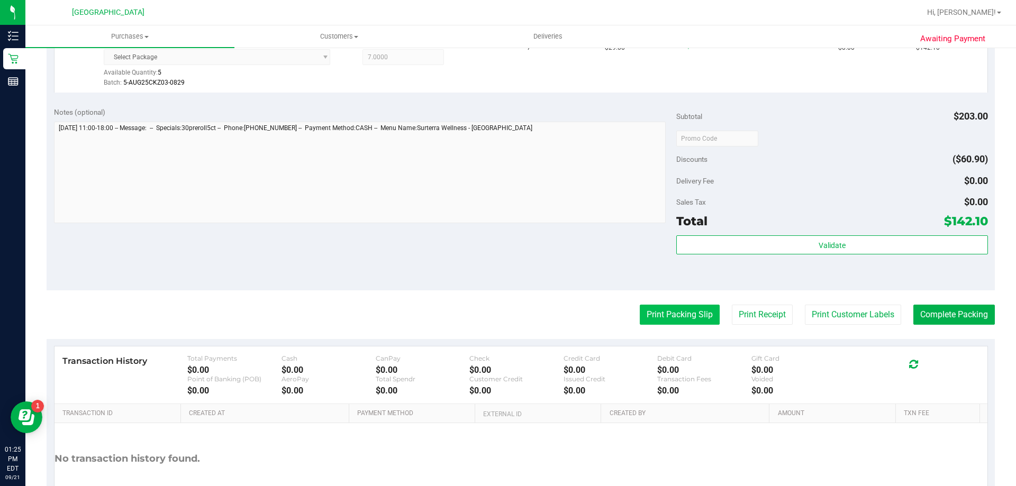
click at [688, 309] on button "Print Packing Slip" at bounding box center [680, 315] width 80 height 20
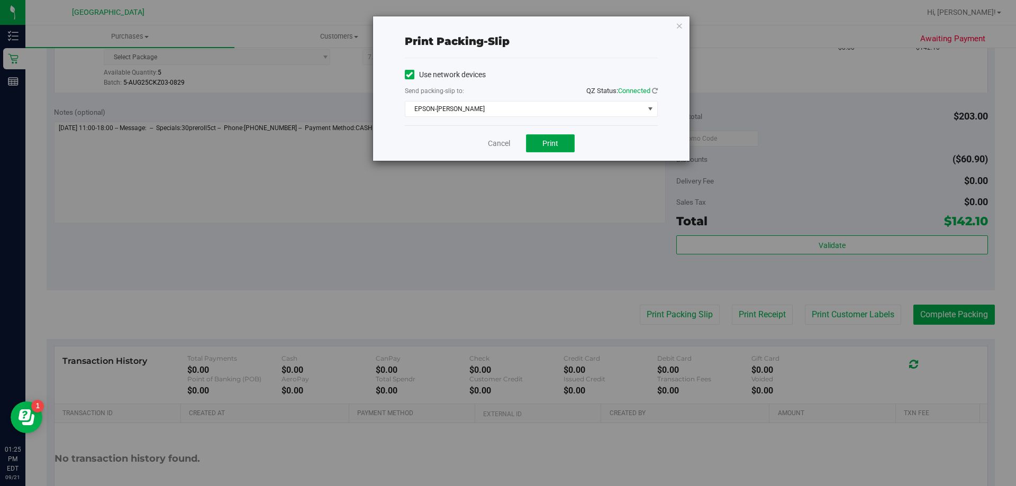
click at [555, 145] on span "Print" at bounding box center [550, 143] width 16 height 8
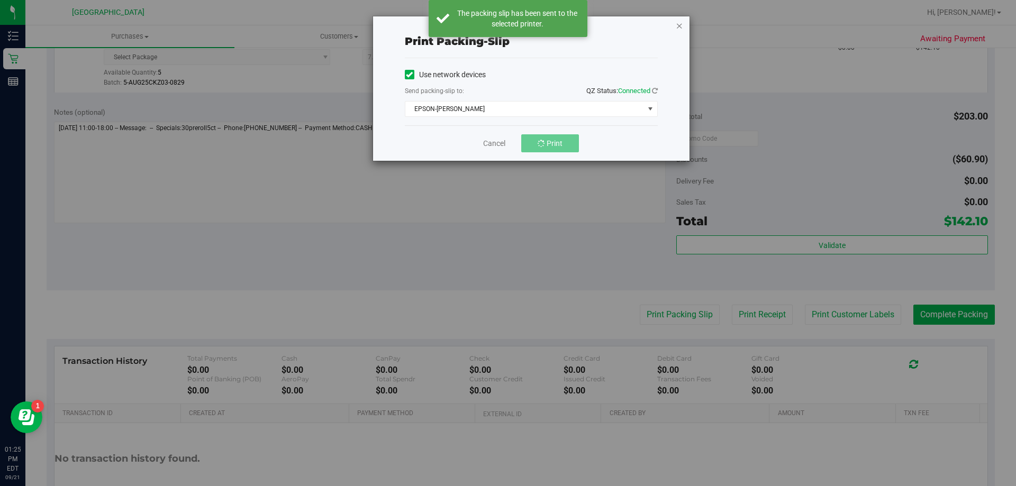
click at [681, 23] on icon "button" at bounding box center [678, 25] width 7 height 13
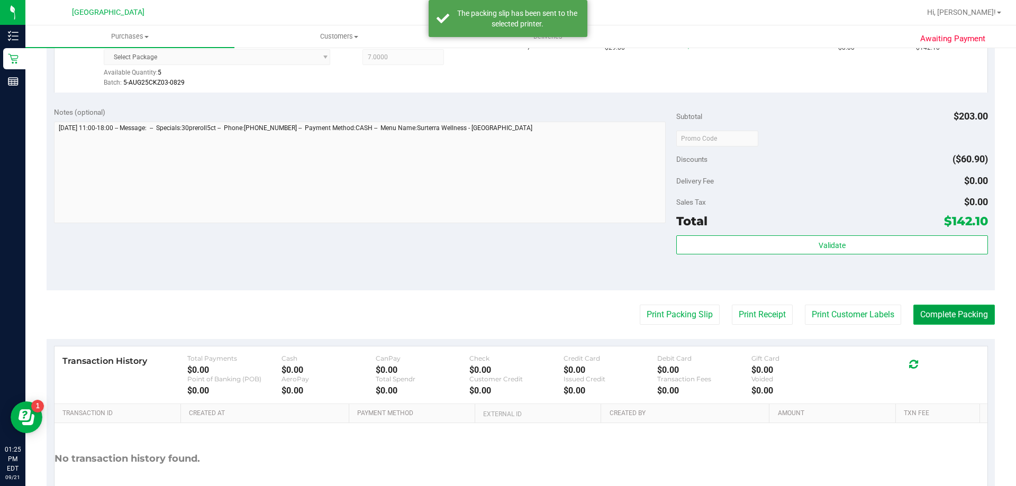
click at [931, 315] on button "Complete Packing" at bounding box center [953, 315] width 81 height 20
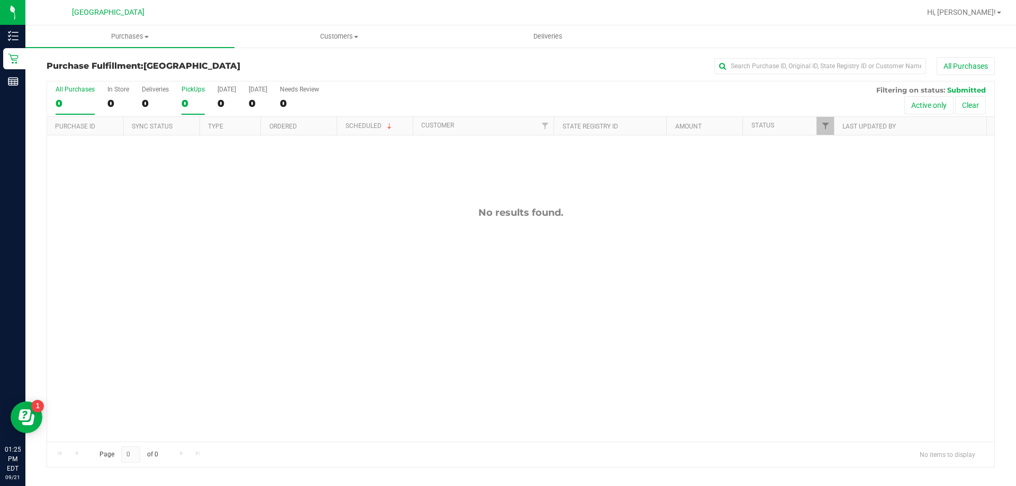
click at [196, 94] on label "PickUps 0" at bounding box center [192, 100] width 23 height 29
click at [0, 0] on input "PickUps 0" at bounding box center [0, 0] width 0 height 0
click at [195, 97] on div "0" at bounding box center [192, 103] width 23 height 12
click at [0, 0] on input "PickUps 0" at bounding box center [0, 0] width 0 height 0
click at [193, 94] on label "PickUps 0" at bounding box center [192, 100] width 23 height 29
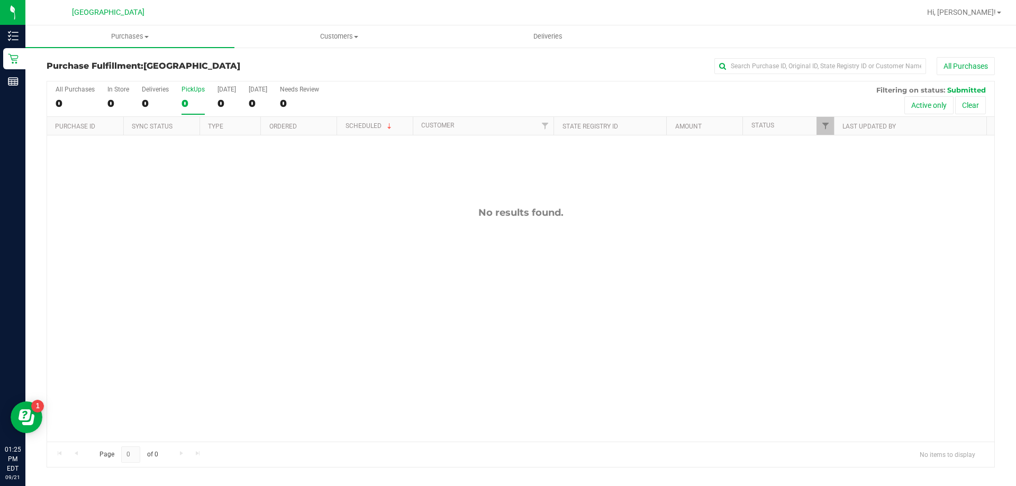
click at [0, 0] on input "PickUps 0" at bounding box center [0, 0] width 0 height 0
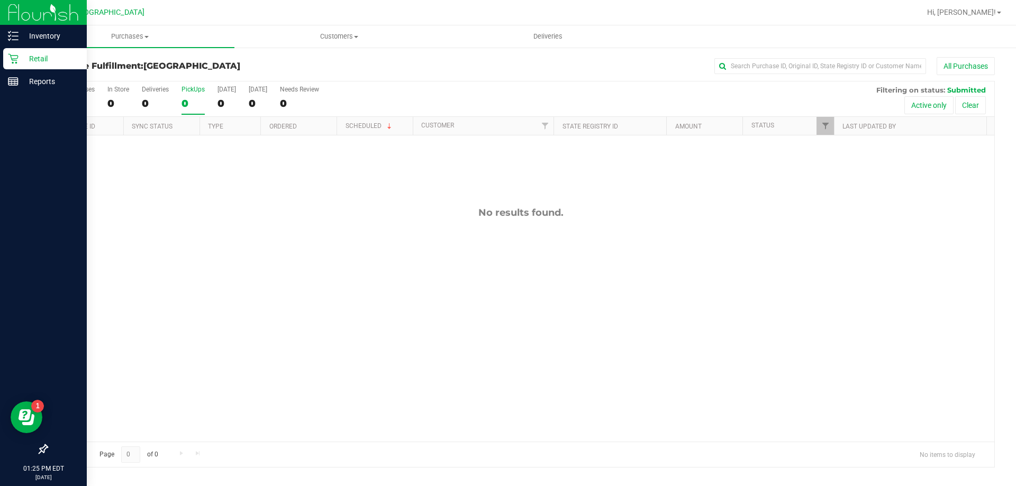
click at [19, 60] on p "Retail" at bounding box center [50, 58] width 63 height 13
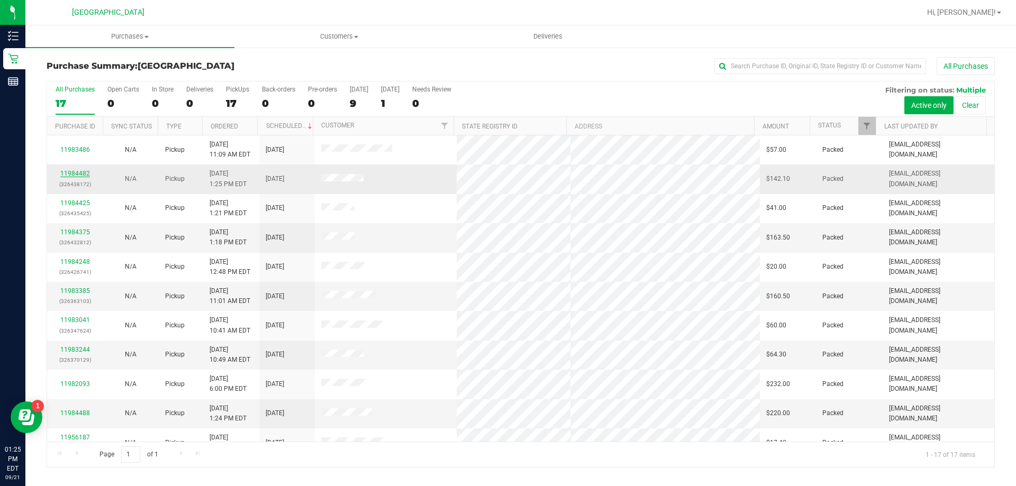
click at [88, 175] on link "11984482" at bounding box center [75, 173] width 30 height 7
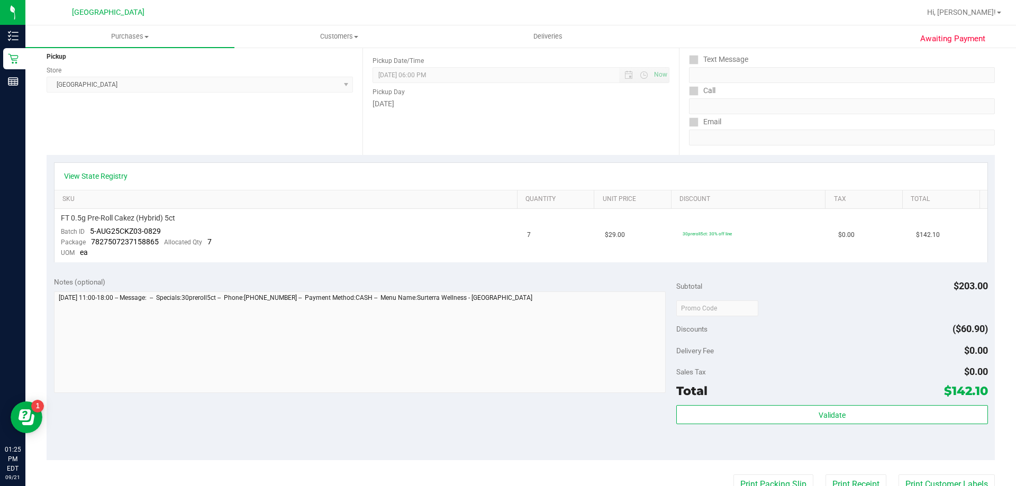
scroll to position [159, 0]
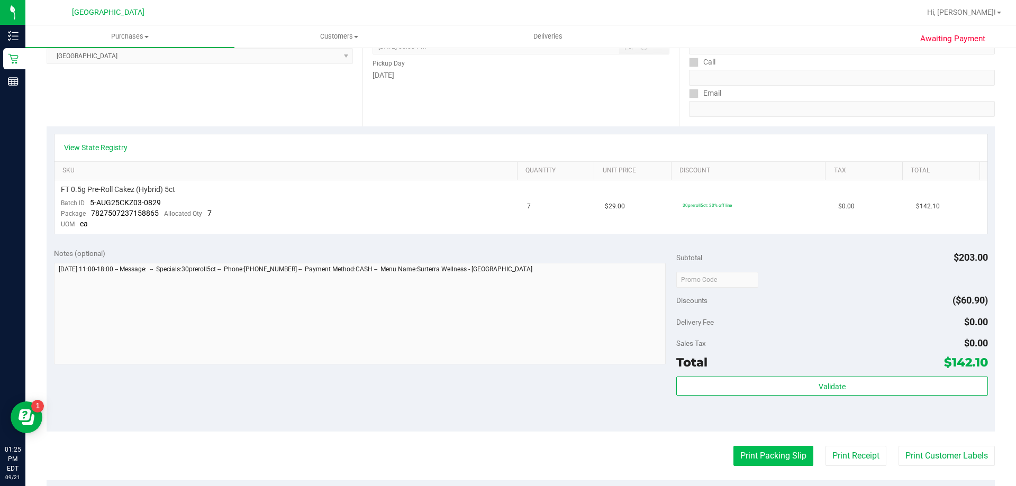
click at [784, 452] on button "Print Packing Slip" at bounding box center [773, 456] width 80 height 20
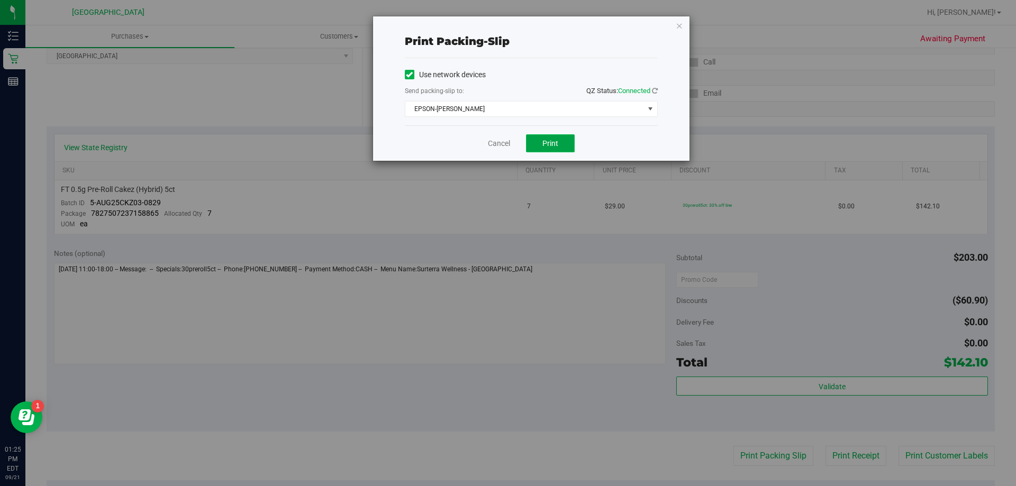
click at [535, 144] on button "Print" at bounding box center [550, 143] width 49 height 18
click at [679, 25] on icon "button" at bounding box center [678, 25] width 7 height 13
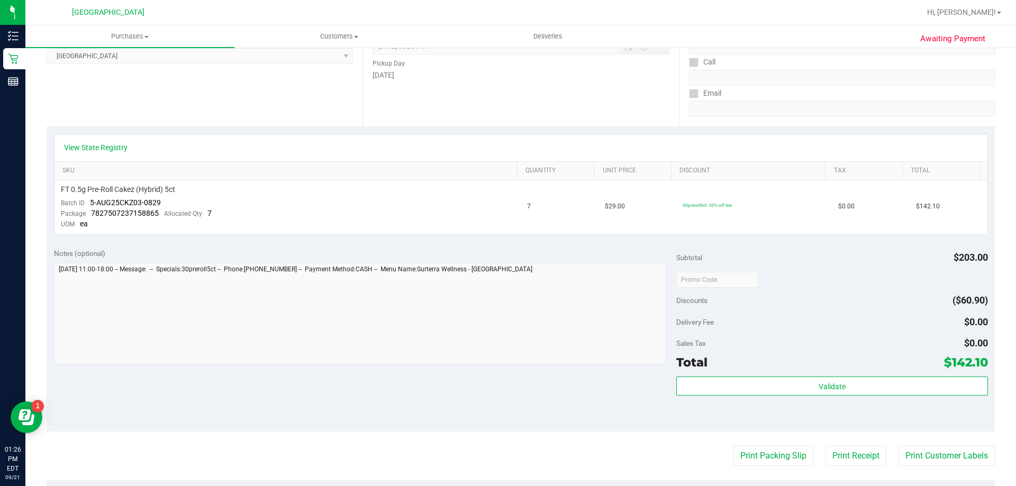
scroll to position [0, 0]
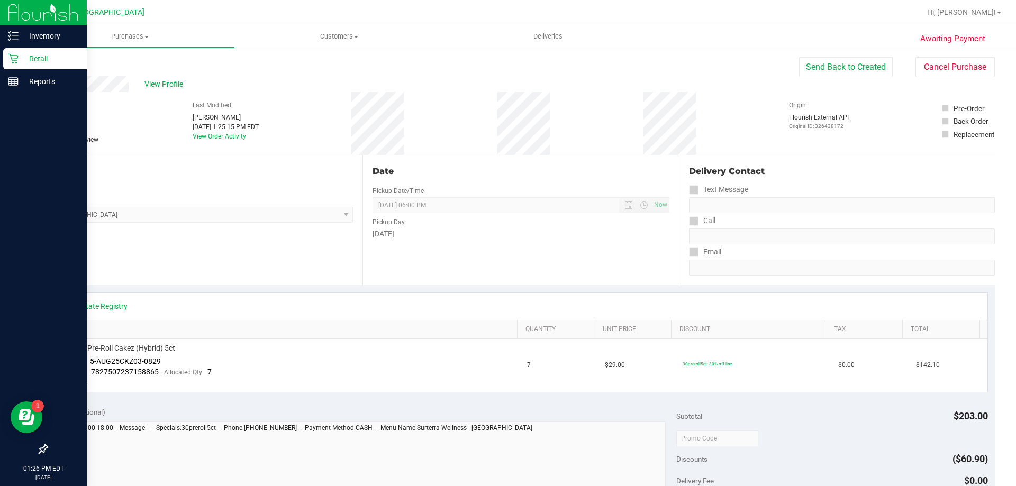
click at [22, 54] on p "Retail" at bounding box center [50, 58] width 63 height 13
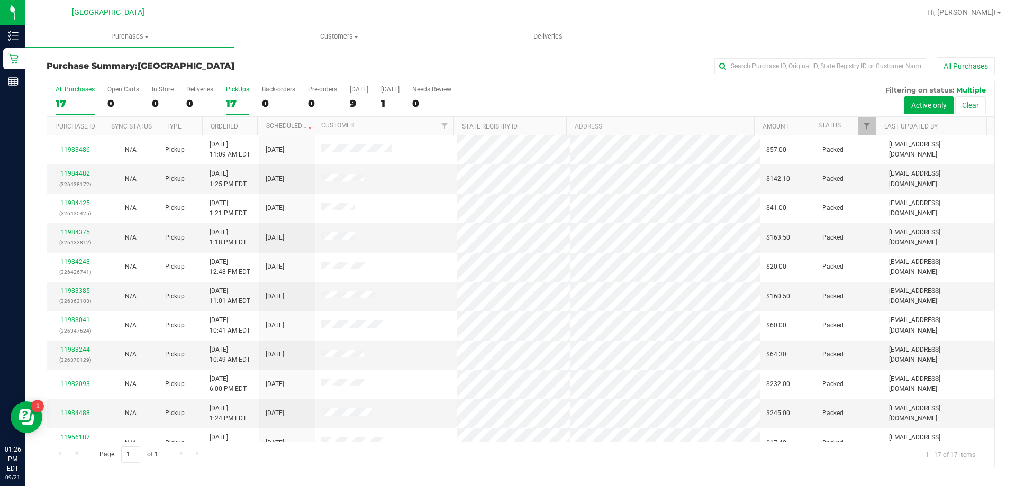
click at [242, 101] on div "17" at bounding box center [237, 103] width 23 height 12
click at [0, 0] on input "PickUps 17" at bounding box center [0, 0] width 0 height 0
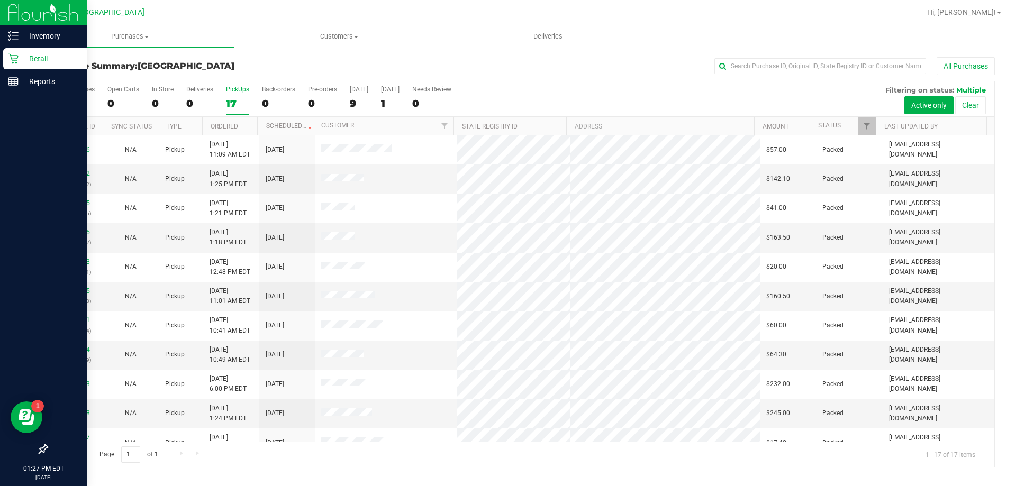
click at [8, 58] on icon at bounding box center [13, 58] width 11 height 11
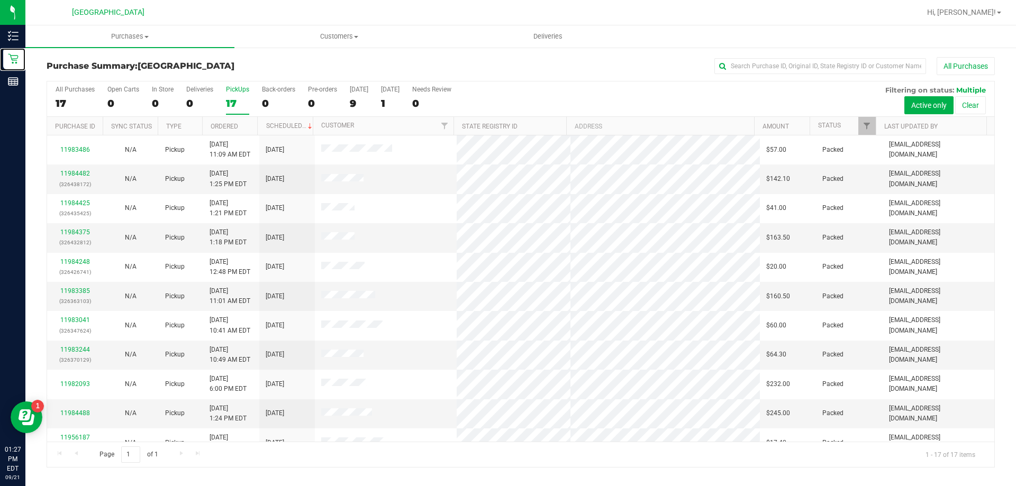
click at [238, 94] on label "PickUps 17" at bounding box center [237, 100] width 23 height 29
click at [0, 0] on input "PickUps 17" at bounding box center [0, 0] width 0 height 0
click at [238, 97] on div "17" at bounding box center [237, 103] width 23 height 12
click at [0, 0] on input "PickUps 17" at bounding box center [0, 0] width 0 height 0
click at [234, 97] on div "17" at bounding box center [237, 103] width 23 height 12
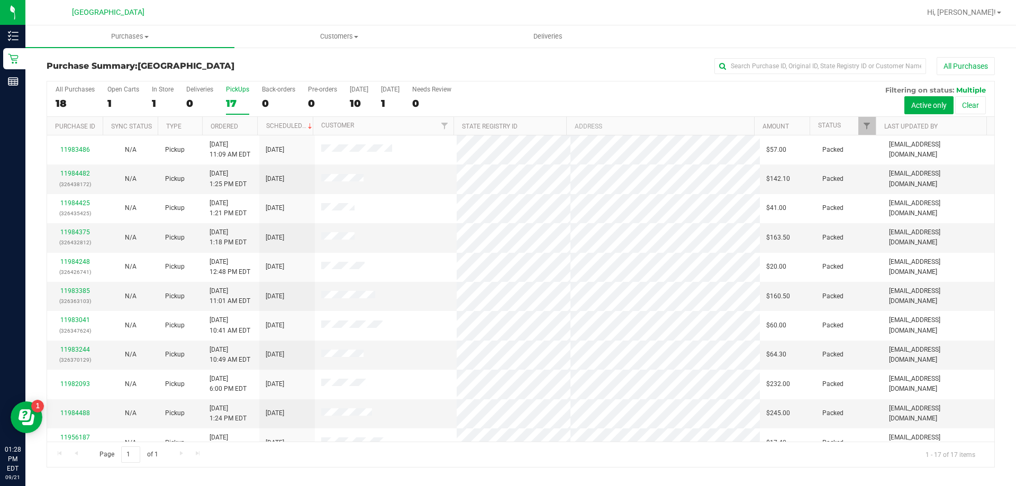
click at [0, 0] on input "PickUps 17" at bounding box center [0, 0] width 0 height 0
click at [230, 96] on label "PickUps 17" at bounding box center [237, 100] width 23 height 29
click at [0, 0] on input "PickUps 17" at bounding box center [0, 0] width 0 height 0
click at [243, 92] on div "PickUps" at bounding box center [237, 89] width 23 height 7
click at [0, 0] on input "PickUps 17" at bounding box center [0, 0] width 0 height 0
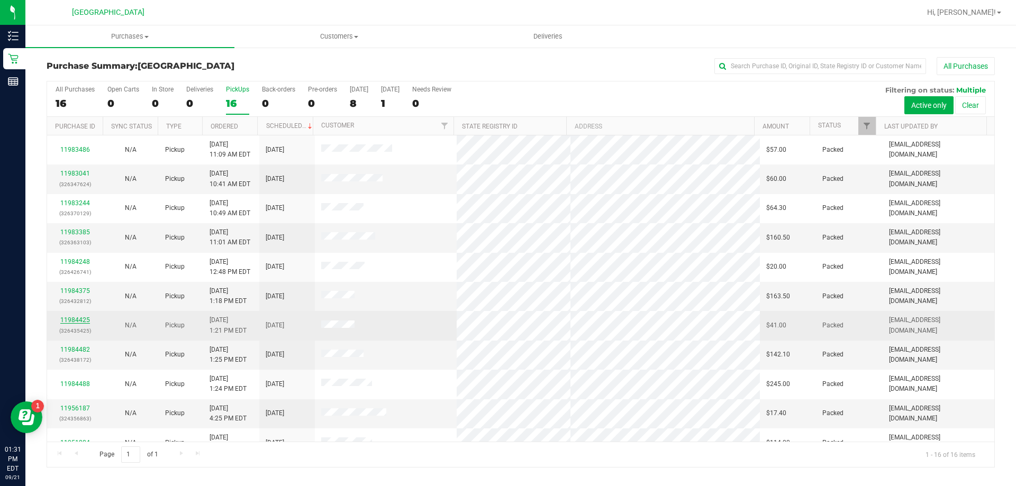
click at [68, 319] on link "11984425" at bounding box center [75, 319] width 30 height 7
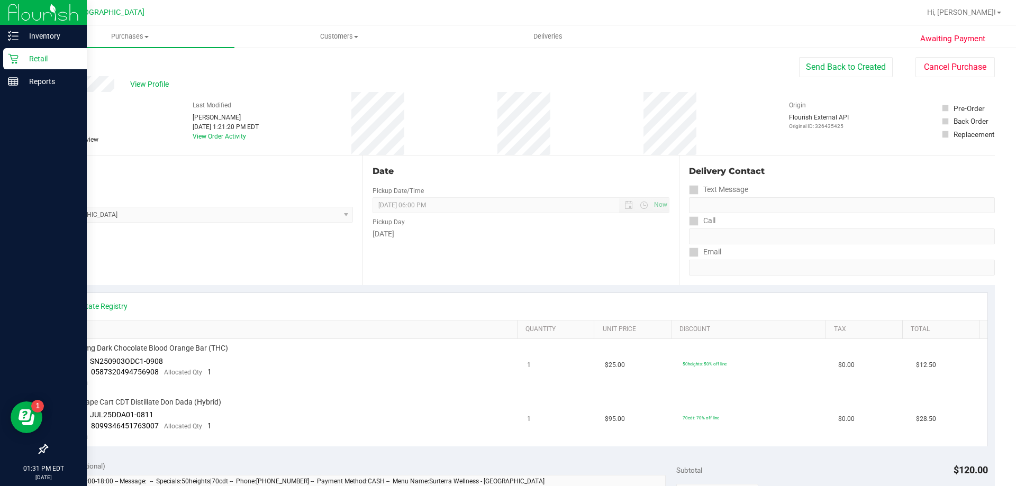
click at [9, 50] on div "Retail" at bounding box center [45, 58] width 84 height 21
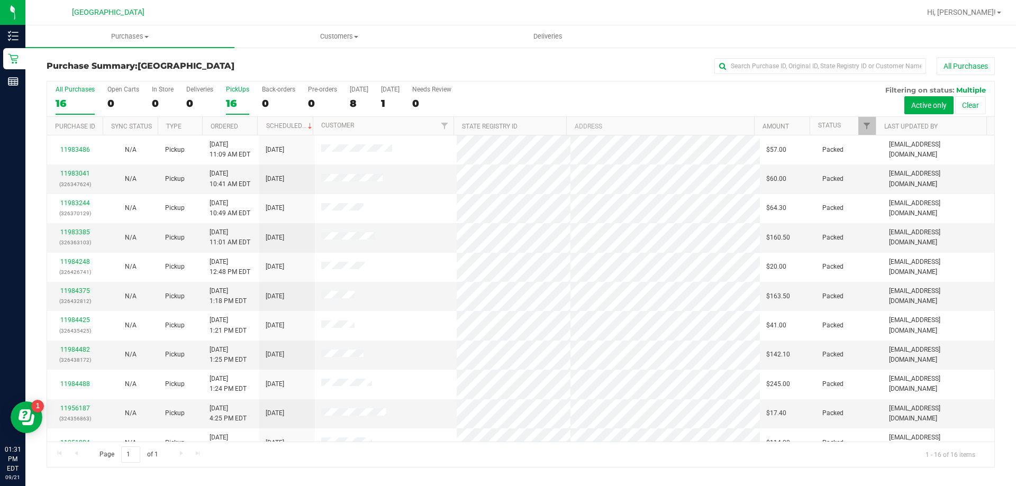
click at [240, 95] on label "PickUps 16" at bounding box center [237, 100] width 23 height 29
click at [0, 0] on input "PickUps 16" at bounding box center [0, 0] width 0 height 0
click at [240, 88] on div "PickUps" at bounding box center [237, 89] width 23 height 7
click at [0, 0] on input "PickUps 16" at bounding box center [0, 0] width 0 height 0
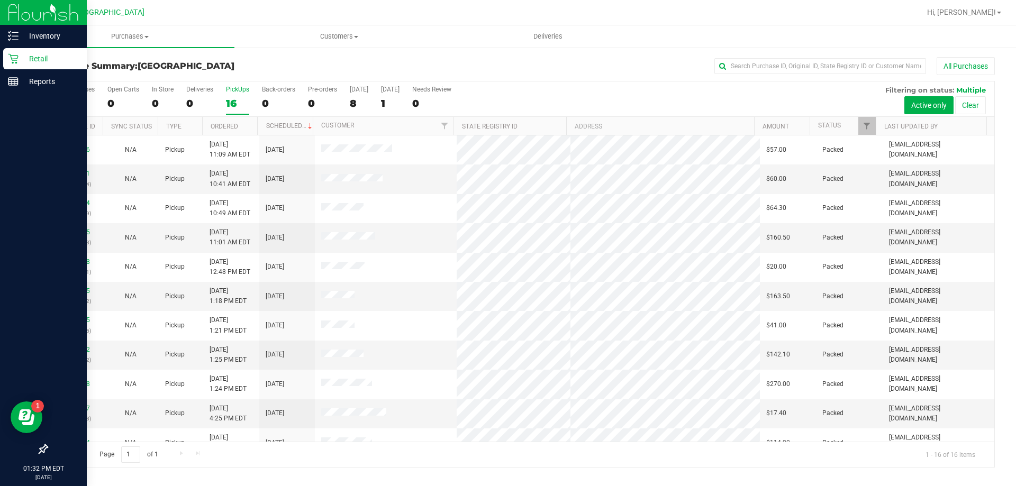
click at [3, 59] on div "Retail" at bounding box center [45, 58] width 84 height 21
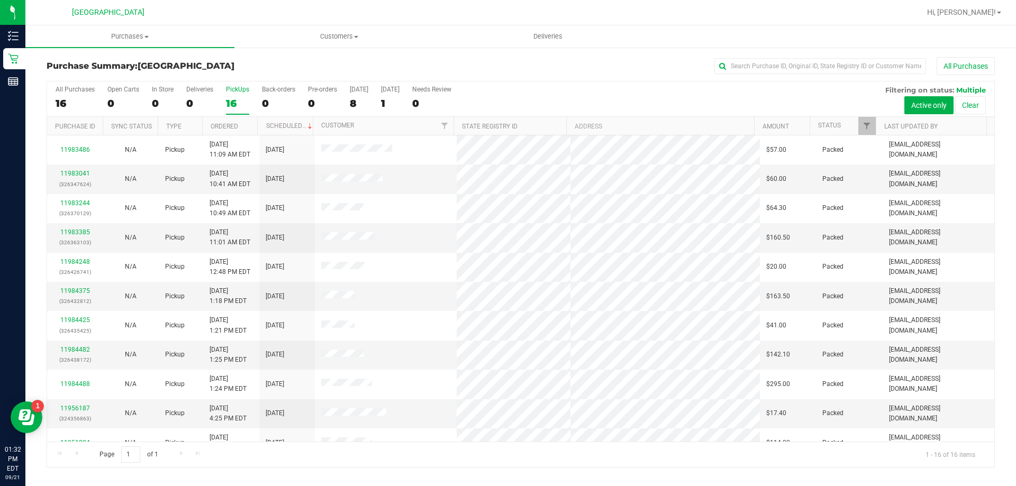
click at [245, 95] on label "PickUps 16" at bounding box center [237, 100] width 23 height 29
click at [0, 0] on input "PickUps 16" at bounding box center [0, 0] width 0 height 0
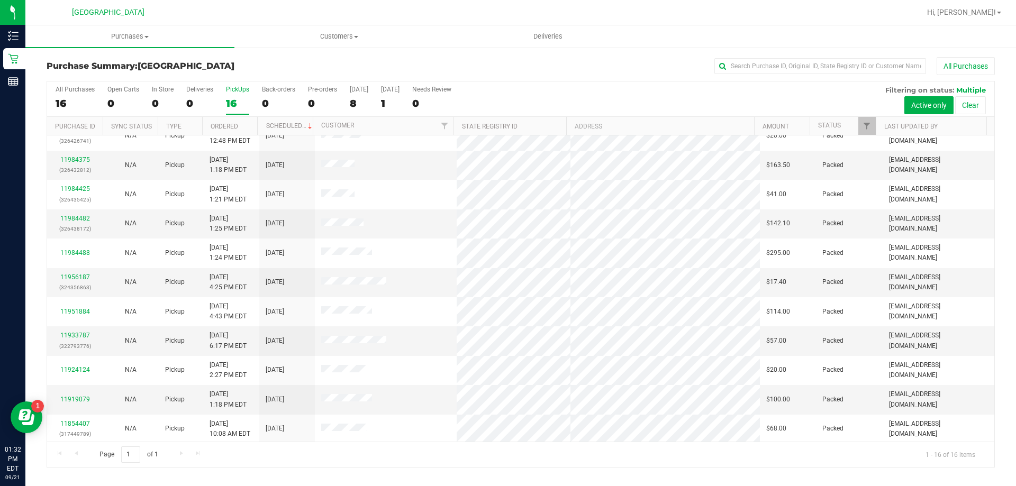
scroll to position [162, 0]
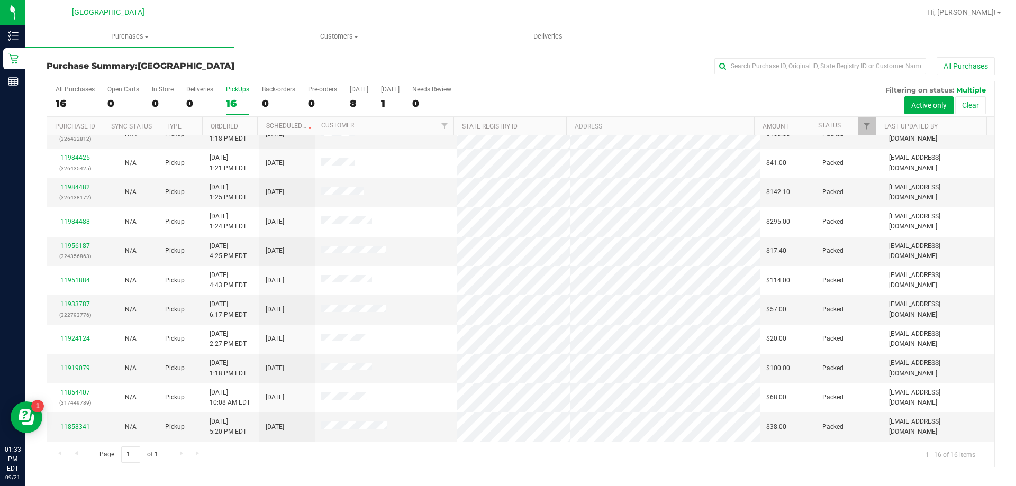
click at [247, 94] on label "PickUps 16" at bounding box center [237, 100] width 23 height 29
click at [0, 0] on input "PickUps 16" at bounding box center [0, 0] width 0 height 0
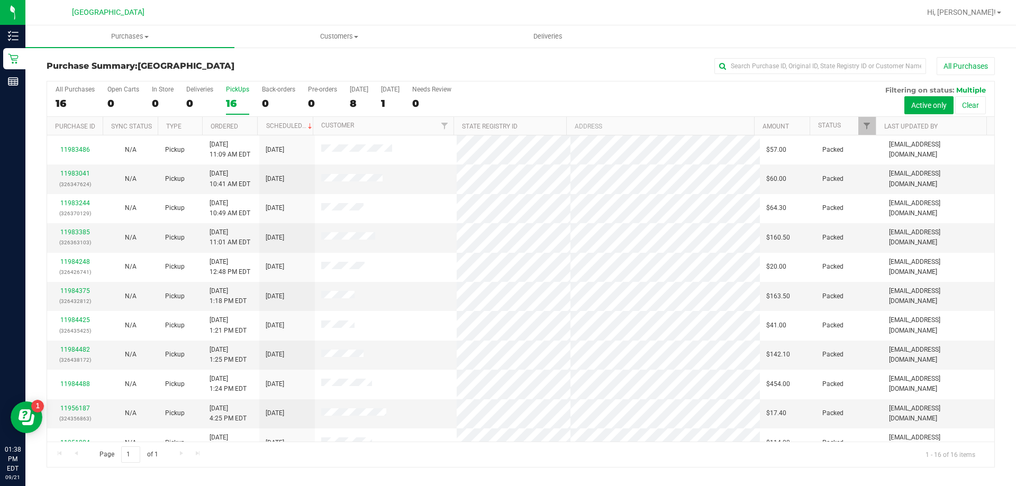
click at [237, 103] on div "16" at bounding box center [237, 103] width 23 height 12
click at [0, 0] on input "PickUps 16" at bounding box center [0, 0] width 0 height 0
click at [243, 102] on div "16" at bounding box center [237, 103] width 23 height 12
click at [0, 0] on input "PickUps 16" at bounding box center [0, 0] width 0 height 0
click at [236, 100] on div "16" at bounding box center [237, 103] width 23 height 12
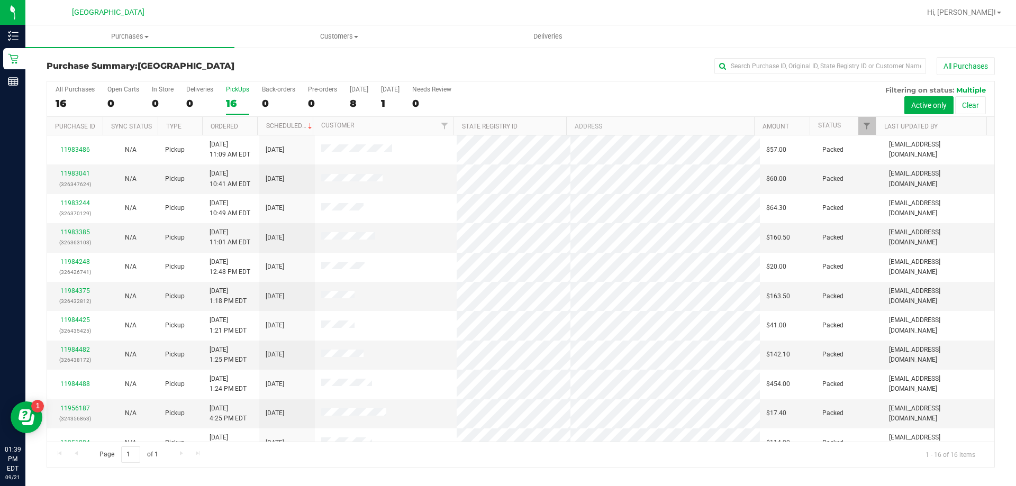
click at [0, 0] on input "PickUps 16" at bounding box center [0, 0] width 0 height 0
click at [235, 96] on label "PickUps 16" at bounding box center [237, 100] width 23 height 29
click at [0, 0] on input "PickUps 16" at bounding box center [0, 0] width 0 height 0
click at [241, 105] on div "16" at bounding box center [237, 103] width 23 height 12
click at [0, 0] on input "PickUps 16" at bounding box center [0, 0] width 0 height 0
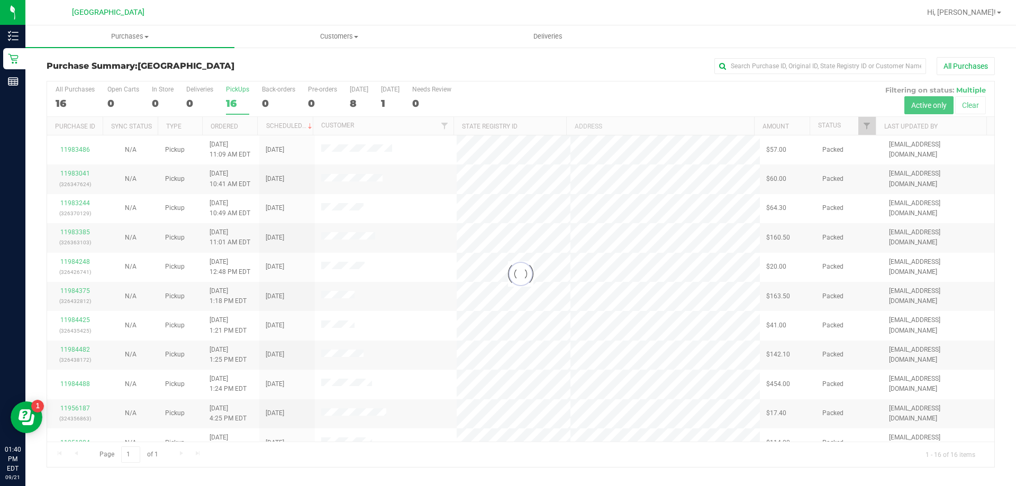
click at [5, 61] on div "Retail" at bounding box center [14, 58] width 22 height 21
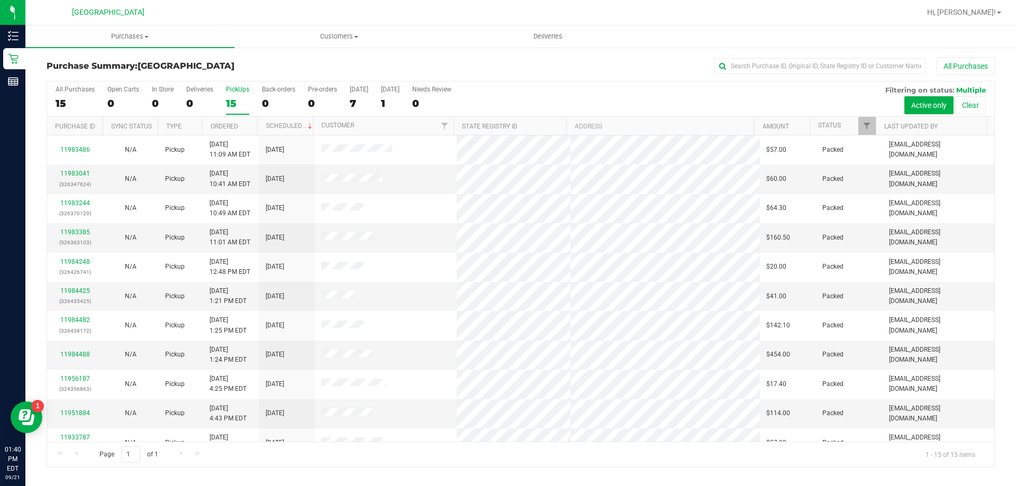
click at [227, 86] on div "PickUps" at bounding box center [237, 89] width 23 height 7
click at [0, 0] on input "PickUps 15" at bounding box center [0, 0] width 0 height 0
click at [72, 350] on link "11984599" at bounding box center [75, 349] width 30 height 7
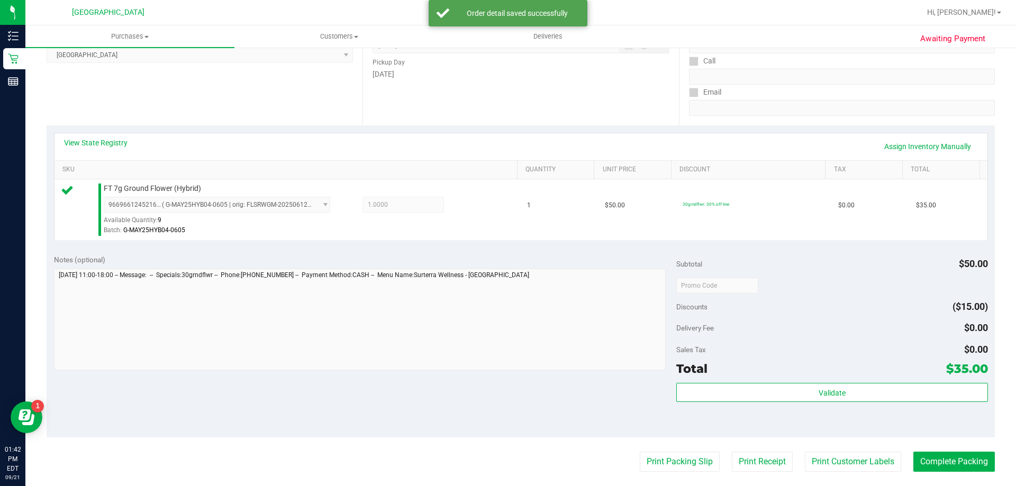
scroll to position [264, 0]
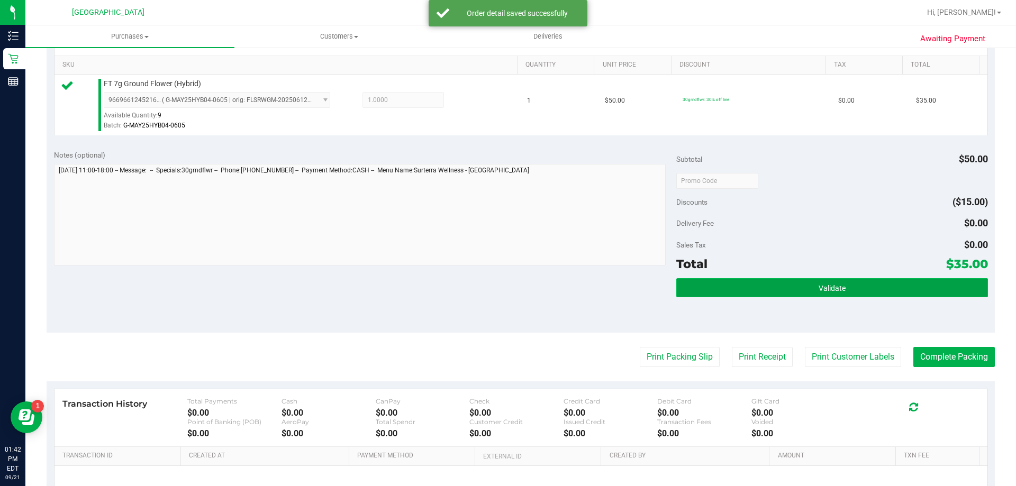
click at [837, 295] on button "Validate" at bounding box center [831, 287] width 311 height 19
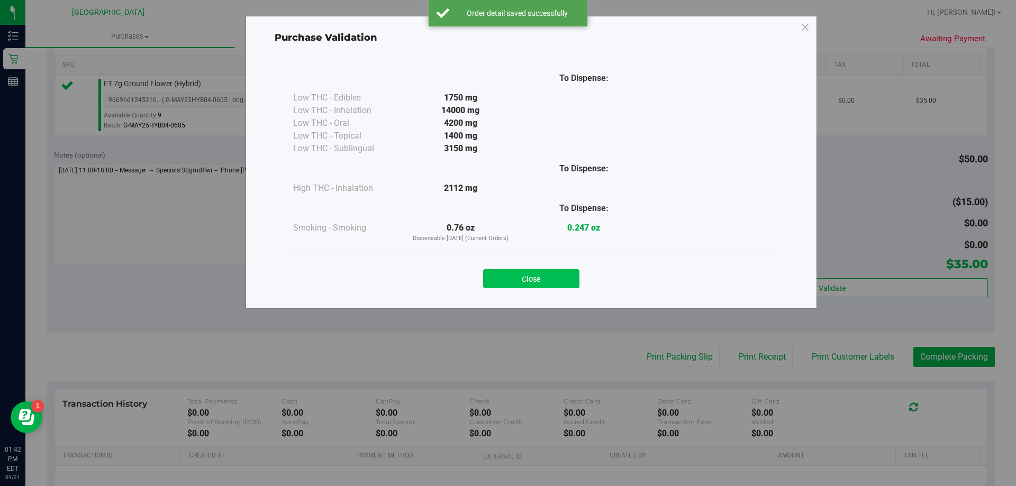
click at [529, 285] on button "Close" at bounding box center [531, 278] width 96 height 19
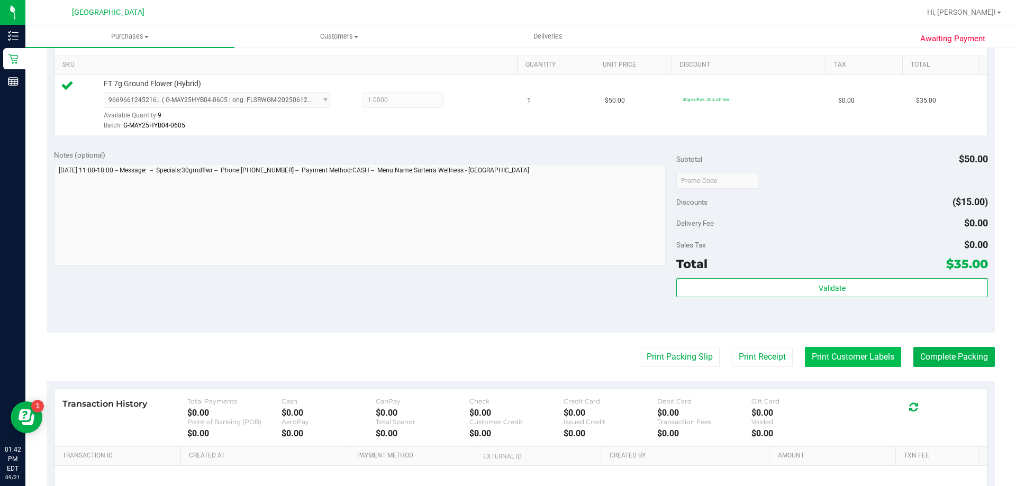
click at [840, 359] on button "Print Customer Labels" at bounding box center [853, 357] width 96 height 20
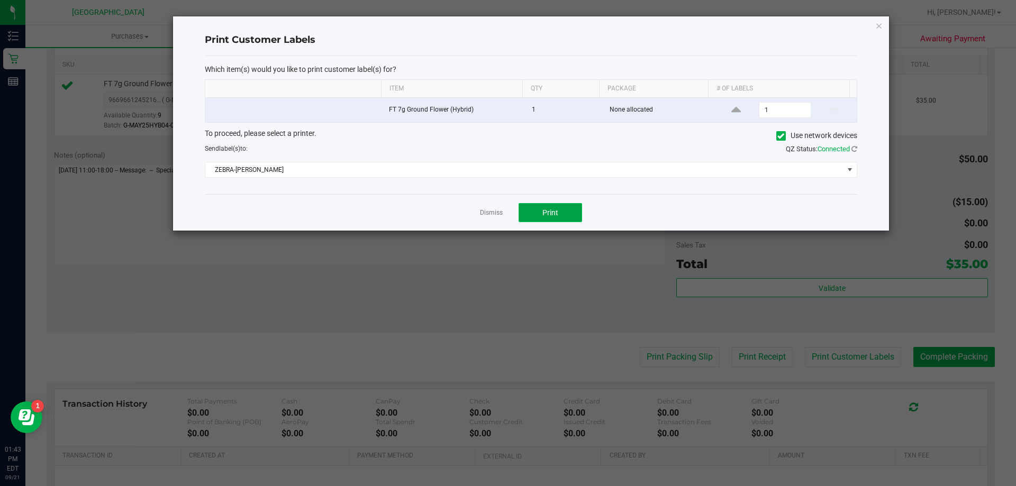
click at [540, 214] on button "Print" at bounding box center [549, 212] width 63 height 19
click at [879, 26] on icon "button" at bounding box center [878, 25] width 7 height 13
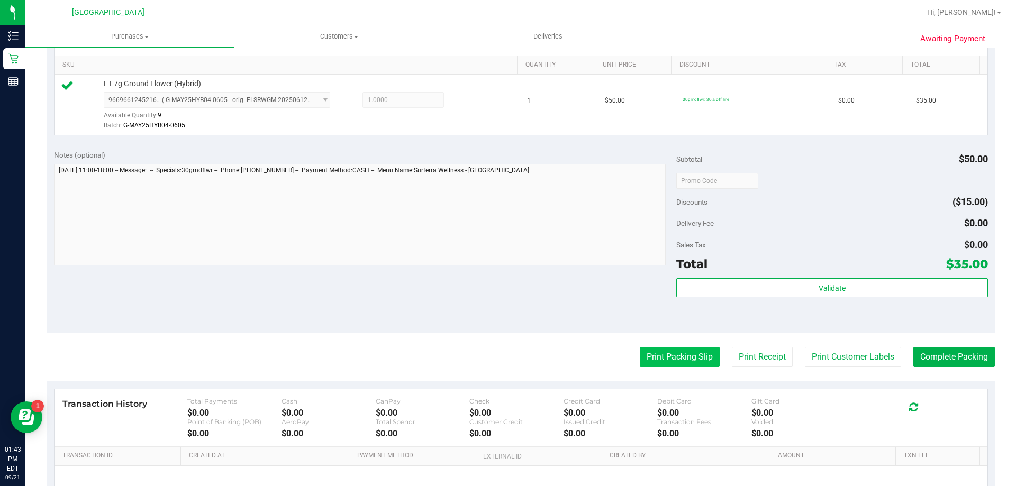
click at [700, 355] on button "Print Packing Slip" at bounding box center [680, 357] width 80 height 20
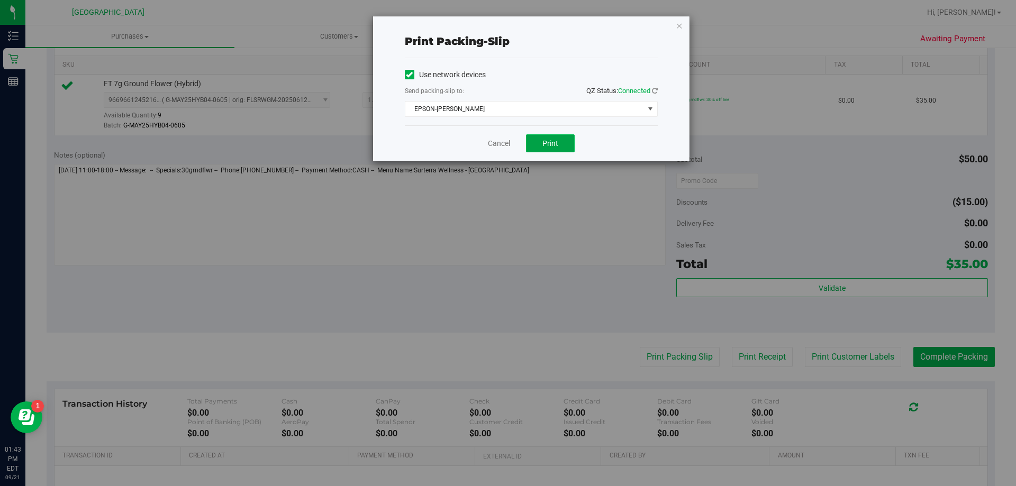
click at [555, 145] on span "Print" at bounding box center [550, 143] width 16 height 8
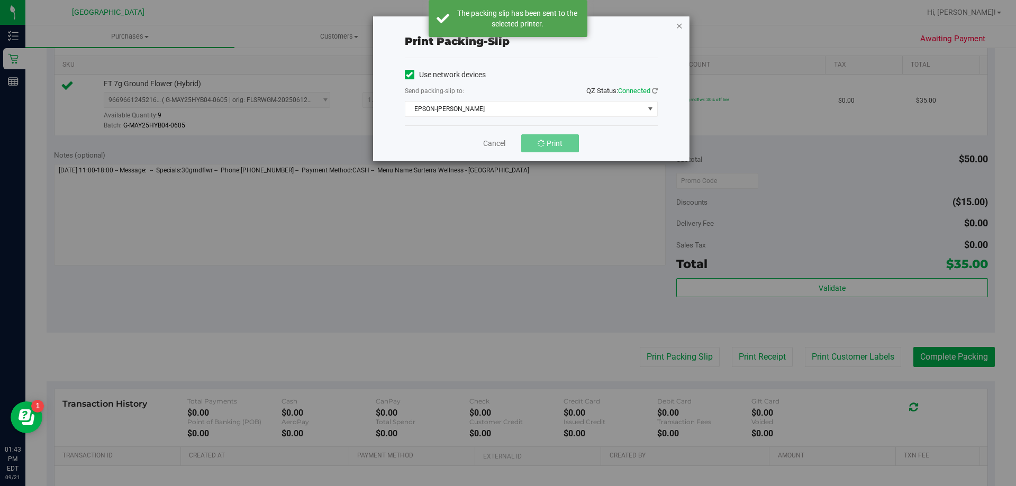
click at [680, 20] on icon "button" at bounding box center [678, 25] width 7 height 13
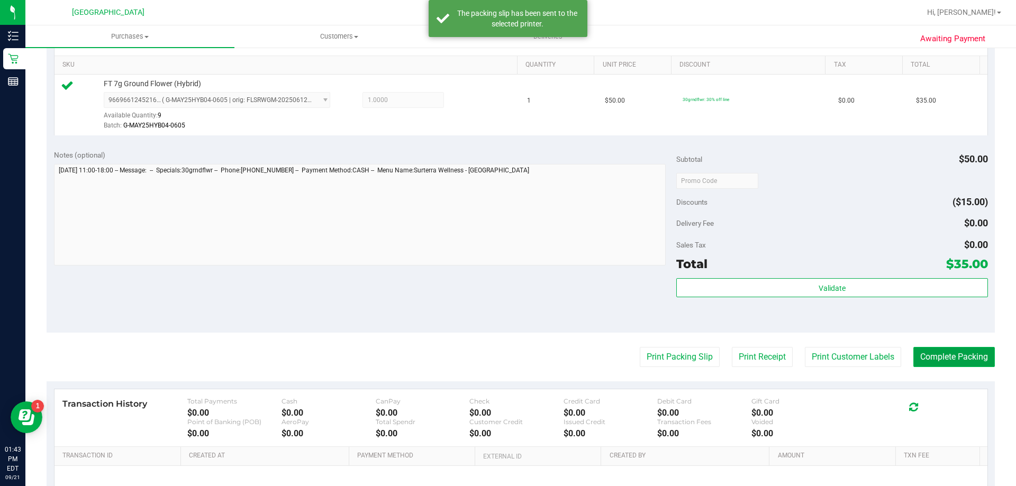
click at [929, 351] on button "Complete Packing" at bounding box center [953, 357] width 81 height 20
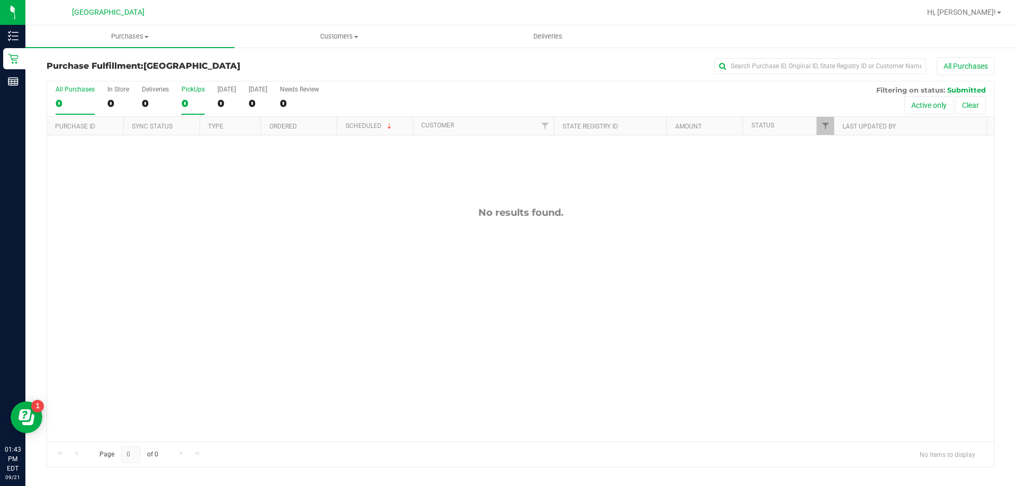
click at [192, 86] on div "PickUps" at bounding box center [192, 89] width 23 height 7
click at [0, 0] on input "PickUps 0" at bounding box center [0, 0] width 0 height 0
click at [191, 103] on div "0" at bounding box center [192, 103] width 23 height 12
click at [0, 0] on input "PickUps 0" at bounding box center [0, 0] width 0 height 0
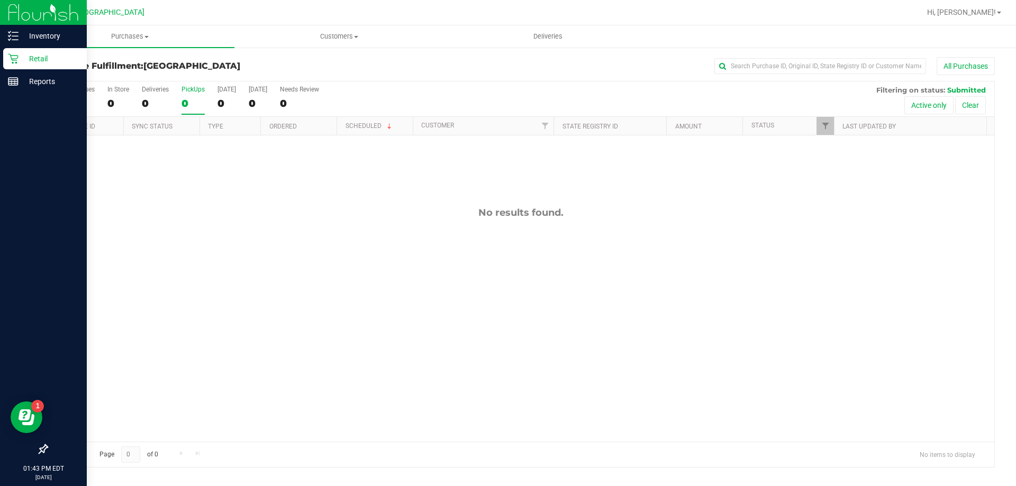
click at [17, 58] on icon at bounding box center [13, 59] width 10 height 10
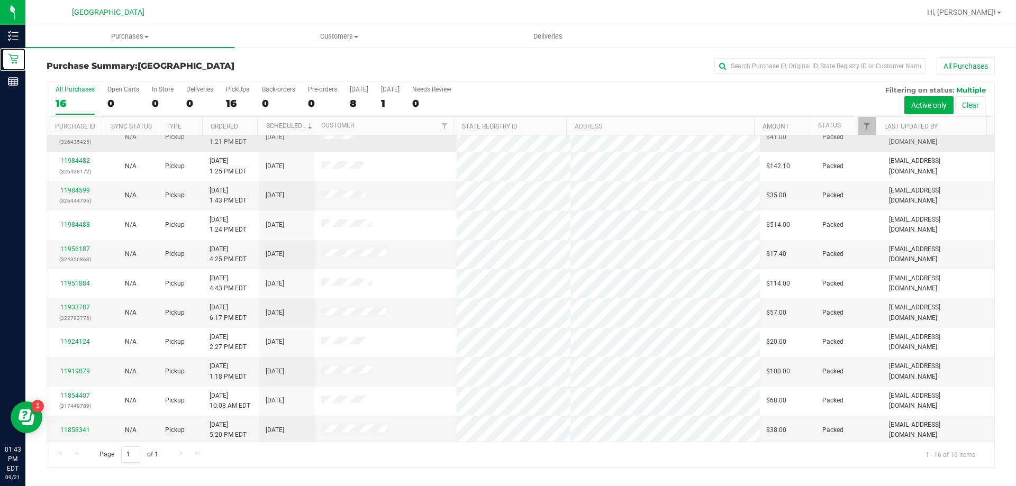
scroll to position [162, 0]
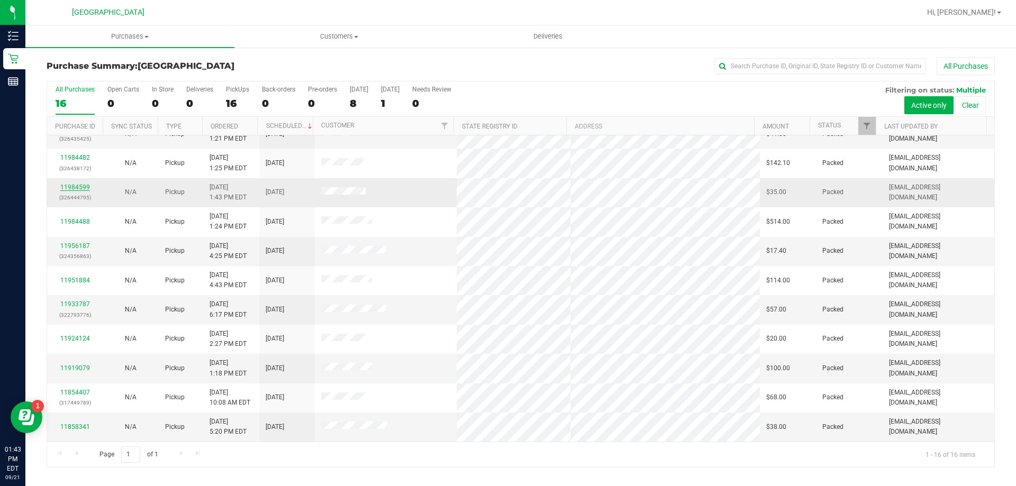
click at [69, 187] on link "11984599" at bounding box center [75, 187] width 30 height 7
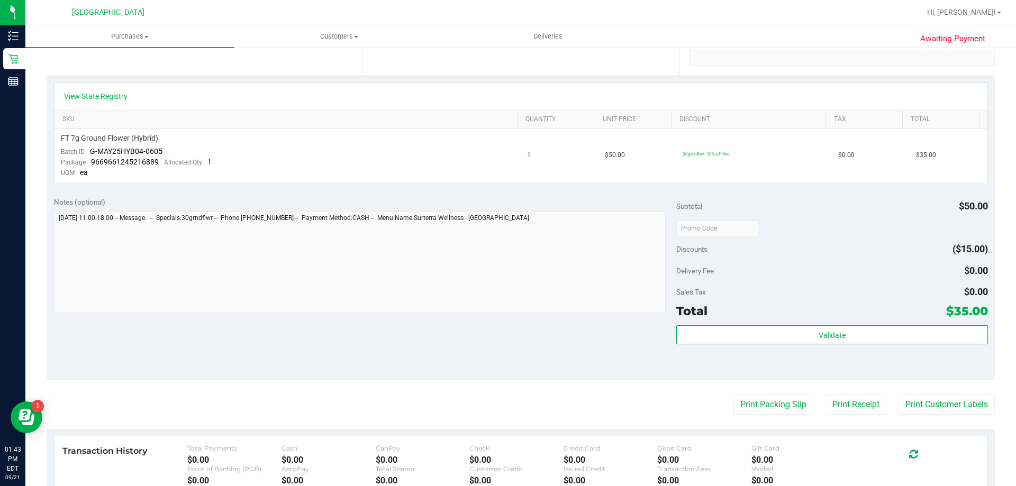
scroll to position [212, 0]
click at [752, 400] on button "Print Packing Slip" at bounding box center [773, 403] width 80 height 20
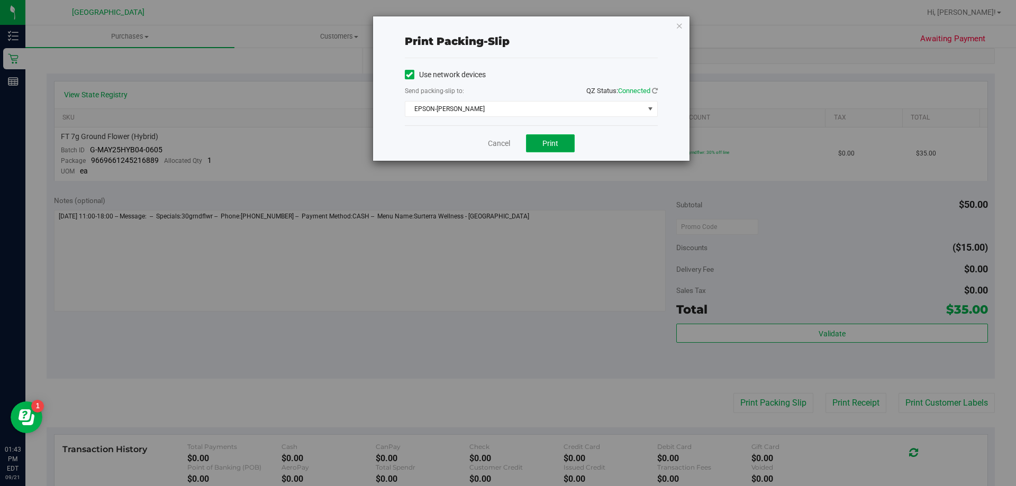
click at [541, 141] on button "Print" at bounding box center [550, 143] width 49 height 18
click at [560, 147] on button "Print" at bounding box center [550, 143] width 49 height 18
click at [679, 31] on icon "button" at bounding box center [678, 25] width 7 height 13
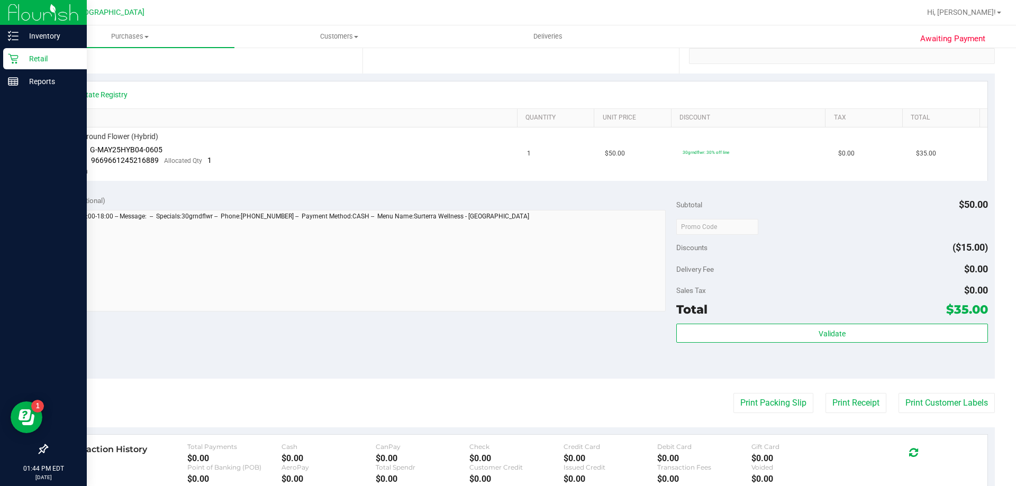
click at [24, 65] on div "Retail" at bounding box center [45, 58] width 84 height 21
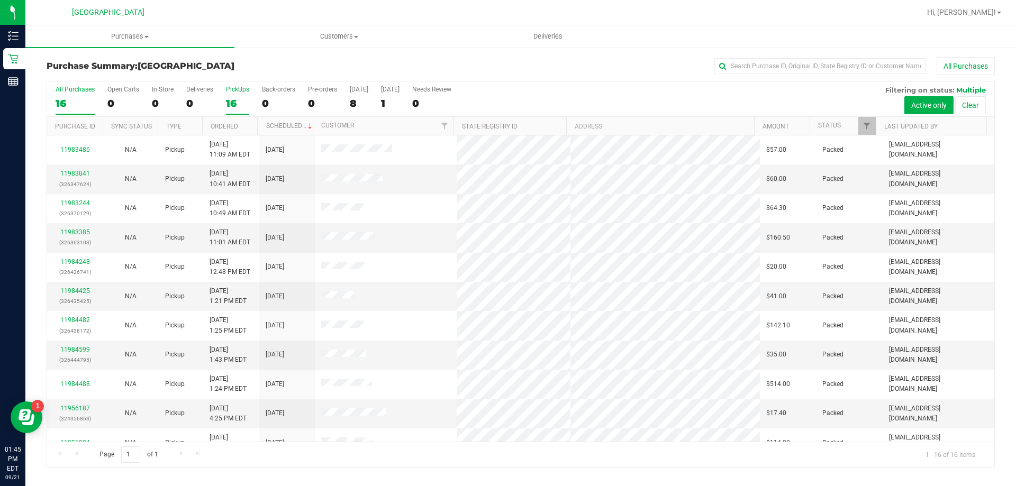
click at [227, 102] on div "16" at bounding box center [237, 103] width 23 height 12
click at [0, 0] on input "PickUps 16" at bounding box center [0, 0] width 0 height 0
click at [231, 98] on div "16" at bounding box center [237, 103] width 23 height 12
click at [0, 0] on input "PickUps 16" at bounding box center [0, 0] width 0 height 0
click at [241, 95] on label "PickUps 16" at bounding box center [237, 100] width 23 height 29
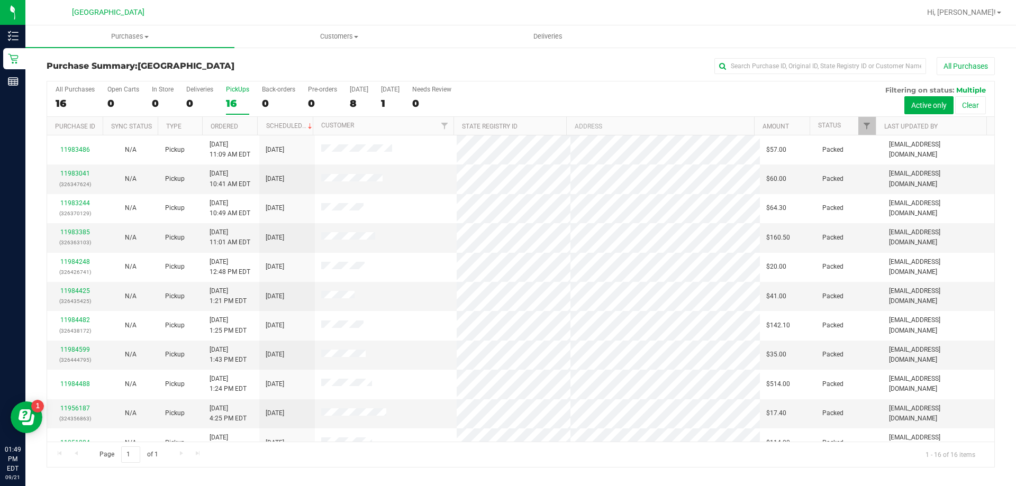
click at [0, 0] on input "PickUps 16" at bounding box center [0, 0] width 0 height 0
click at [231, 101] on div "16" at bounding box center [237, 103] width 23 height 12
click at [0, 0] on input "PickUps 16" at bounding box center [0, 0] width 0 height 0
click at [245, 89] on div "PickUps" at bounding box center [237, 89] width 23 height 7
click at [0, 0] on input "PickUps 16" at bounding box center [0, 0] width 0 height 0
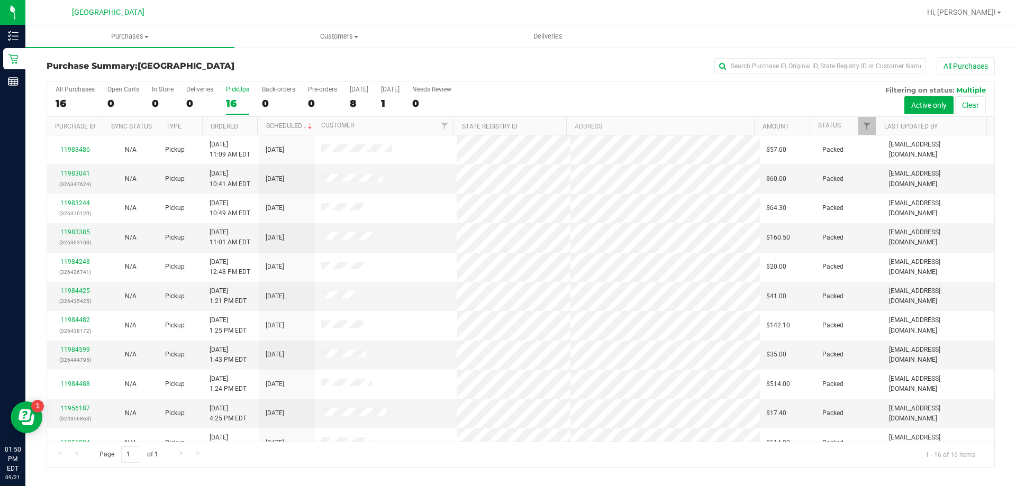
click at [227, 101] on div "16" at bounding box center [237, 103] width 23 height 12
click at [0, 0] on input "PickUps 16" at bounding box center [0, 0] width 0 height 0
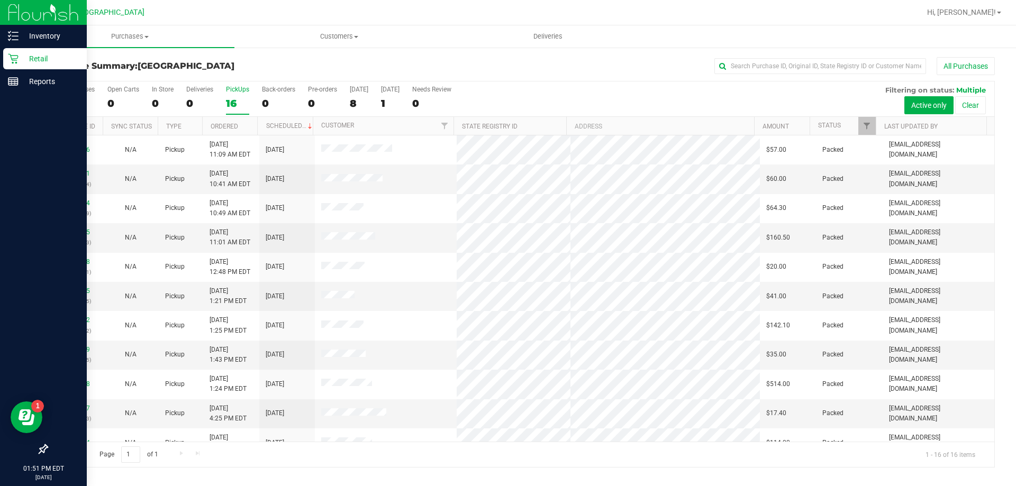
click at [10, 62] on icon at bounding box center [13, 58] width 11 height 11
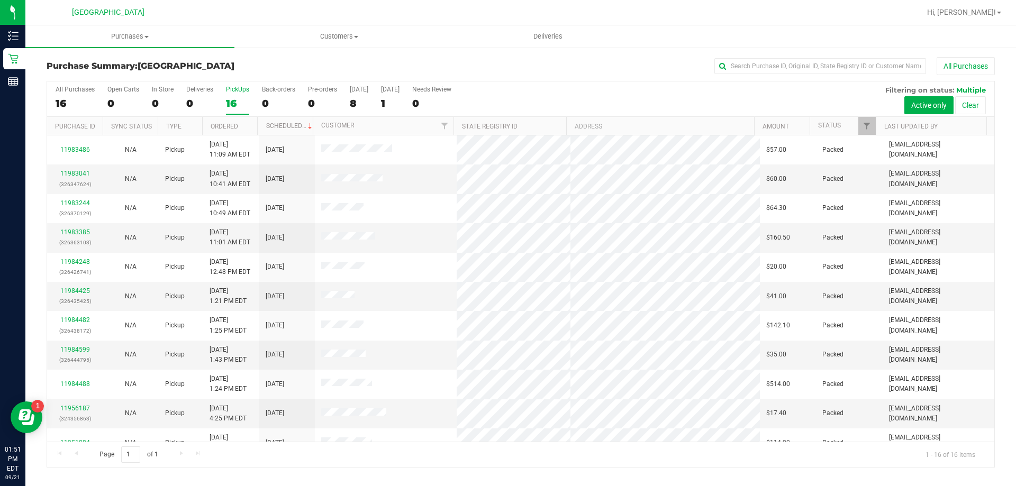
click at [229, 90] on div "PickUps" at bounding box center [237, 89] width 23 height 7
click at [0, 0] on input "PickUps 16" at bounding box center [0, 0] width 0 height 0
click at [229, 101] on div "16" at bounding box center [237, 103] width 23 height 12
click at [0, 0] on input "PickUps 16" at bounding box center [0, 0] width 0 height 0
click at [232, 98] on div "16" at bounding box center [237, 103] width 23 height 12
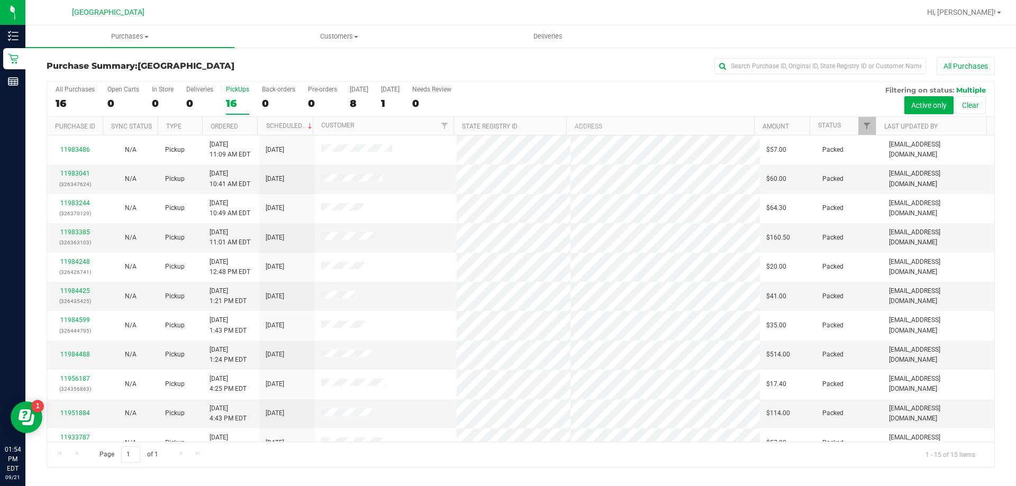
click at [0, 0] on input "PickUps 16" at bounding box center [0, 0] width 0 height 0
click at [273, 107] on div "0" at bounding box center [278, 103] width 33 height 12
click at [0, 0] on input "Back-orders 0" at bounding box center [0, 0] width 0 height 0
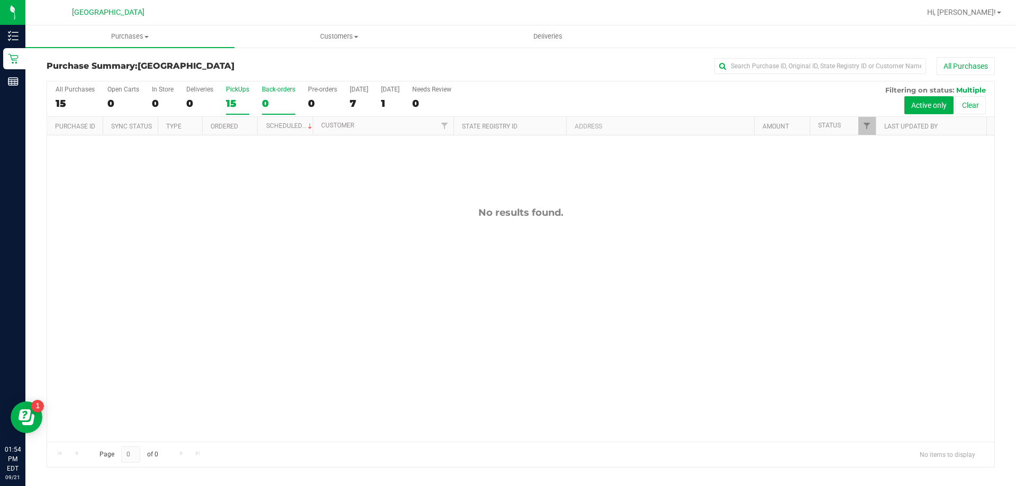
click at [242, 102] on div "15" at bounding box center [237, 103] width 23 height 12
click at [0, 0] on input "PickUps 15" at bounding box center [0, 0] width 0 height 0
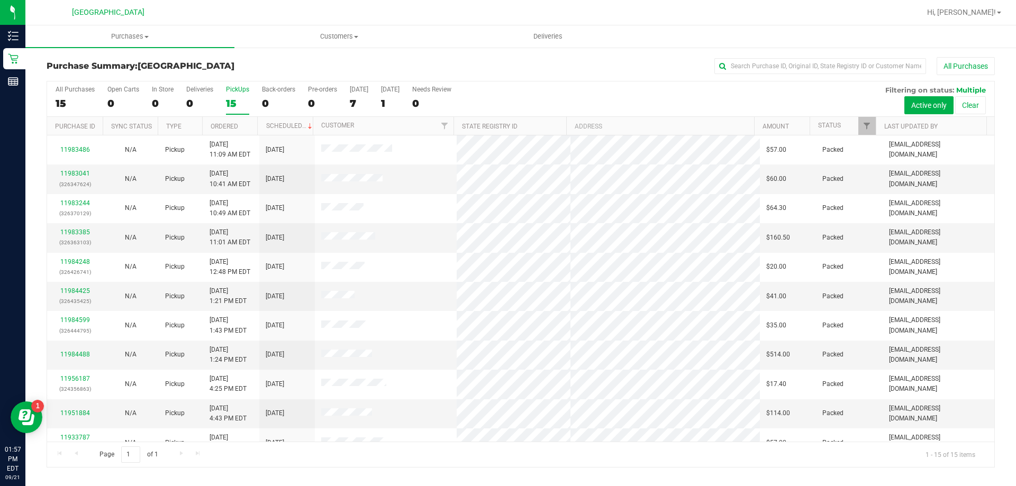
click at [232, 100] on div "15" at bounding box center [237, 103] width 23 height 12
click at [0, 0] on input "PickUps 15" at bounding box center [0, 0] width 0 height 0
click at [79, 233] on link "11983385" at bounding box center [75, 232] width 30 height 7
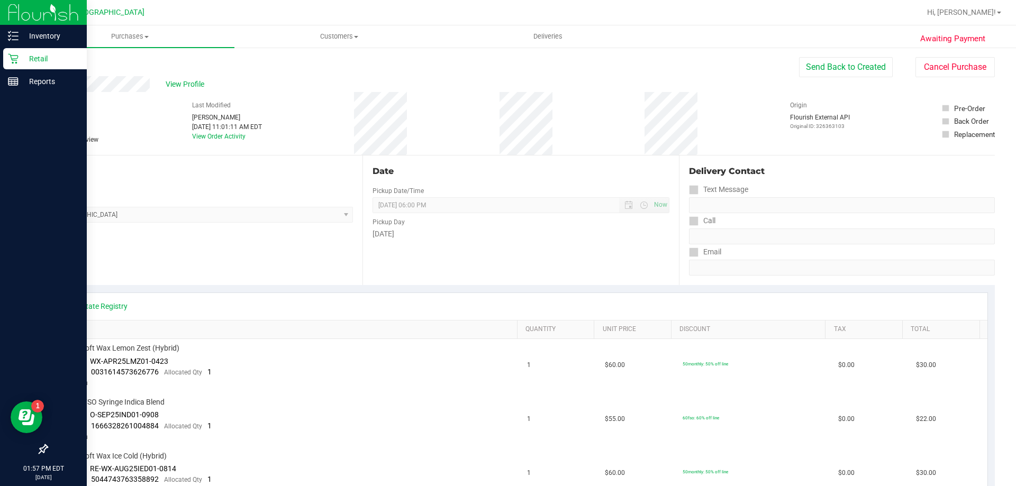
click at [7, 61] on div "Retail" at bounding box center [45, 58] width 84 height 21
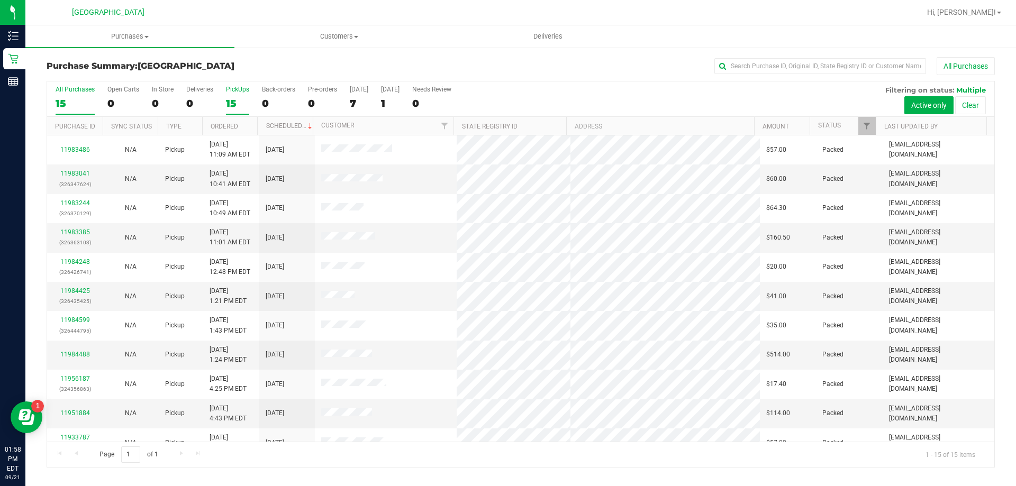
click at [235, 96] on label "PickUps 15" at bounding box center [237, 100] width 23 height 29
click at [0, 0] on input "PickUps 15" at bounding box center [0, 0] width 0 height 0
click at [239, 100] on div "15" at bounding box center [237, 103] width 23 height 12
click at [0, 0] on input "PickUps 15" at bounding box center [0, 0] width 0 height 0
click at [229, 89] on div "PickUps" at bounding box center [237, 89] width 23 height 7
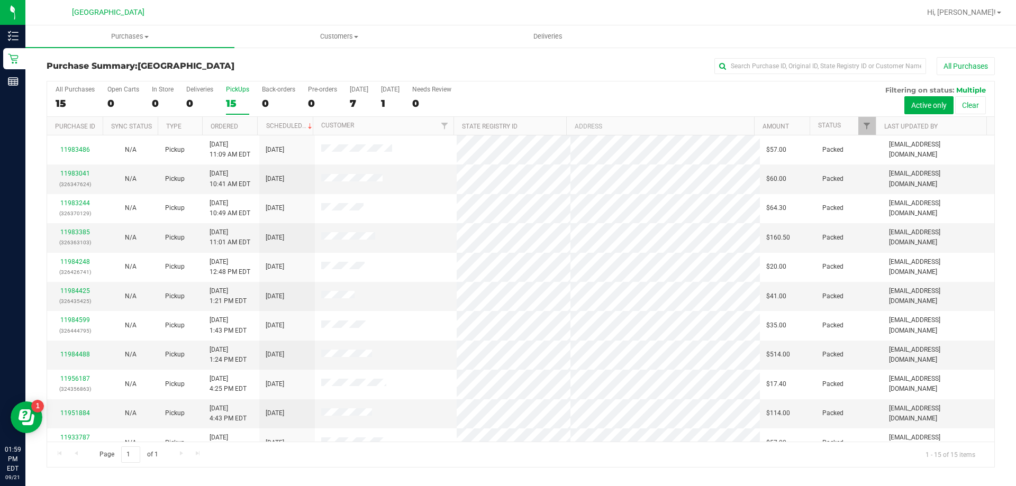
click at [0, 0] on input "PickUps 15" at bounding box center [0, 0] width 0 height 0
click at [231, 105] on div "15" at bounding box center [237, 103] width 23 height 12
click at [0, 0] on input "PickUps 15" at bounding box center [0, 0] width 0 height 0
click at [237, 101] on div "15" at bounding box center [237, 103] width 23 height 12
click at [0, 0] on input "PickUps 15" at bounding box center [0, 0] width 0 height 0
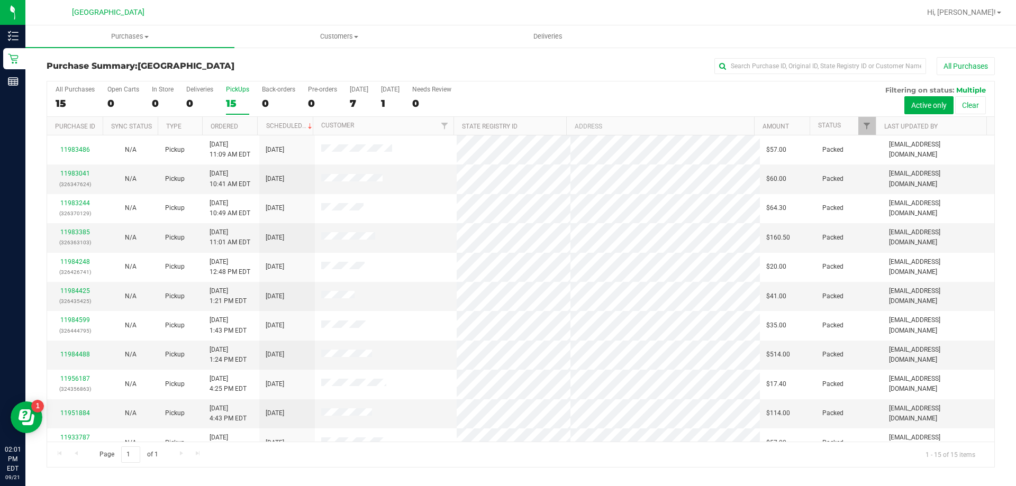
click at [235, 107] on div "15" at bounding box center [237, 103] width 23 height 12
click at [0, 0] on input "PickUps 15" at bounding box center [0, 0] width 0 height 0
click at [239, 88] on div "PickUps" at bounding box center [237, 89] width 23 height 7
click at [0, 0] on input "PickUps 15" at bounding box center [0, 0] width 0 height 0
click at [244, 97] on div "15" at bounding box center [237, 103] width 23 height 12
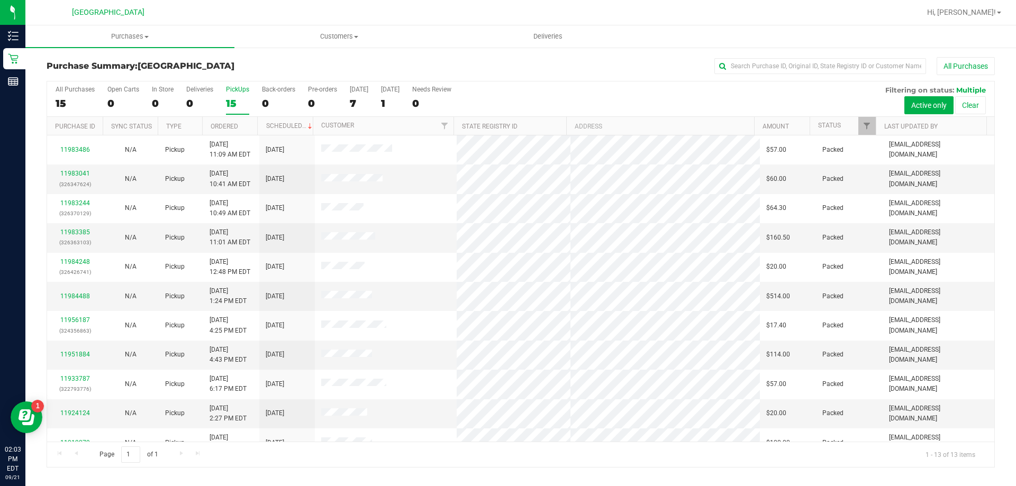
click at [0, 0] on input "PickUps 15" at bounding box center [0, 0] width 0 height 0
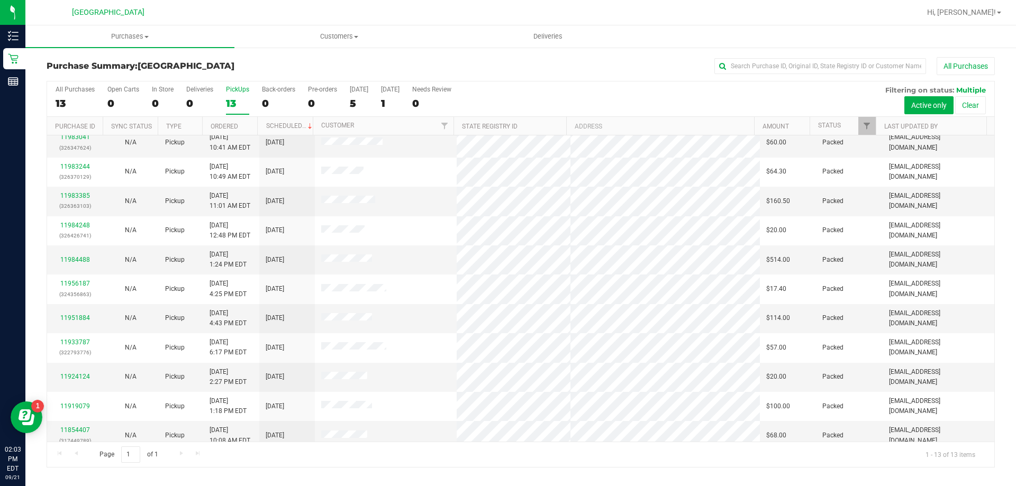
scroll to position [36, 0]
click at [236, 98] on div "13" at bounding box center [237, 103] width 23 height 12
click at [0, 0] on input "PickUps 13" at bounding box center [0, 0] width 0 height 0
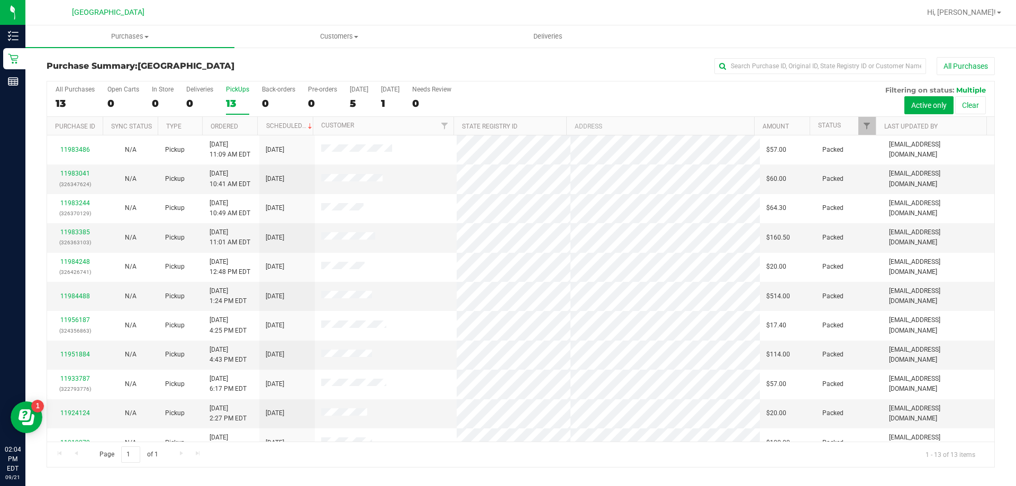
click at [241, 100] on div "13" at bounding box center [237, 103] width 23 height 12
click at [0, 0] on input "PickUps 13" at bounding box center [0, 0] width 0 height 0
click at [238, 103] on div "13" at bounding box center [237, 103] width 23 height 12
click at [0, 0] on input "PickUps 13" at bounding box center [0, 0] width 0 height 0
click at [244, 96] on label "PickUps 13" at bounding box center [237, 100] width 23 height 29
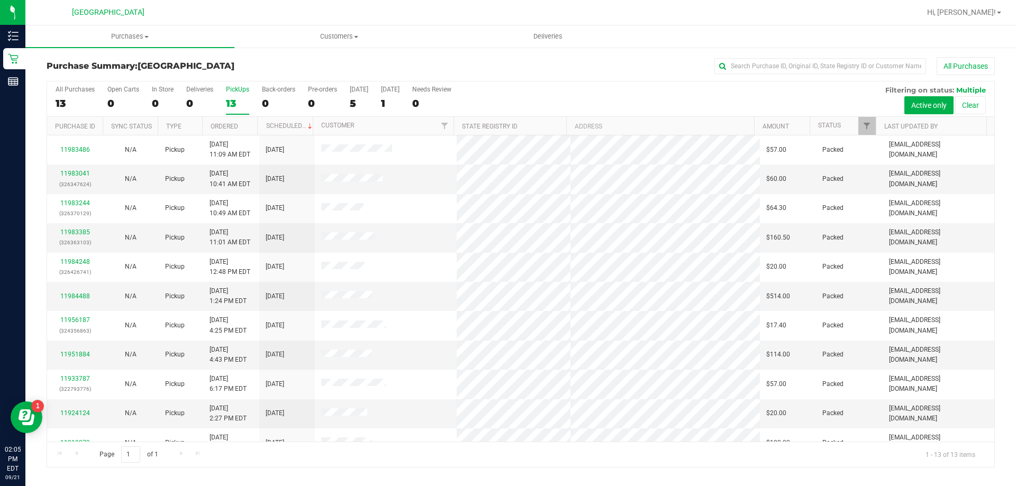
click at [0, 0] on input "PickUps 13" at bounding box center [0, 0] width 0 height 0
click at [235, 99] on div "13" at bounding box center [237, 103] width 23 height 12
click at [0, 0] on input "PickUps 13" at bounding box center [0, 0] width 0 height 0
click at [245, 96] on label "PickUps 13" at bounding box center [237, 100] width 23 height 29
click at [0, 0] on input "PickUps 13" at bounding box center [0, 0] width 0 height 0
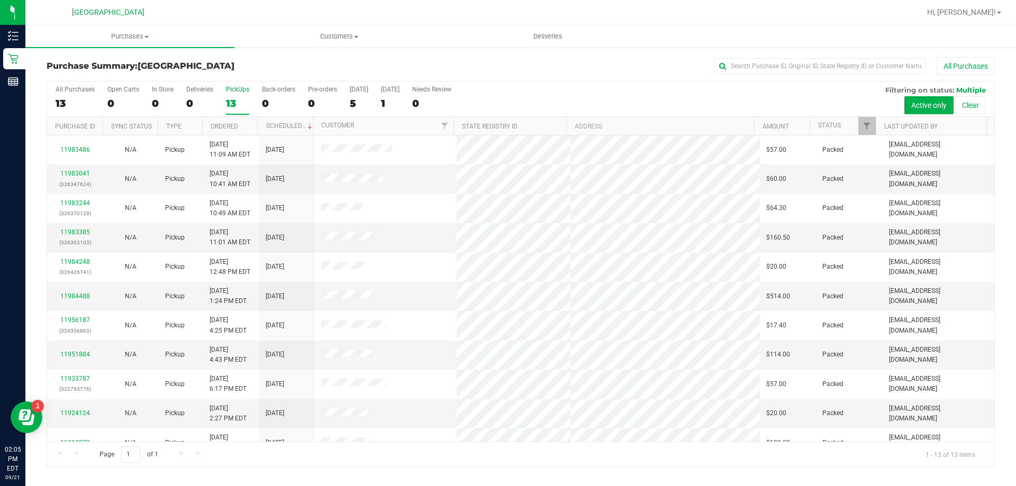
click at [237, 97] on div "13" at bounding box center [237, 103] width 23 height 12
click at [0, 0] on input "PickUps 13" at bounding box center [0, 0] width 0 height 0
click at [236, 98] on div "13" at bounding box center [237, 103] width 23 height 12
click at [0, 0] on input "PickUps 13" at bounding box center [0, 0] width 0 height 0
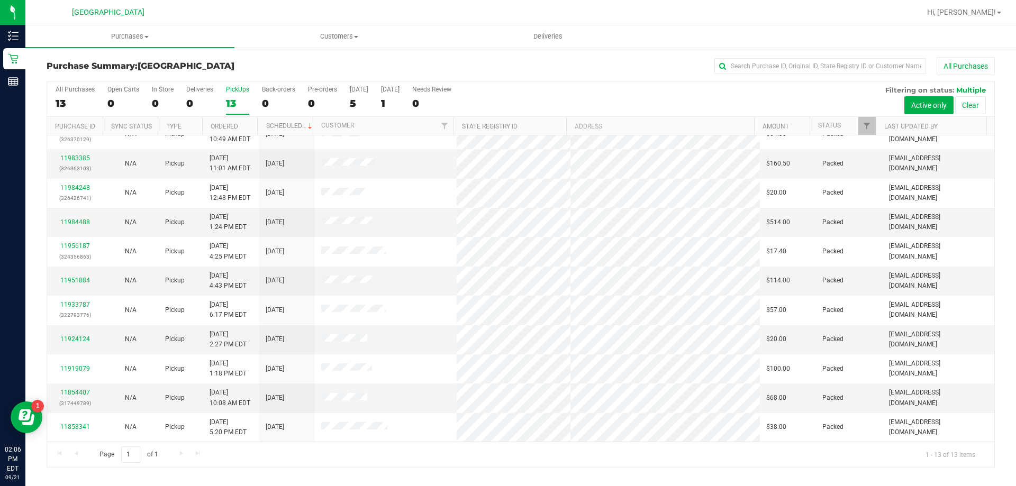
click at [241, 95] on label "PickUps 13" at bounding box center [237, 100] width 23 height 29
click at [0, 0] on input "PickUps 13" at bounding box center [0, 0] width 0 height 0
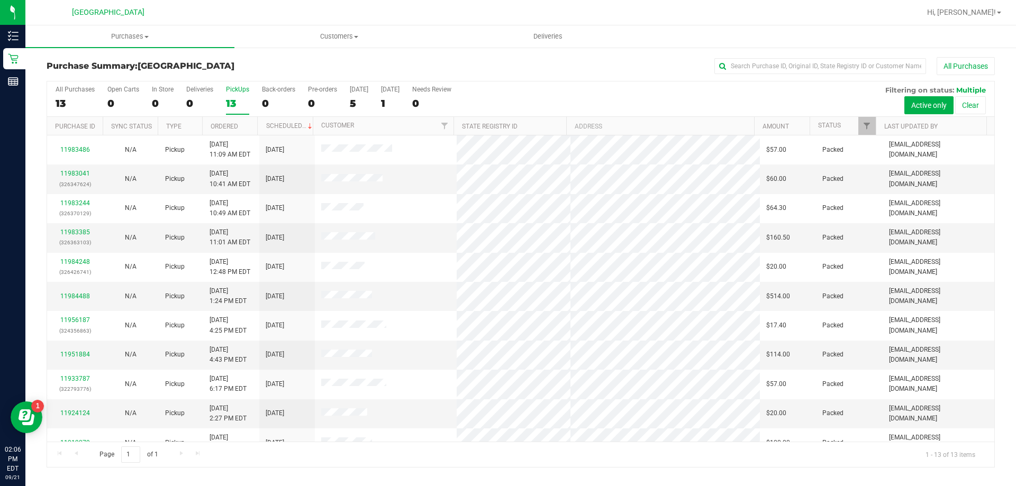
click at [233, 101] on div "13" at bounding box center [237, 103] width 23 height 12
click at [0, 0] on input "PickUps 13" at bounding box center [0, 0] width 0 height 0
click at [234, 97] on div "13" at bounding box center [237, 103] width 23 height 12
click at [0, 0] on input "PickUps 13" at bounding box center [0, 0] width 0 height 0
click at [227, 102] on div "13" at bounding box center [237, 103] width 23 height 12
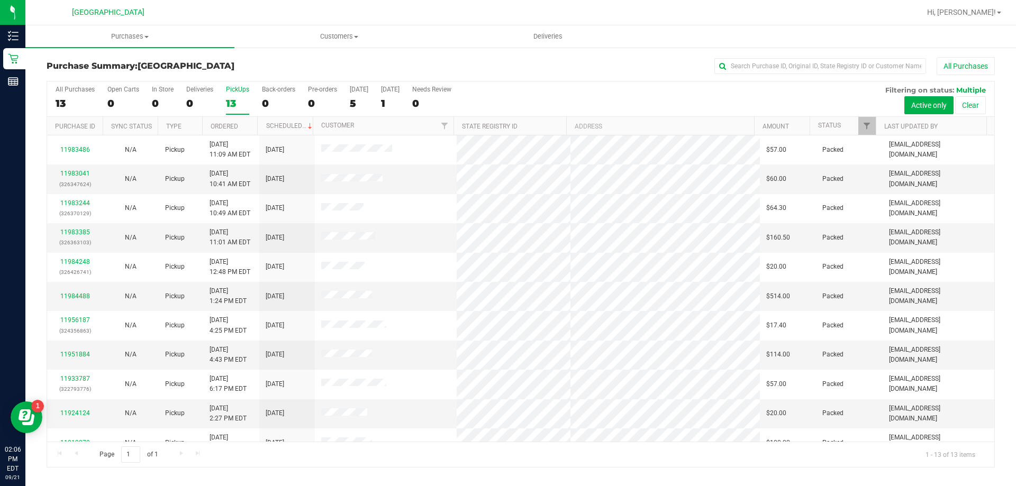
click at [0, 0] on input "PickUps 13" at bounding box center [0, 0] width 0 height 0
click at [240, 89] on div "PickUps" at bounding box center [237, 89] width 23 height 7
click at [0, 0] on input "PickUps 13" at bounding box center [0, 0] width 0 height 0
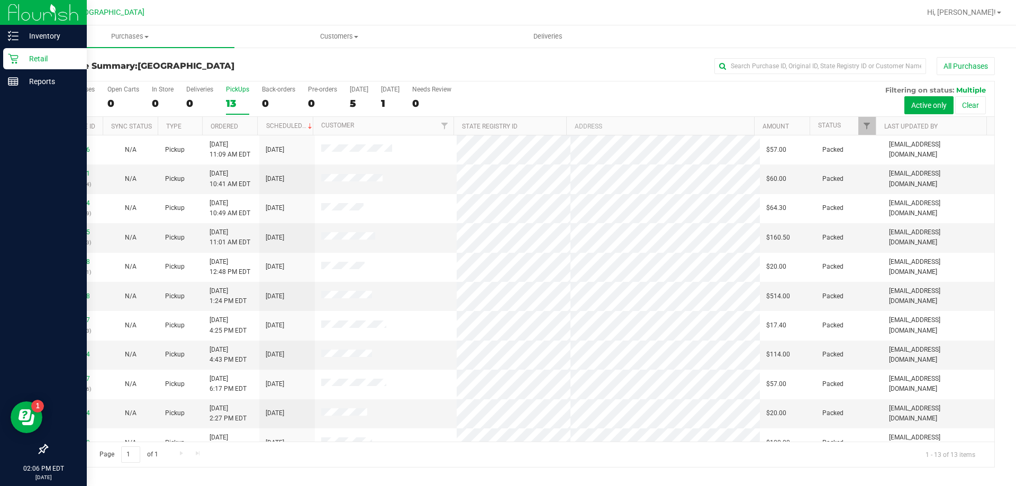
click at [12, 62] on icon at bounding box center [13, 59] width 10 height 10
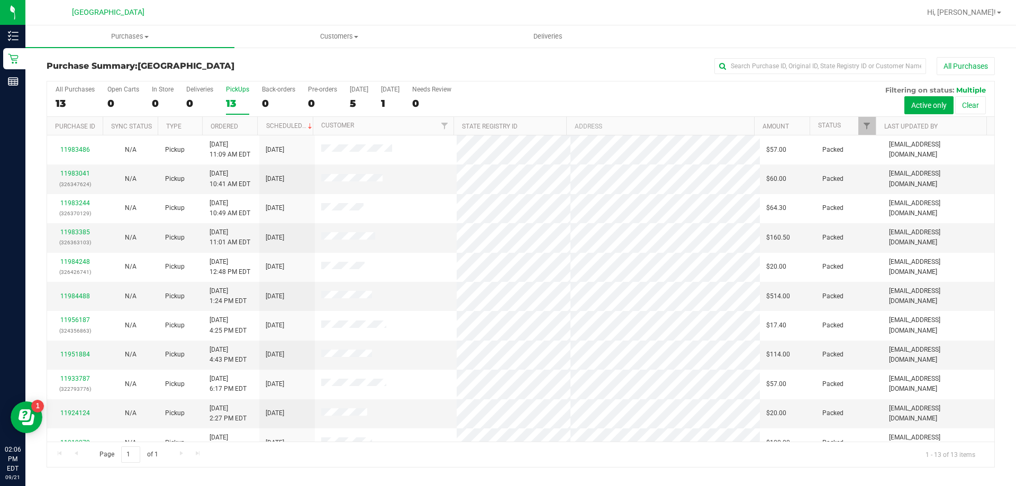
click at [242, 103] on div "13" at bounding box center [237, 103] width 23 height 12
click at [0, 0] on input "PickUps 13" at bounding box center [0, 0] width 0 height 0
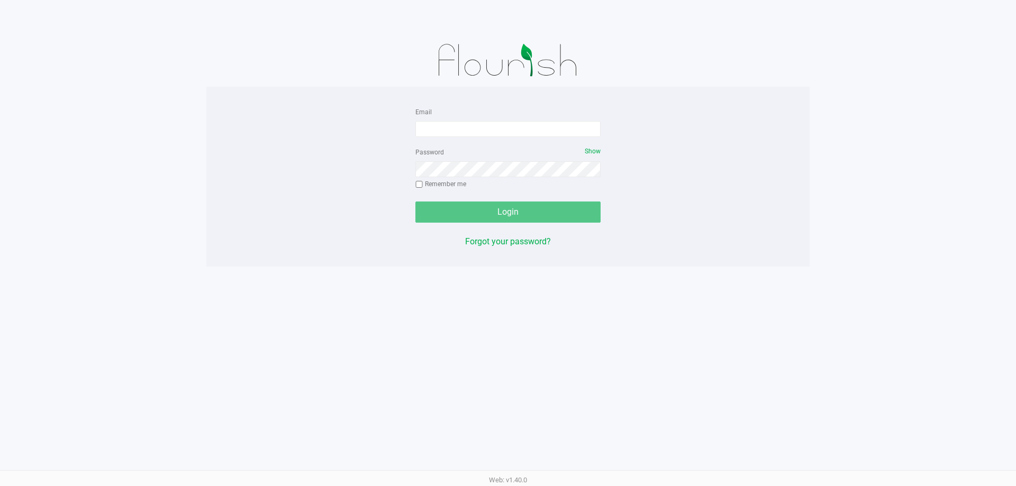
click at [484, 106] on div "Email" at bounding box center [507, 121] width 185 height 32
click at [490, 125] on input "Email" at bounding box center [507, 129] width 185 height 16
type input "[EMAIL_ADDRESS][DOMAIN_NAME]"
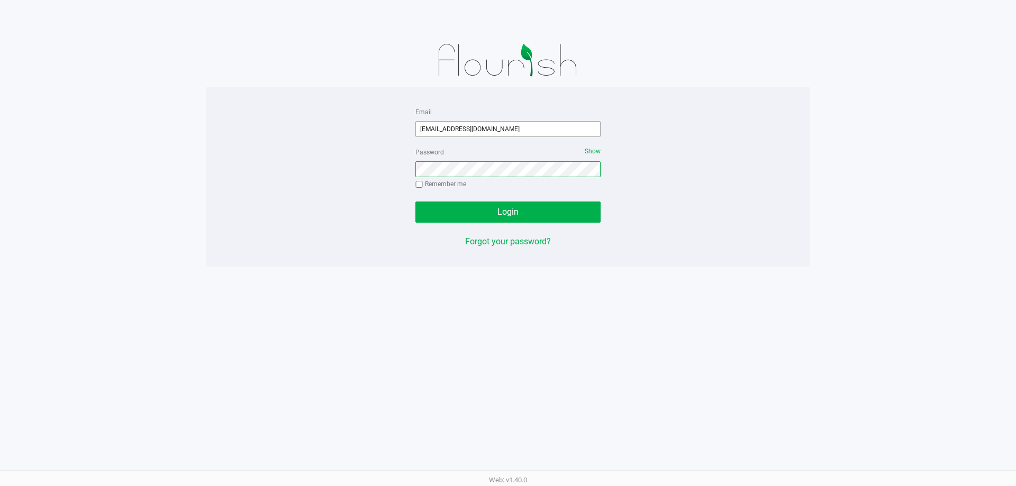
click at [415, 202] on button "Login" at bounding box center [507, 212] width 185 height 21
